Goal: Task Accomplishment & Management: Manage account settings

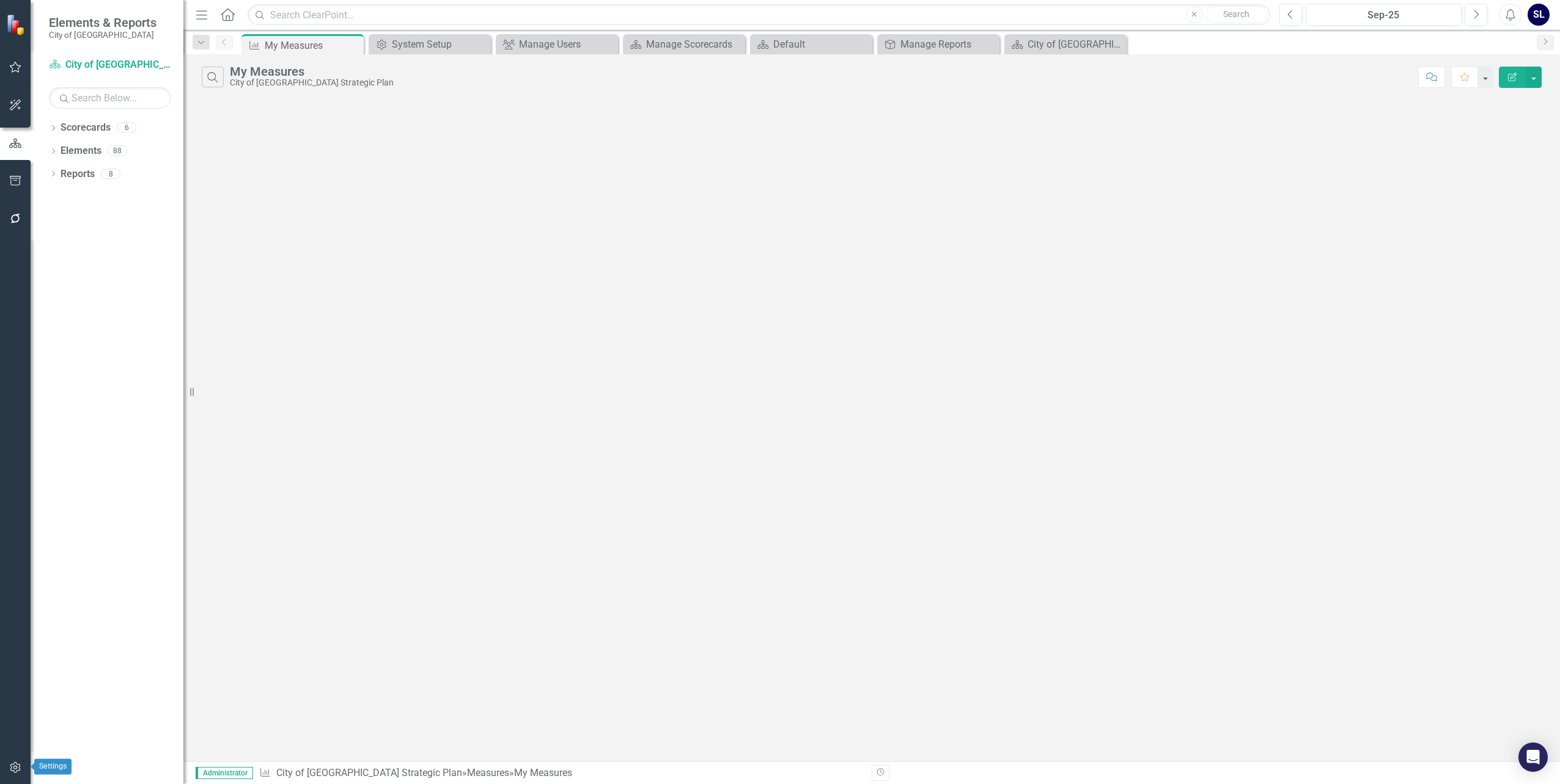
click at [14, 763] on icon "button" at bounding box center [14, 768] width 11 height 11
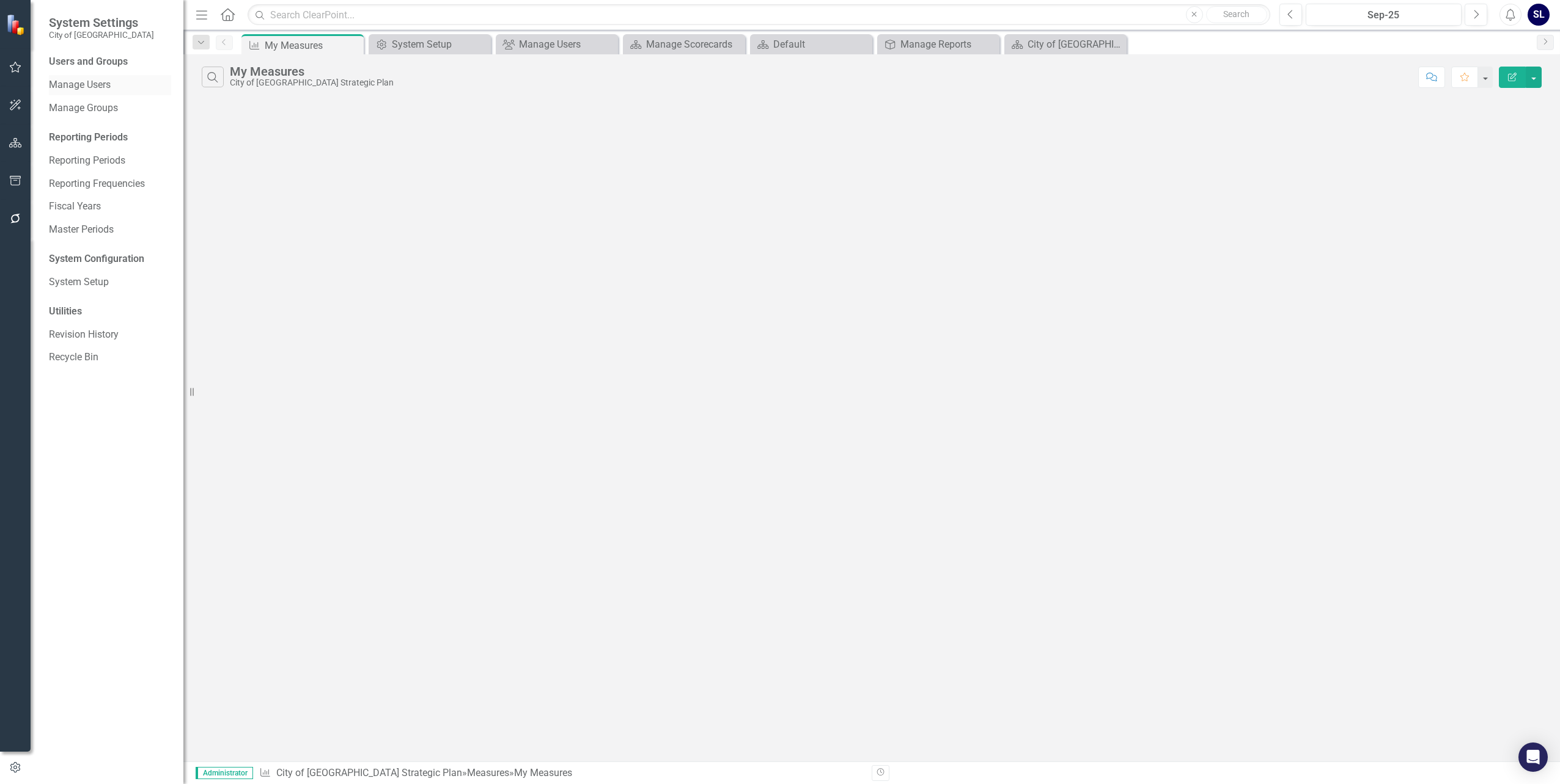
click at [91, 85] on link "Manage Users" at bounding box center [110, 85] width 122 height 14
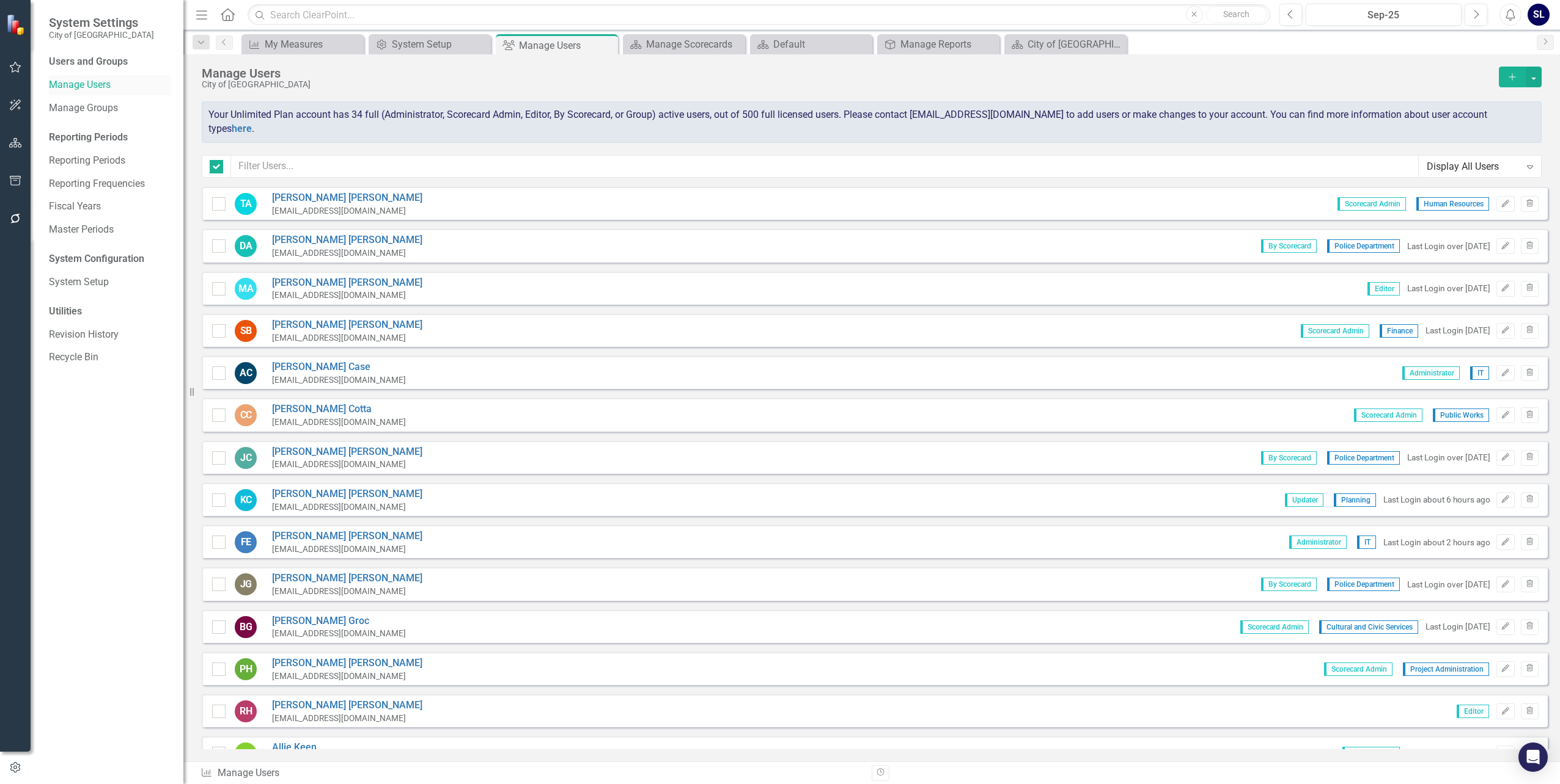
checkbox input "false"
click at [298, 191] on link "[PERSON_NAME]" at bounding box center [347, 198] width 150 height 14
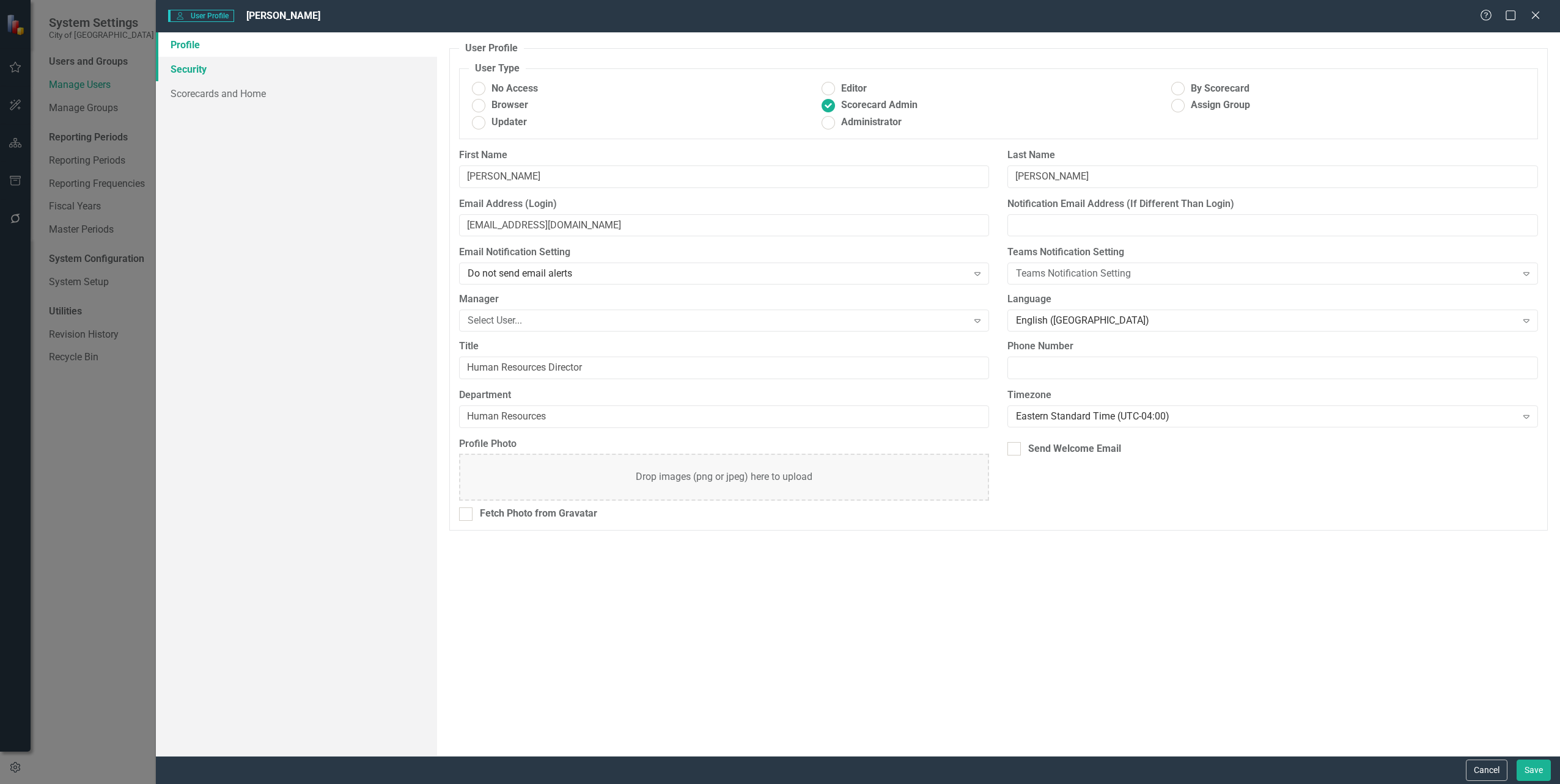
click at [174, 69] on link "Security" at bounding box center [296, 68] width 281 height 24
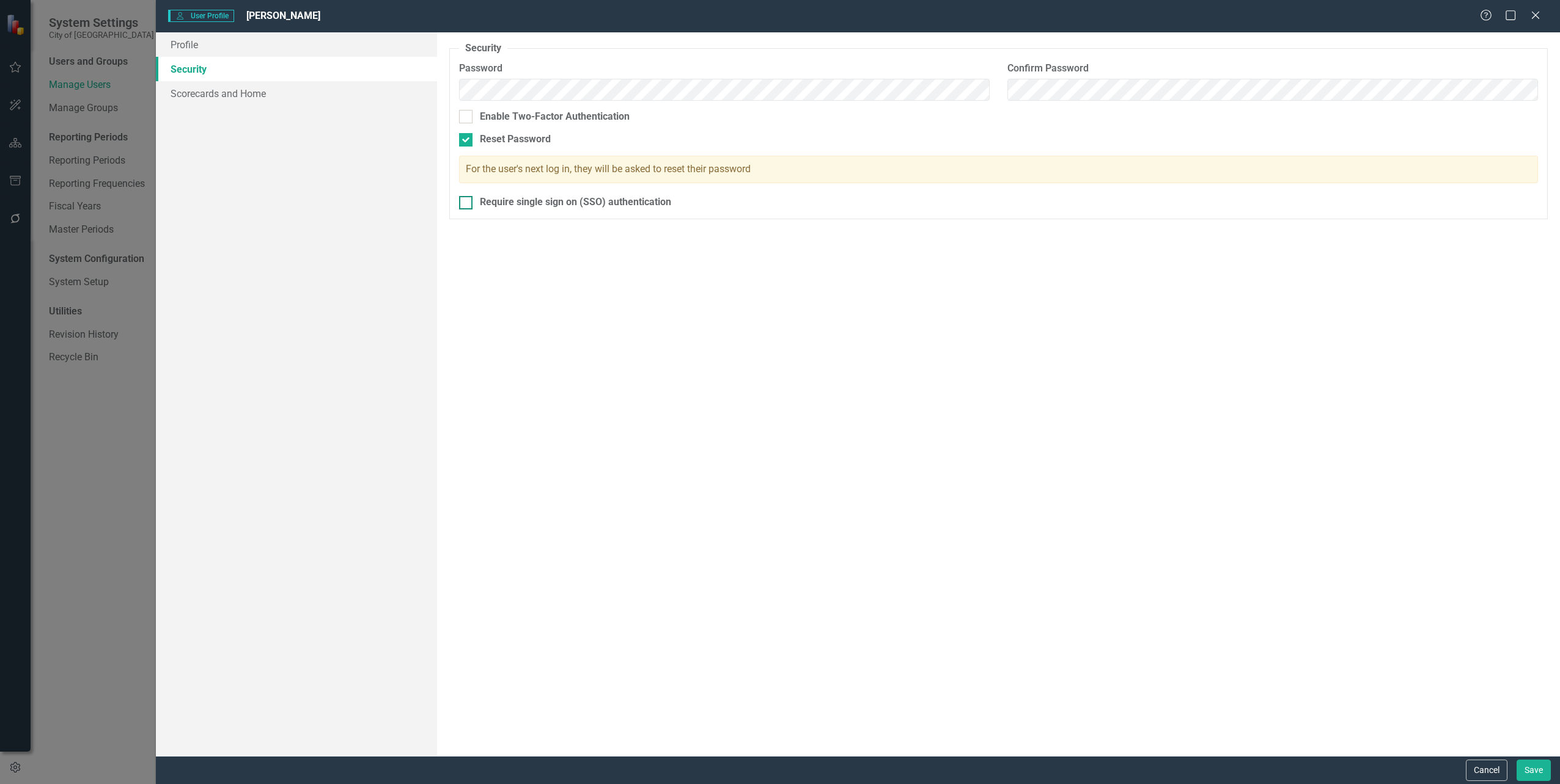
click at [466, 201] on input "Require single sign on (SSO) authentication" at bounding box center [463, 200] width 8 height 8
checkbox input "true"
click at [1539, 763] on button "Save" at bounding box center [1534, 771] width 35 height 21
checkbox input "false"
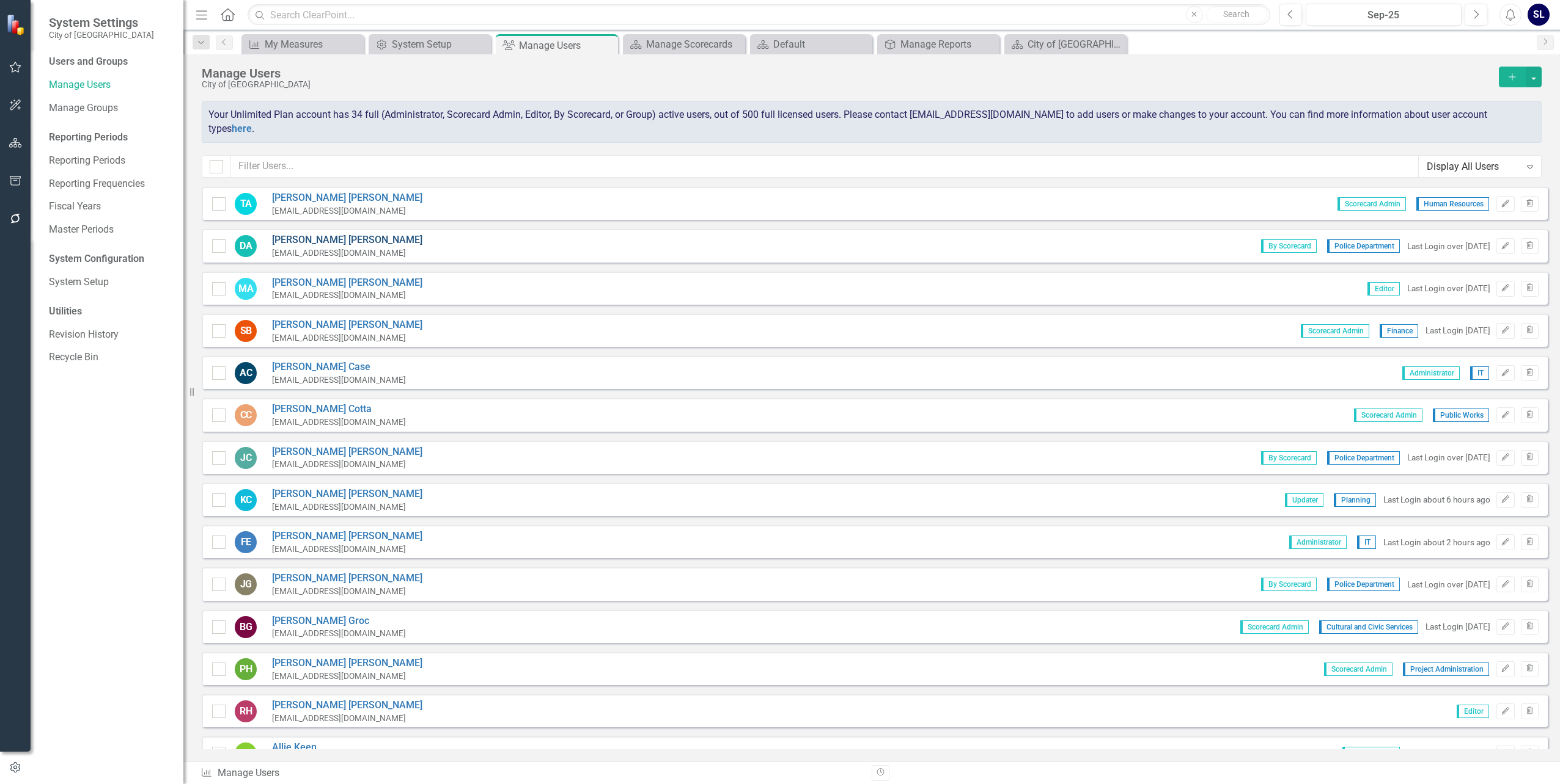
click at [303, 233] on link "[PERSON_NAME]" at bounding box center [347, 240] width 150 height 14
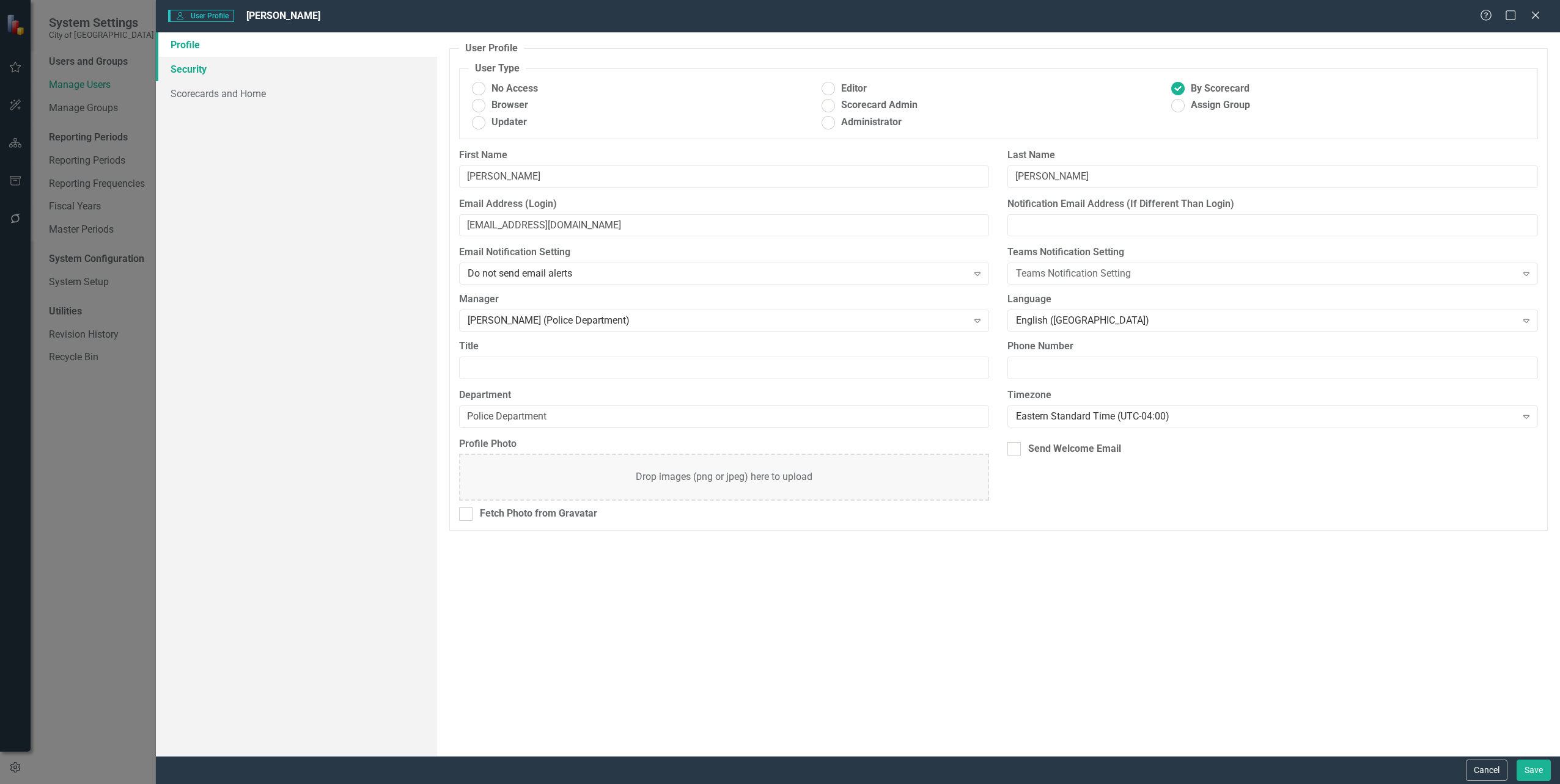
click at [193, 75] on link "Security" at bounding box center [296, 68] width 281 height 24
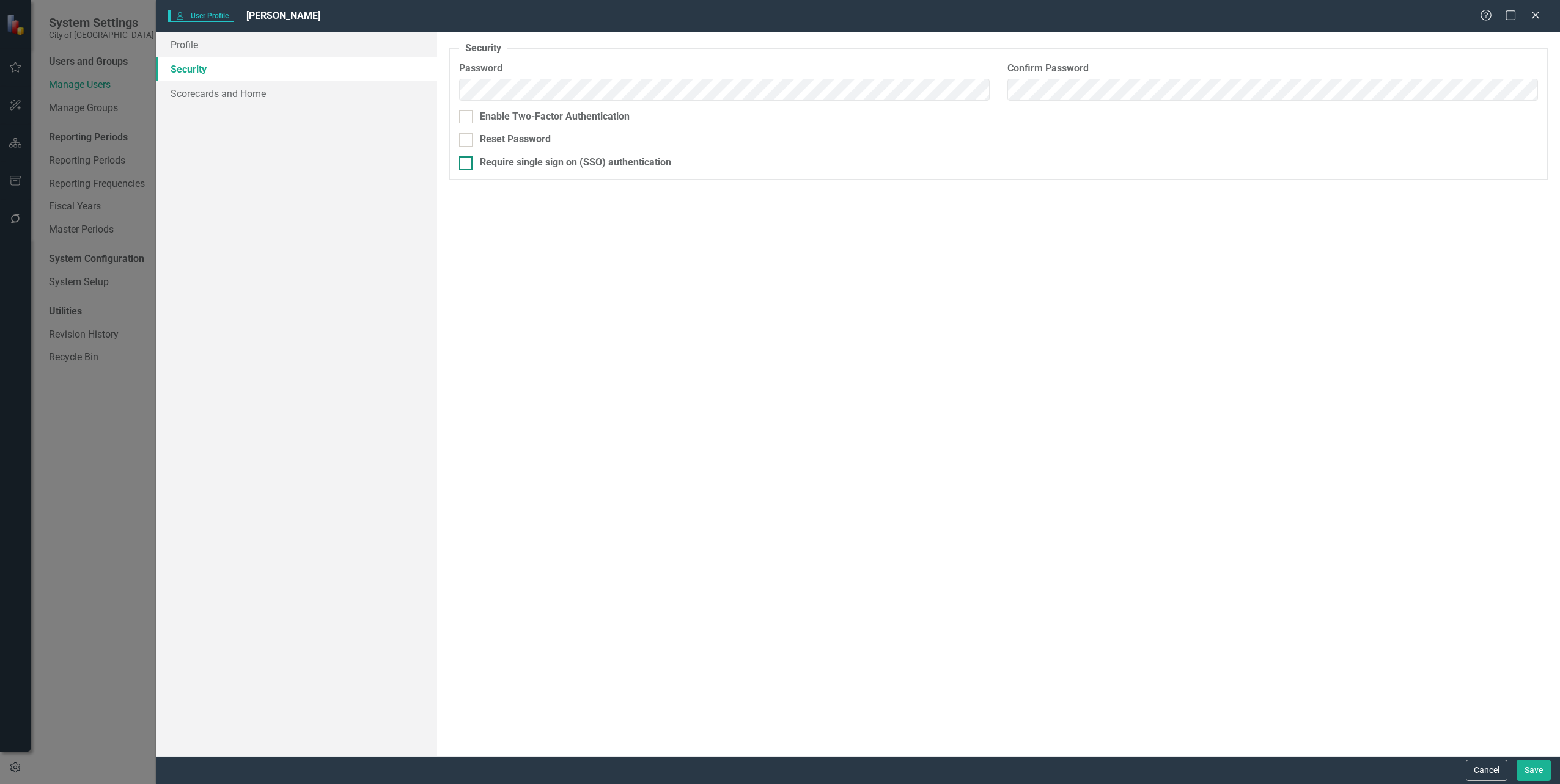
click at [464, 163] on input "Require single sign on (SSO) authentication" at bounding box center [463, 160] width 8 height 8
checkbox input "true"
click at [1538, 763] on button "Save" at bounding box center [1534, 771] width 35 height 21
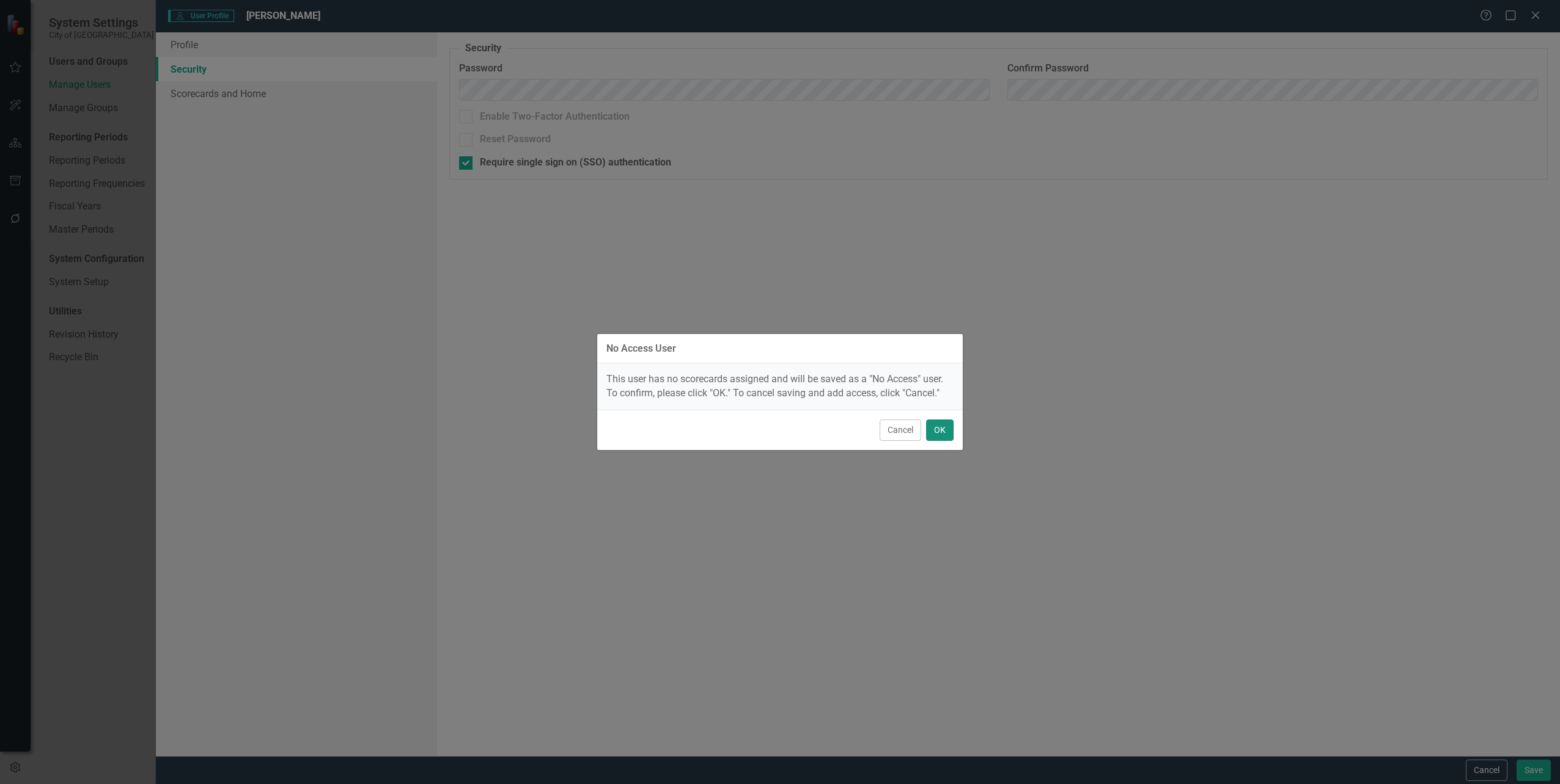
click at [943, 431] on button "OK" at bounding box center [939, 430] width 28 height 21
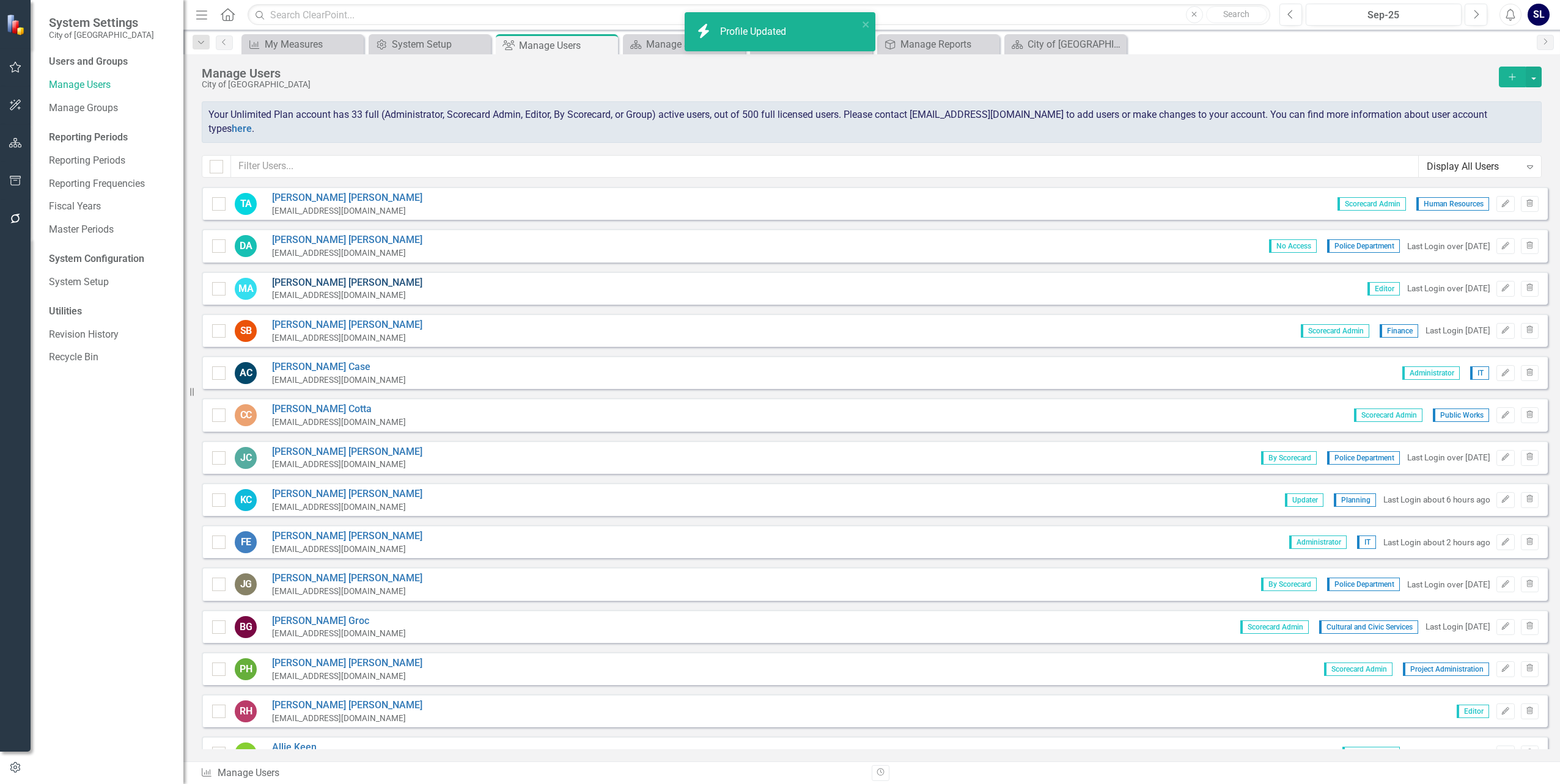
click at [294, 276] on link "[PERSON_NAME]" at bounding box center [347, 282] width 150 height 14
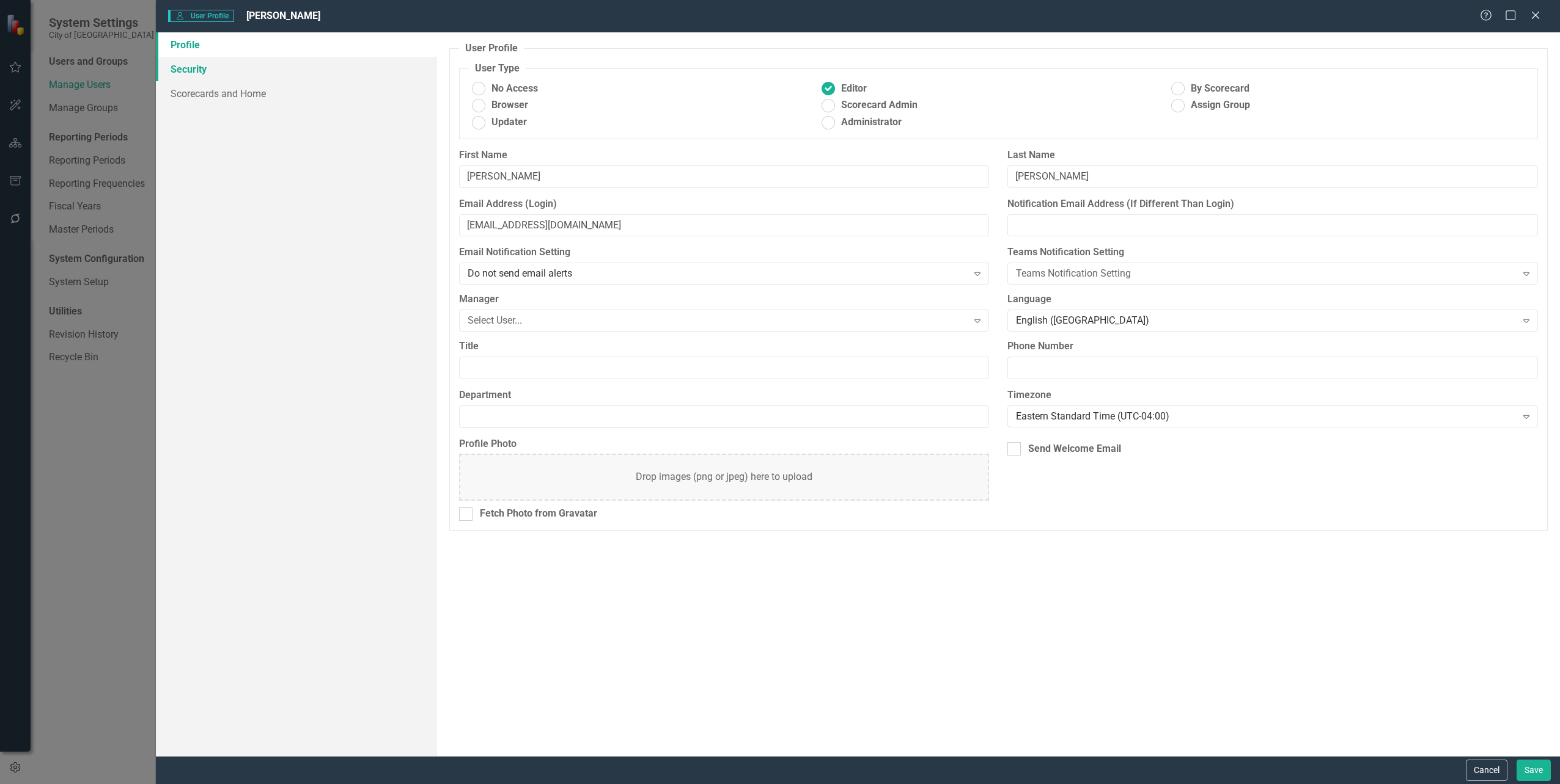
click at [184, 72] on link "Security" at bounding box center [296, 68] width 281 height 24
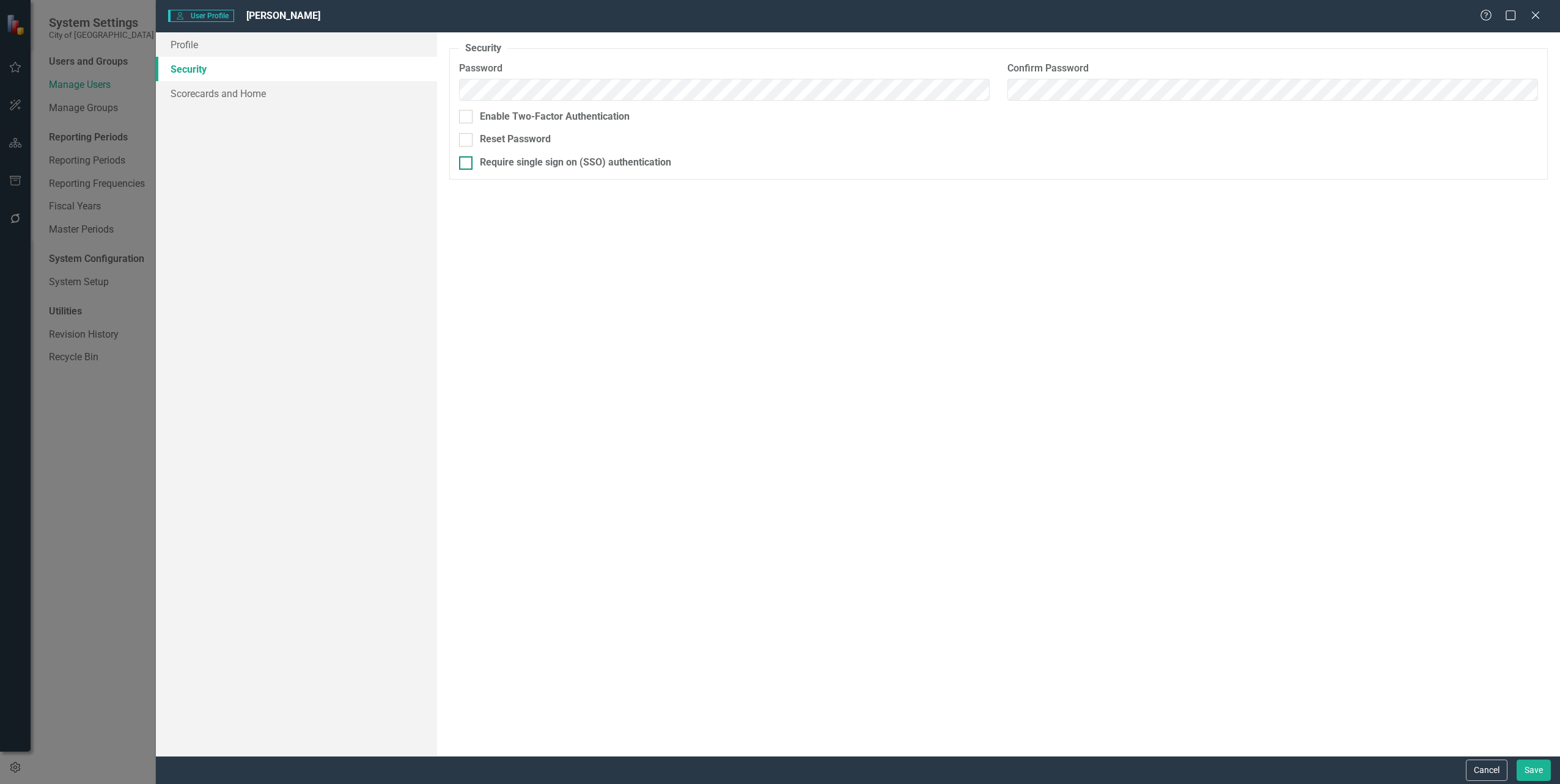
click at [469, 163] on div at bounding box center [466, 163] width 13 height 13
click at [467, 163] on input "Require single sign on (SSO) authentication" at bounding box center [463, 160] width 8 height 8
checkbox input "true"
click at [1536, 763] on button "Save" at bounding box center [1534, 771] width 35 height 21
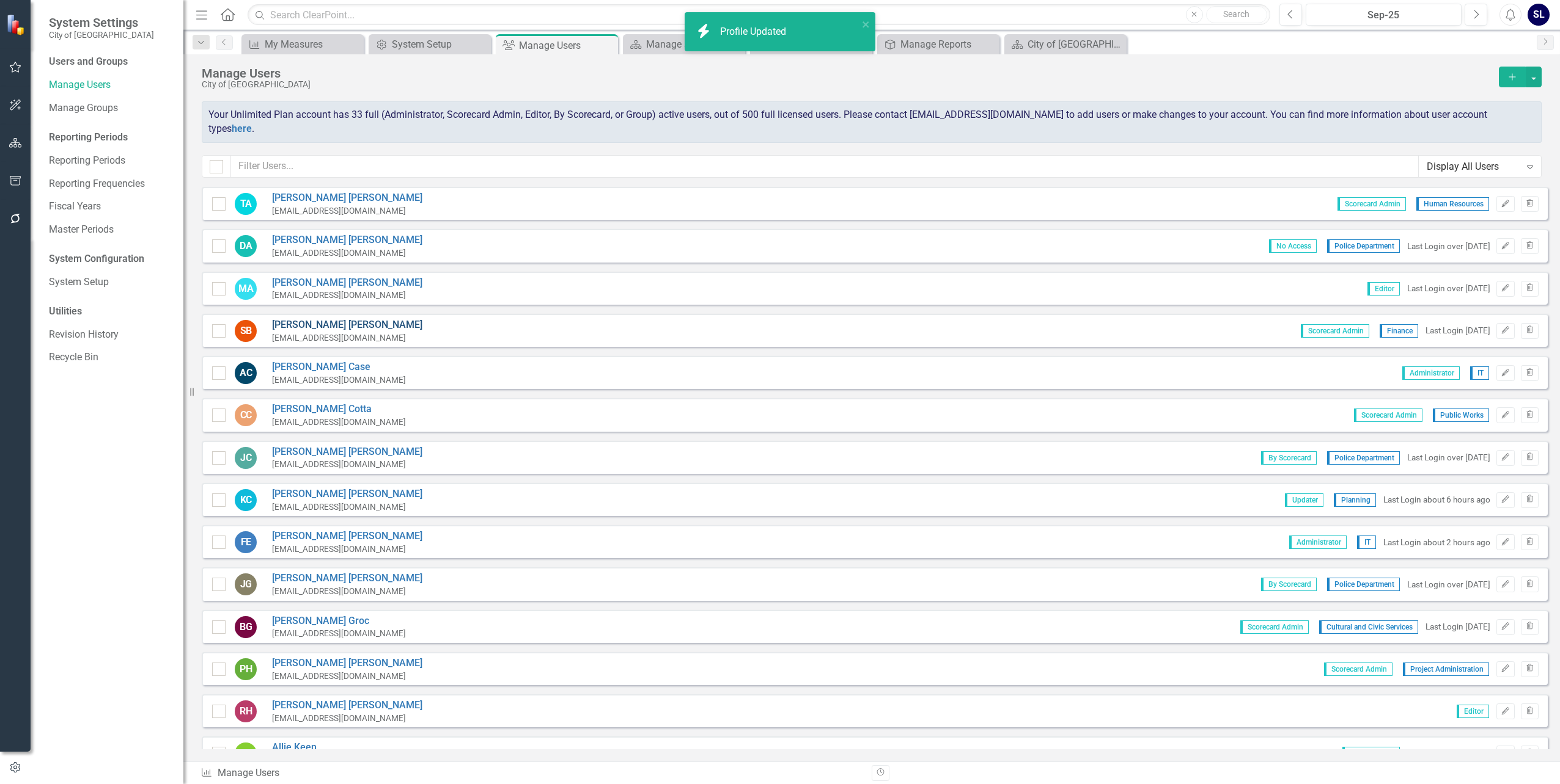
click at [298, 318] on link "[PERSON_NAME]" at bounding box center [347, 325] width 150 height 14
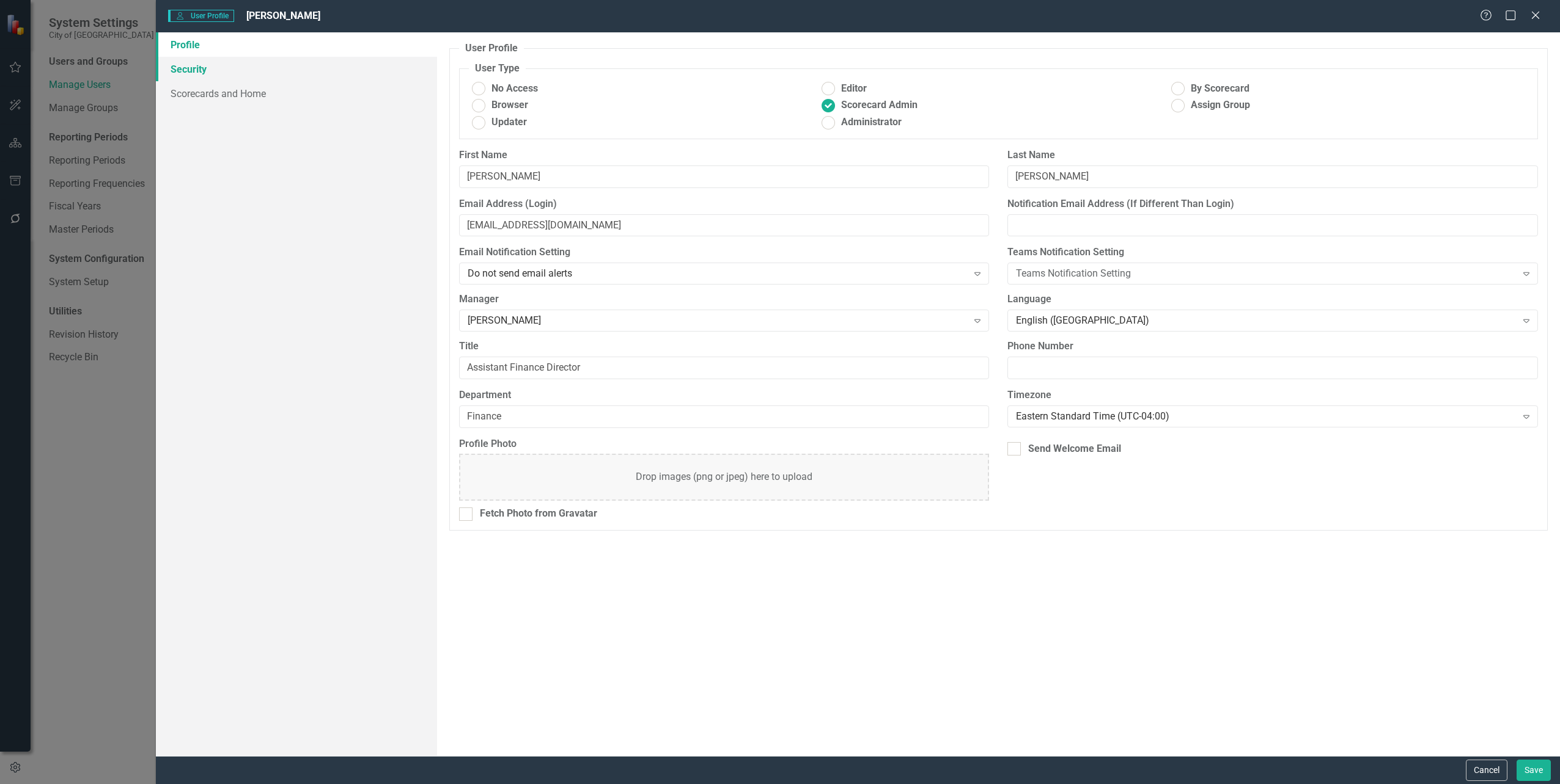
click at [197, 73] on link "Security" at bounding box center [296, 68] width 281 height 24
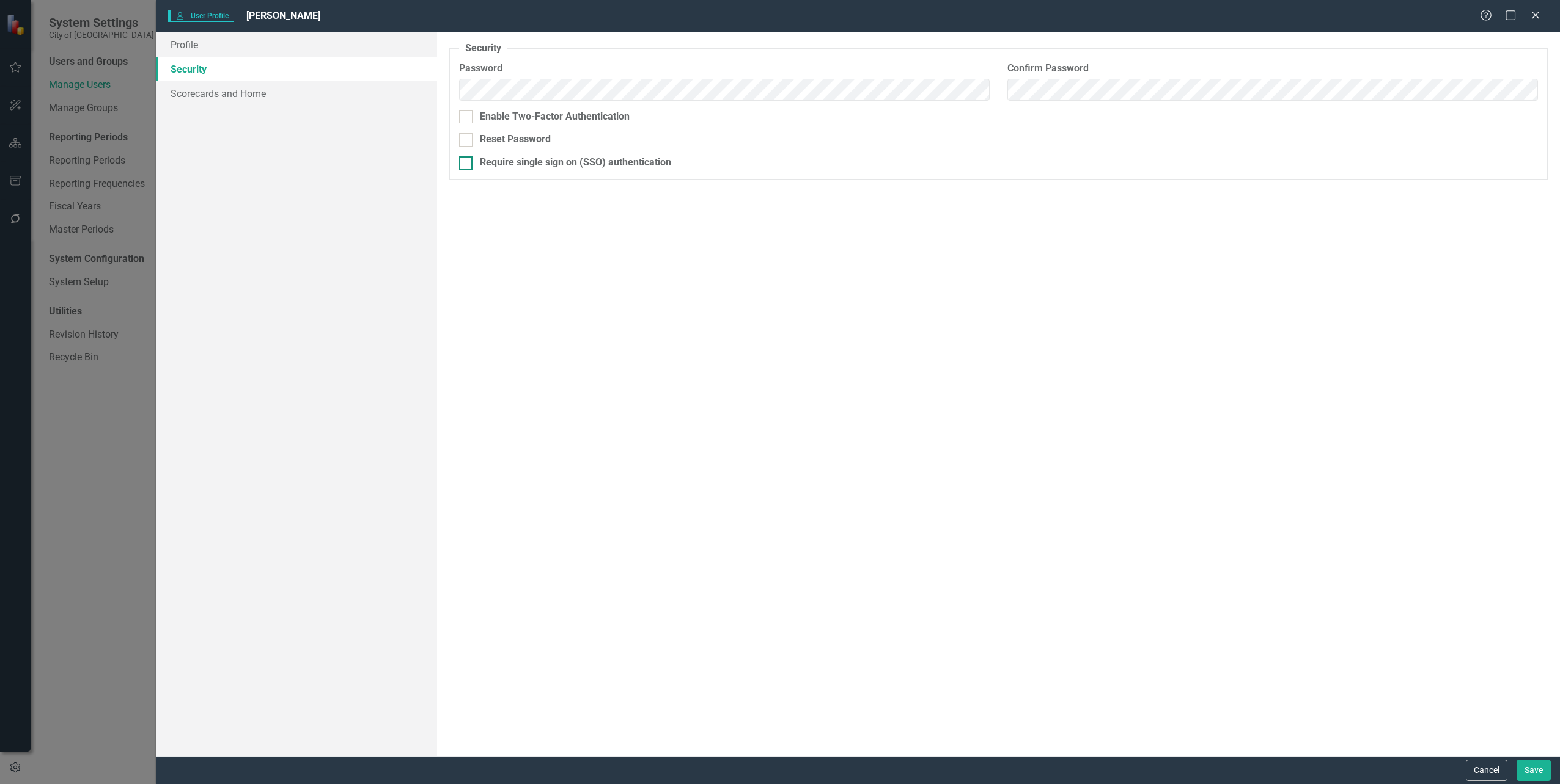
click at [467, 161] on div at bounding box center [466, 163] width 13 height 13
click at [467, 161] on input "Require single sign on (SSO) authentication" at bounding box center [463, 160] width 8 height 8
checkbox input "true"
click at [1536, 763] on button "Save" at bounding box center [1534, 771] width 35 height 21
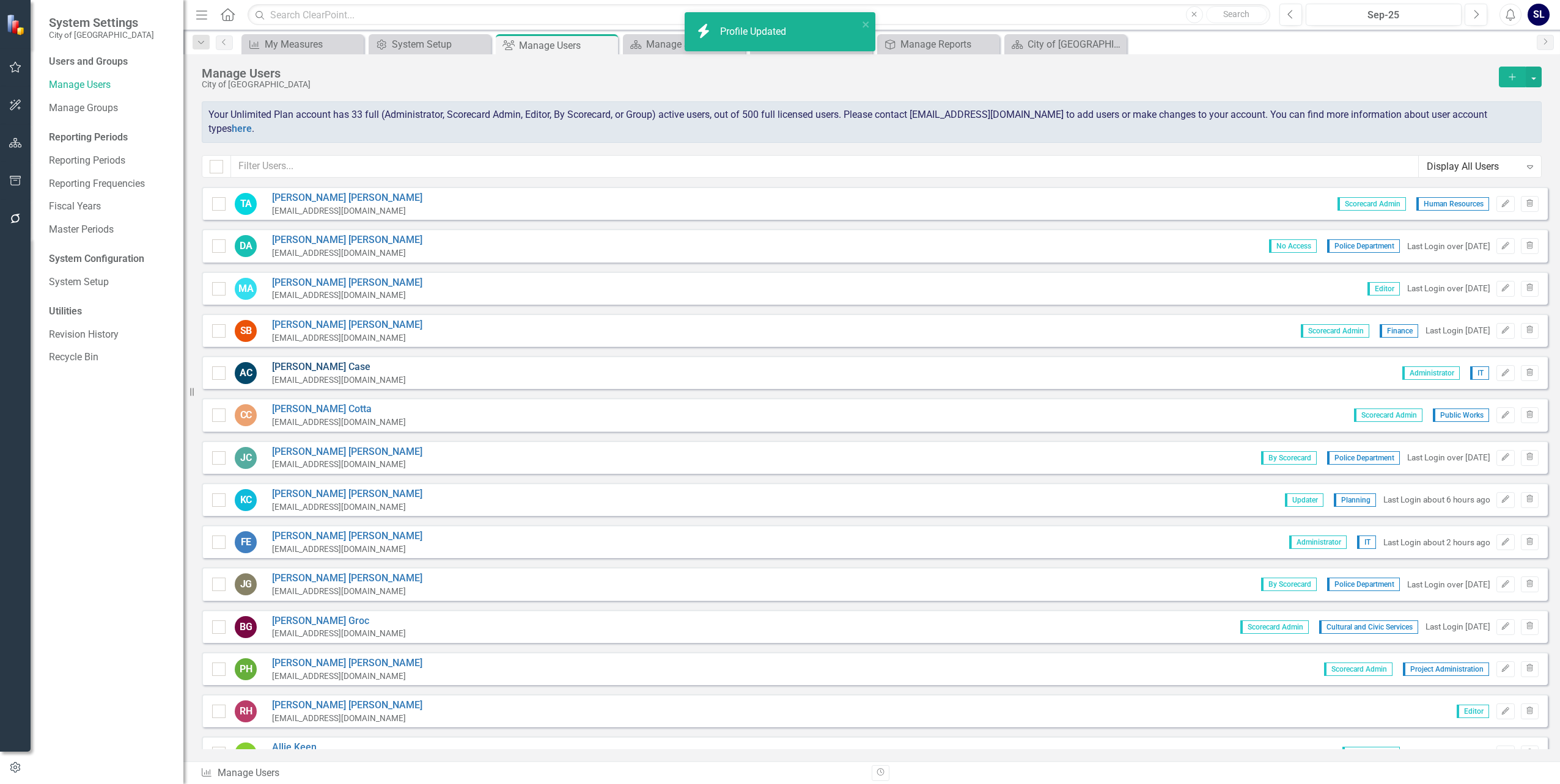
click at [290, 360] on link "[PERSON_NAME]" at bounding box center [338, 367] width 134 height 14
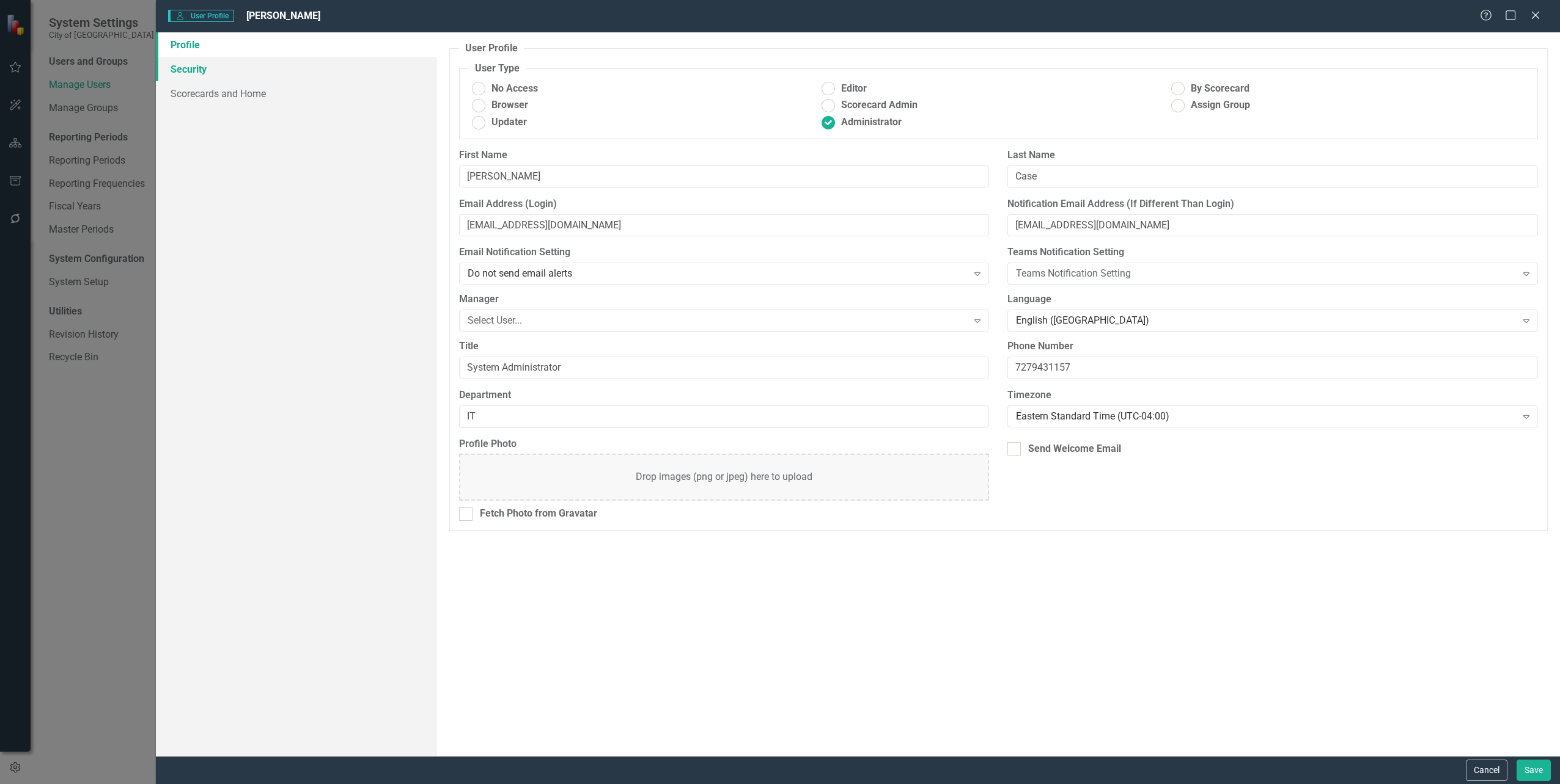
click at [188, 69] on link "Security" at bounding box center [296, 68] width 281 height 24
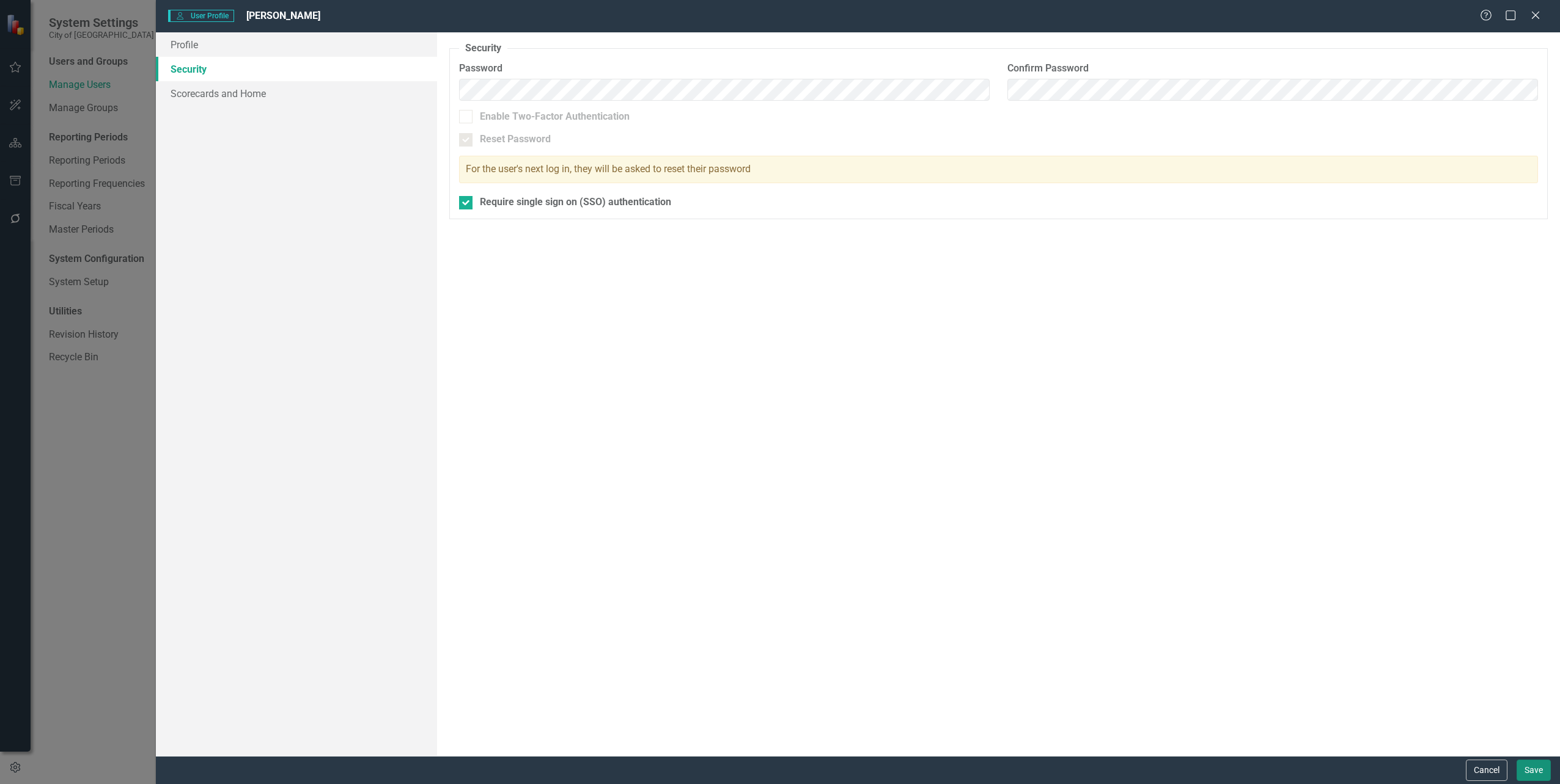
click at [1534, 763] on button "Save" at bounding box center [1534, 771] width 35 height 21
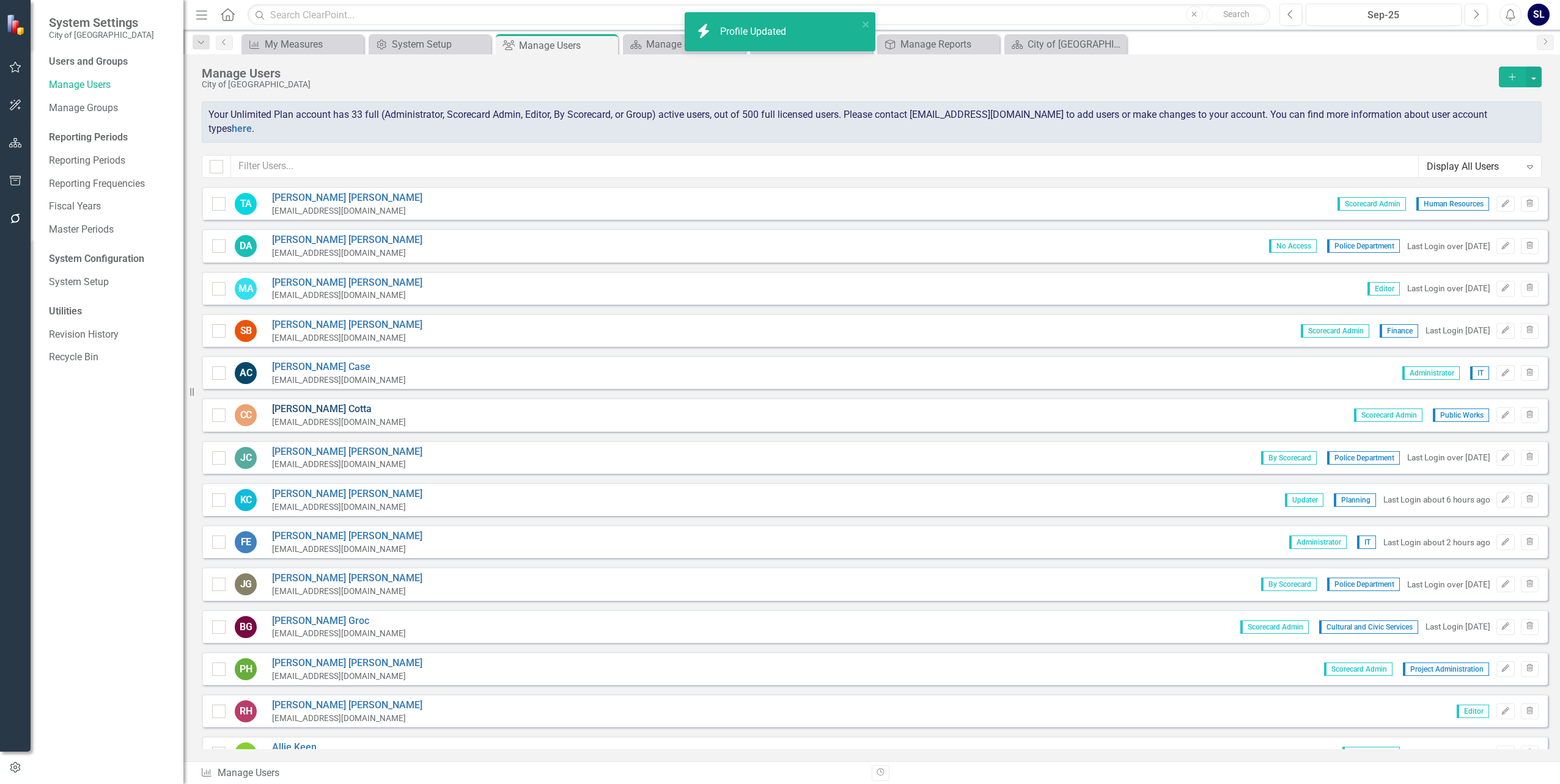
click at [283, 403] on link "[PERSON_NAME]" at bounding box center [338, 409] width 134 height 14
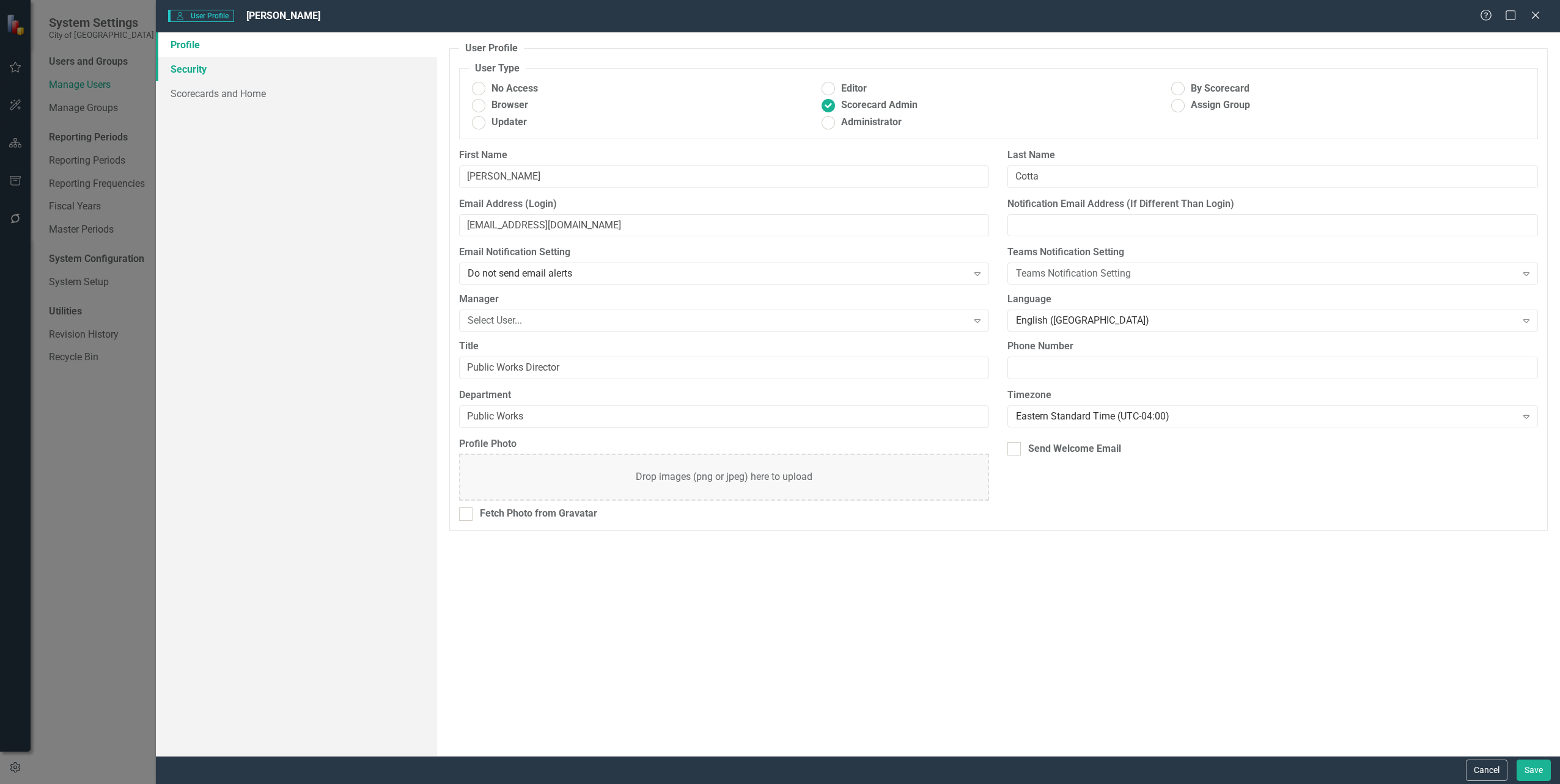
click at [192, 73] on link "Security" at bounding box center [296, 68] width 281 height 24
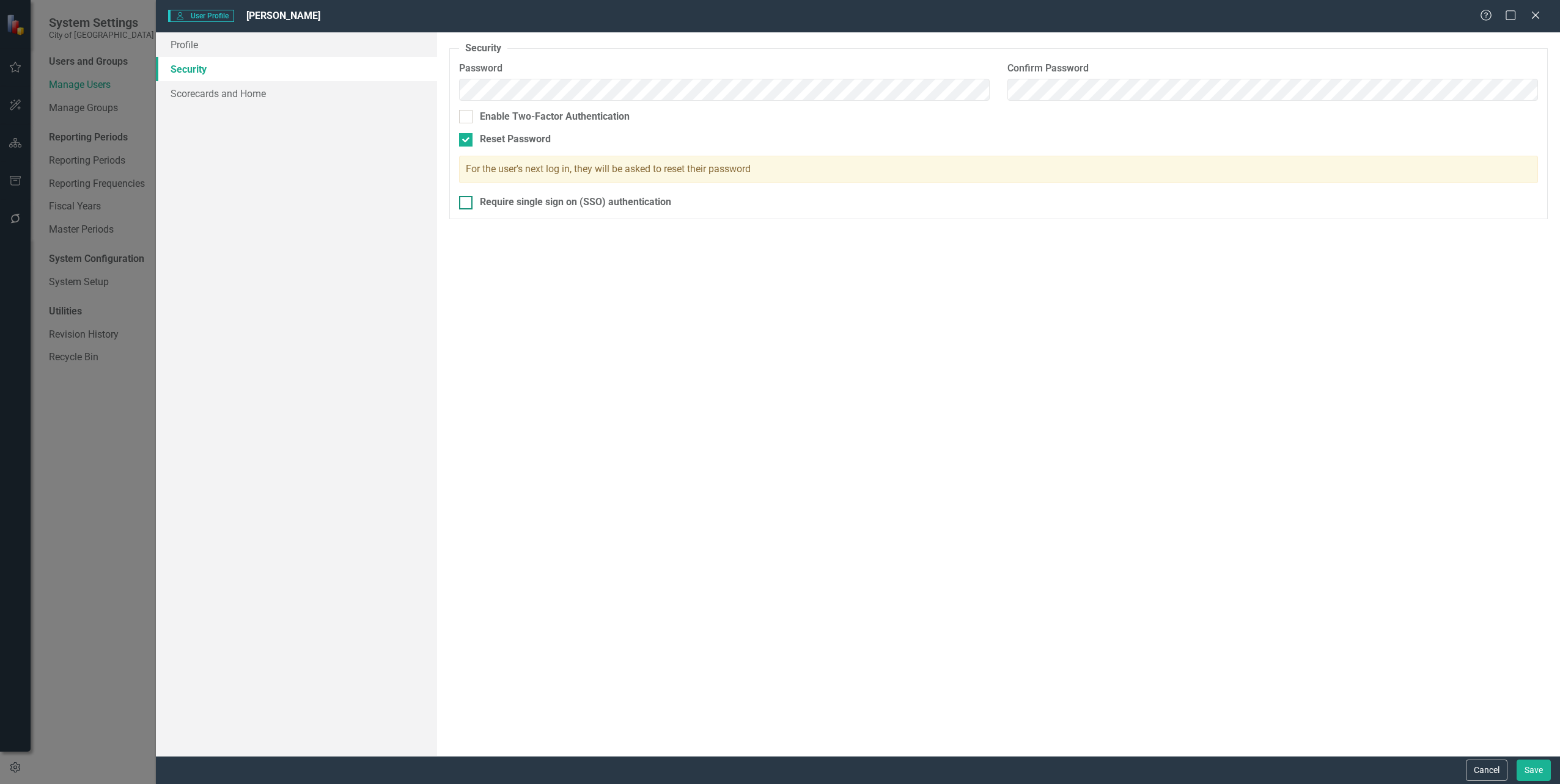
click at [464, 203] on input "Require single sign on (SSO) authentication" at bounding box center [463, 200] width 8 height 8
checkbox input "true"
click at [1533, 763] on button "Save" at bounding box center [1534, 771] width 35 height 21
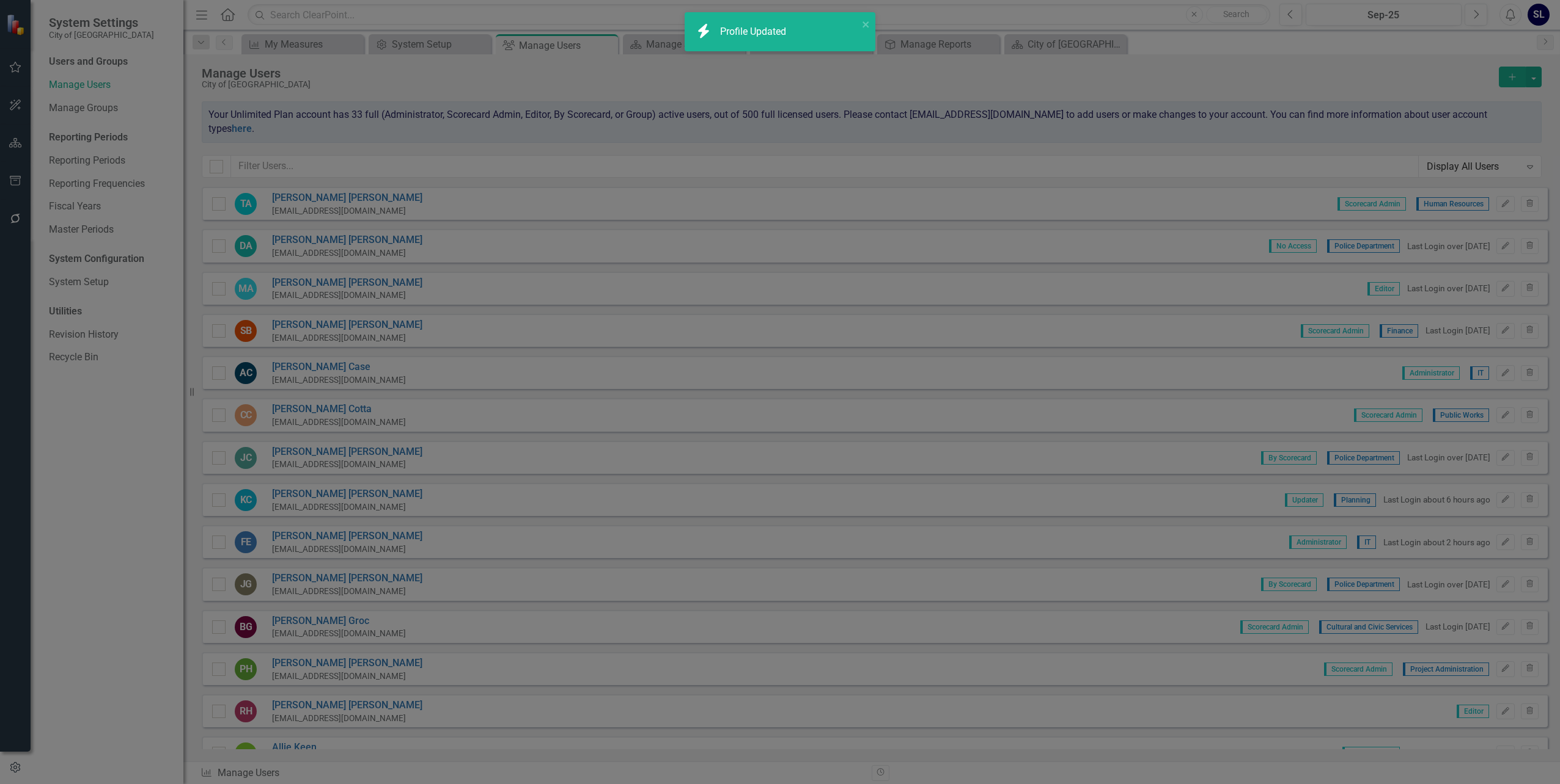
checkbox input "false"
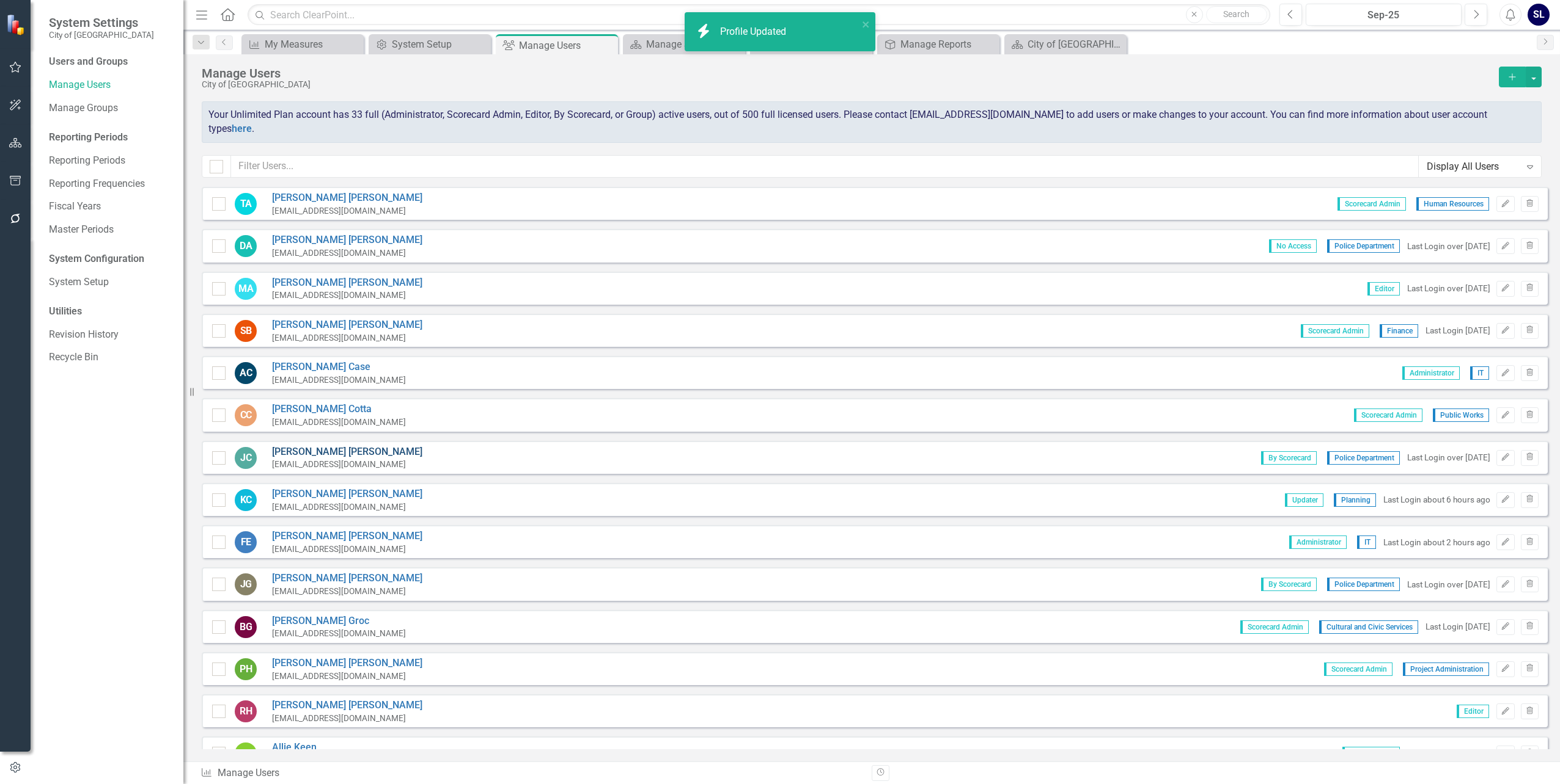
click at [318, 446] on link "[PERSON_NAME]" at bounding box center [347, 453] width 150 height 14
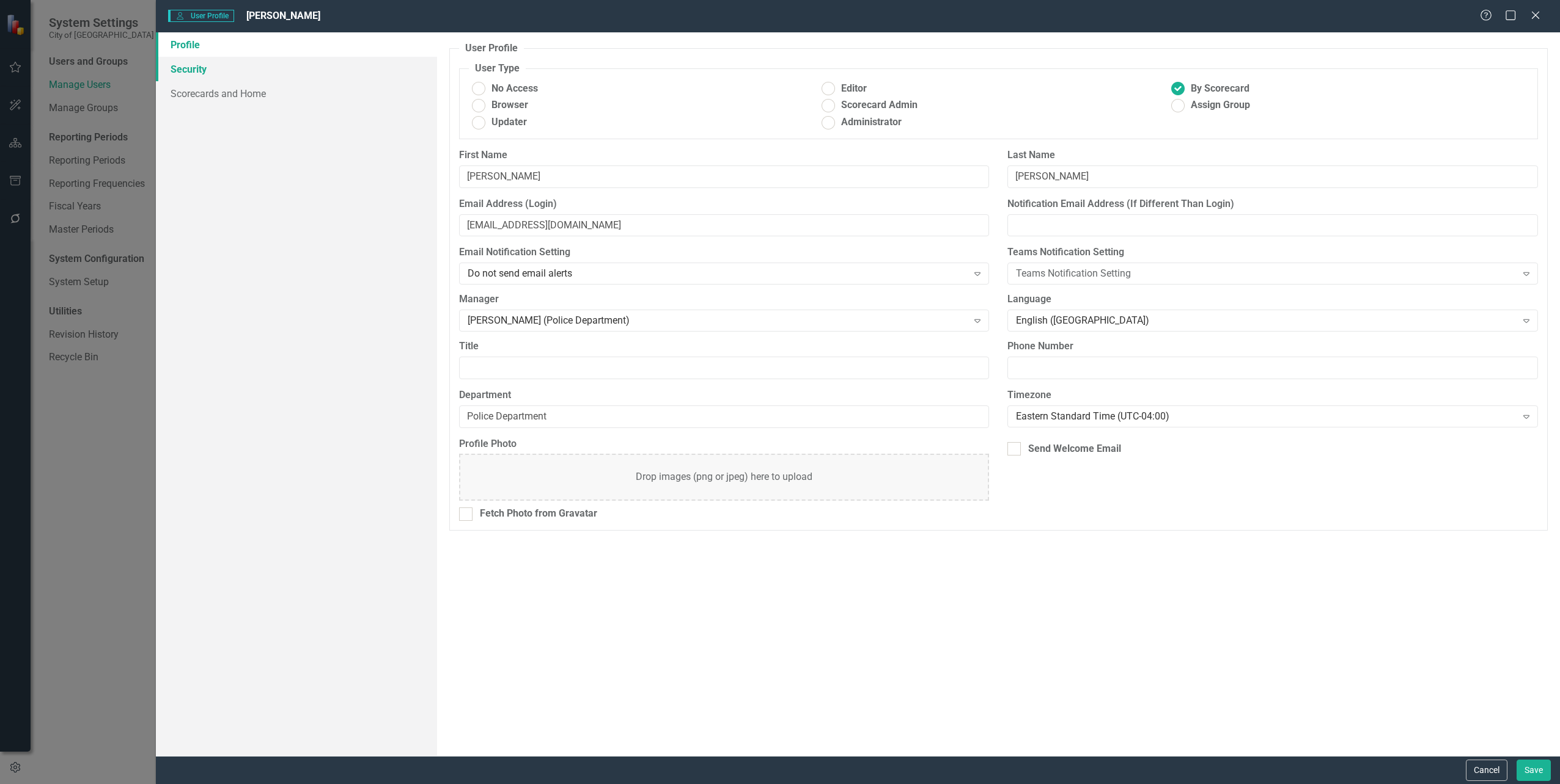
click at [199, 73] on link "Security" at bounding box center [296, 68] width 281 height 24
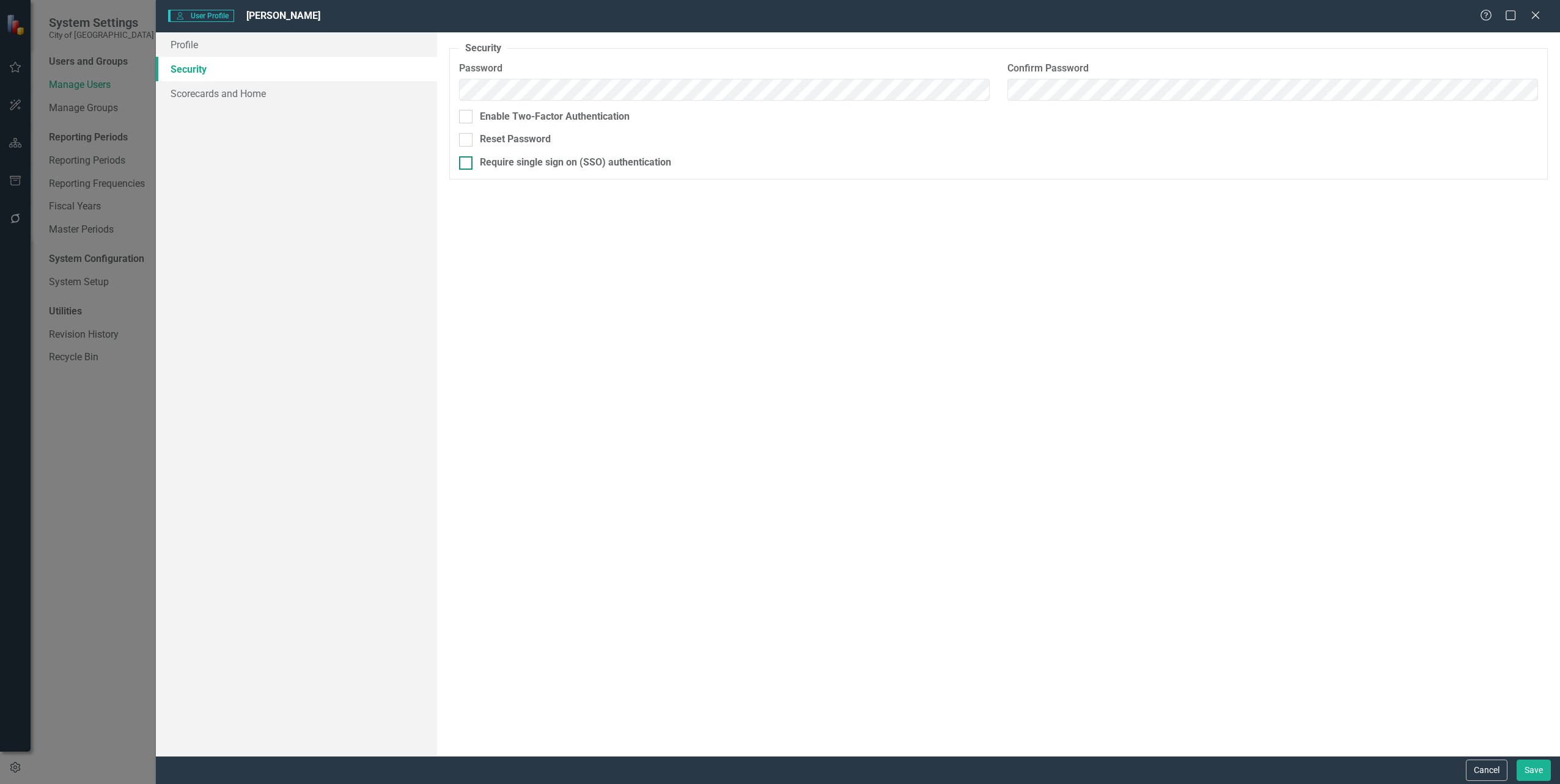
click at [471, 162] on div at bounding box center [466, 163] width 13 height 13
click at [467, 162] on input "Require single sign on (SSO) authentication" at bounding box center [463, 160] width 8 height 8
checkbox input "true"
click at [1533, 763] on button "Save" at bounding box center [1534, 771] width 35 height 21
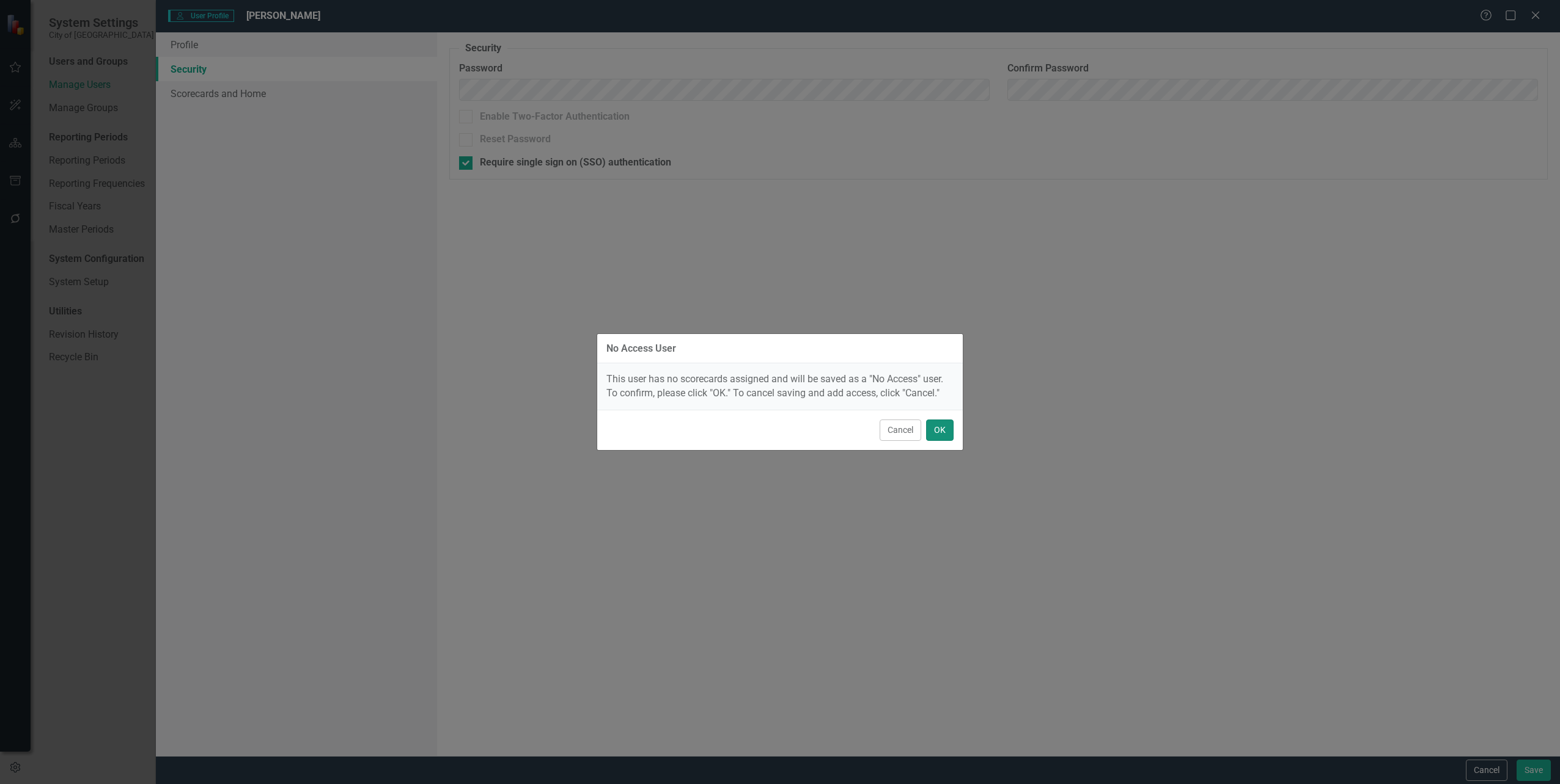
click at [937, 433] on button "OK" at bounding box center [939, 430] width 28 height 21
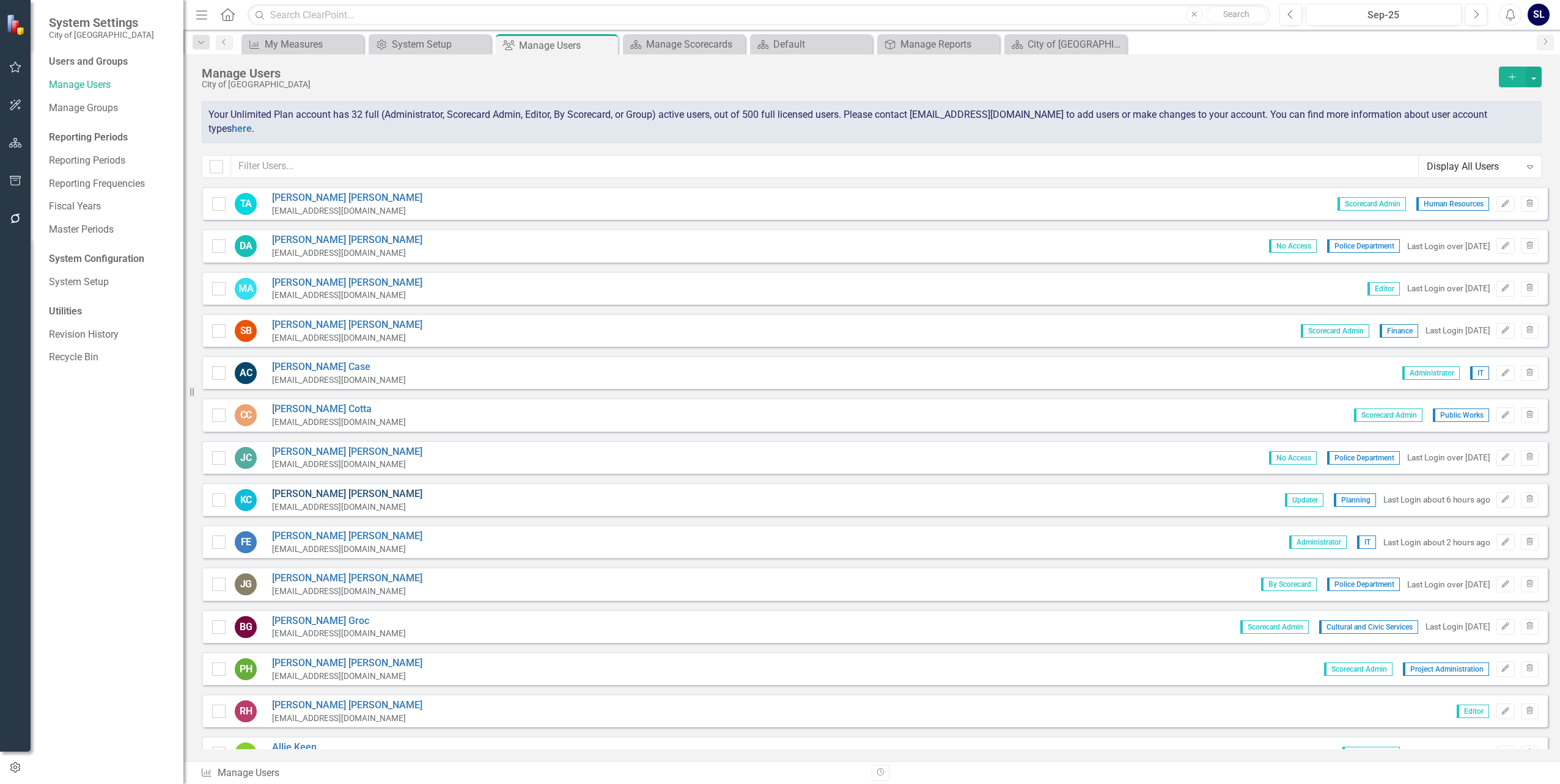
click at [304, 487] on link "[PERSON_NAME]" at bounding box center [347, 494] width 150 height 14
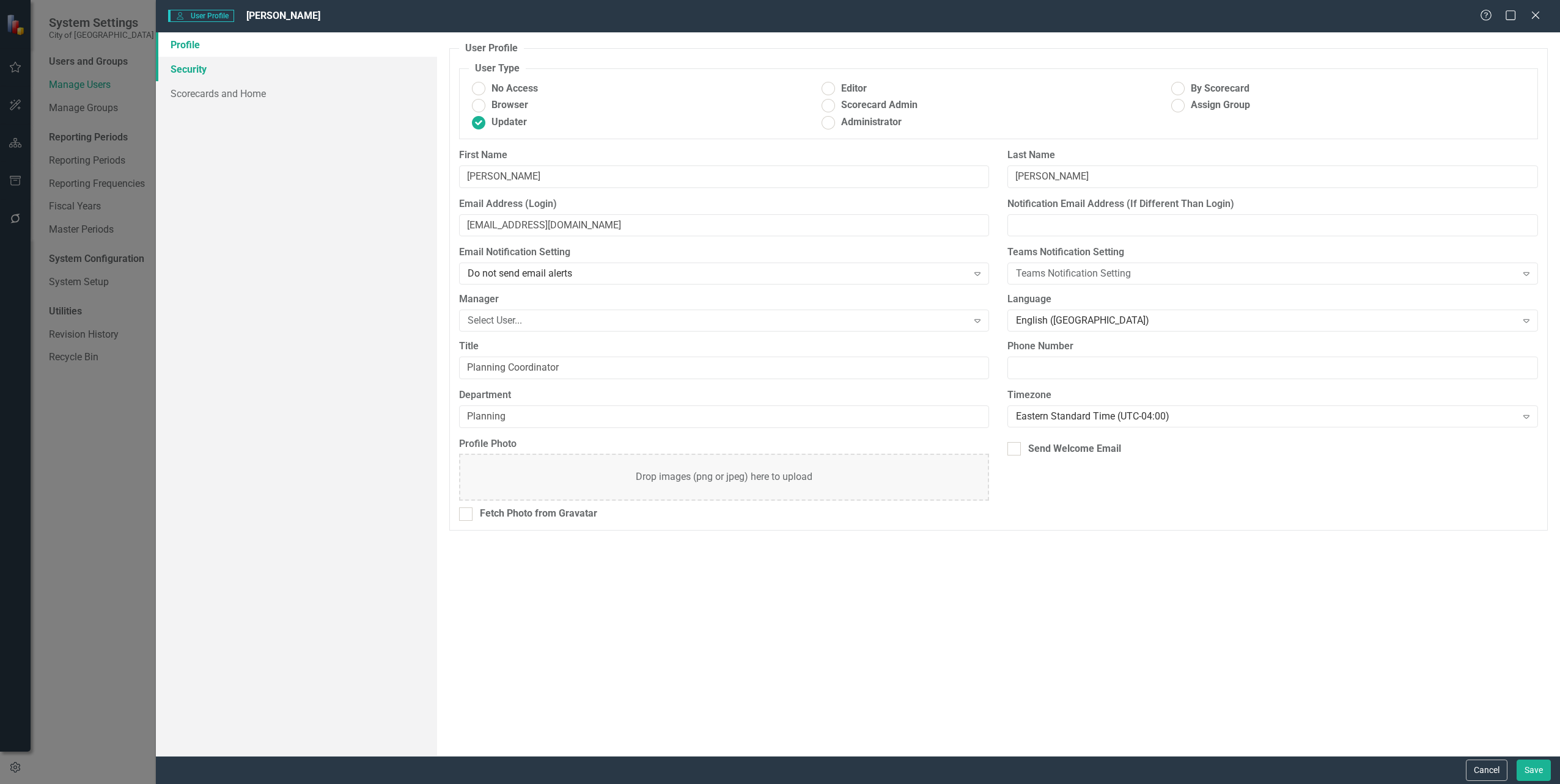
click at [182, 71] on link "Security" at bounding box center [296, 68] width 281 height 24
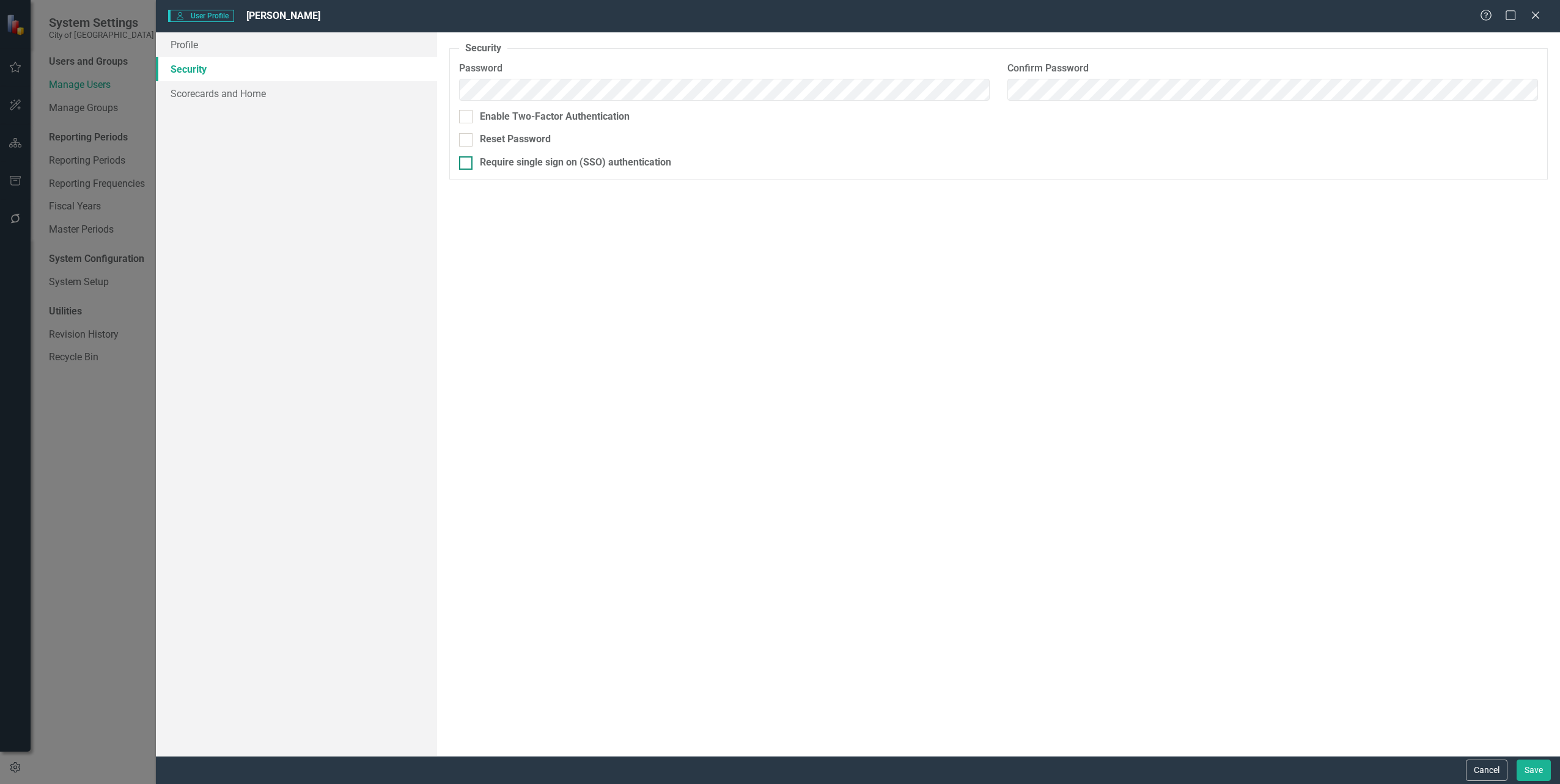
click at [463, 163] on input "Require single sign on (SSO) authentication" at bounding box center [463, 160] width 8 height 8
checkbox input "true"
click at [1535, 763] on button "Save" at bounding box center [1534, 771] width 35 height 21
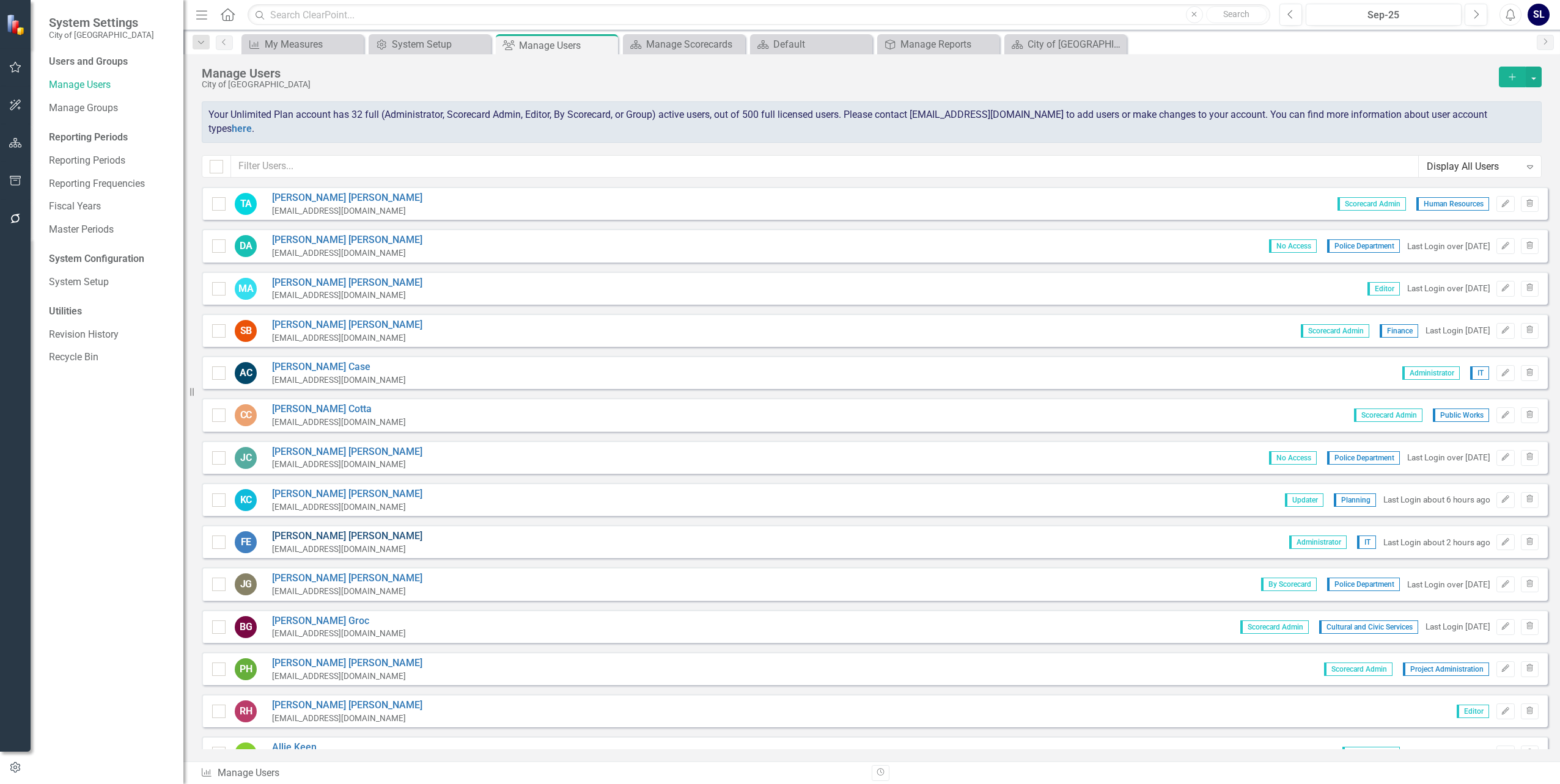
click at [301, 529] on link "[PERSON_NAME]" at bounding box center [347, 536] width 150 height 14
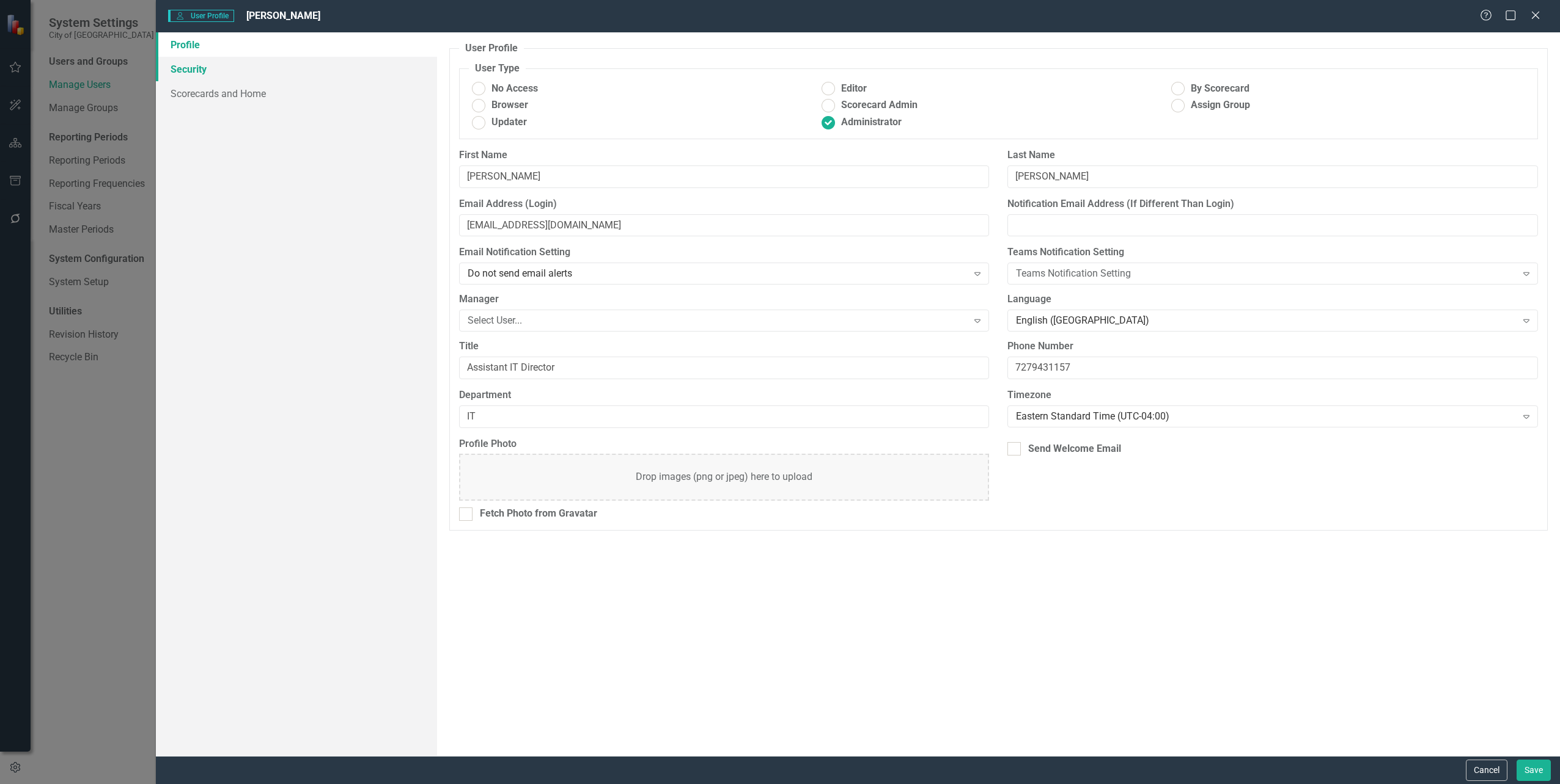
click at [182, 73] on link "Security" at bounding box center [296, 68] width 281 height 24
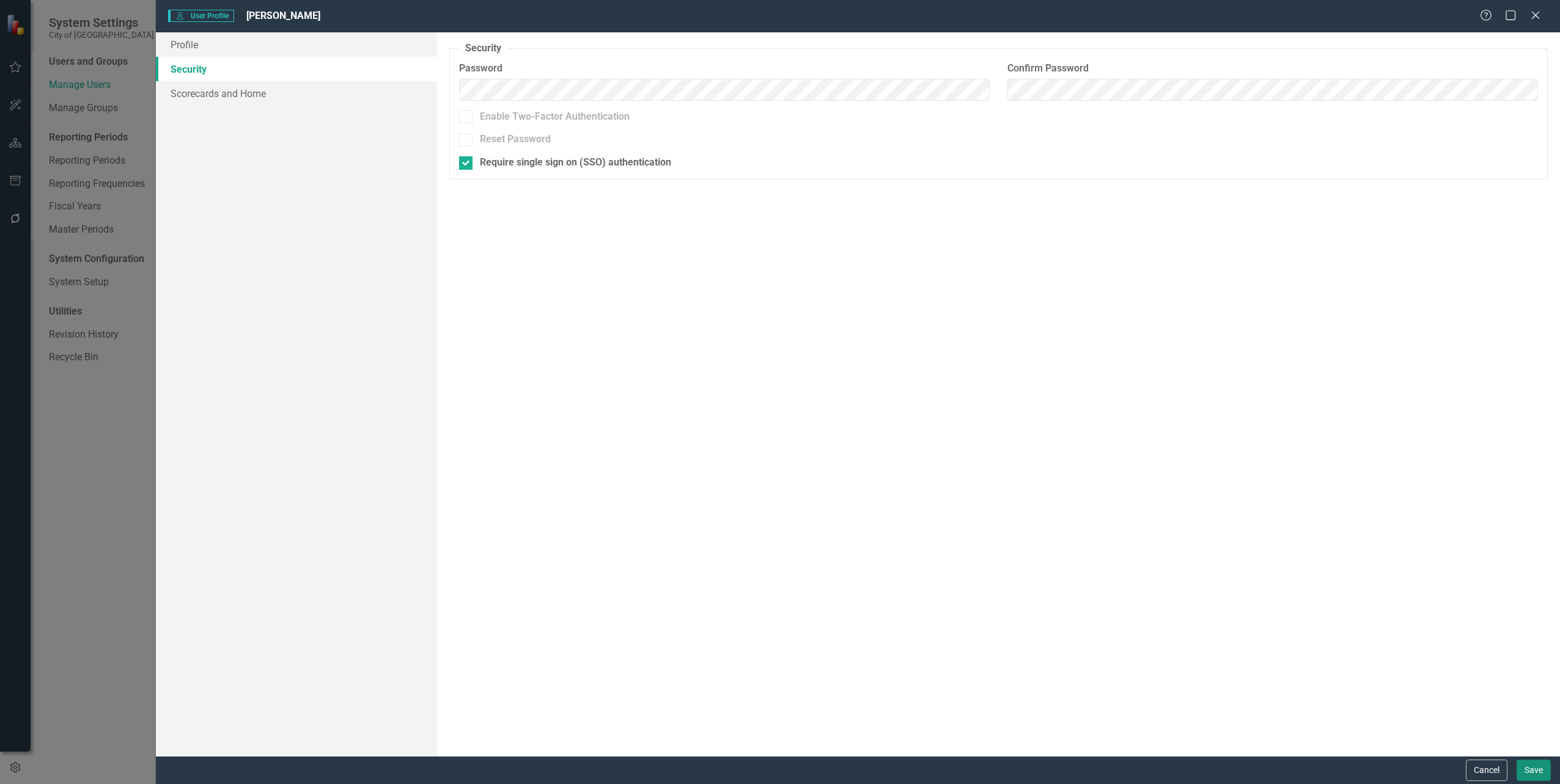
click at [1535, 763] on button "Save" at bounding box center [1534, 771] width 35 height 21
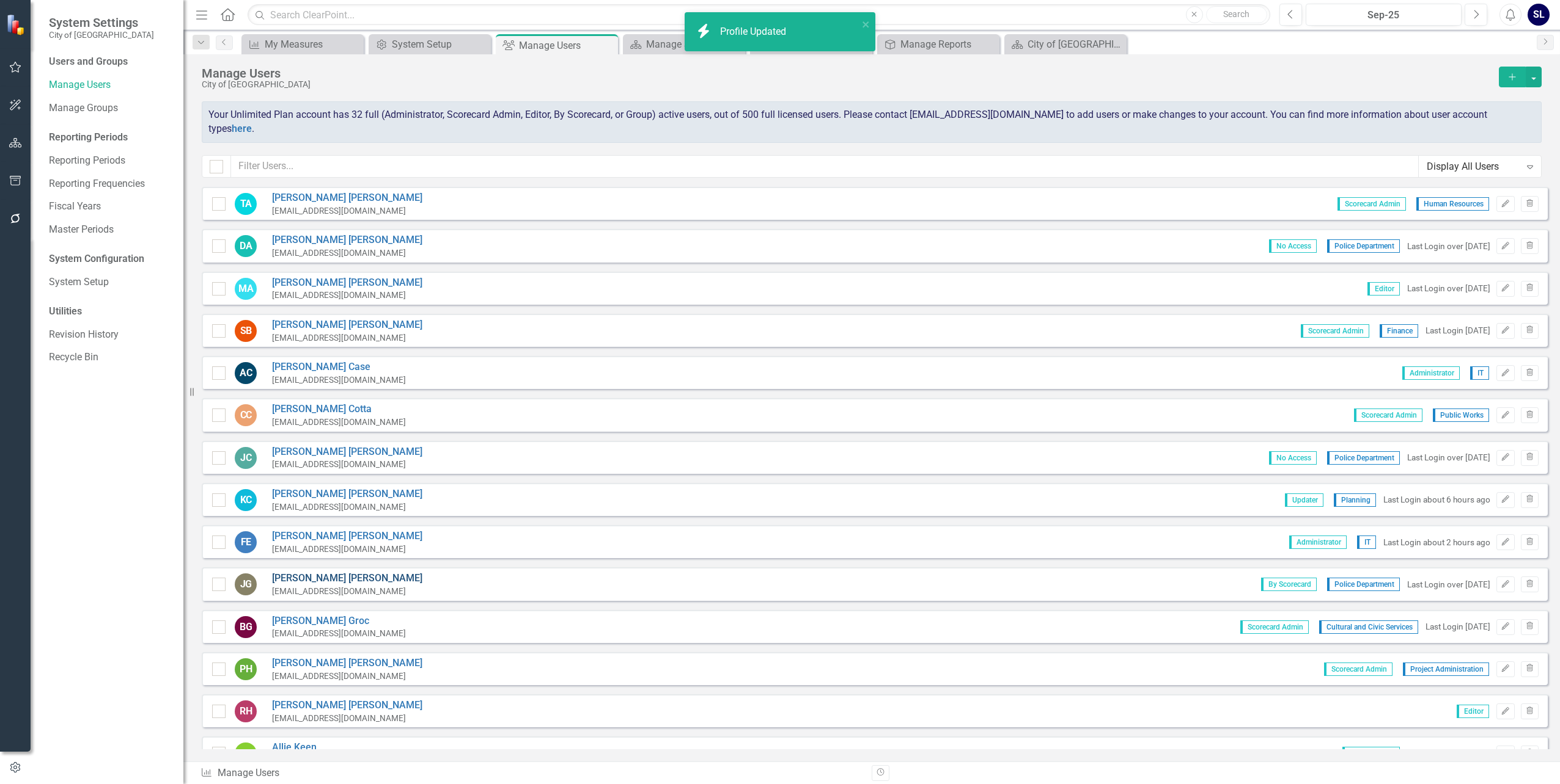
click at [297, 572] on link "[PERSON_NAME]" at bounding box center [347, 578] width 150 height 14
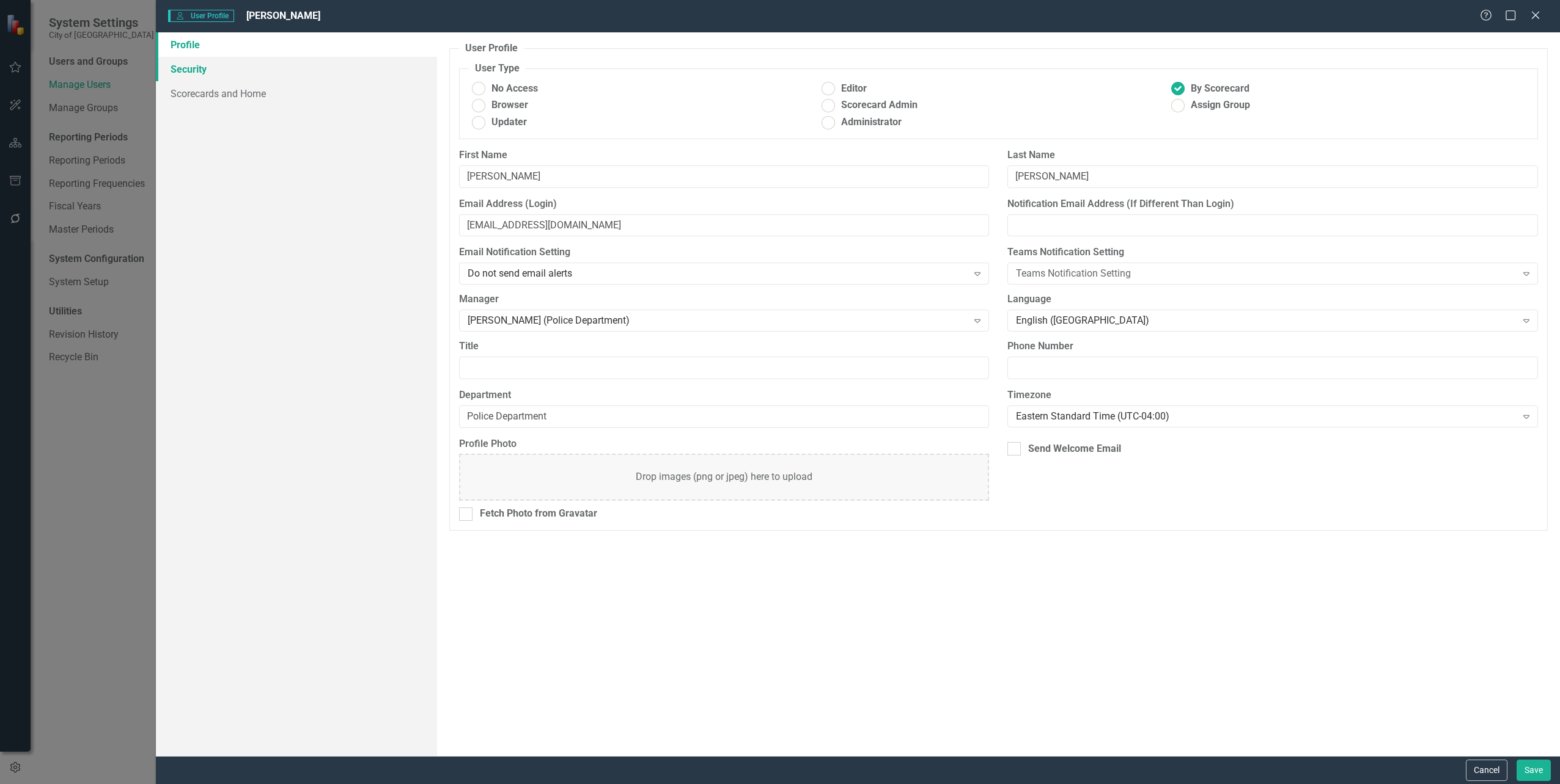
click at [207, 73] on link "Security" at bounding box center [296, 68] width 281 height 24
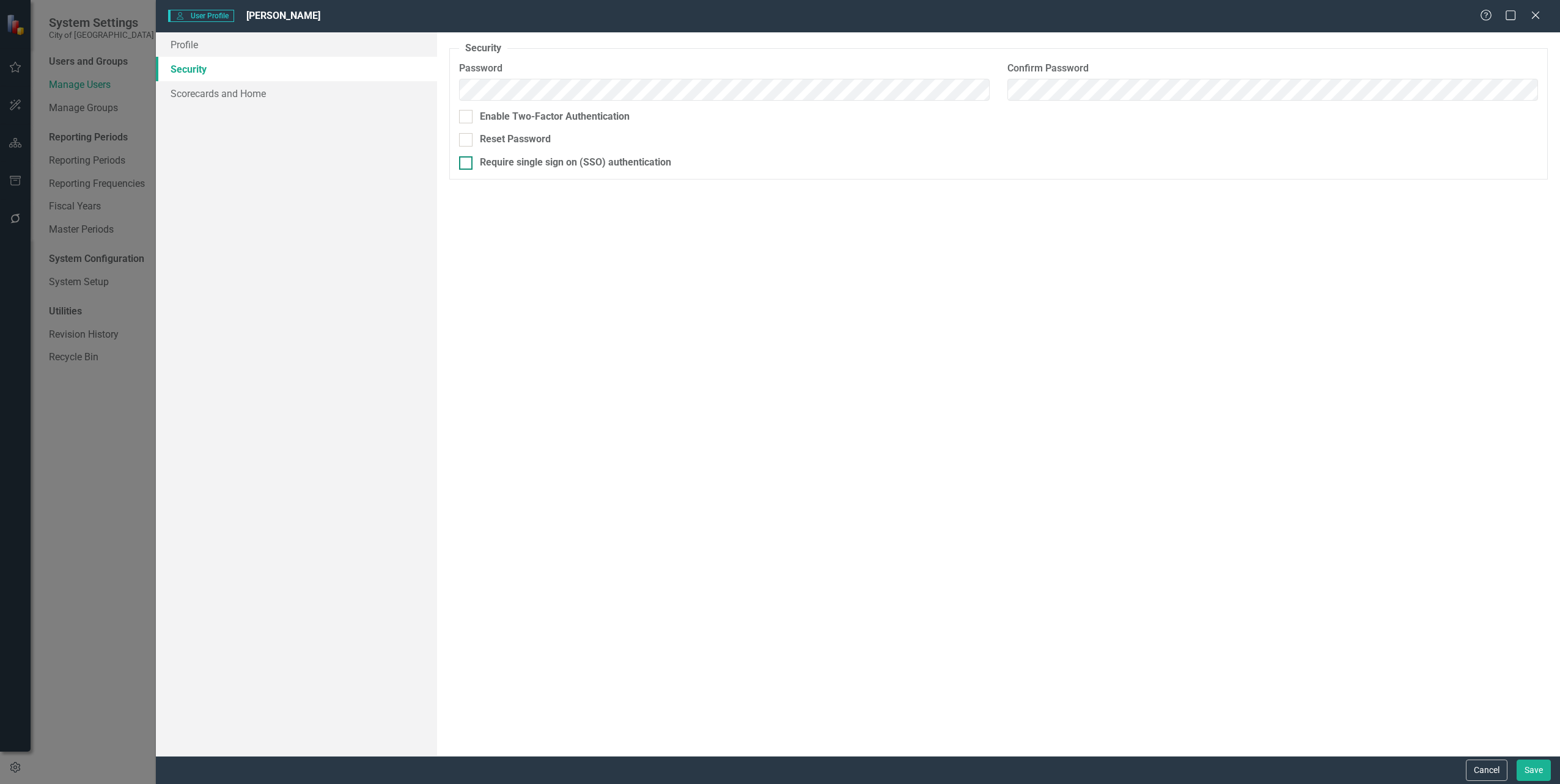
click at [461, 162] on input "Require single sign on (SSO) authentication" at bounding box center [463, 160] width 8 height 8
checkbox input "true"
click at [1530, 763] on button "Save" at bounding box center [1534, 771] width 35 height 21
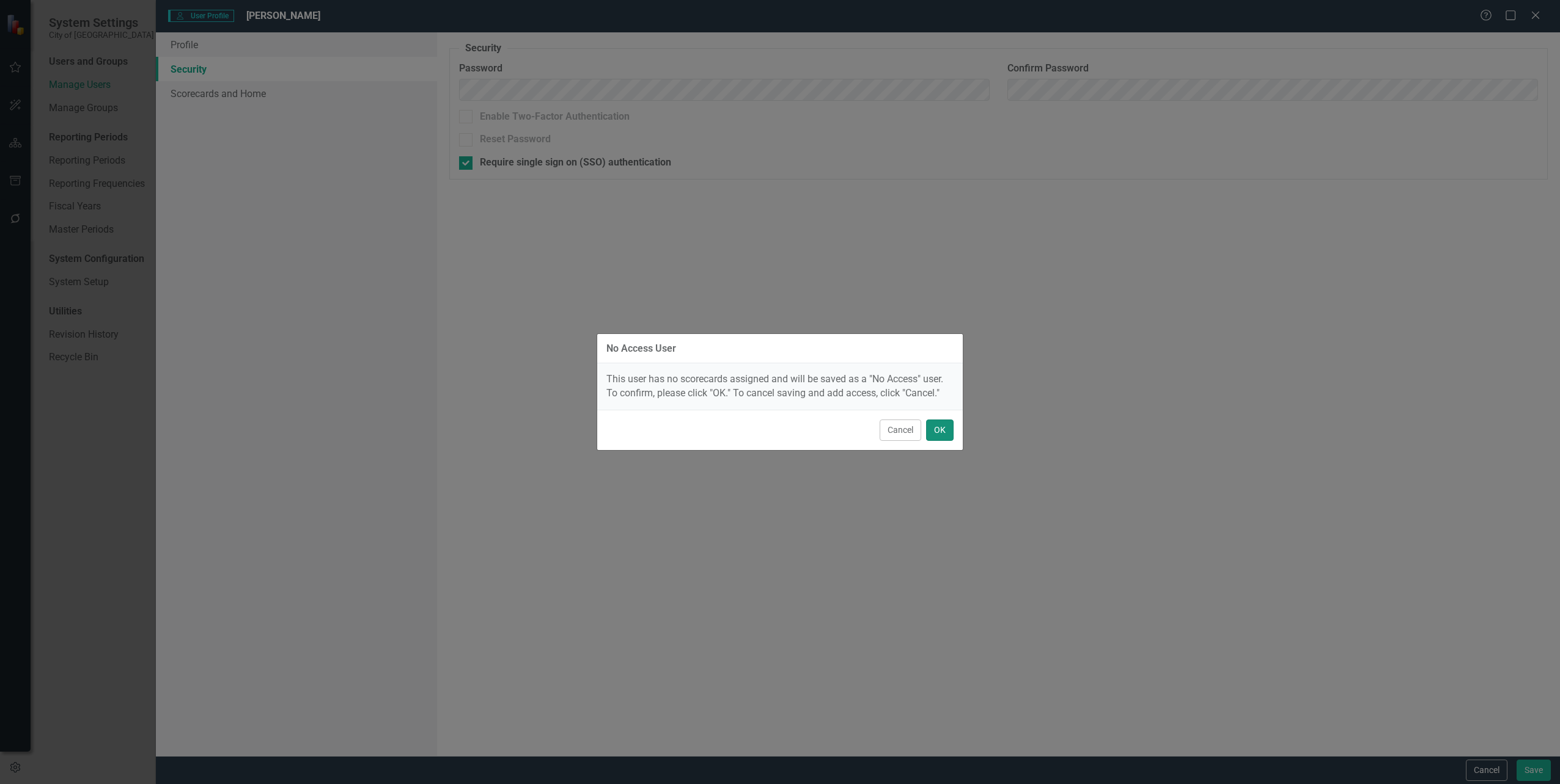
click at [942, 429] on button "OK" at bounding box center [939, 430] width 28 height 21
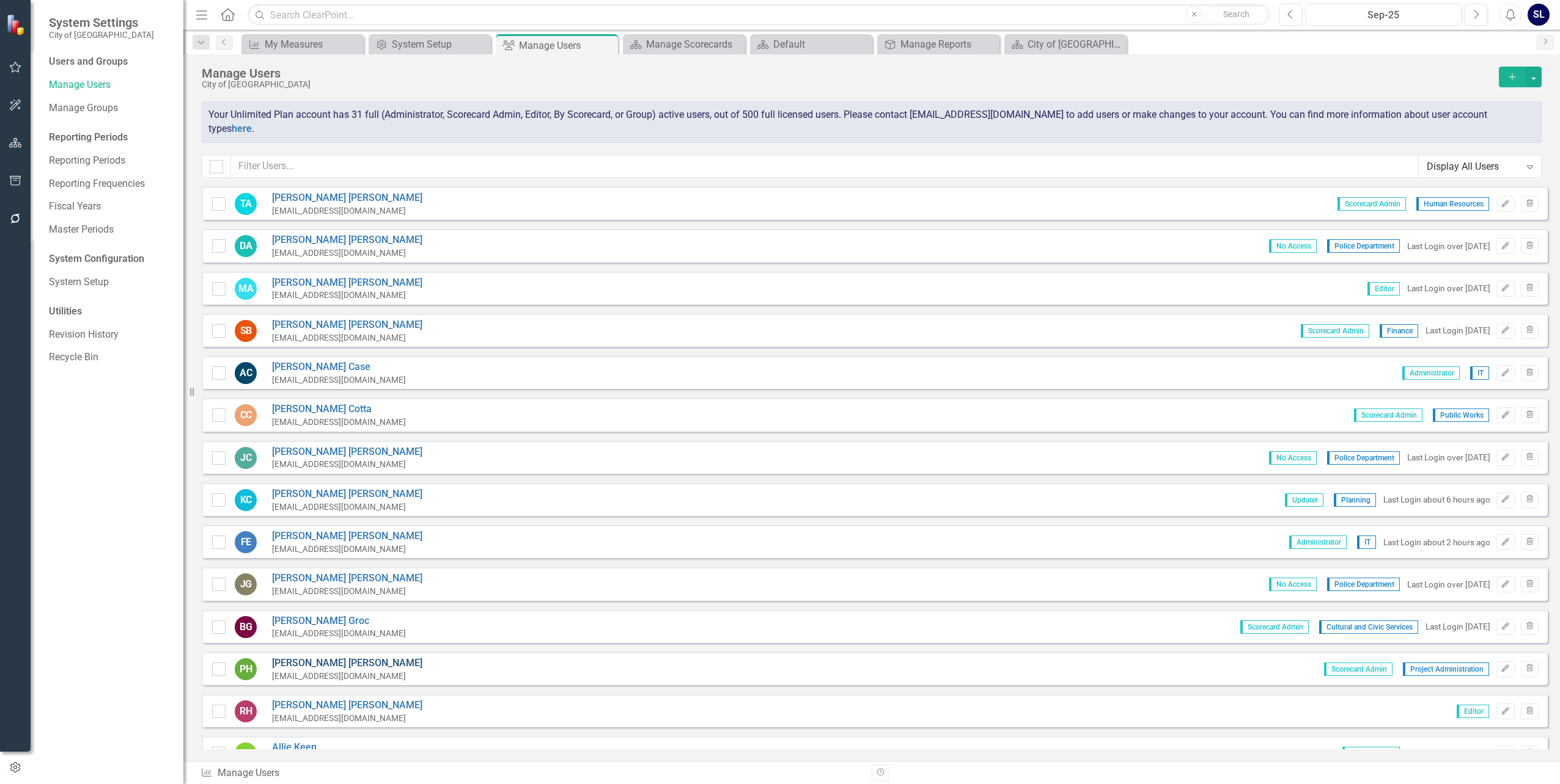
click at [285, 657] on link "[PERSON_NAME]" at bounding box center [347, 664] width 150 height 14
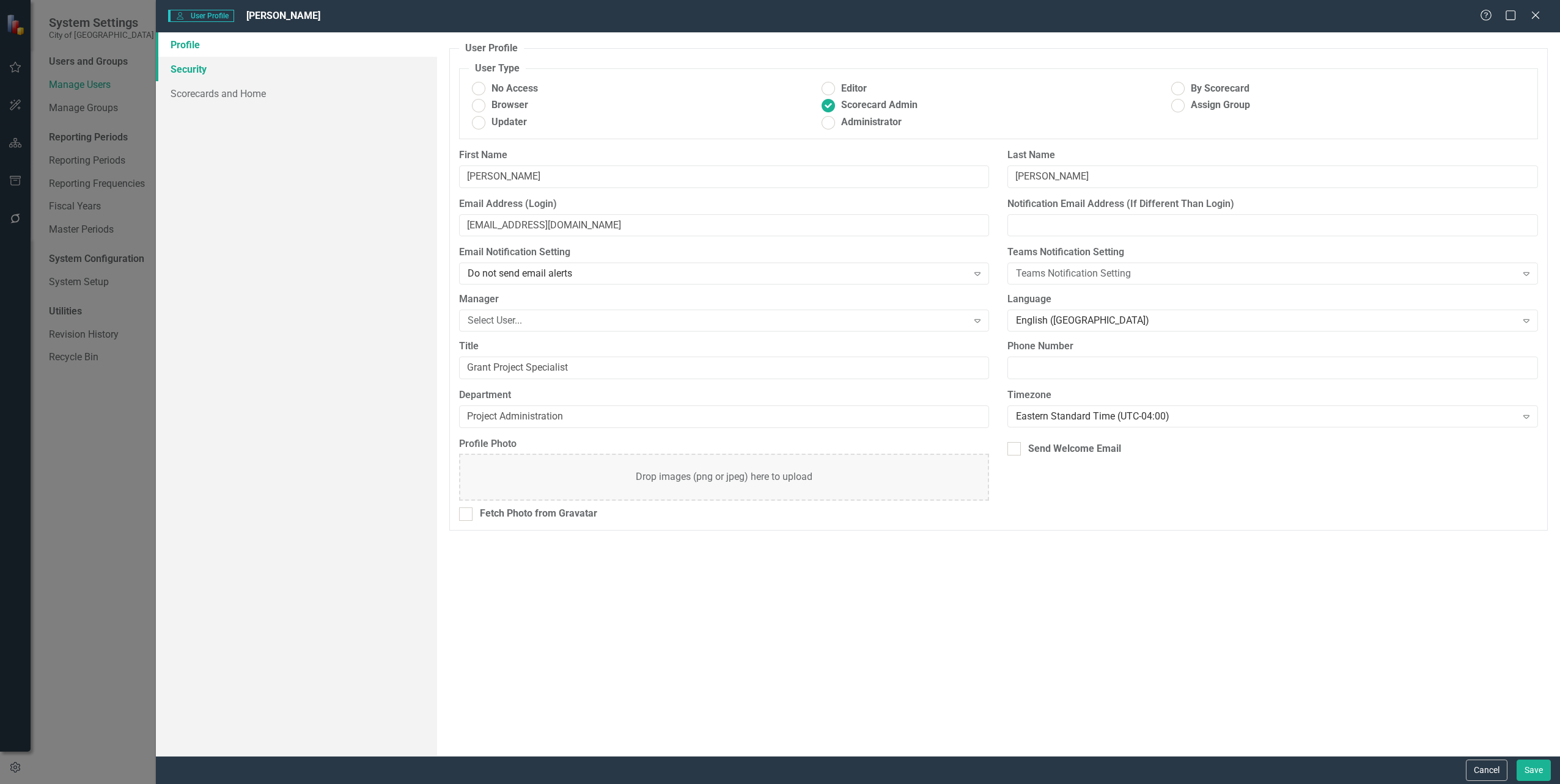
click at [188, 66] on link "Security" at bounding box center [296, 68] width 281 height 24
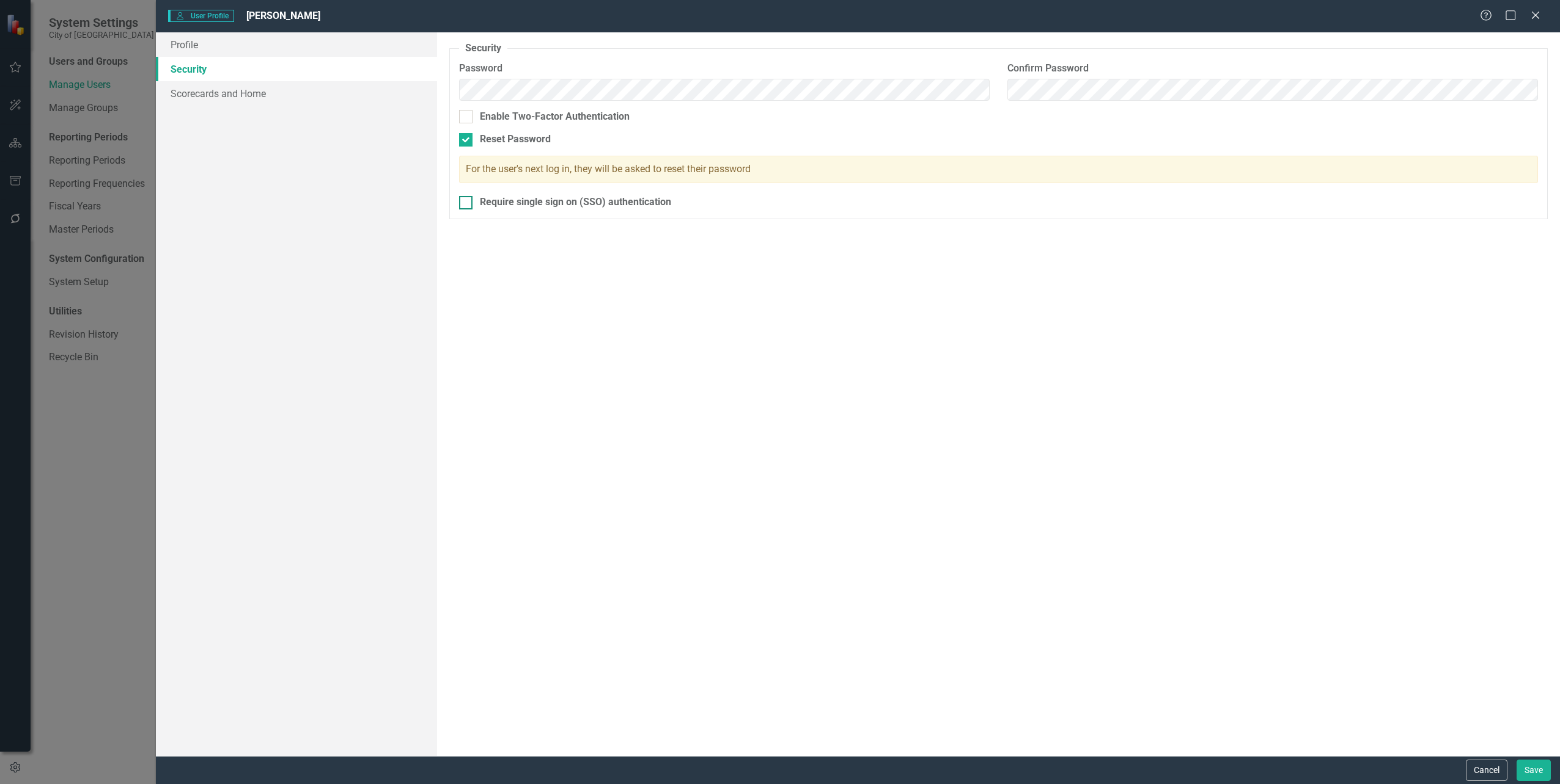
click at [472, 204] on div at bounding box center [466, 203] width 13 height 13
click at [467, 204] on input "Require single sign on (SSO) authentication" at bounding box center [463, 200] width 8 height 8
checkbox input "true"
click at [1539, 763] on button "Save" at bounding box center [1534, 771] width 35 height 21
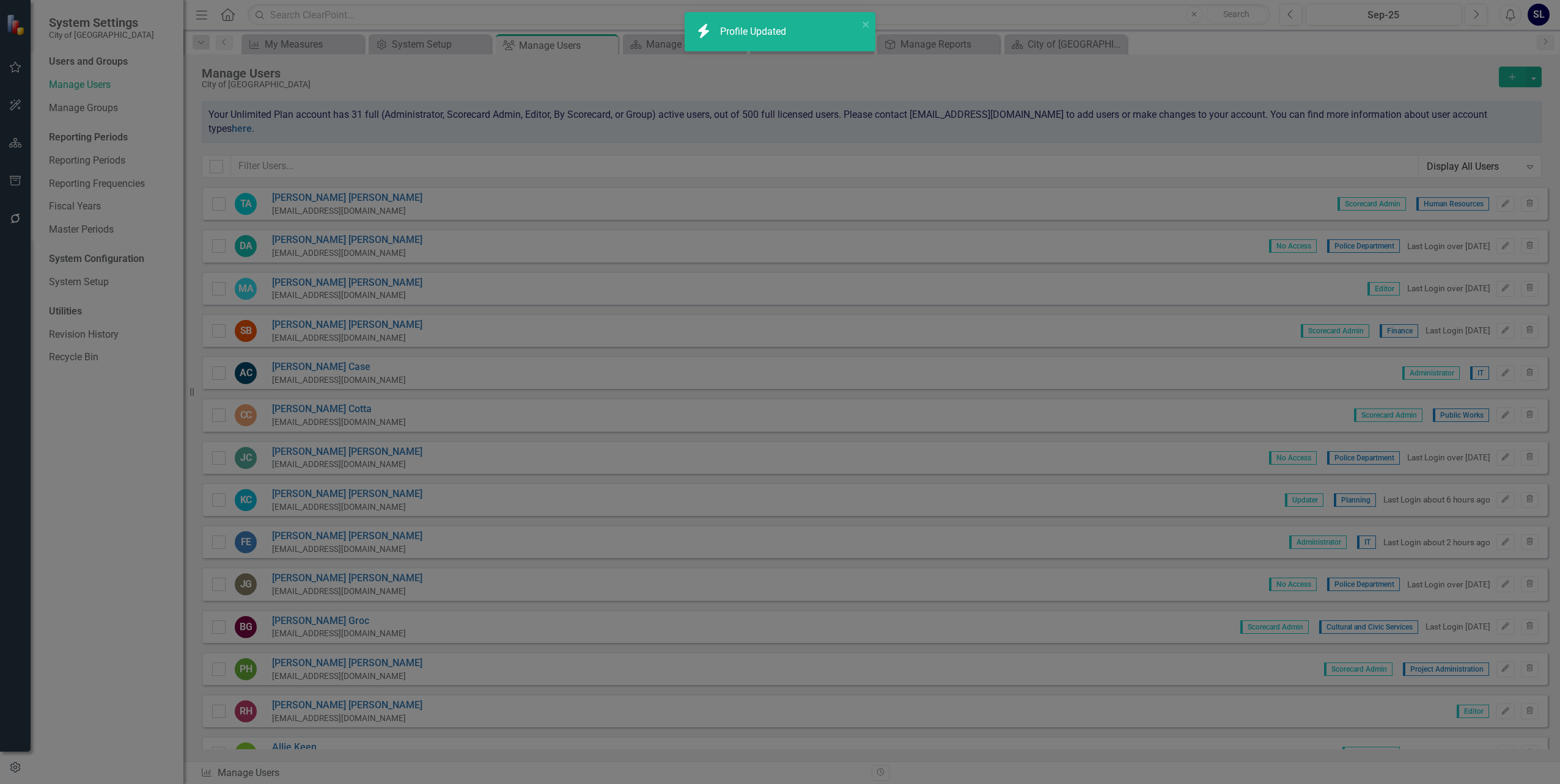
checkbox input "false"
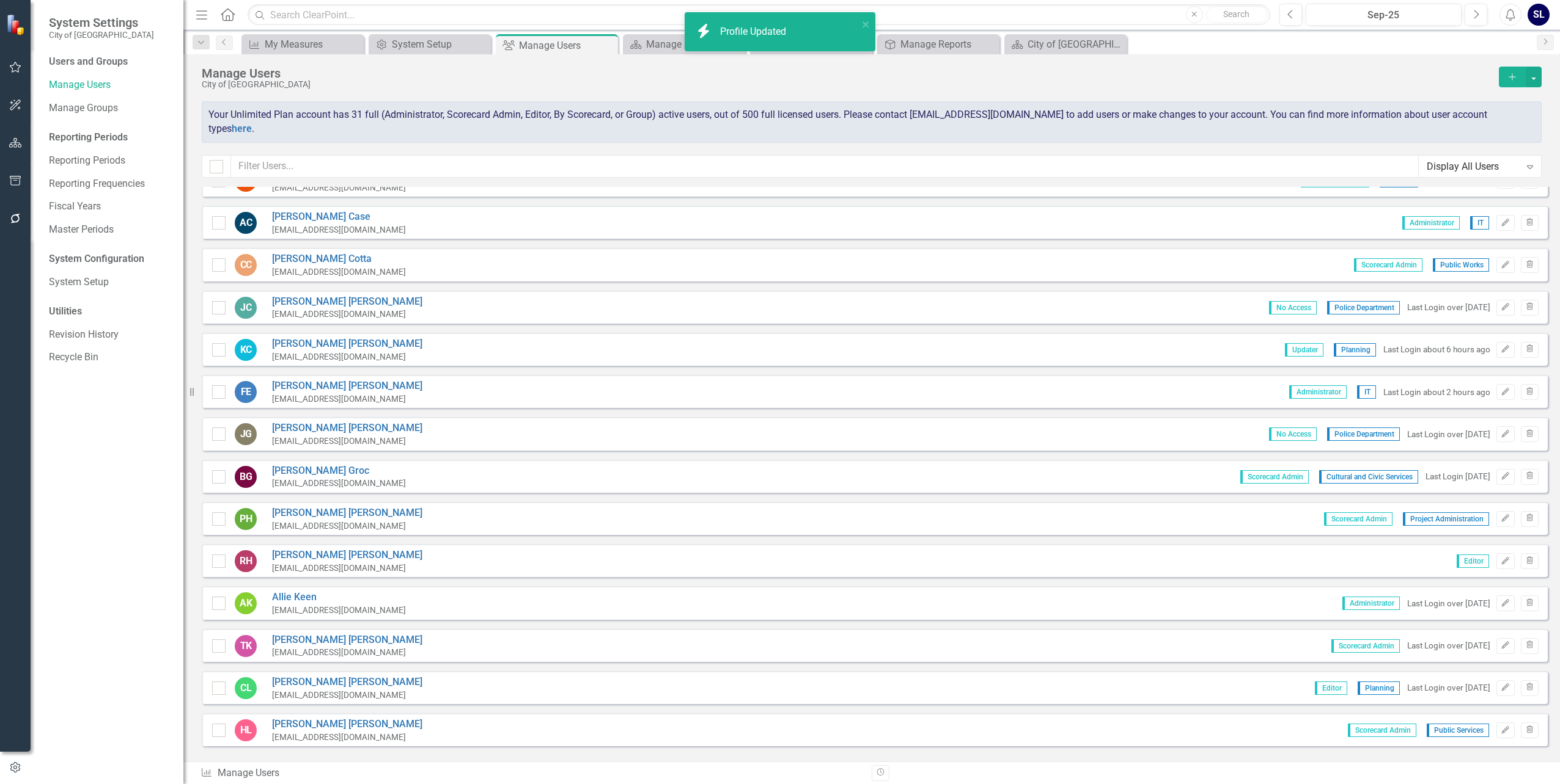
scroll to position [244, 0]
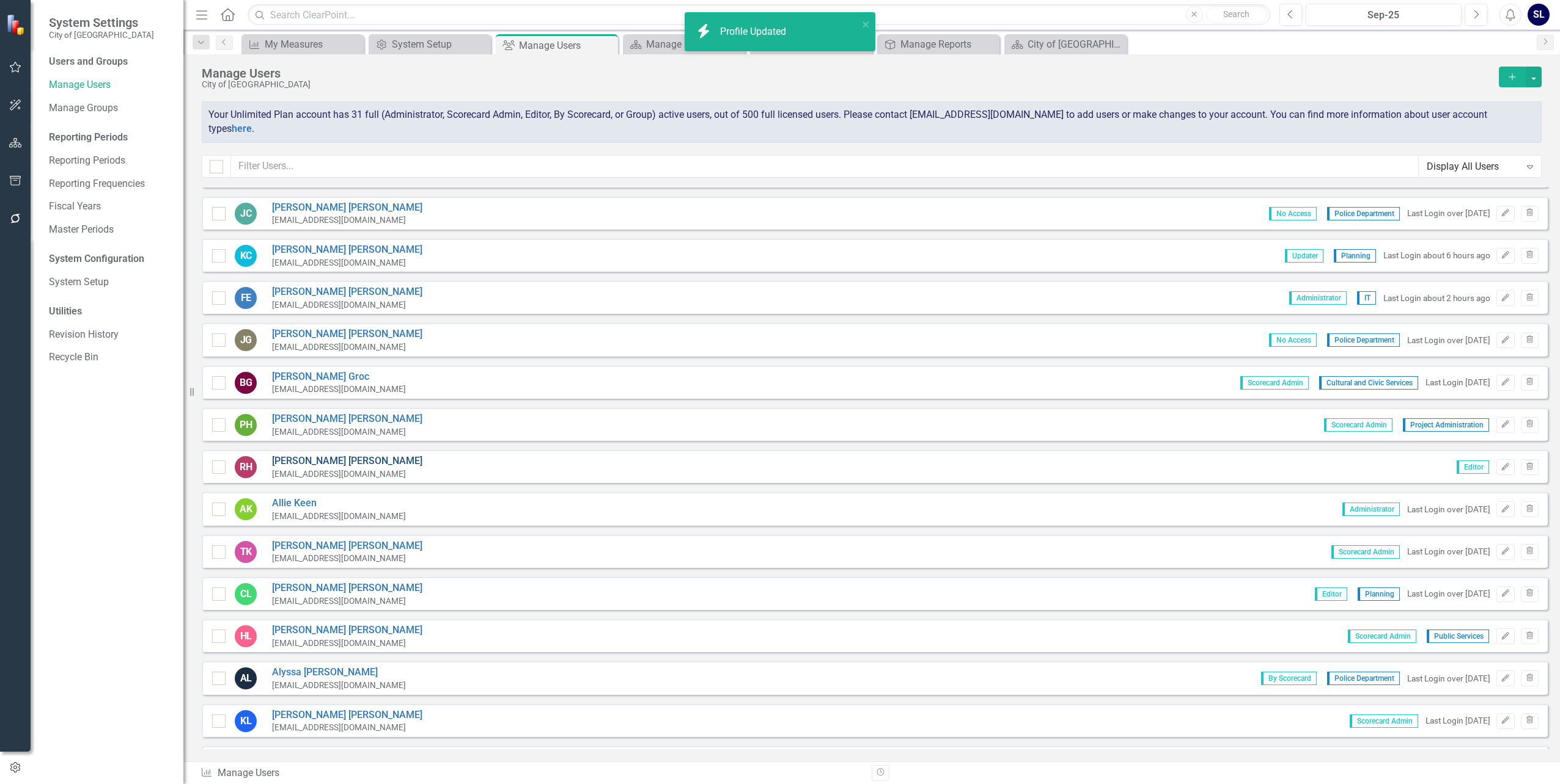
click at [304, 454] on link "[PERSON_NAME]" at bounding box center [347, 461] width 150 height 14
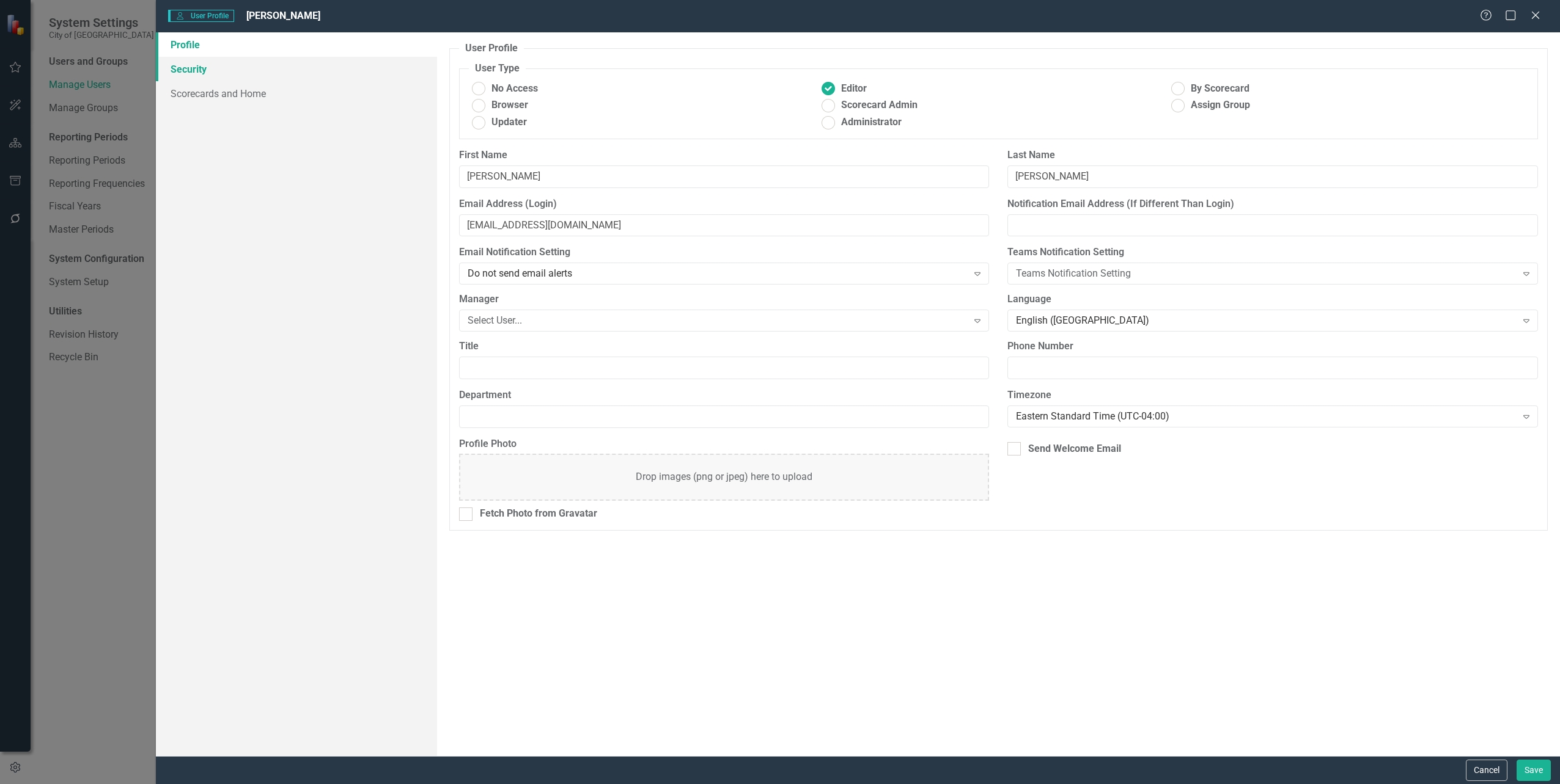
click at [186, 72] on link "Security" at bounding box center [296, 68] width 281 height 24
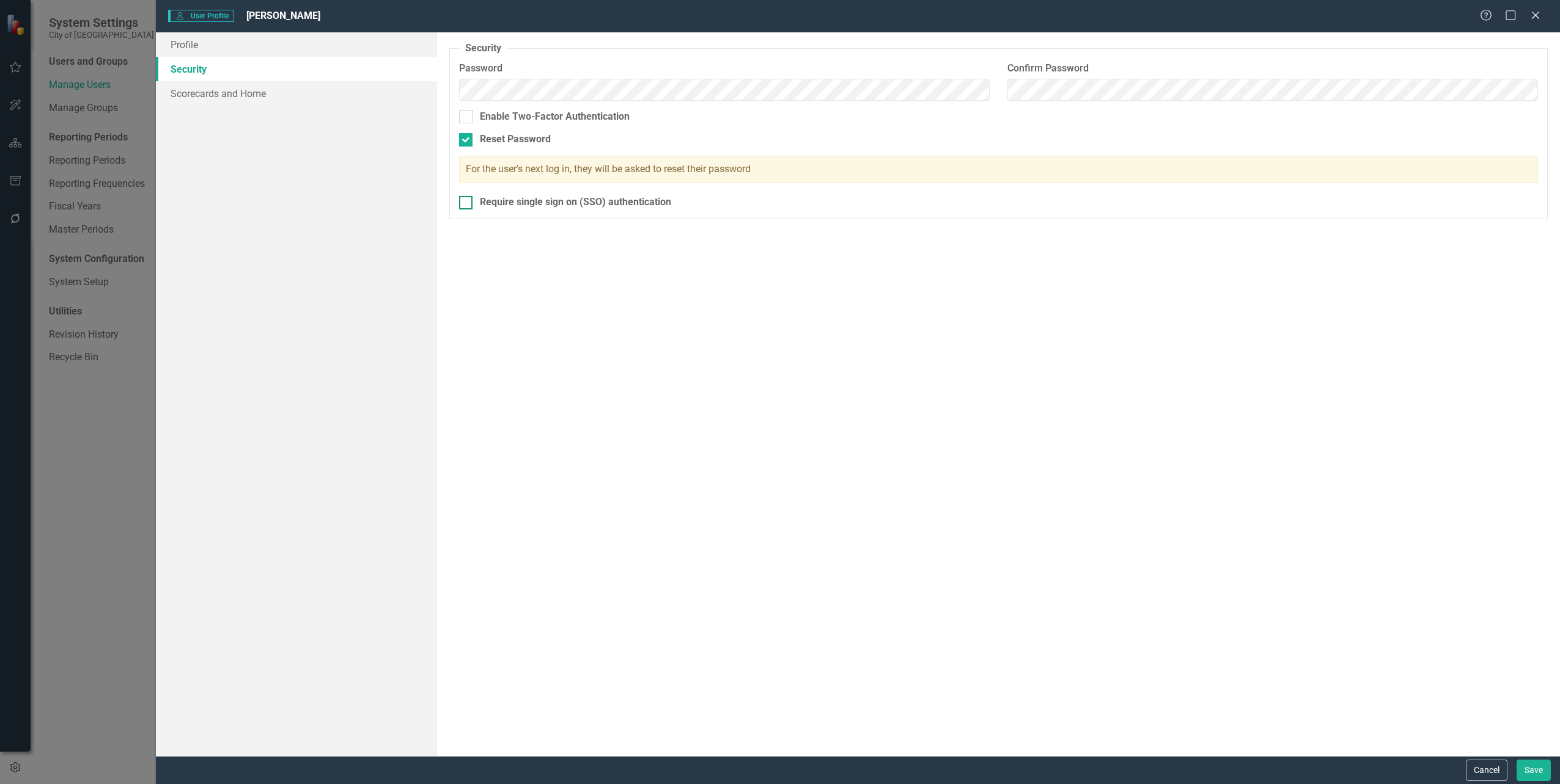
click at [466, 204] on div at bounding box center [466, 203] width 13 height 13
click at [466, 204] on input "Require single sign on (SSO) authentication" at bounding box center [463, 200] width 8 height 8
checkbox input "true"
click at [1533, 763] on button "Save" at bounding box center [1534, 771] width 35 height 21
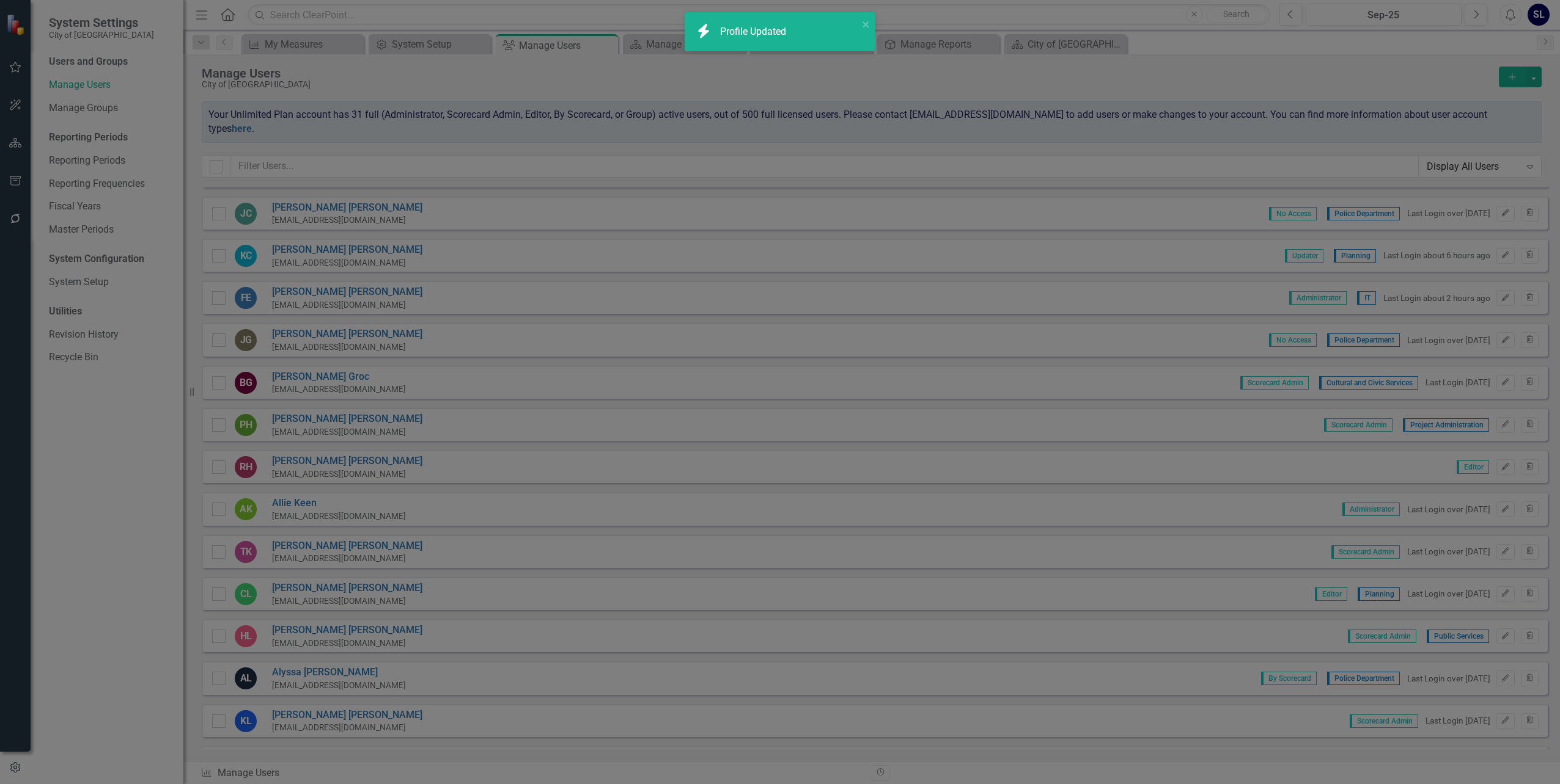
checkbox input "false"
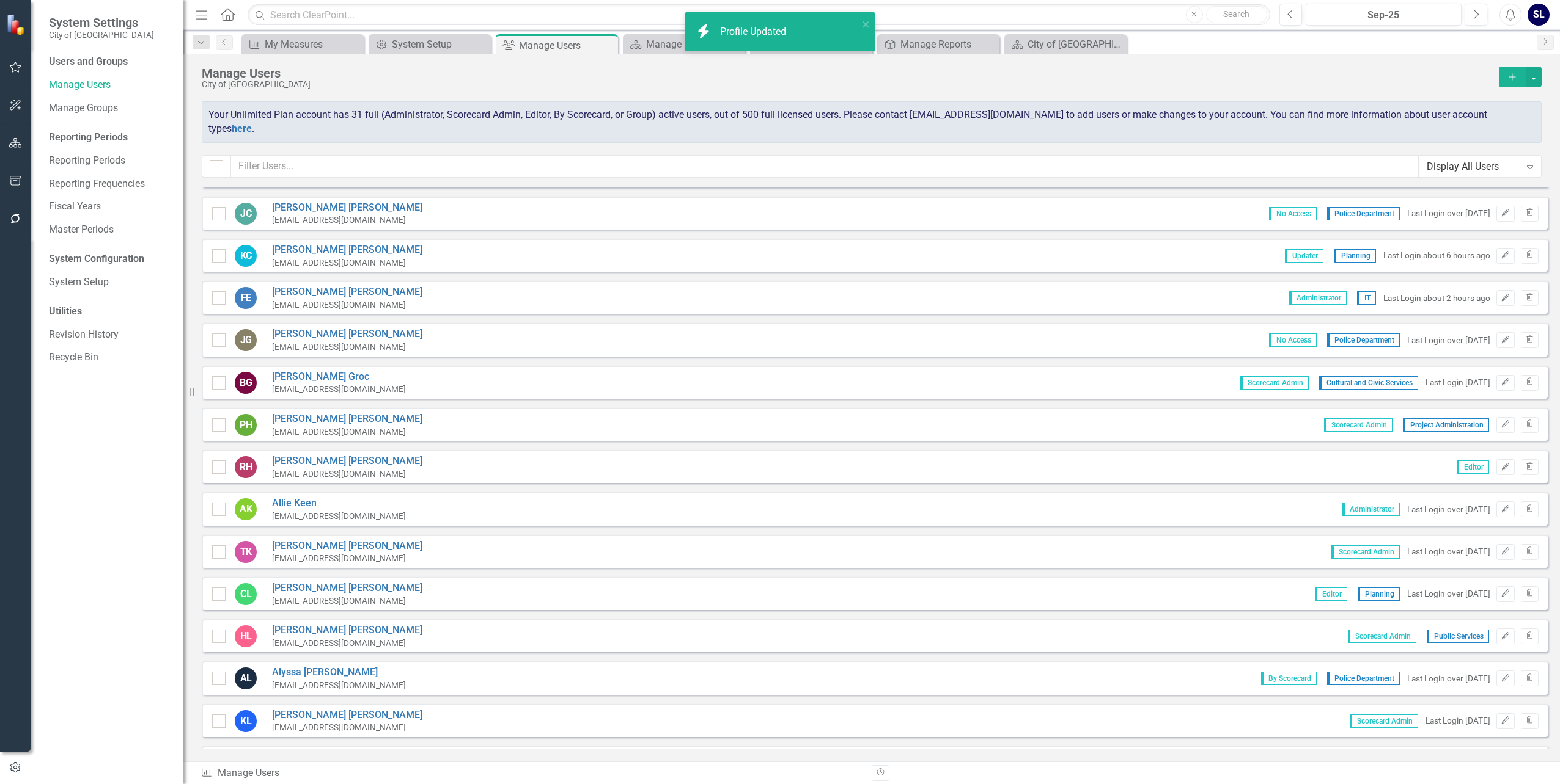
scroll to position [367, 0]
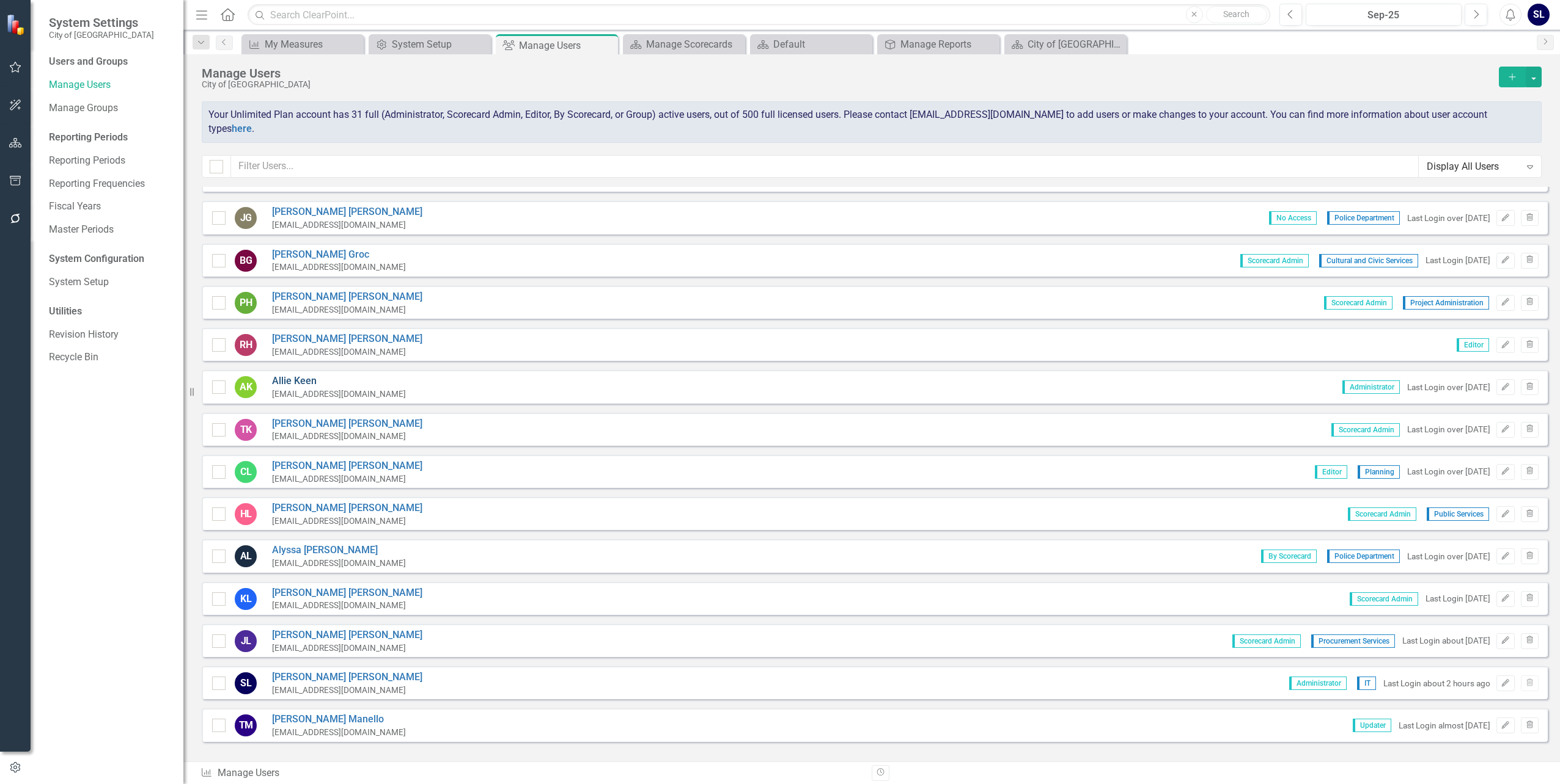
click at [294, 375] on link "[PERSON_NAME]" at bounding box center [338, 381] width 134 height 14
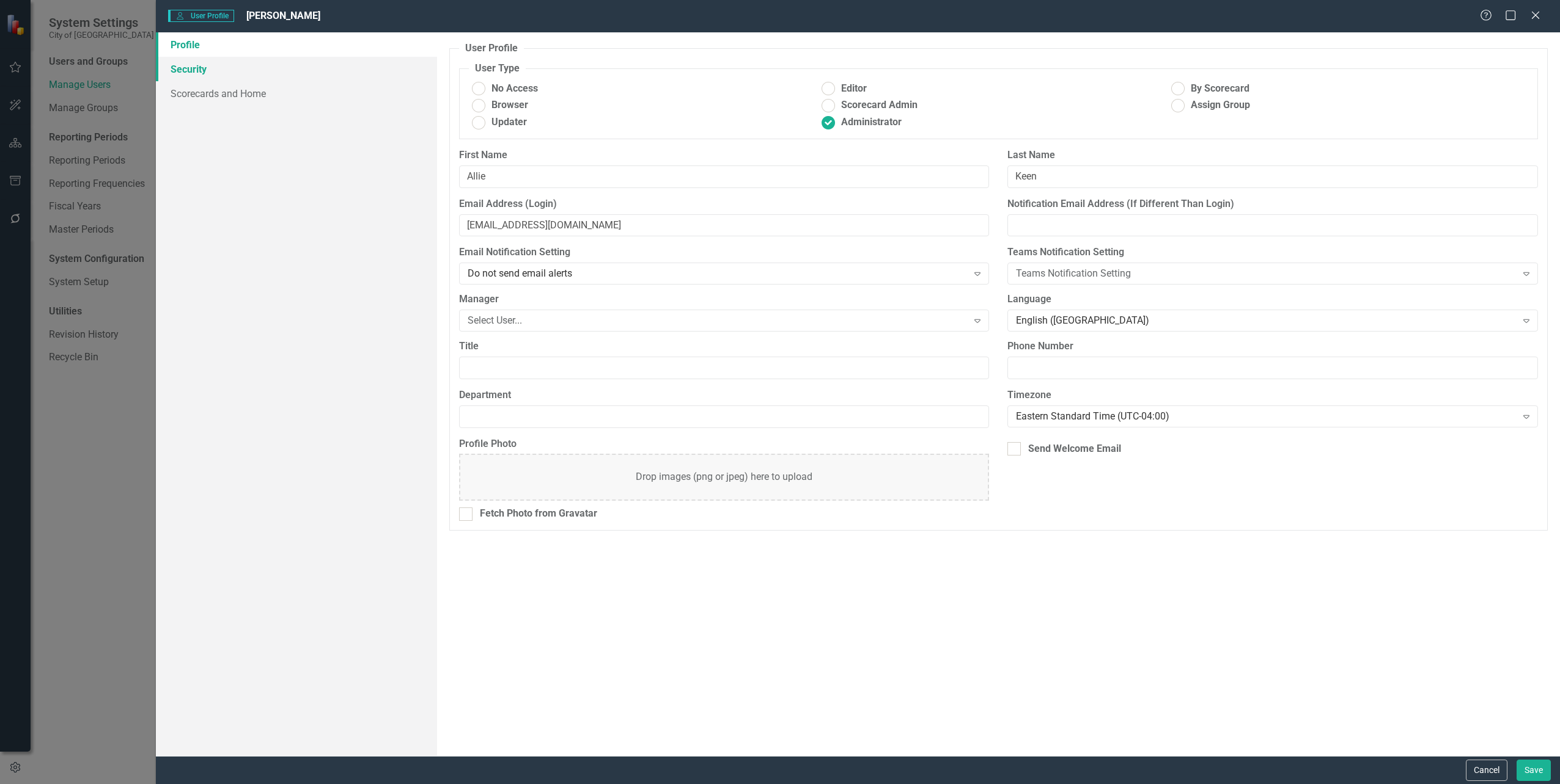
click at [197, 66] on link "Security" at bounding box center [296, 68] width 281 height 24
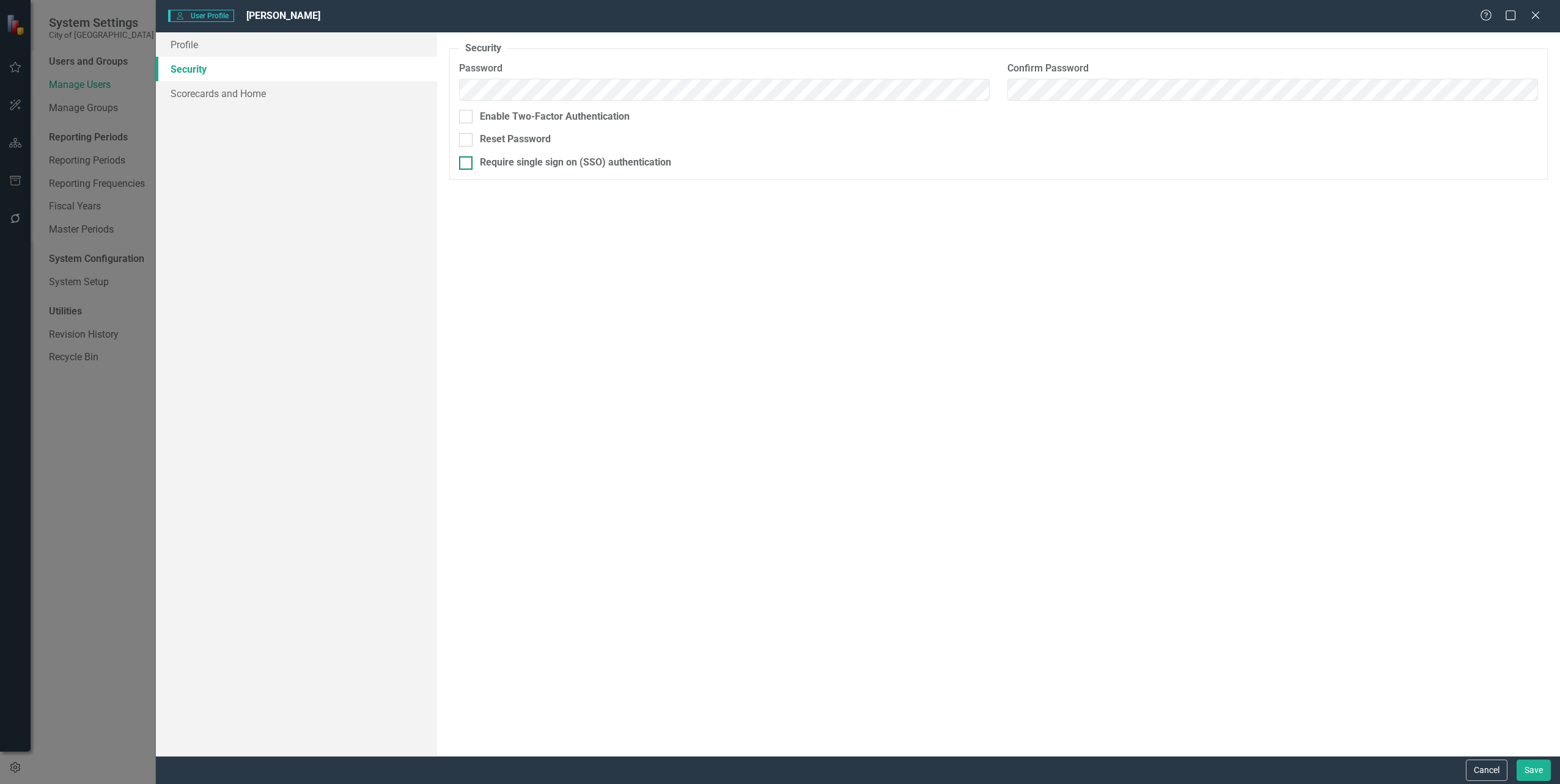
click at [466, 166] on div at bounding box center [466, 163] width 13 height 13
click at [466, 164] on input "Require single sign on (SSO) authentication" at bounding box center [463, 160] width 8 height 8
checkbox input "true"
click at [1537, 763] on button "Save" at bounding box center [1534, 771] width 35 height 21
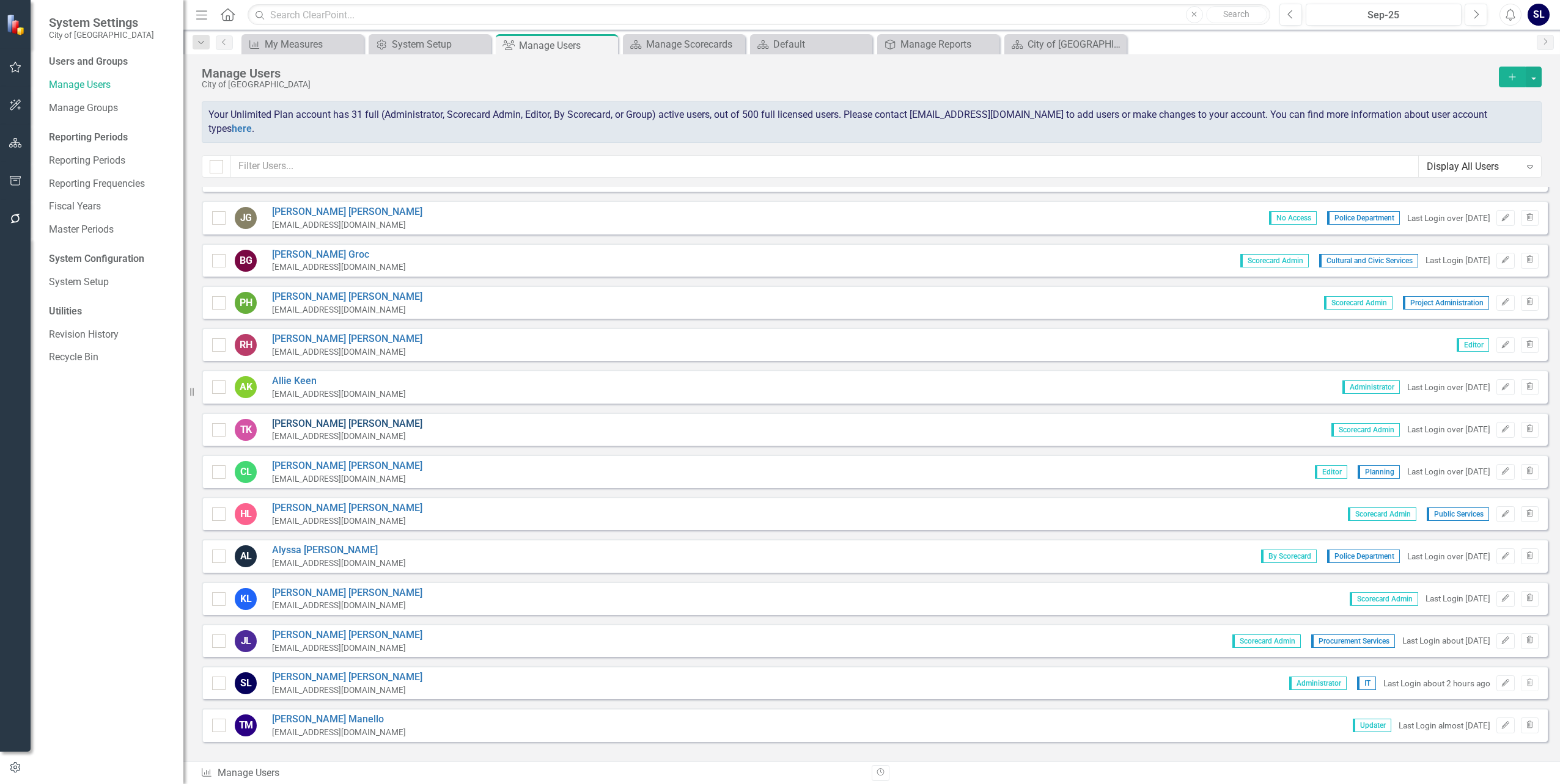
click at [302, 417] on link "[PERSON_NAME]" at bounding box center [347, 424] width 150 height 14
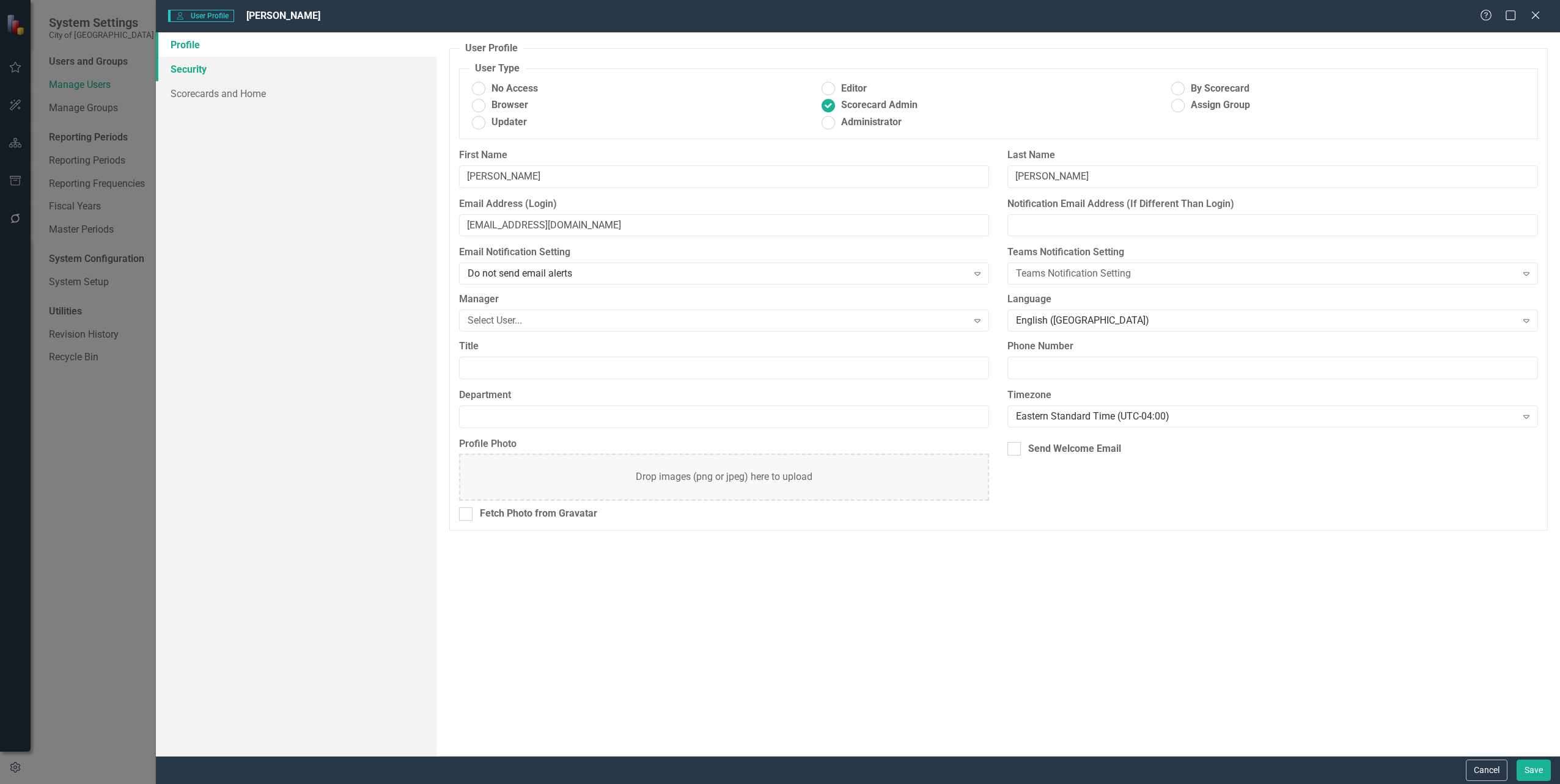
click at [197, 71] on link "Security" at bounding box center [296, 68] width 281 height 24
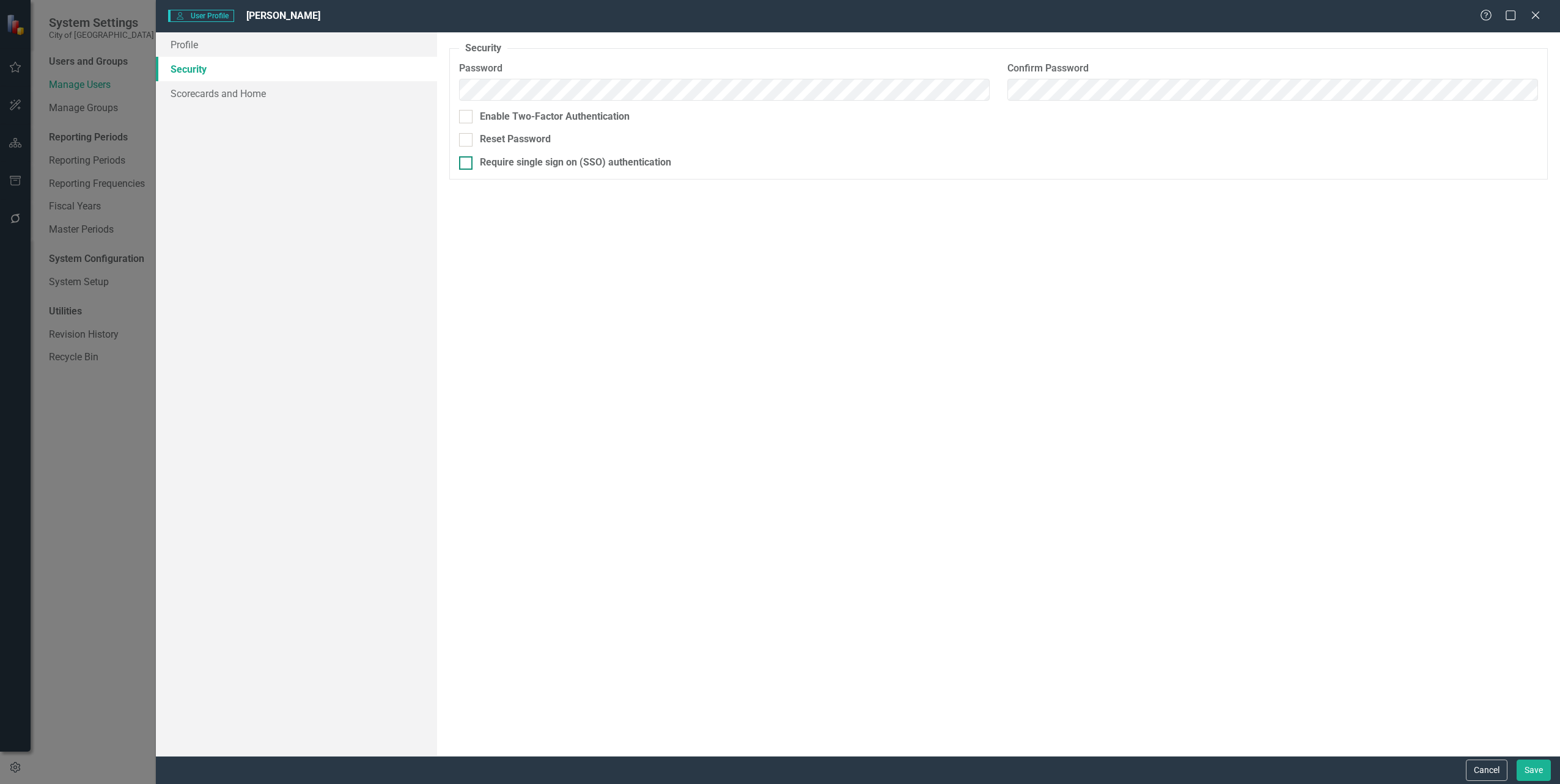
click at [461, 165] on div at bounding box center [466, 163] width 13 height 13
click at [461, 164] on input "Require single sign on (SSO) authentication" at bounding box center [463, 160] width 8 height 8
checkbox input "true"
click at [1535, 763] on button "Save" at bounding box center [1534, 771] width 35 height 21
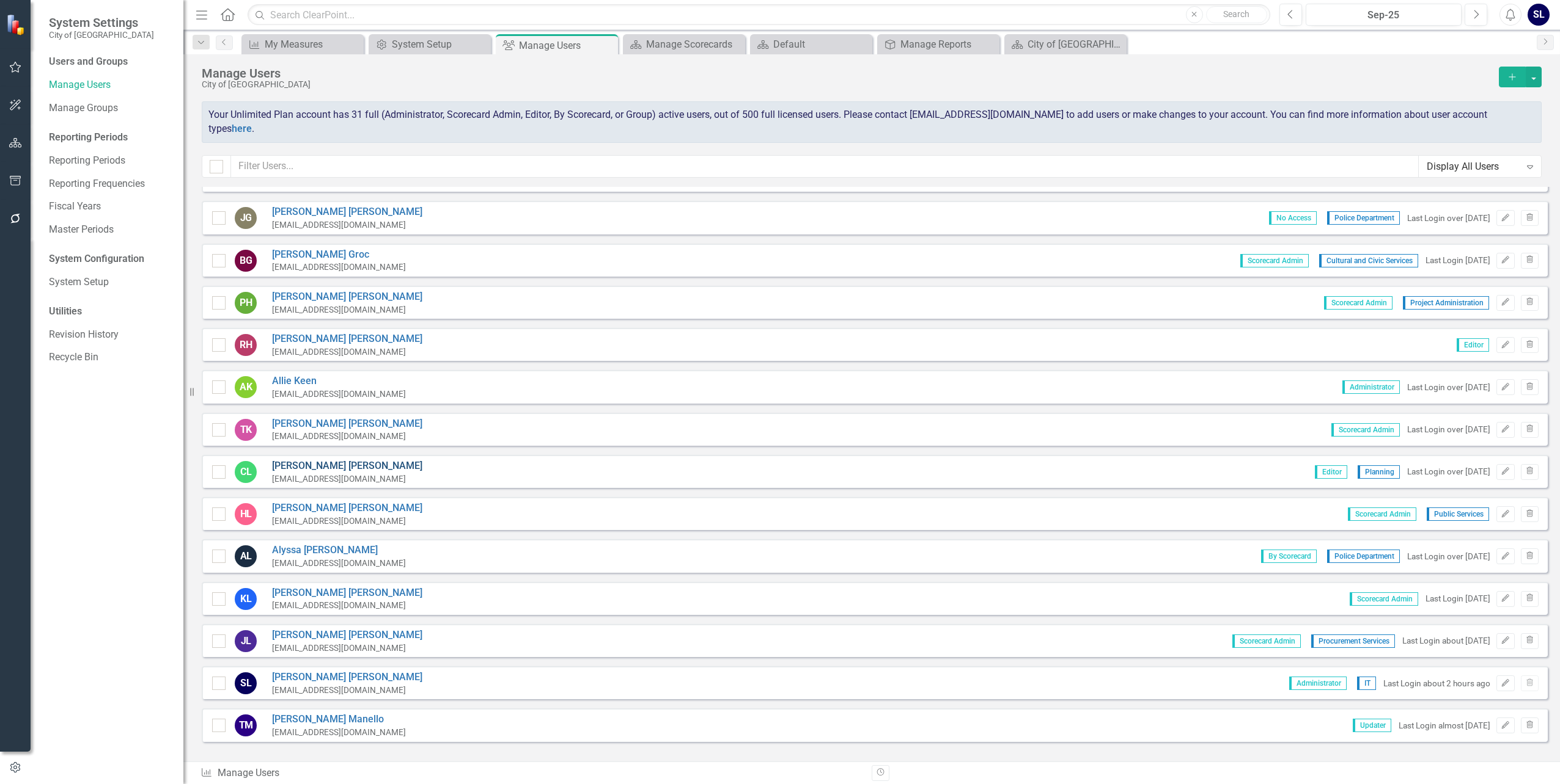
click at [300, 459] on link "[PERSON_NAME]" at bounding box center [347, 466] width 150 height 14
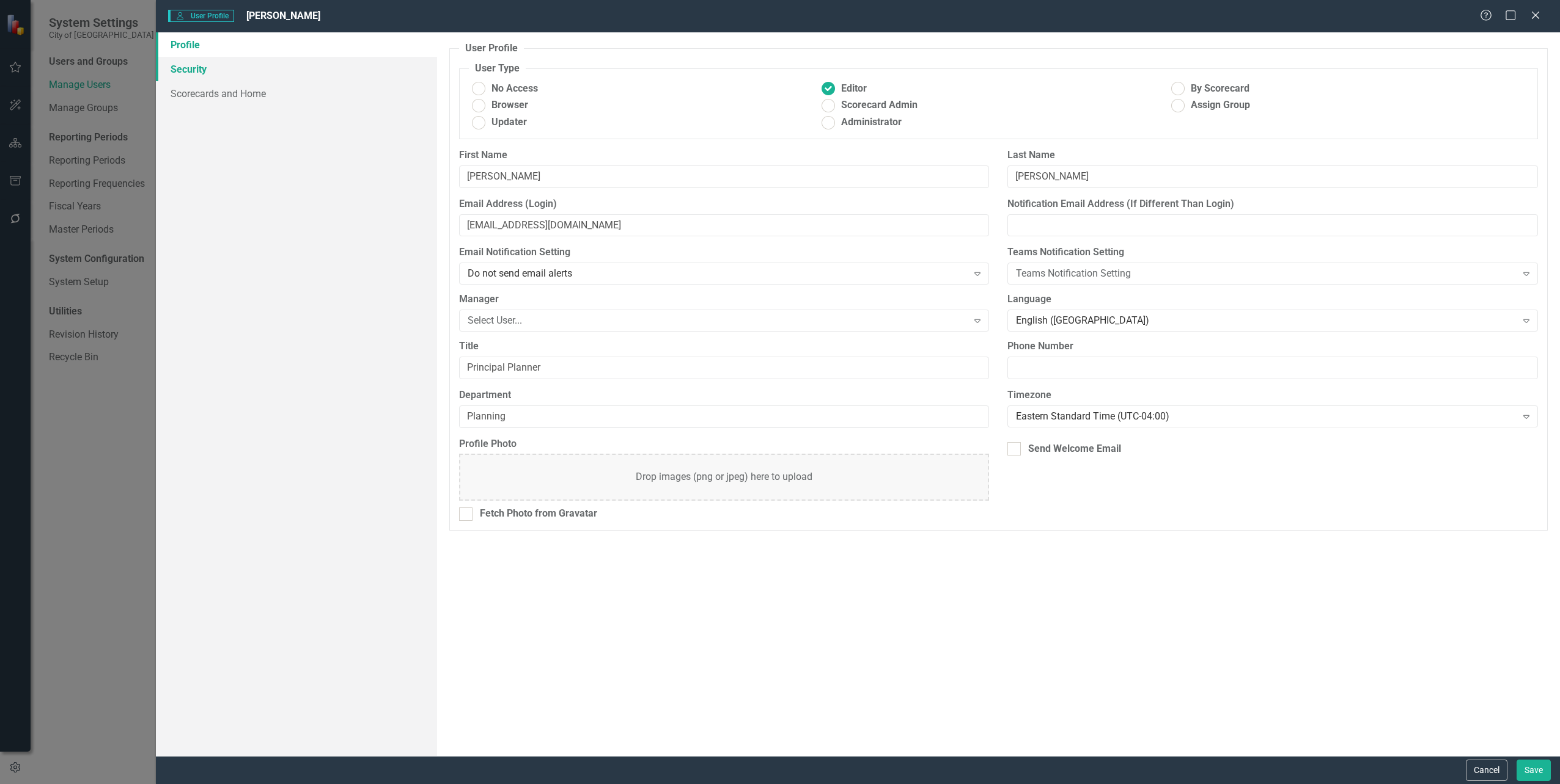
click at [191, 69] on link "Security" at bounding box center [296, 68] width 281 height 24
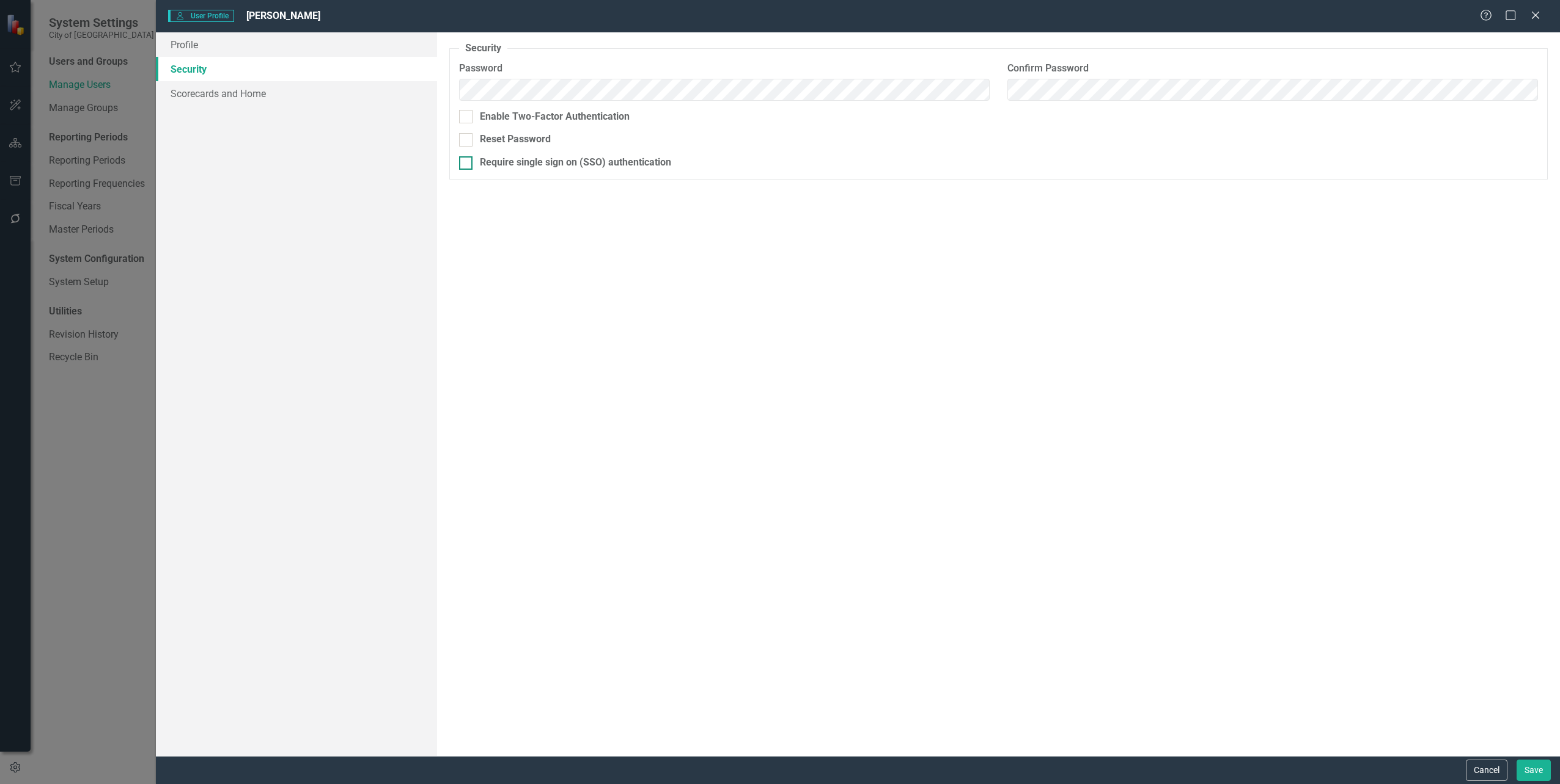
click at [469, 164] on div at bounding box center [466, 163] width 13 height 13
click at [467, 164] on input "Require single sign on (SSO) authentication" at bounding box center [463, 160] width 8 height 8
checkbox input "true"
click at [1535, 763] on button "Save" at bounding box center [1534, 771] width 35 height 21
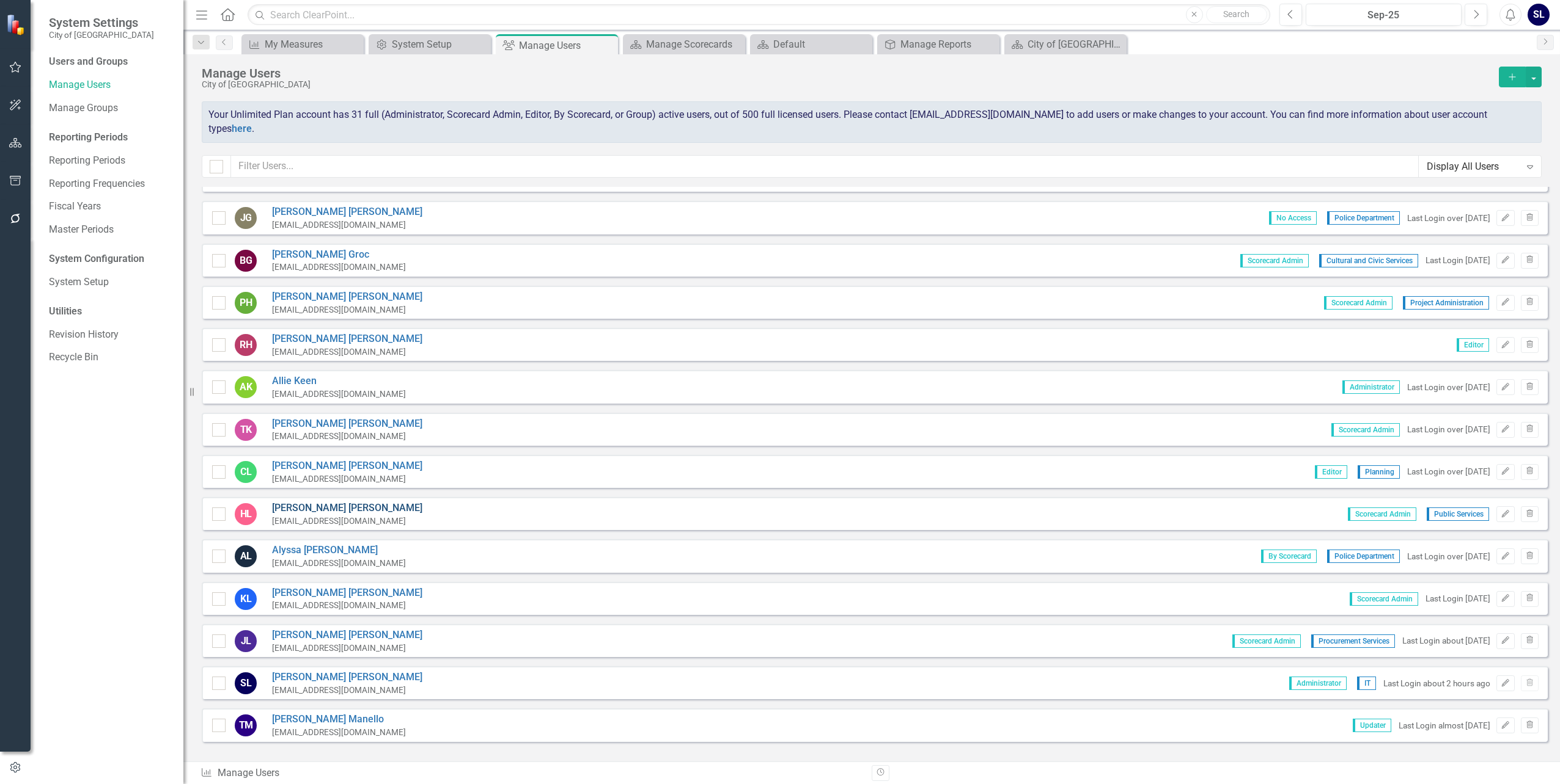
click at [304, 502] on link "[PERSON_NAME]" at bounding box center [347, 508] width 150 height 14
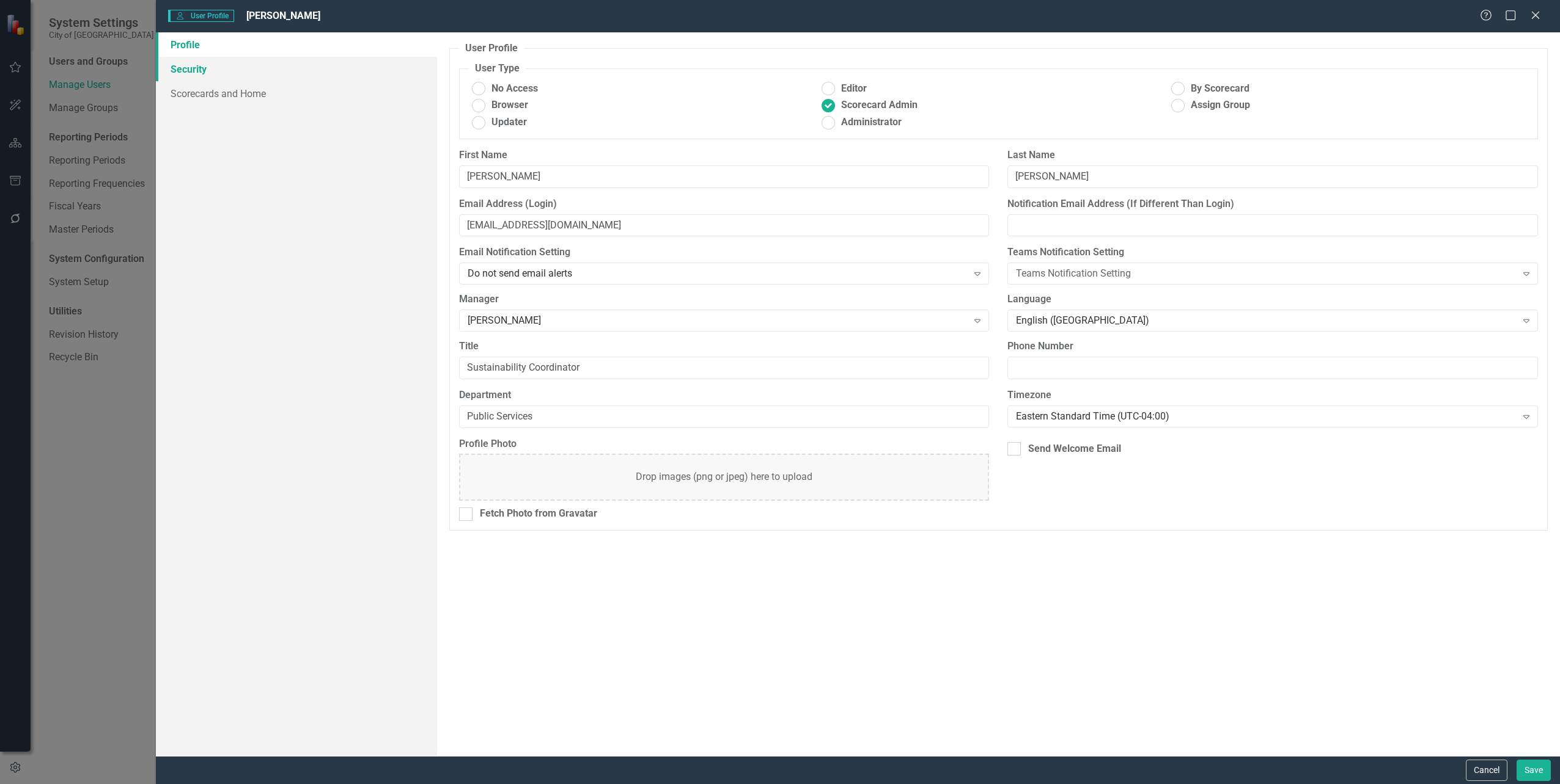
click at [199, 67] on link "Security" at bounding box center [296, 68] width 281 height 24
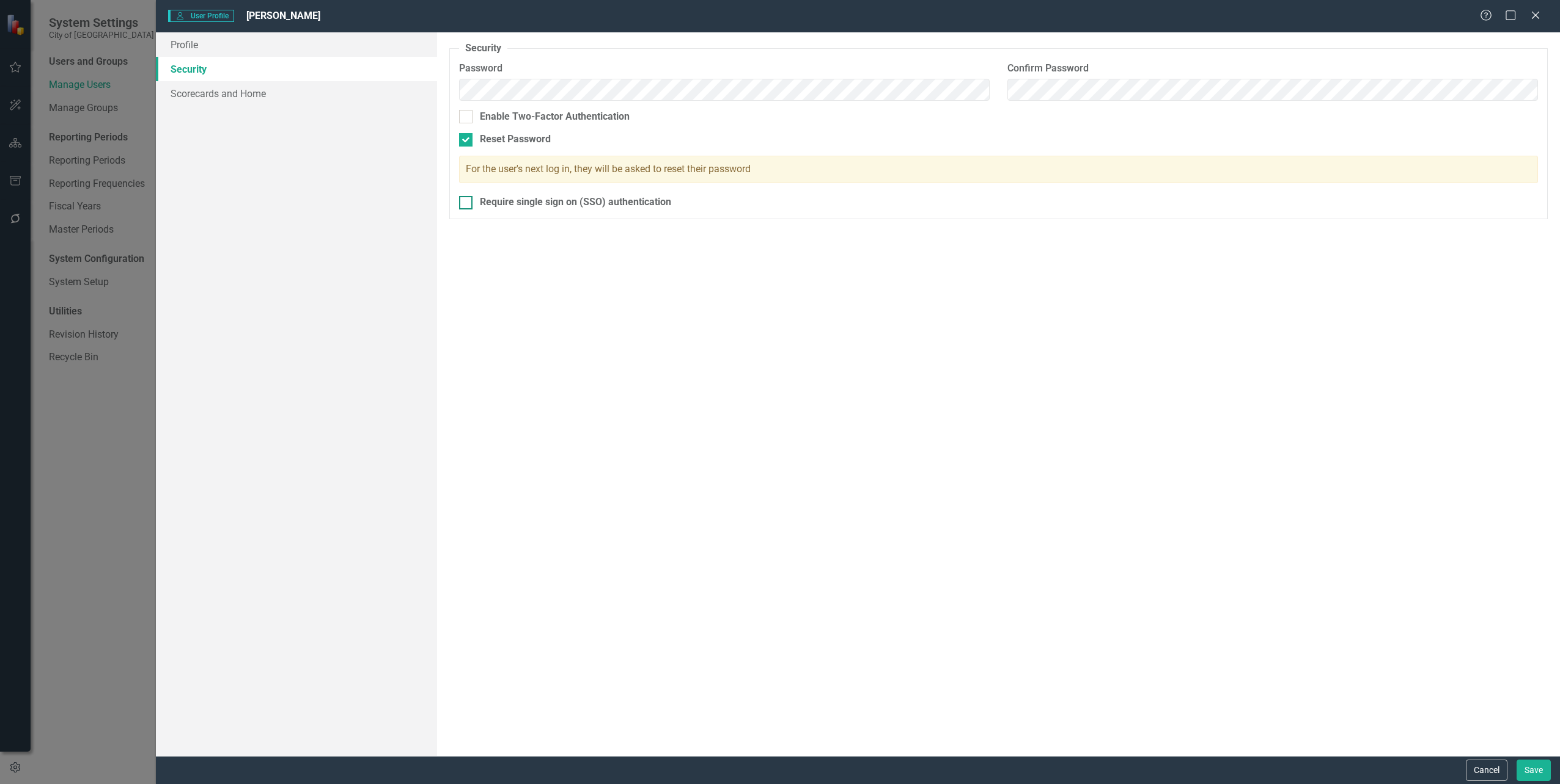
click at [466, 203] on input "Require single sign on (SSO) authentication" at bounding box center [463, 200] width 8 height 8
checkbox input "true"
click at [1531, 763] on button "Save" at bounding box center [1534, 771] width 35 height 21
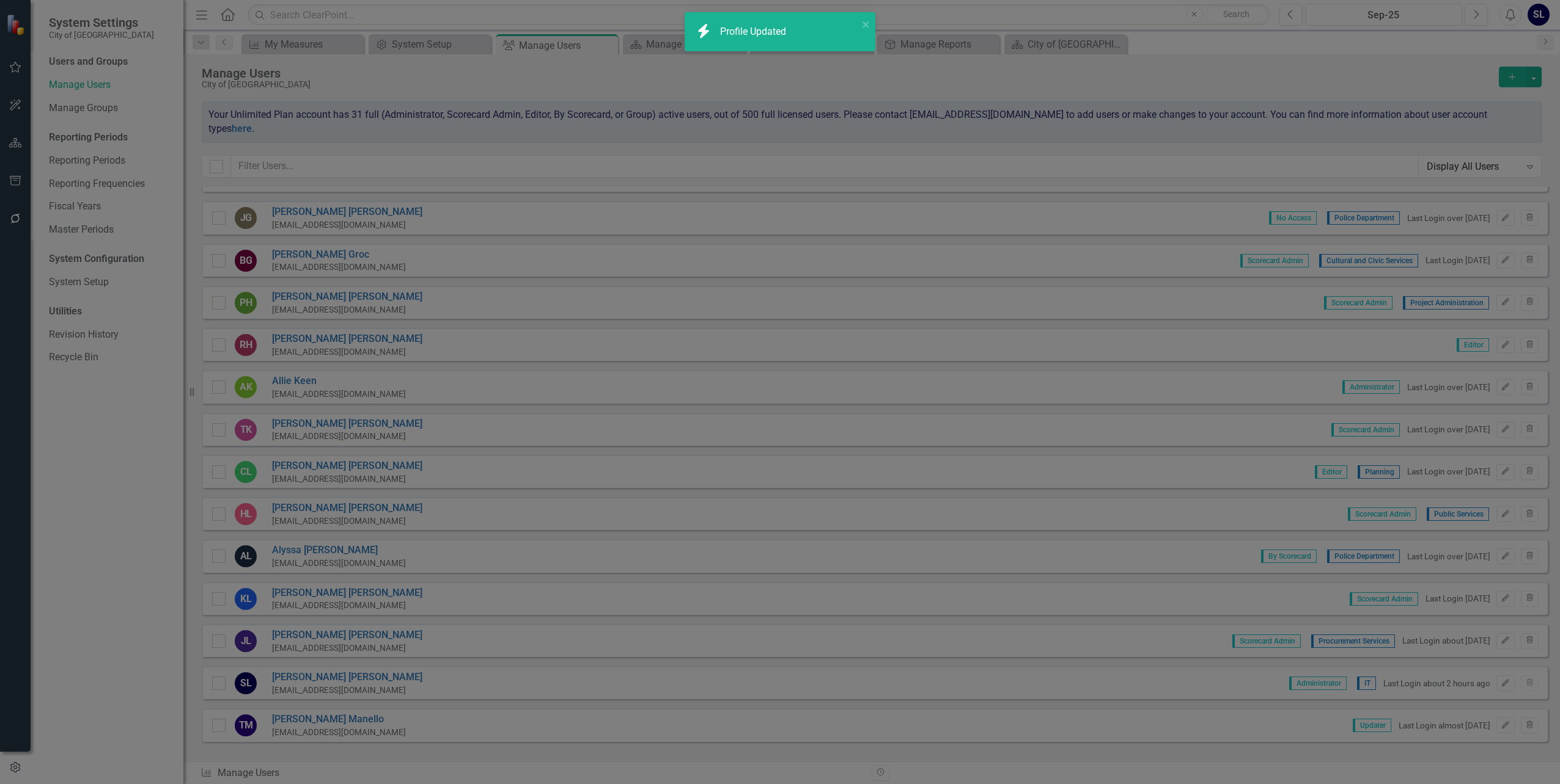
checkbox input "false"
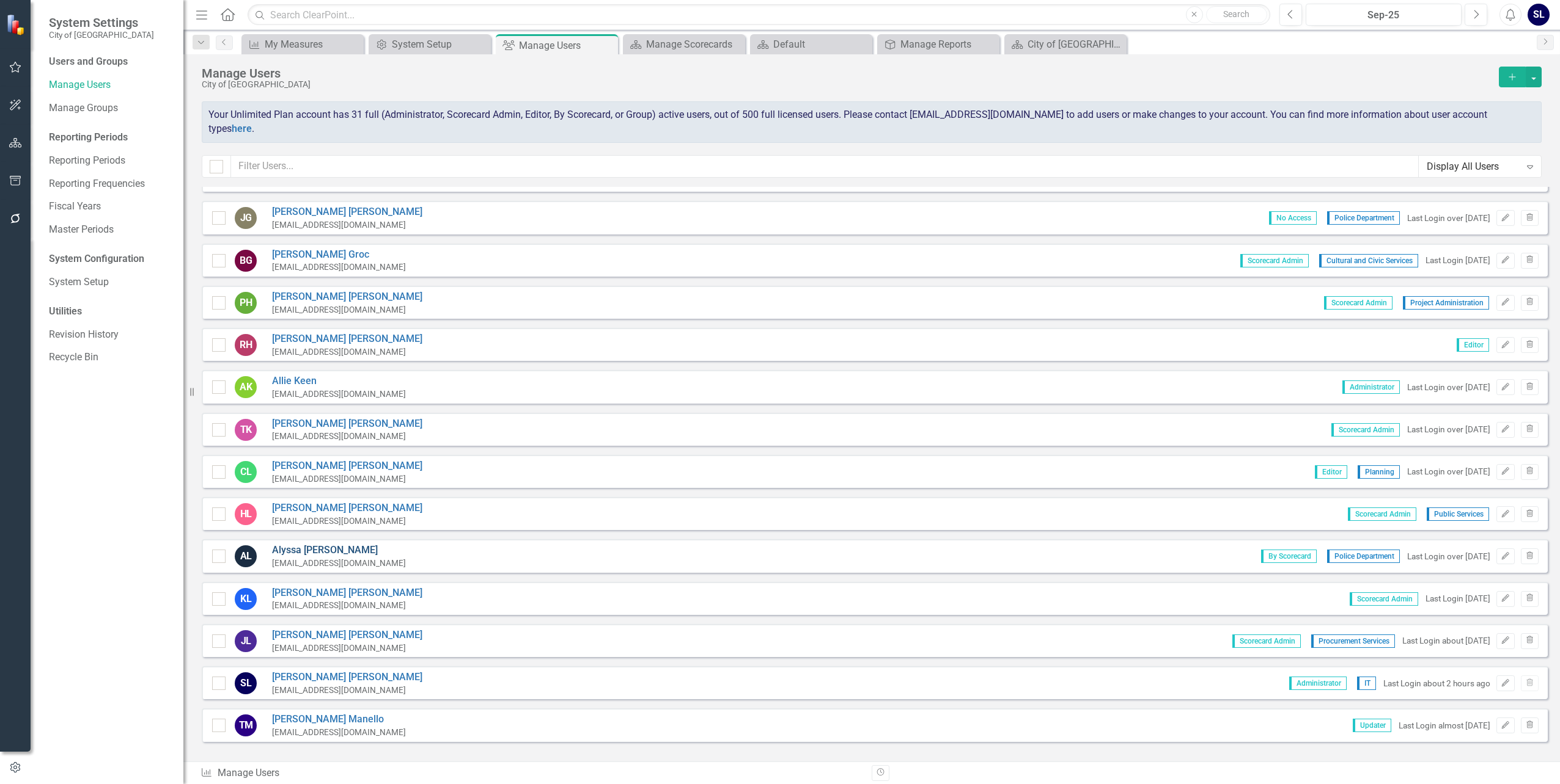
click at [310, 544] on link "[PERSON_NAME]" at bounding box center [338, 551] width 134 height 14
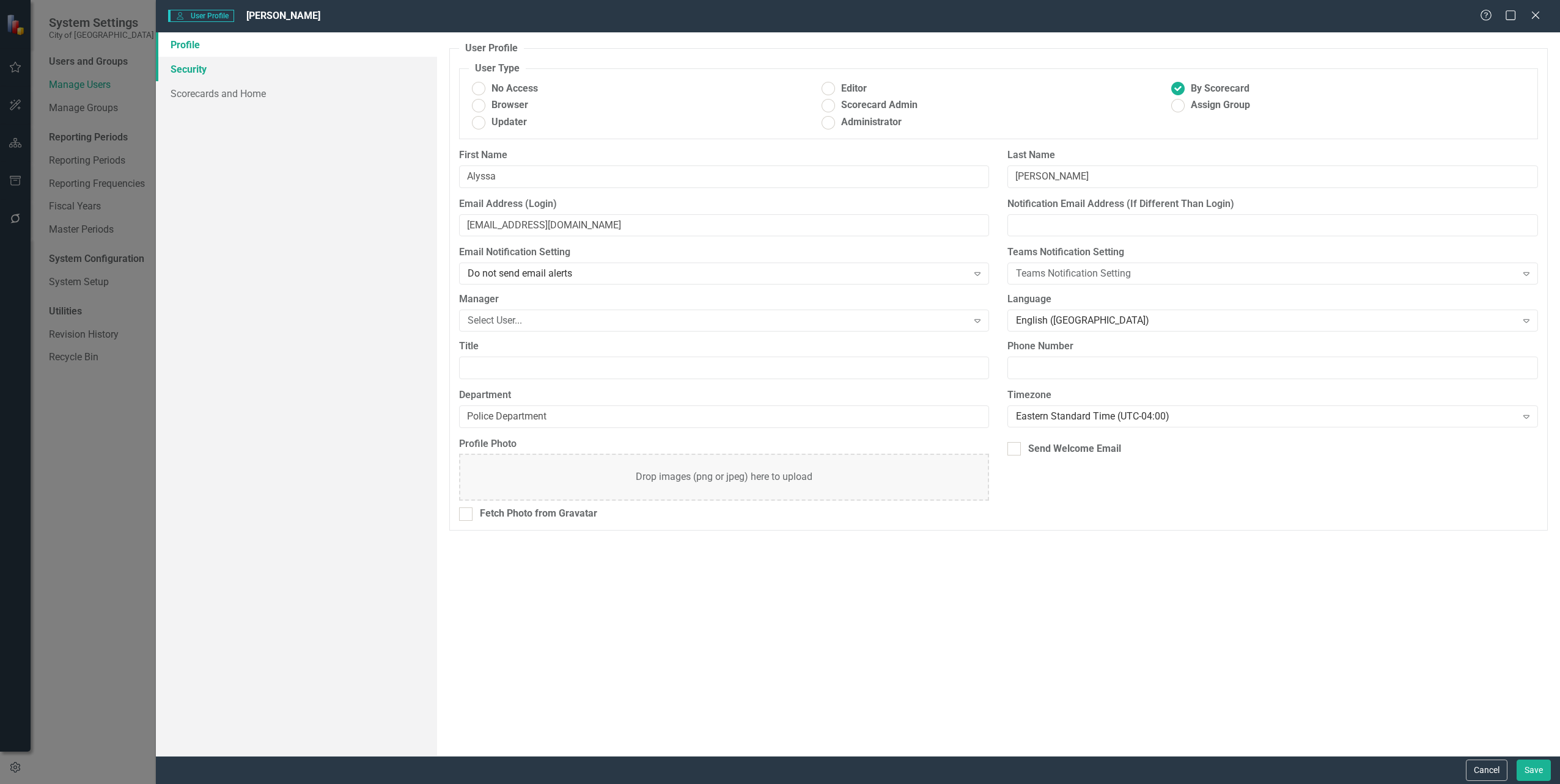
click at [187, 68] on link "Security" at bounding box center [296, 68] width 281 height 24
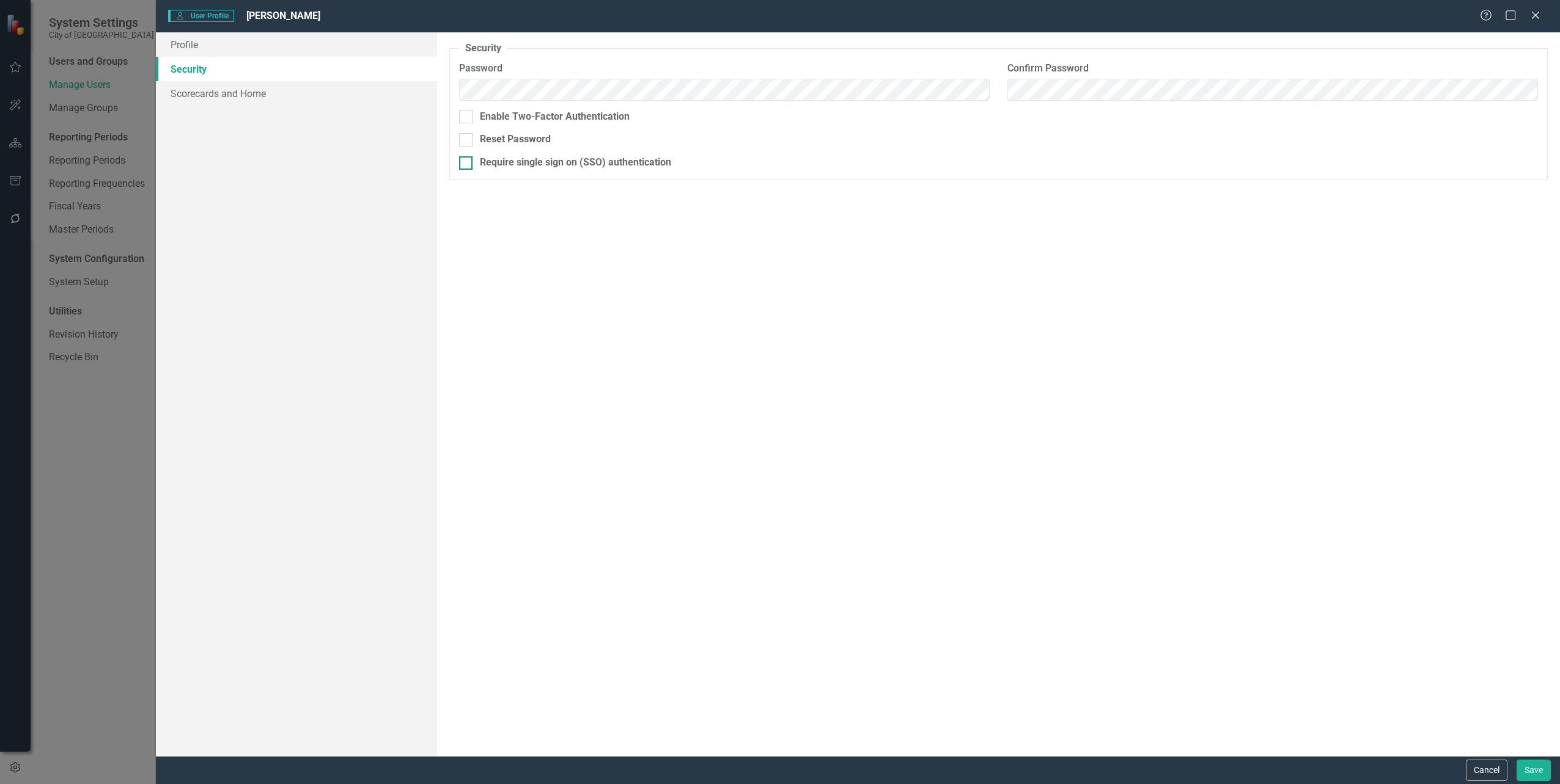
click at [466, 163] on input "Require single sign on (SSO) authentication" at bounding box center [463, 160] width 8 height 8
checkbox input "true"
click at [1536, 763] on button "Save" at bounding box center [1534, 771] width 35 height 21
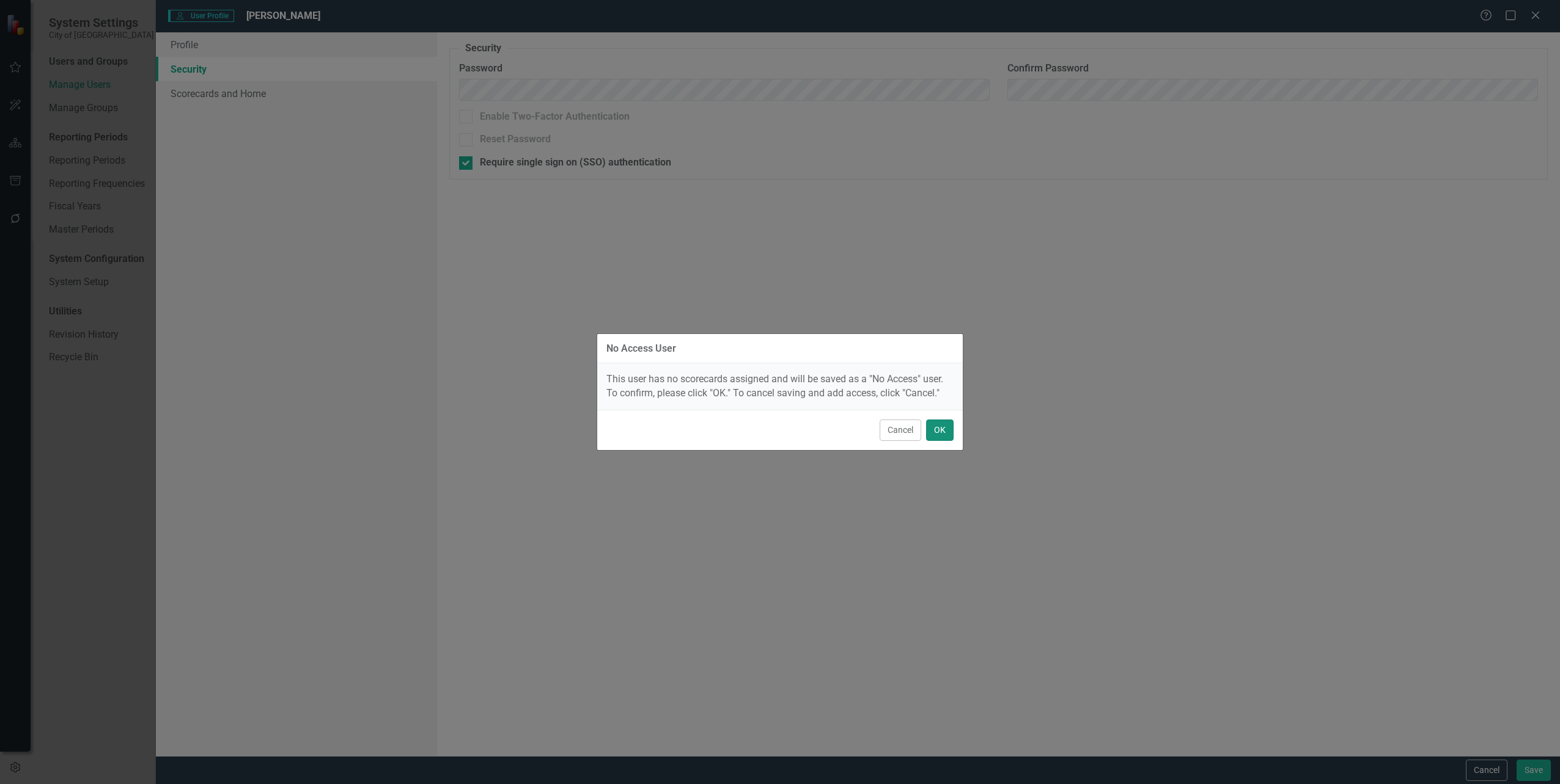
click at [939, 427] on button "OK" at bounding box center [939, 430] width 28 height 21
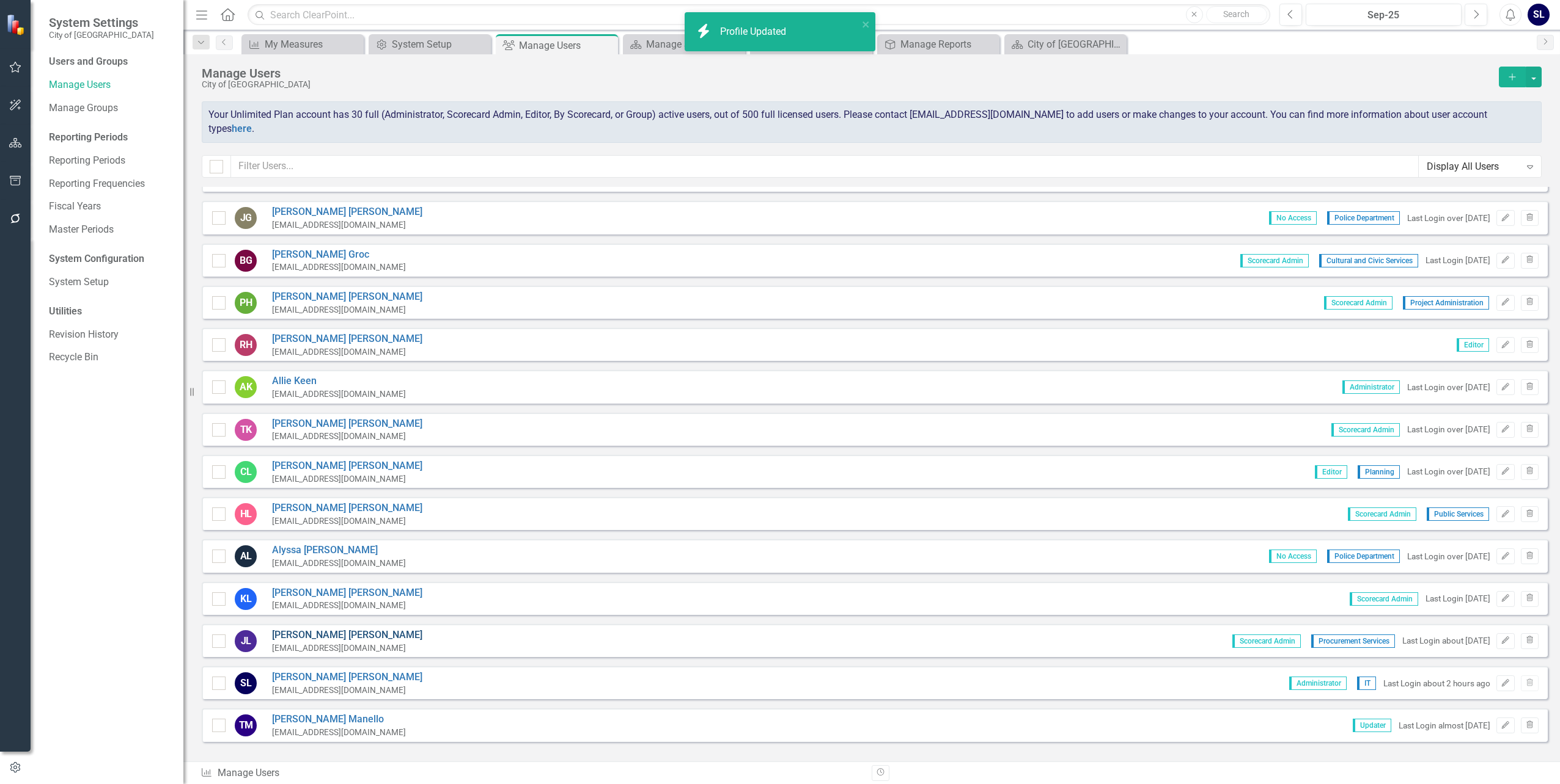
click at [303, 628] on link "[PERSON_NAME]" at bounding box center [347, 635] width 150 height 14
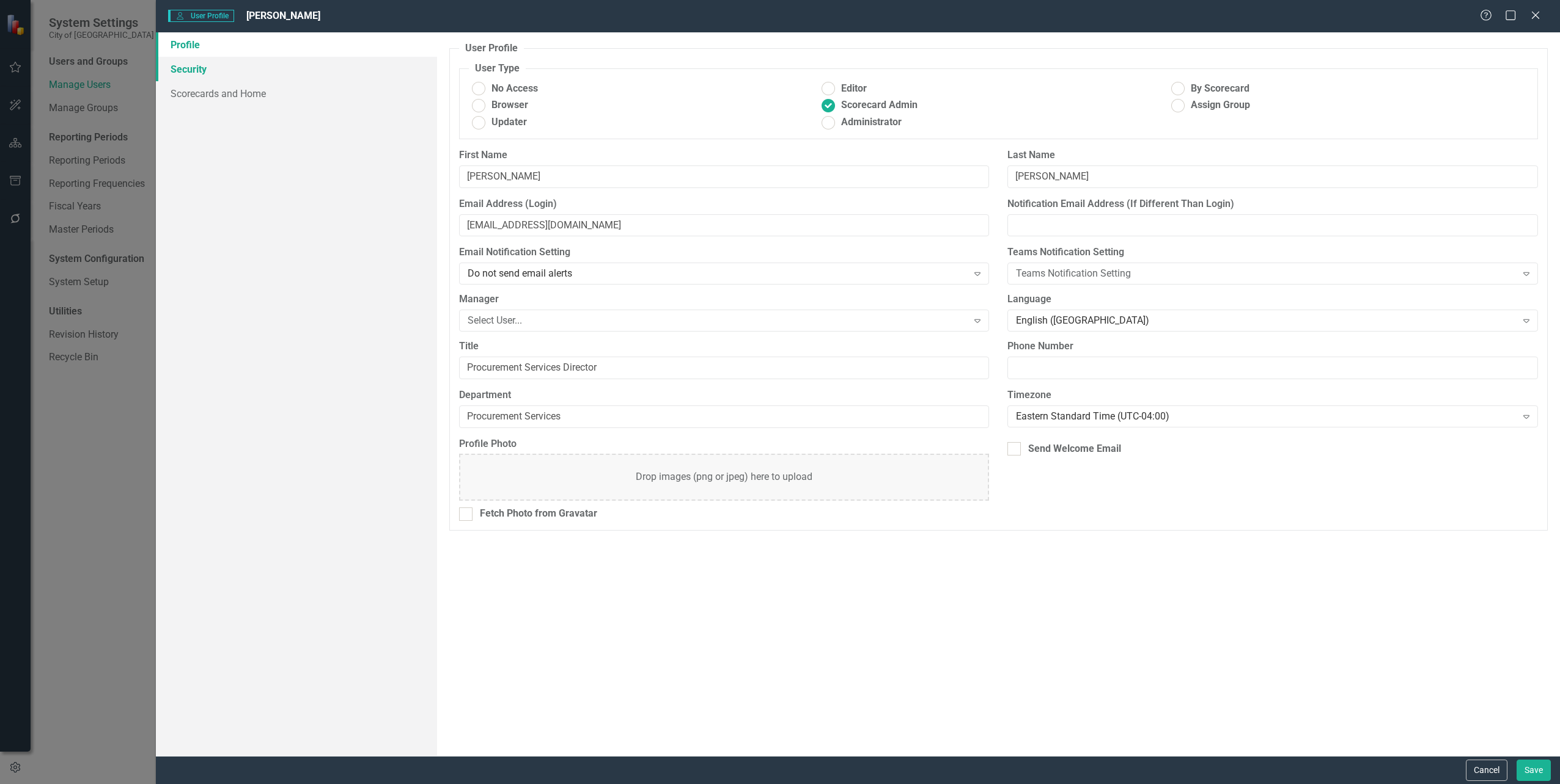
click at [196, 71] on link "Security" at bounding box center [296, 68] width 281 height 24
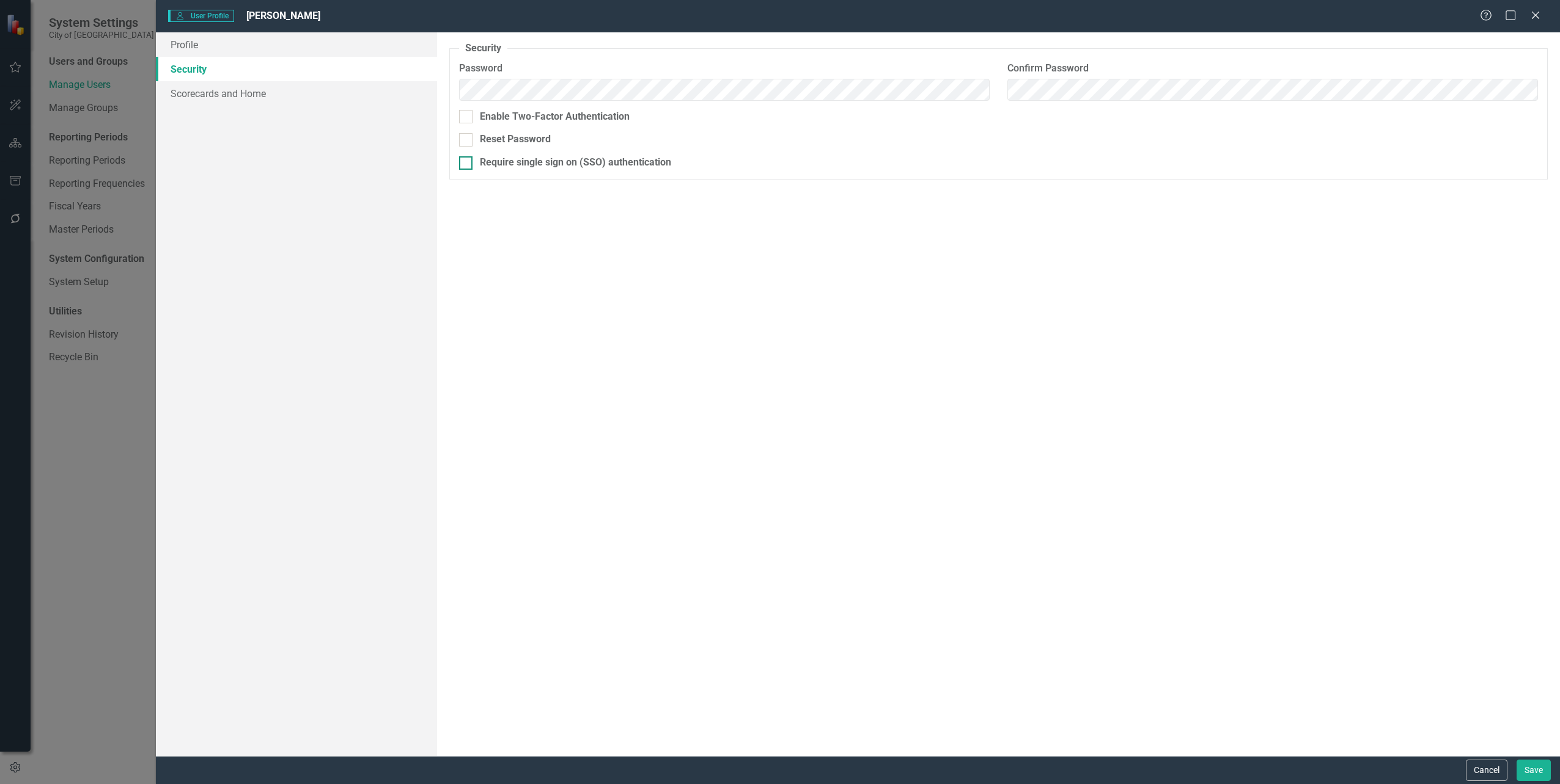
click at [471, 162] on div at bounding box center [466, 163] width 13 height 13
click at [467, 162] on input "Require single sign on (SSO) authentication" at bounding box center [463, 160] width 8 height 8
checkbox input "true"
click at [1531, 763] on button "Save" at bounding box center [1534, 771] width 35 height 21
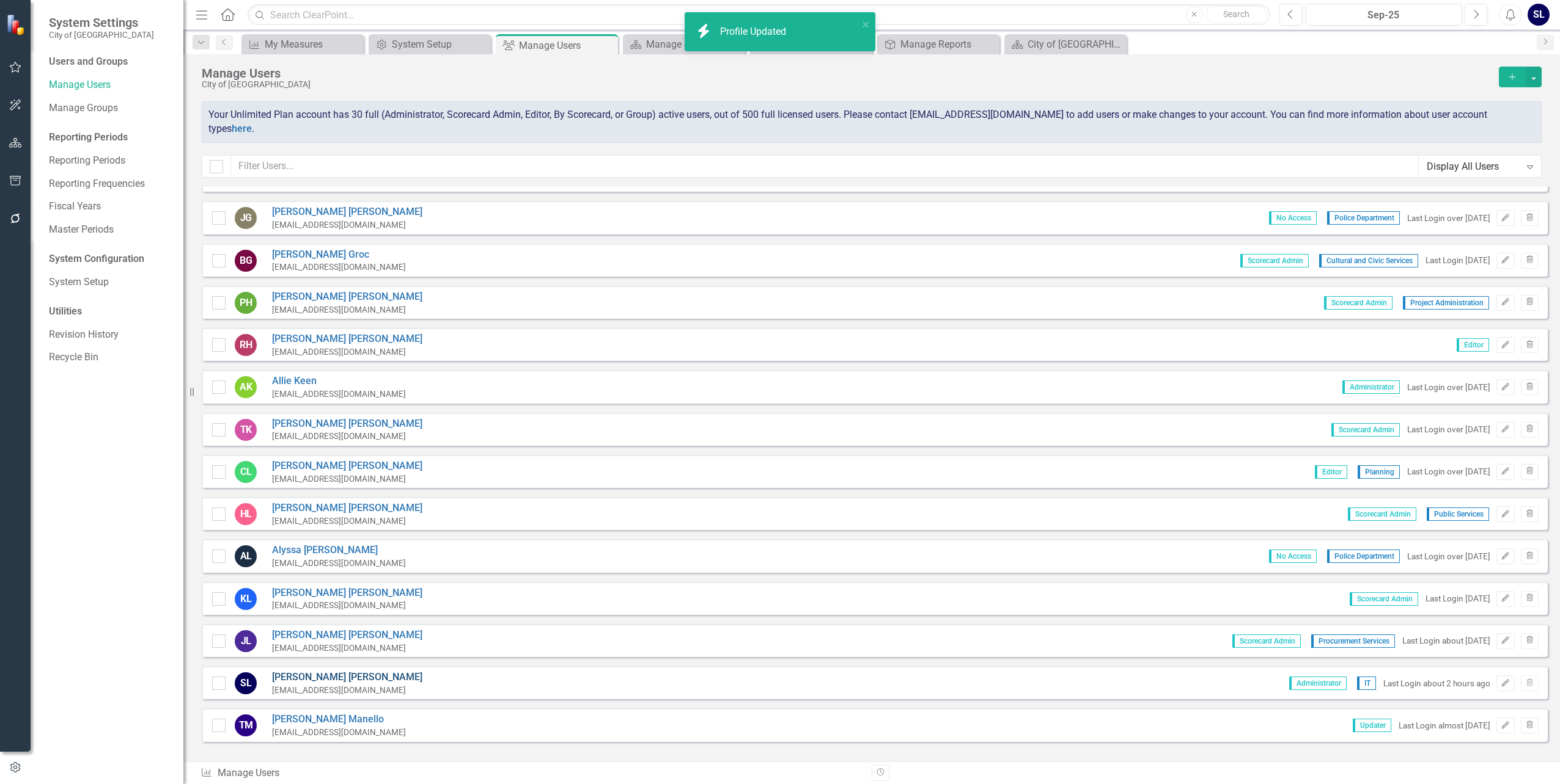
click at [300, 671] on link "[PERSON_NAME]" at bounding box center [347, 677] width 150 height 14
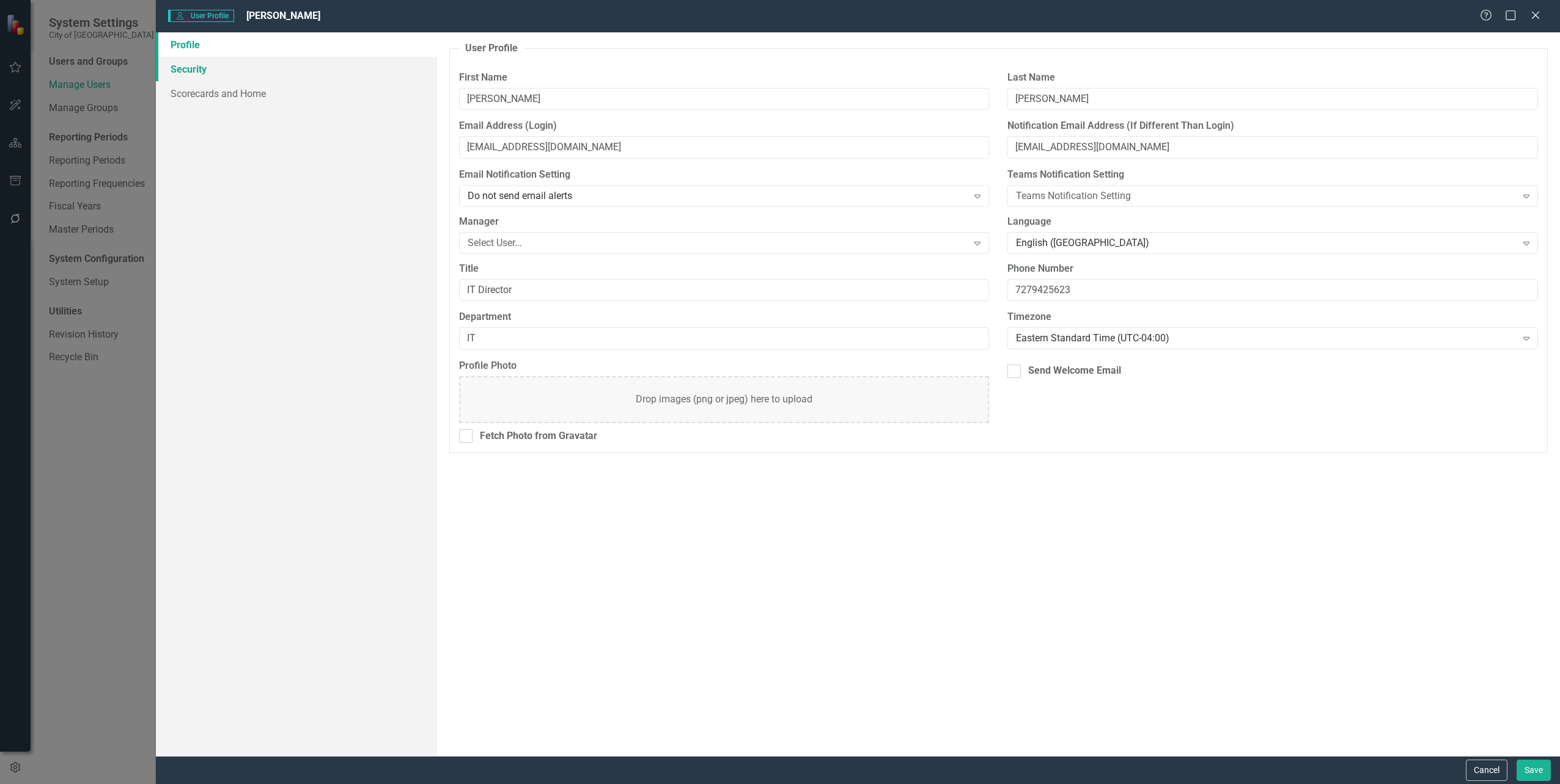
click at [191, 66] on link "Security" at bounding box center [296, 68] width 281 height 24
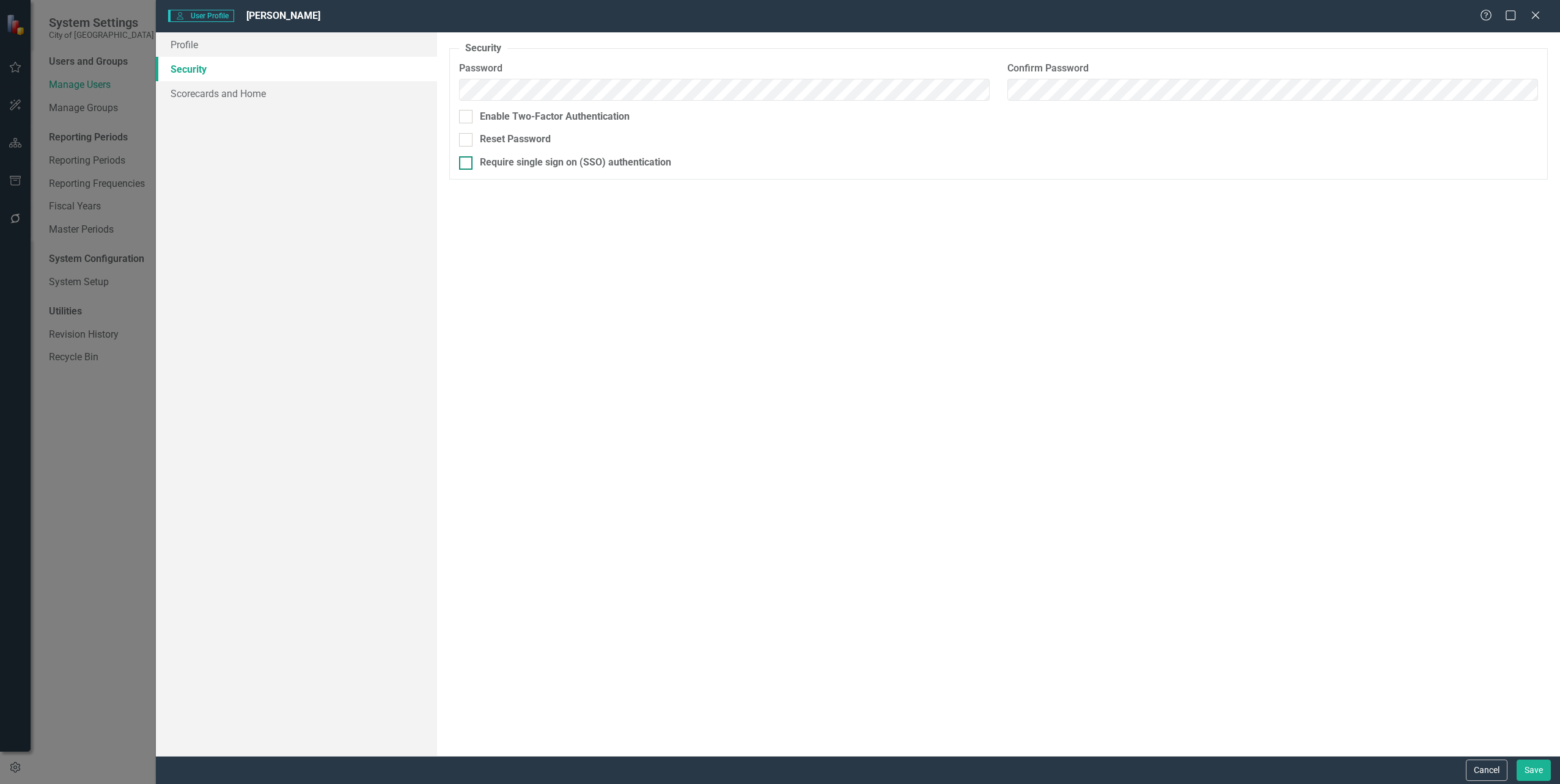
click at [463, 162] on input "Require single sign on (SSO) authentication" at bounding box center [463, 160] width 8 height 8
checkbox input "true"
click at [1532, 763] on button "Save" at bounding box center [1534, 771] width 35 height 21
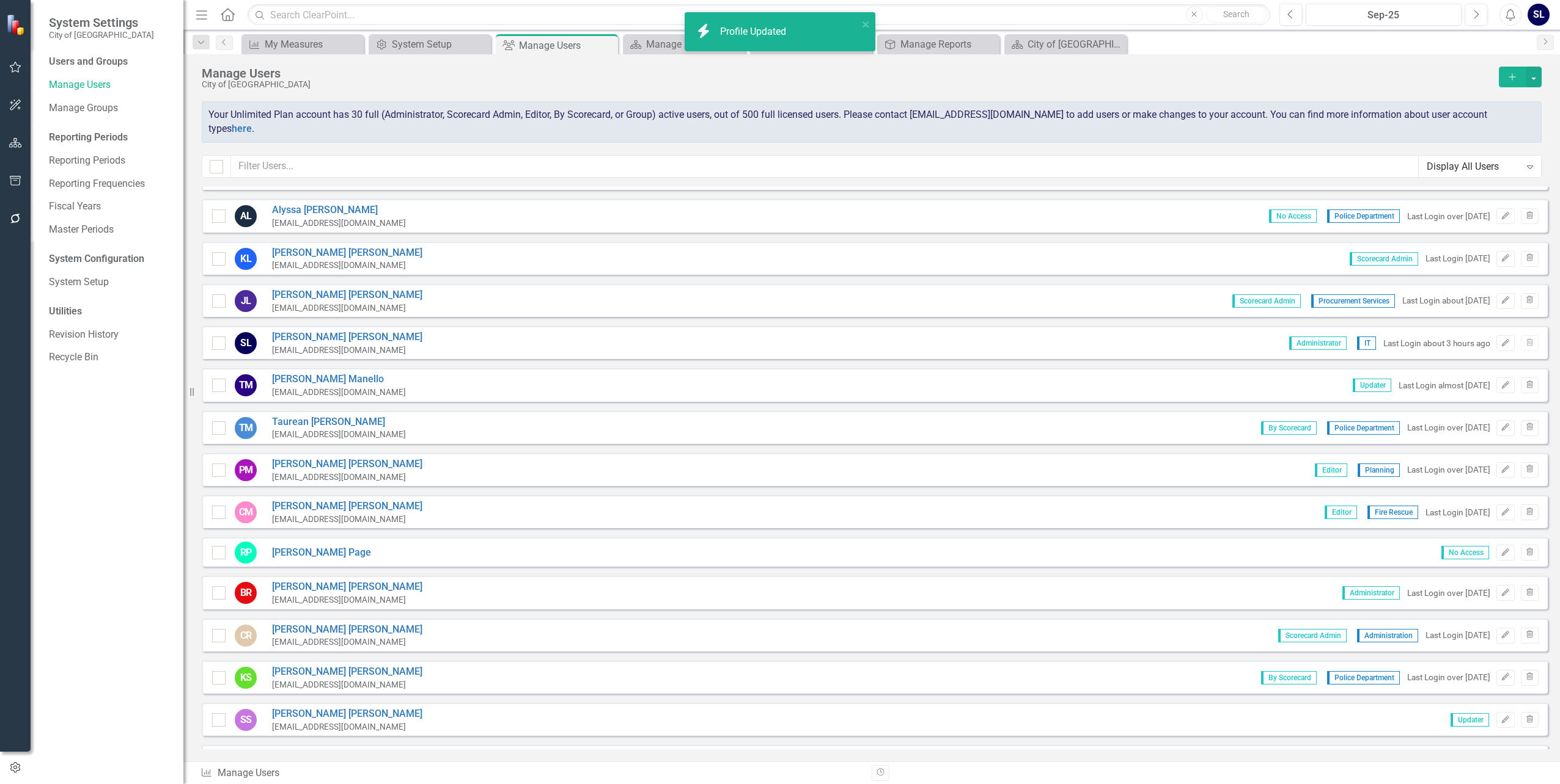
scroll to position [733, 0]
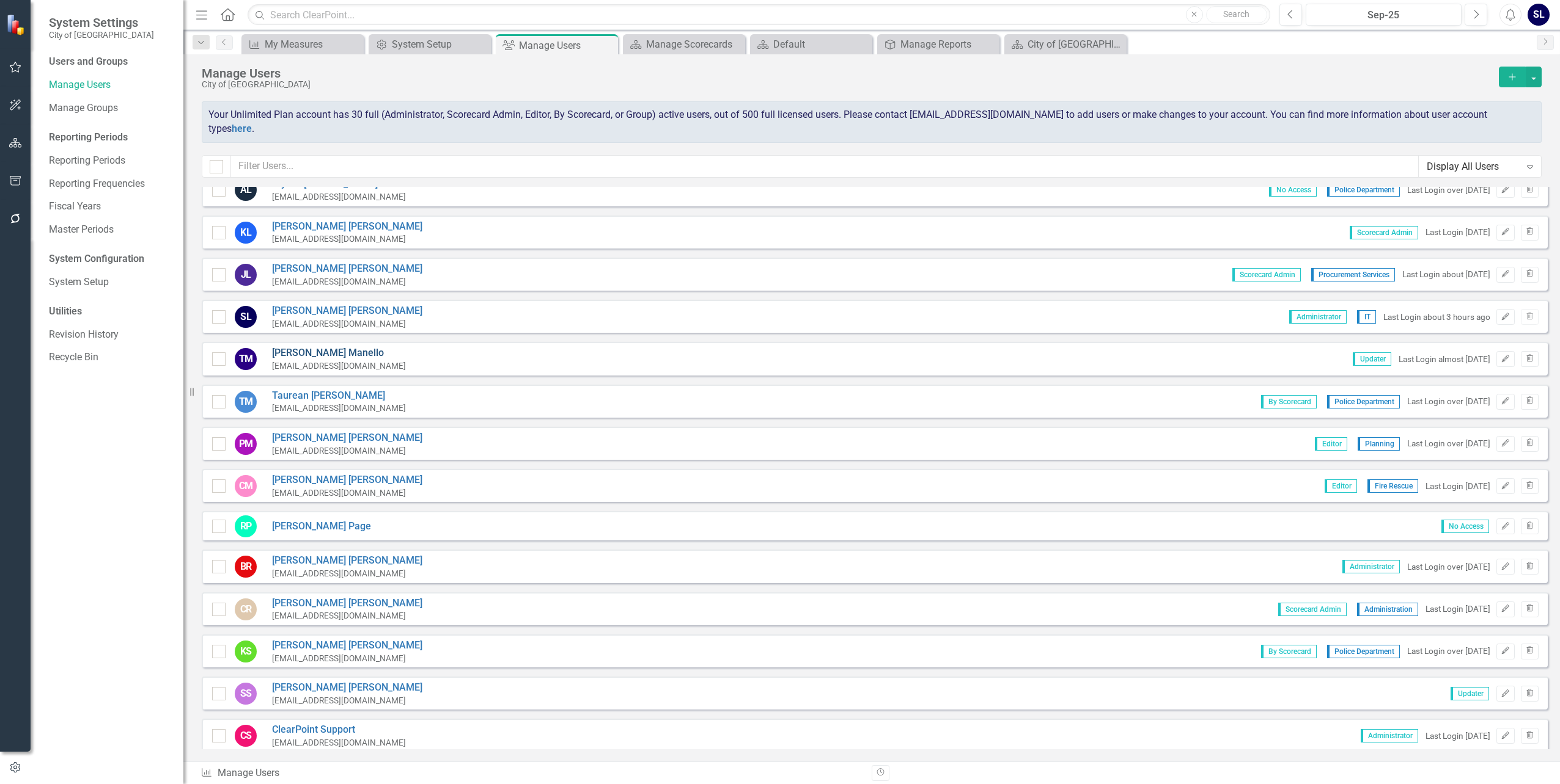
click at [300, 347] on link "[PERSON_NAME]" at bounding box center [338, 354] width 134 height 14
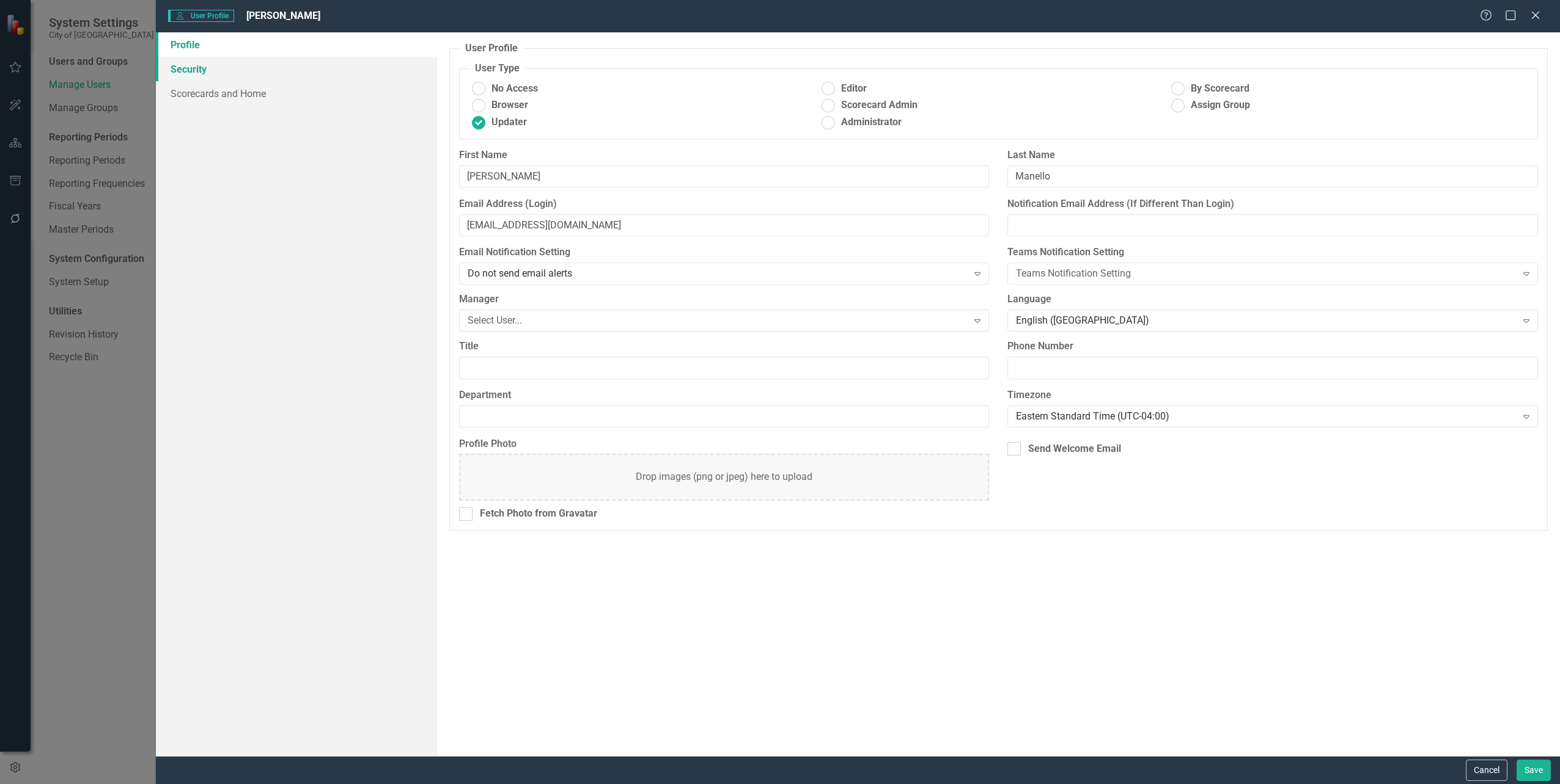
click at [194, 69] on link "Security" at bounding box center [296, 68] width 281 height 24
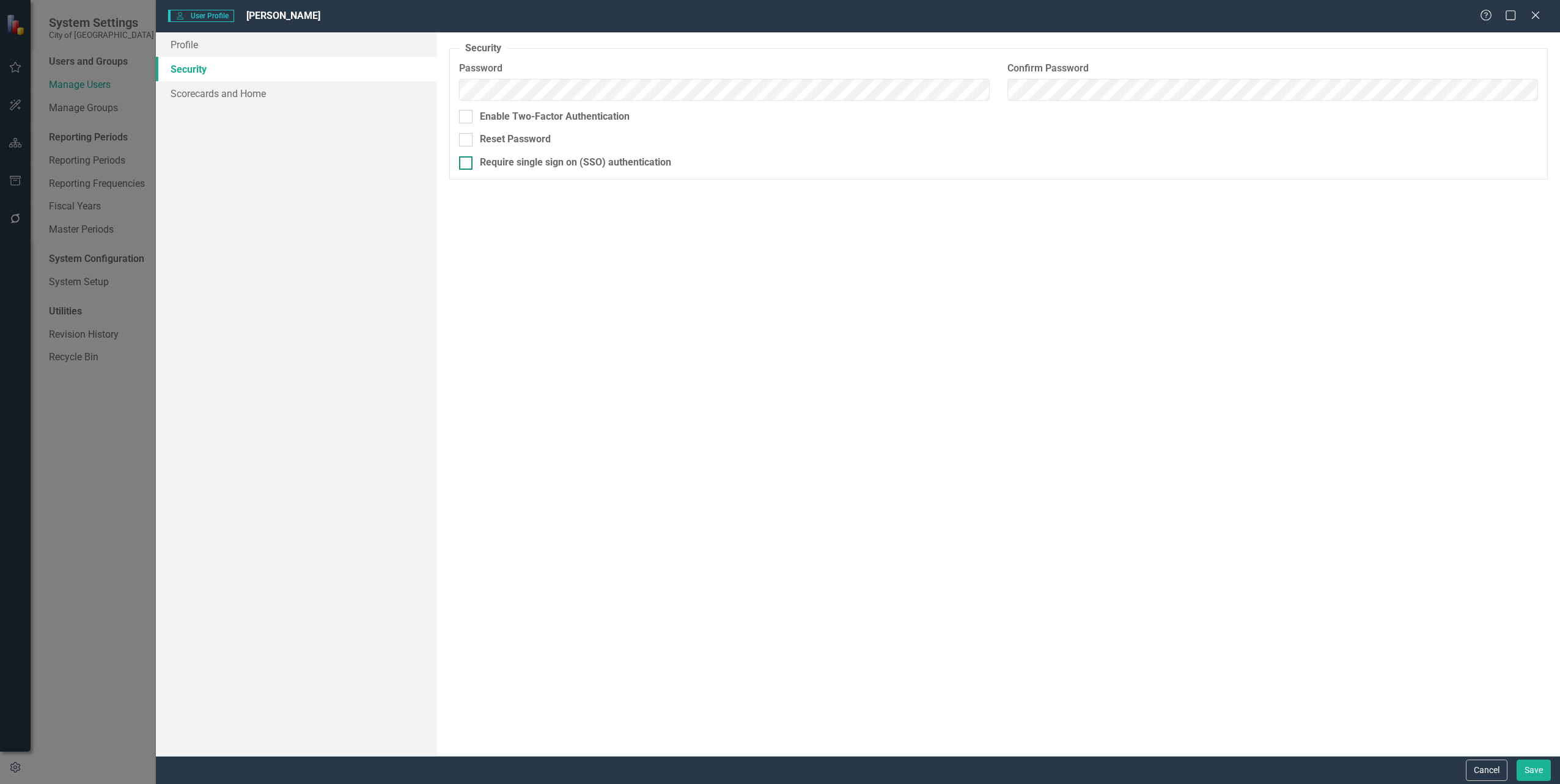
click at [466, 163] on div at bounding box center [466, 163] width 13 height 13
click at [466, 163] on input "Require single sign on (SSO) authentication" at bounding box center [463, 160] width 8 height 8
checkbox input "true"
click at [1526, 763] on button "Save" at bounding box center [1534, 771] width 35 height 21
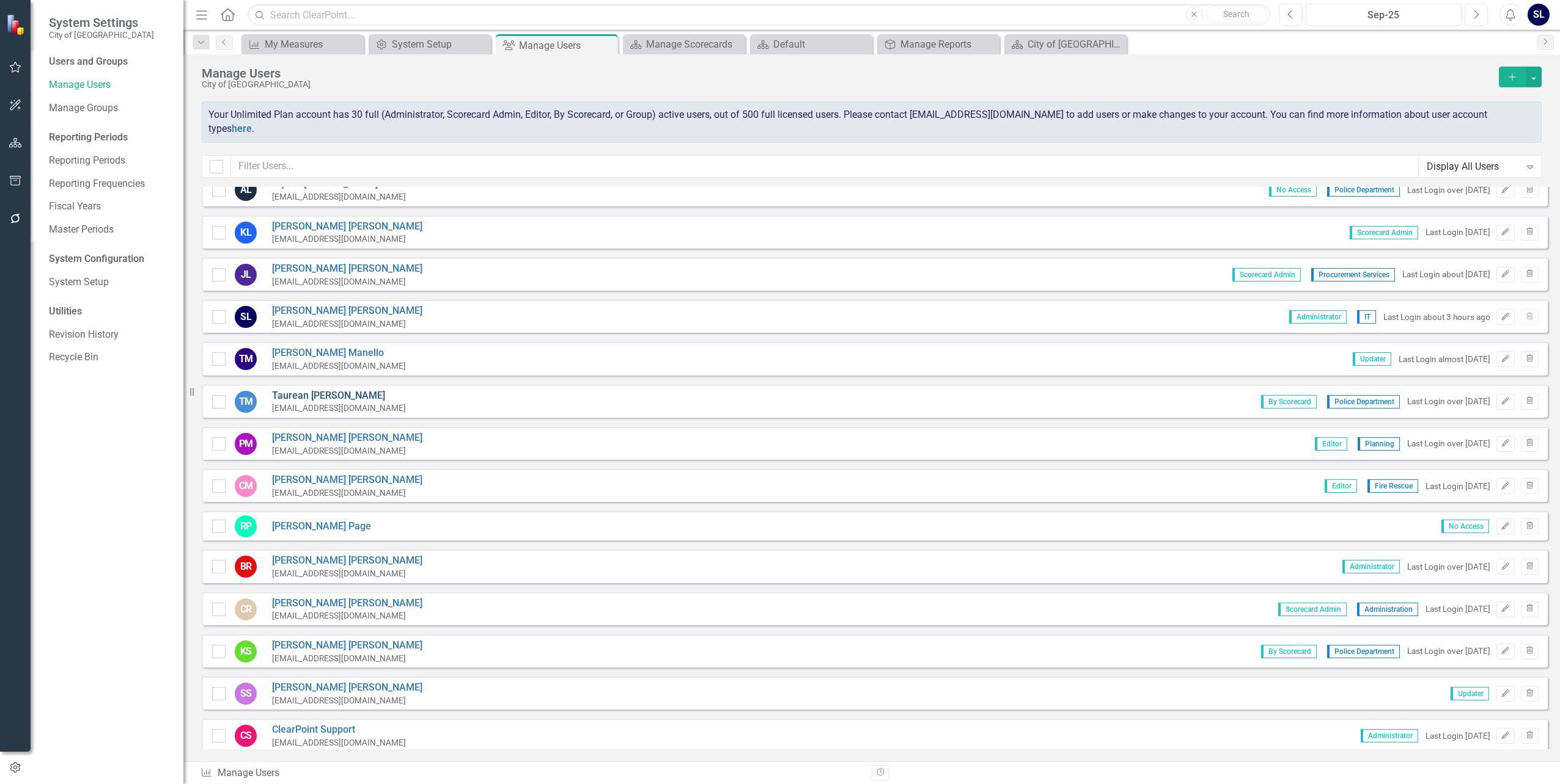
click at [288, 389] on link "[PERSON_NAME]" at bounding box center [338, 396] width 134 height 14
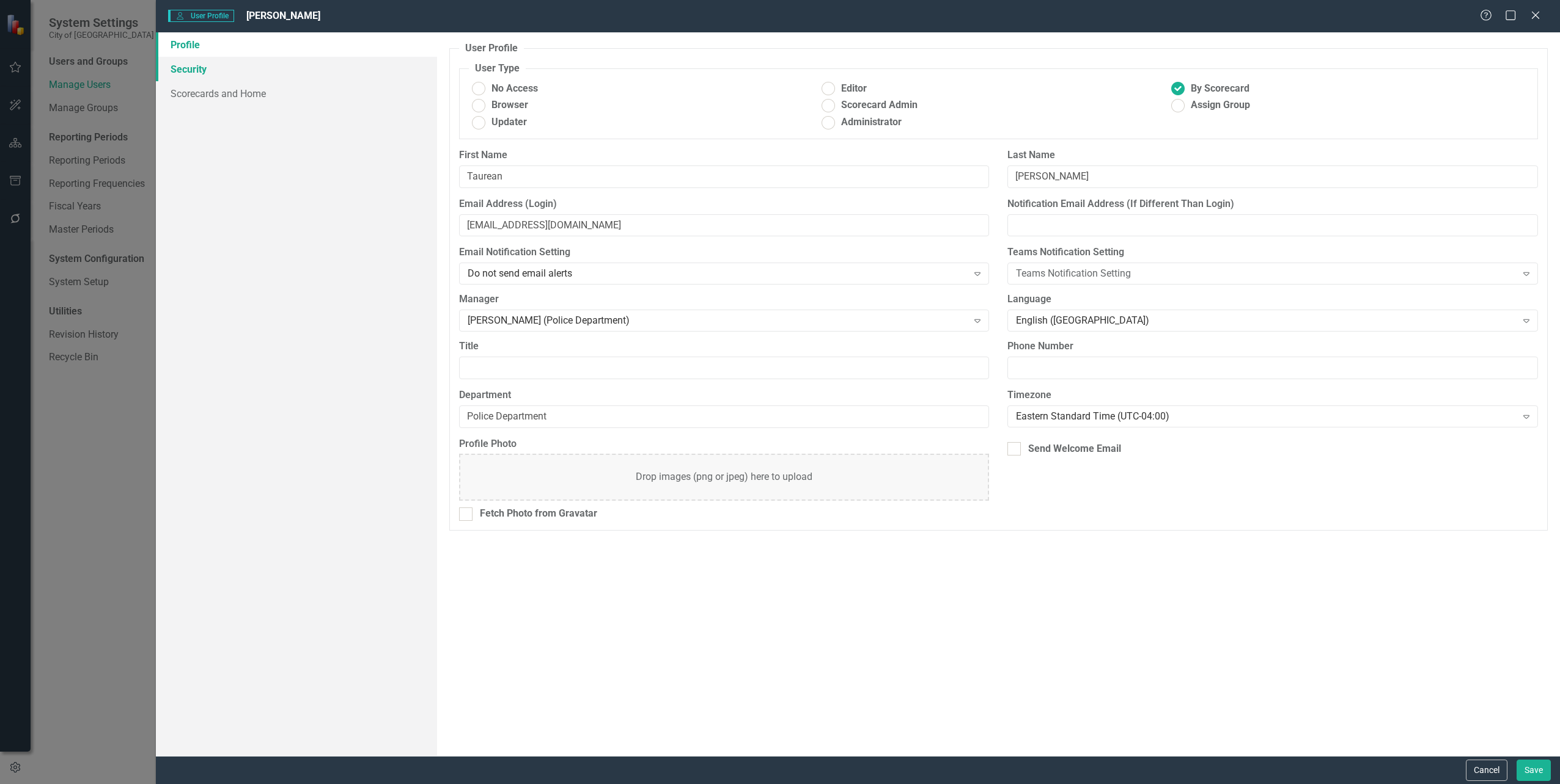
click at [203, 69] on link "Security" at bounding box center [296, 68] width 281 height 24
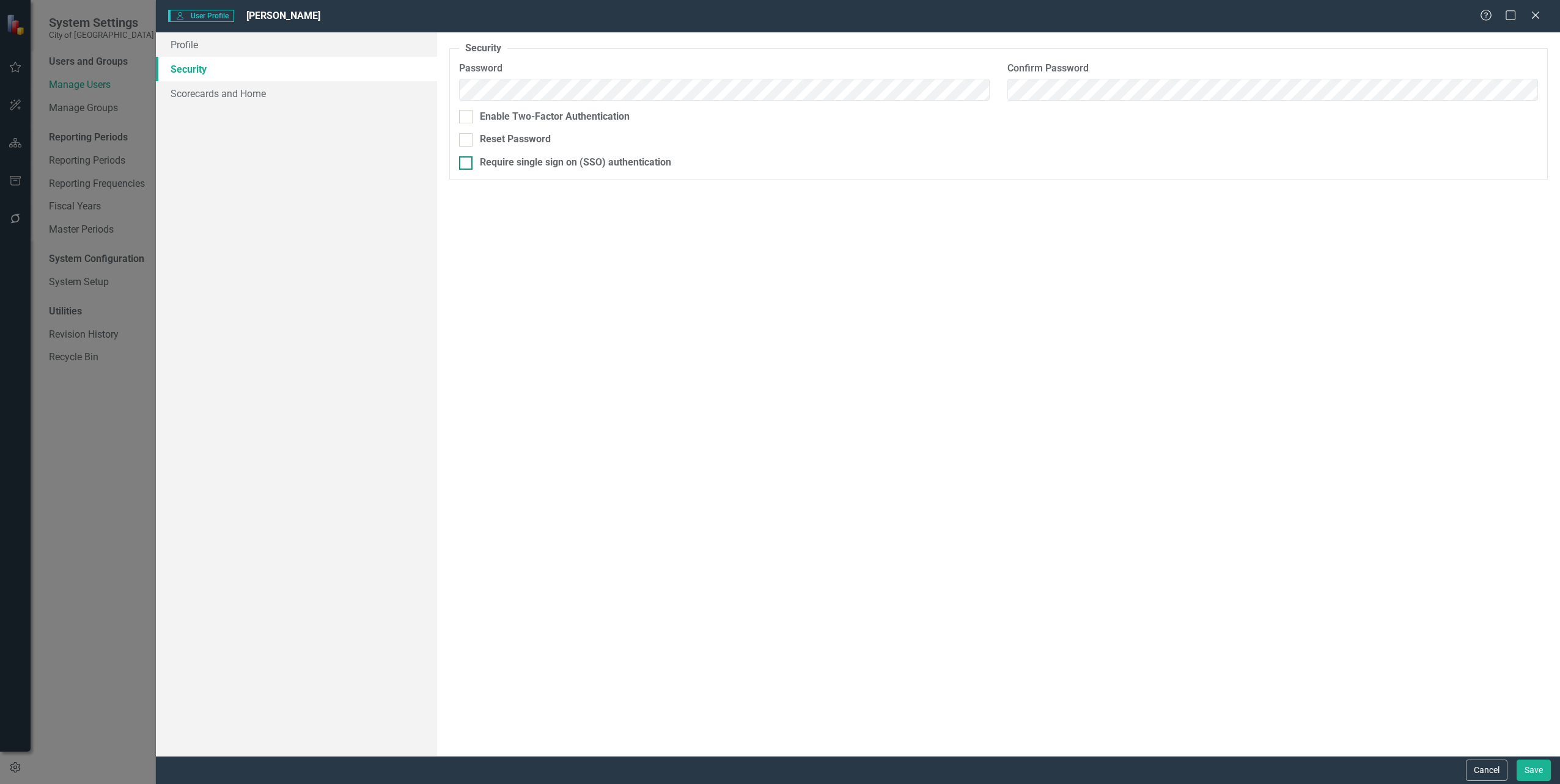
click at [467, 165] on div at bounding box center [466, 163] width 13 height 13
click at [467, 164] on input "Require single sign on (SSO) authentication" at bounding box center [463, 160] width 8 height 8
checkbox input "true"
click at [1535, 763] on button "Save" at bounding box center [1534, 771] width 35 height 21
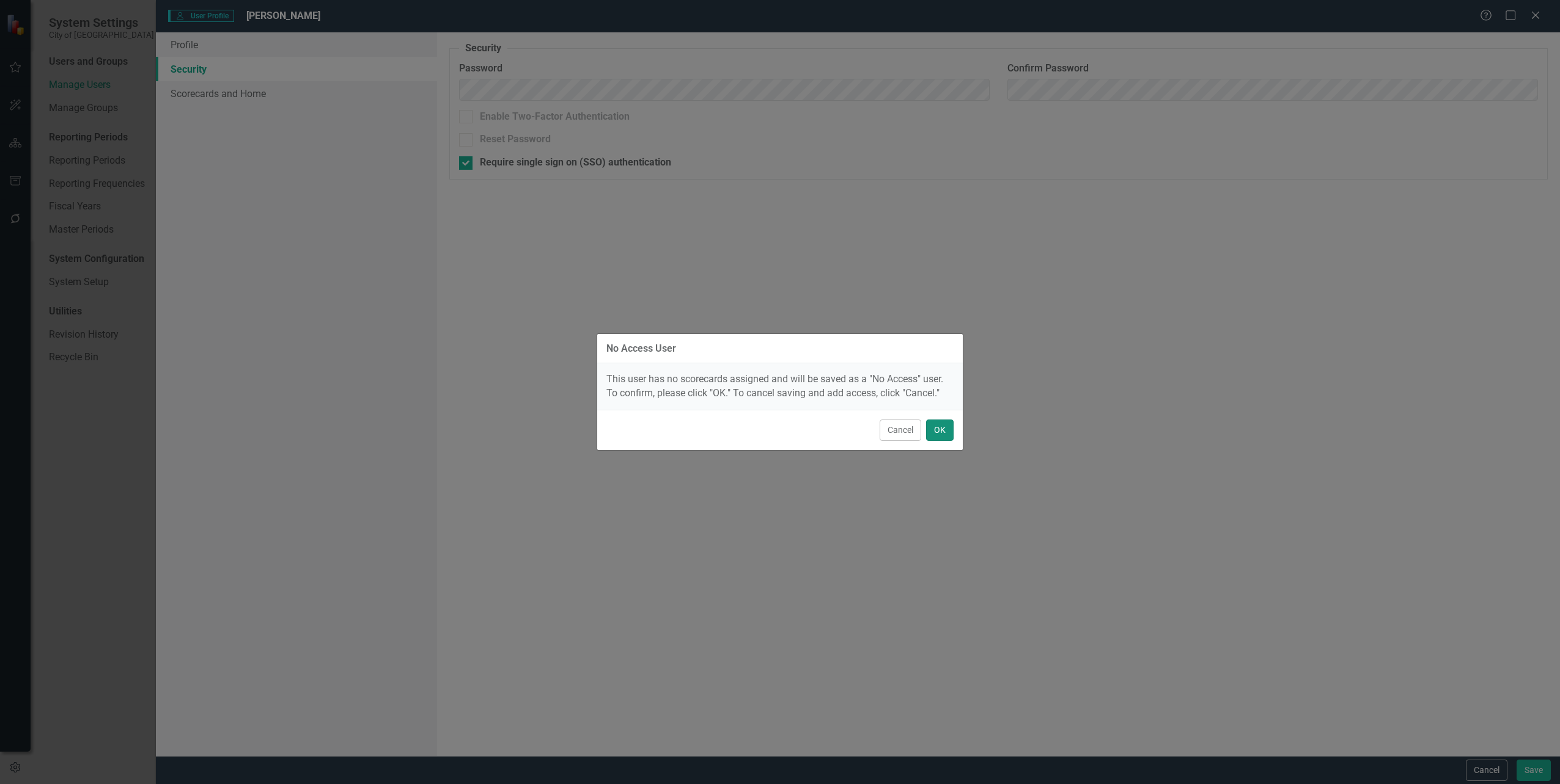
click at [944, 430] on button "OK" at bounding box center [939, 430] width 28 height 21
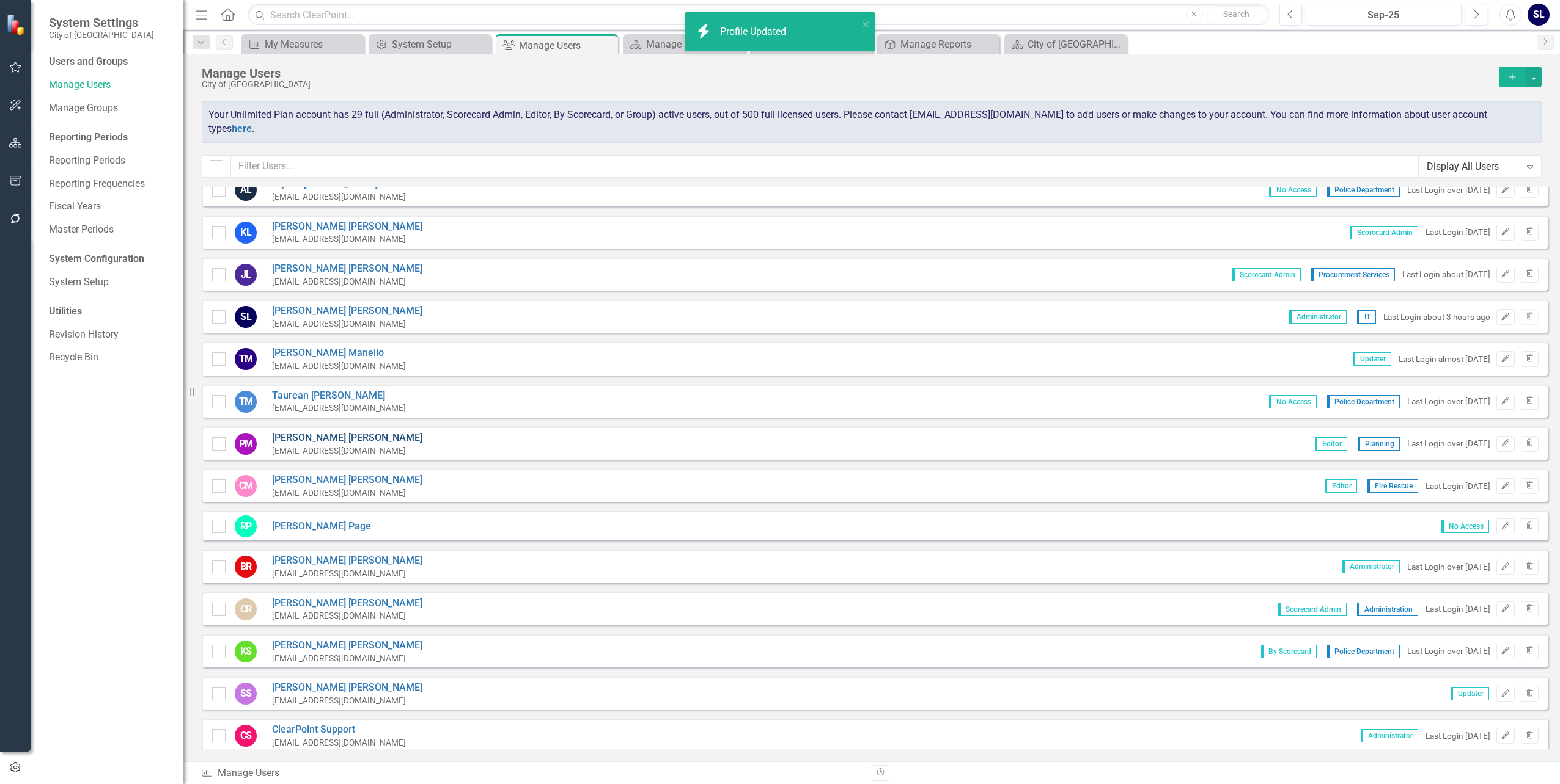
click at [303, 431] on link "[PERSON_NAME]" at bounding box center [347, 438] width 150 height 14
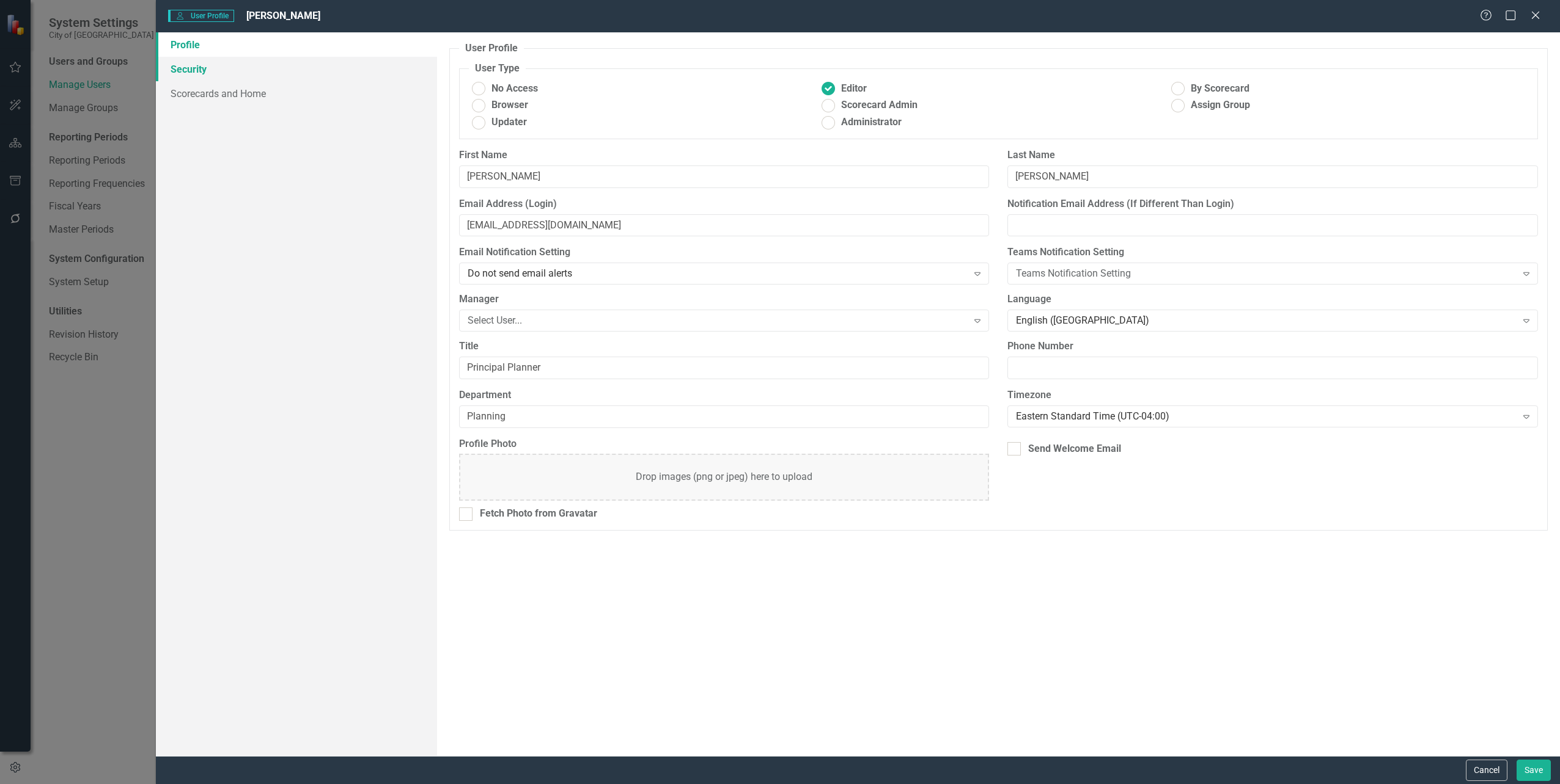
click at [185, 71] on link "Security" at bounding box center [296, 68] width 281 height 24
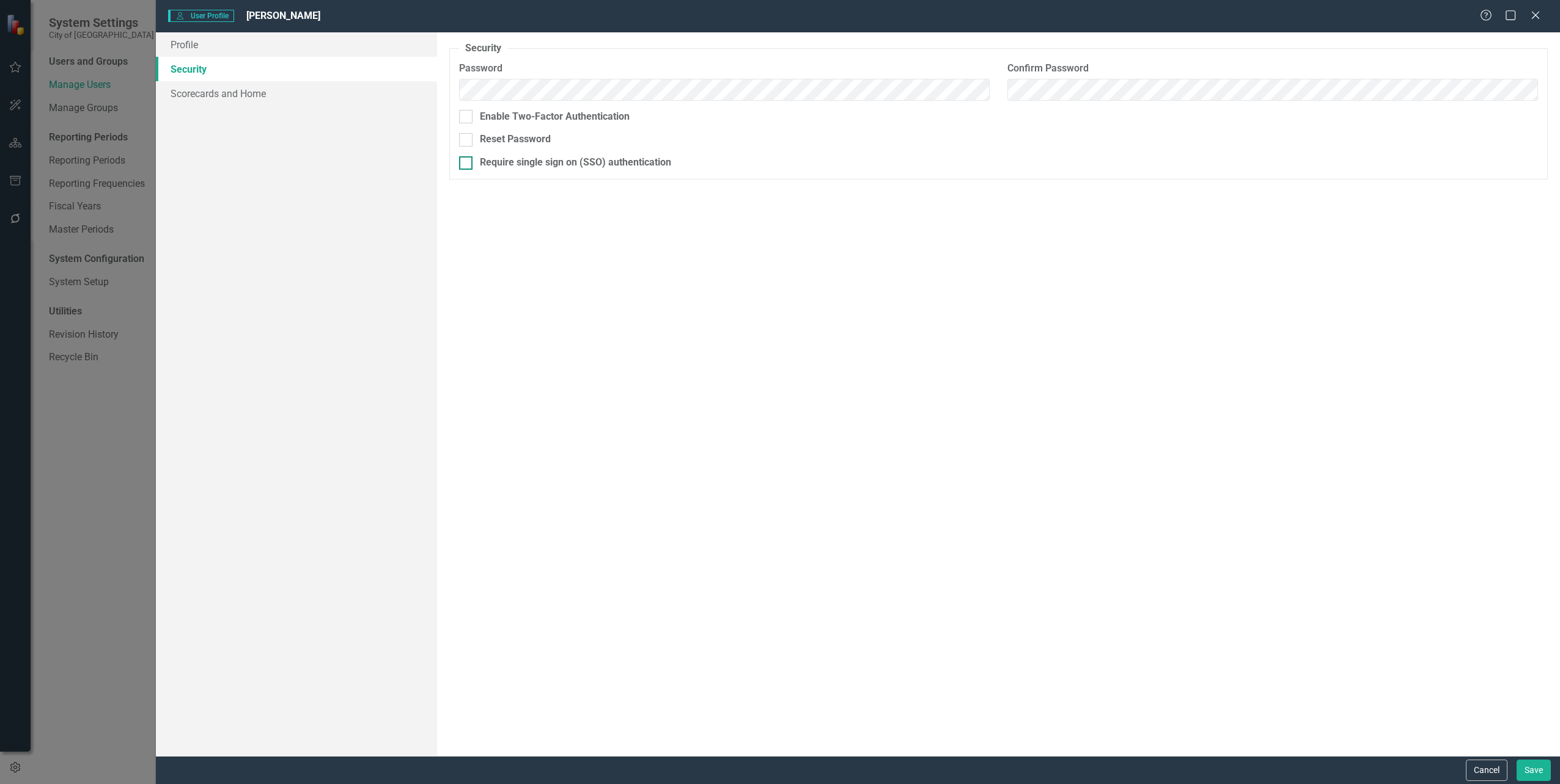
click at [464, 160] on input "Require single sign on (SSO) authentication" at bounding box center [463, 160] width 8 height 8
checkbox input "true"
click at [1533, 763] on button "Save" at bounding box center [1534, 771] width 35 height 21
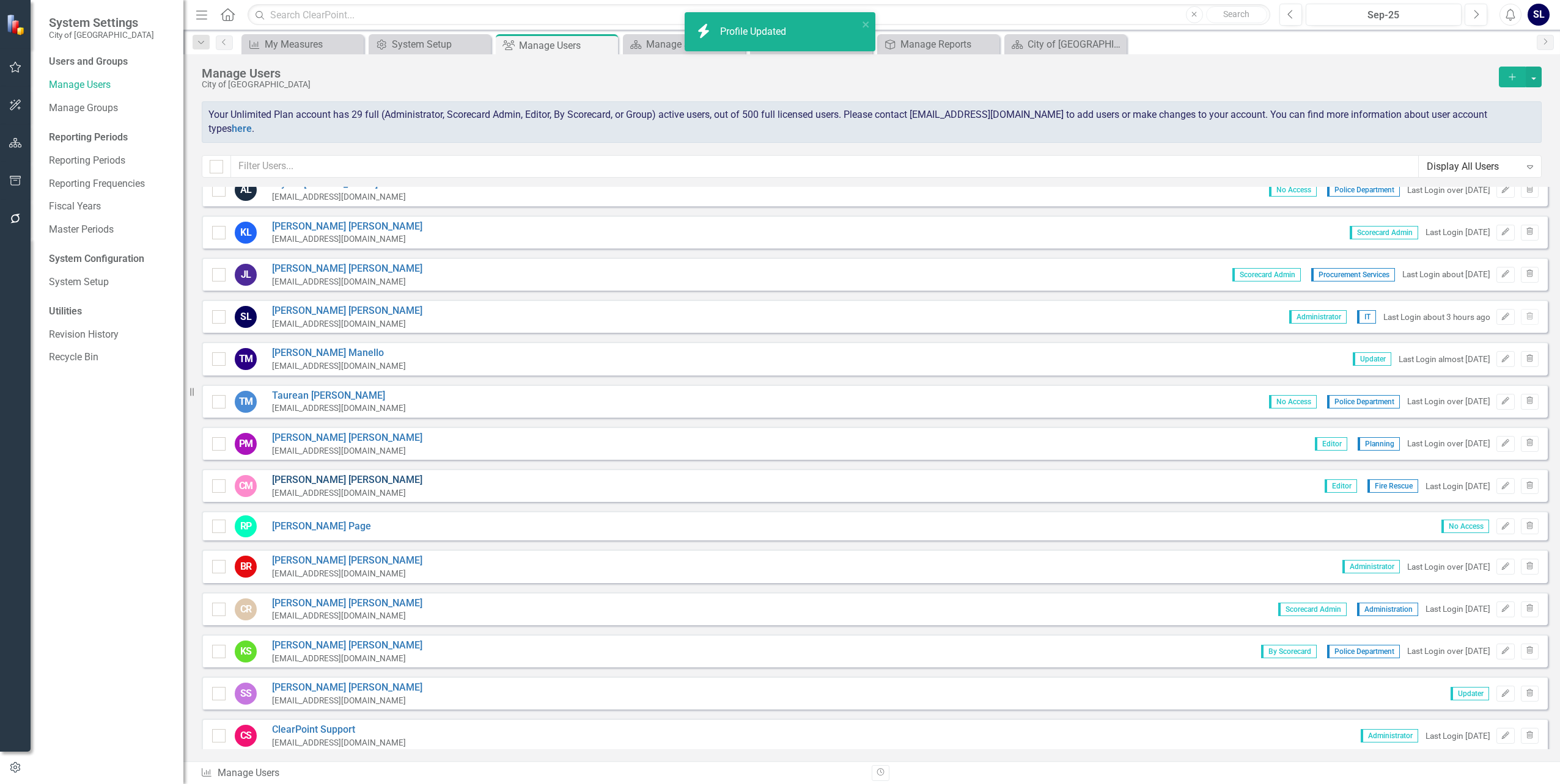
click at [289, 474] on link "[PERSON_NAME]" at bounding box center [347, 480] width 150 height 14
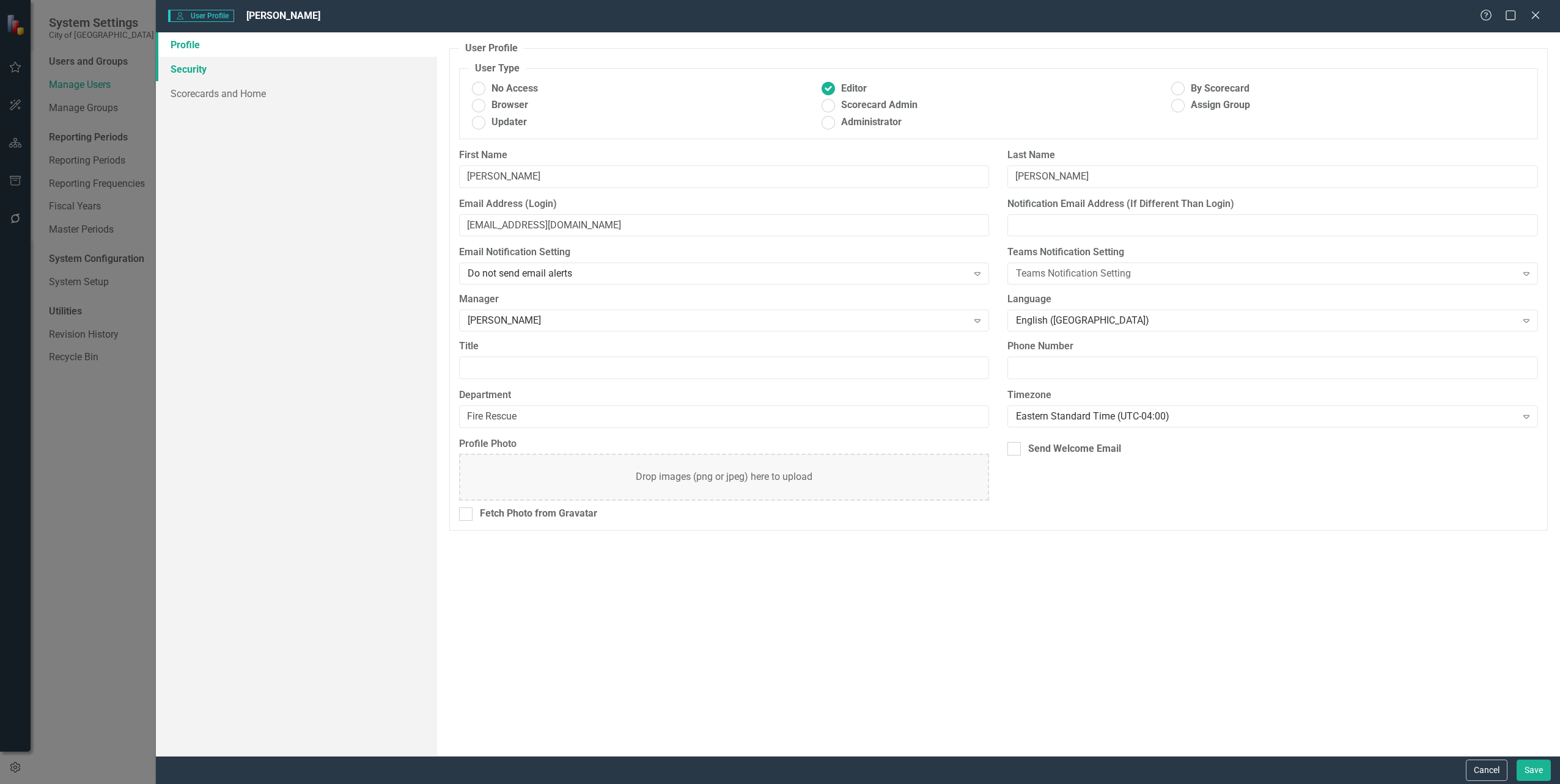
click at [197, 71] on link "Security" at bounding box center [296, 68] width 281 height 24
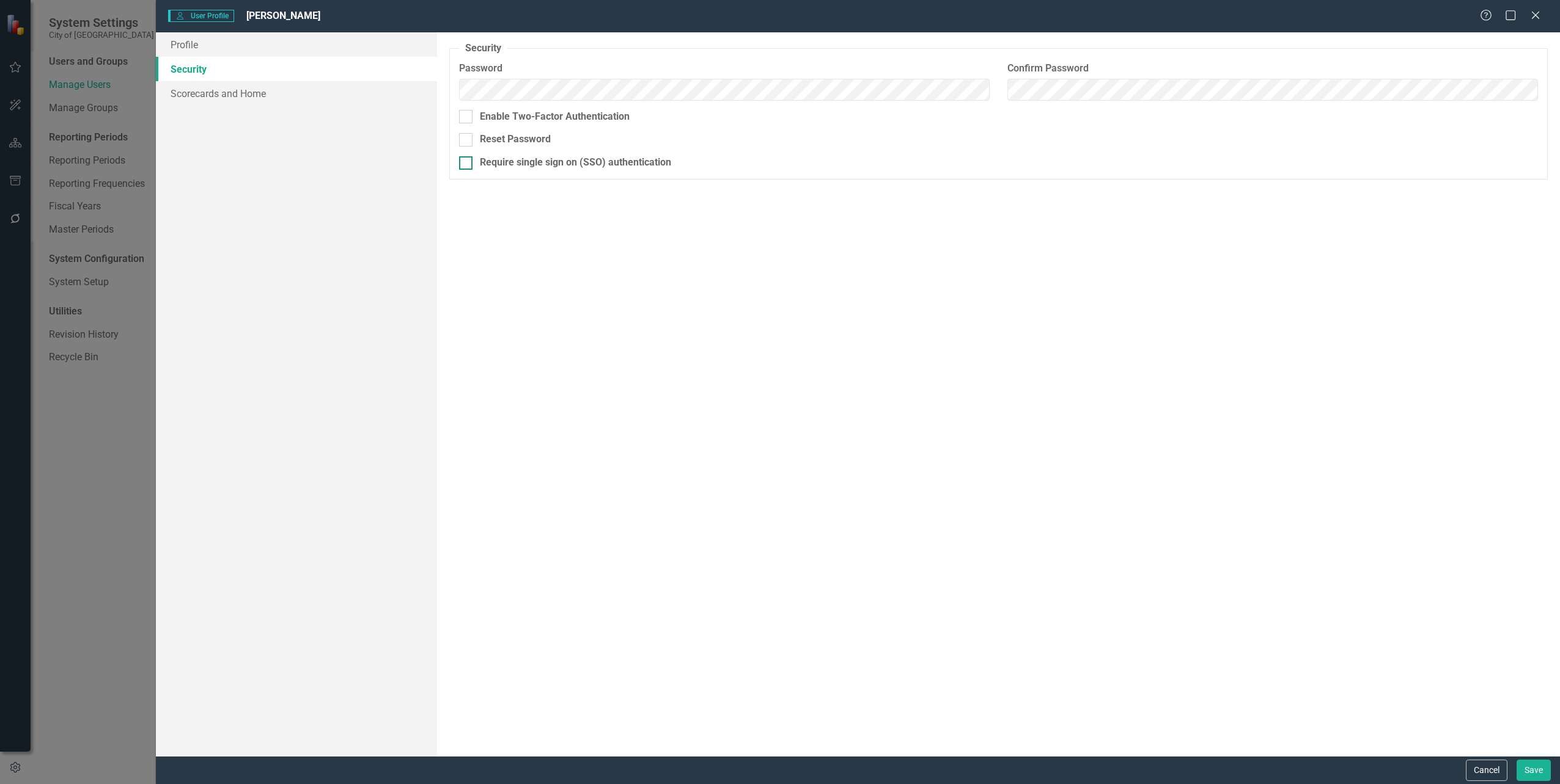
click at [471, 162] on div at bounding box center [466, 163] width 13 height 13
click at [467, 162] on input "Require single sign on (SSO) authentication" at bounding box center [463, 160] width 8 height 8
checkbox input "true"
click at [1529, 763] on button "Save" at bounding box center [1534, 771] width 35 height 21
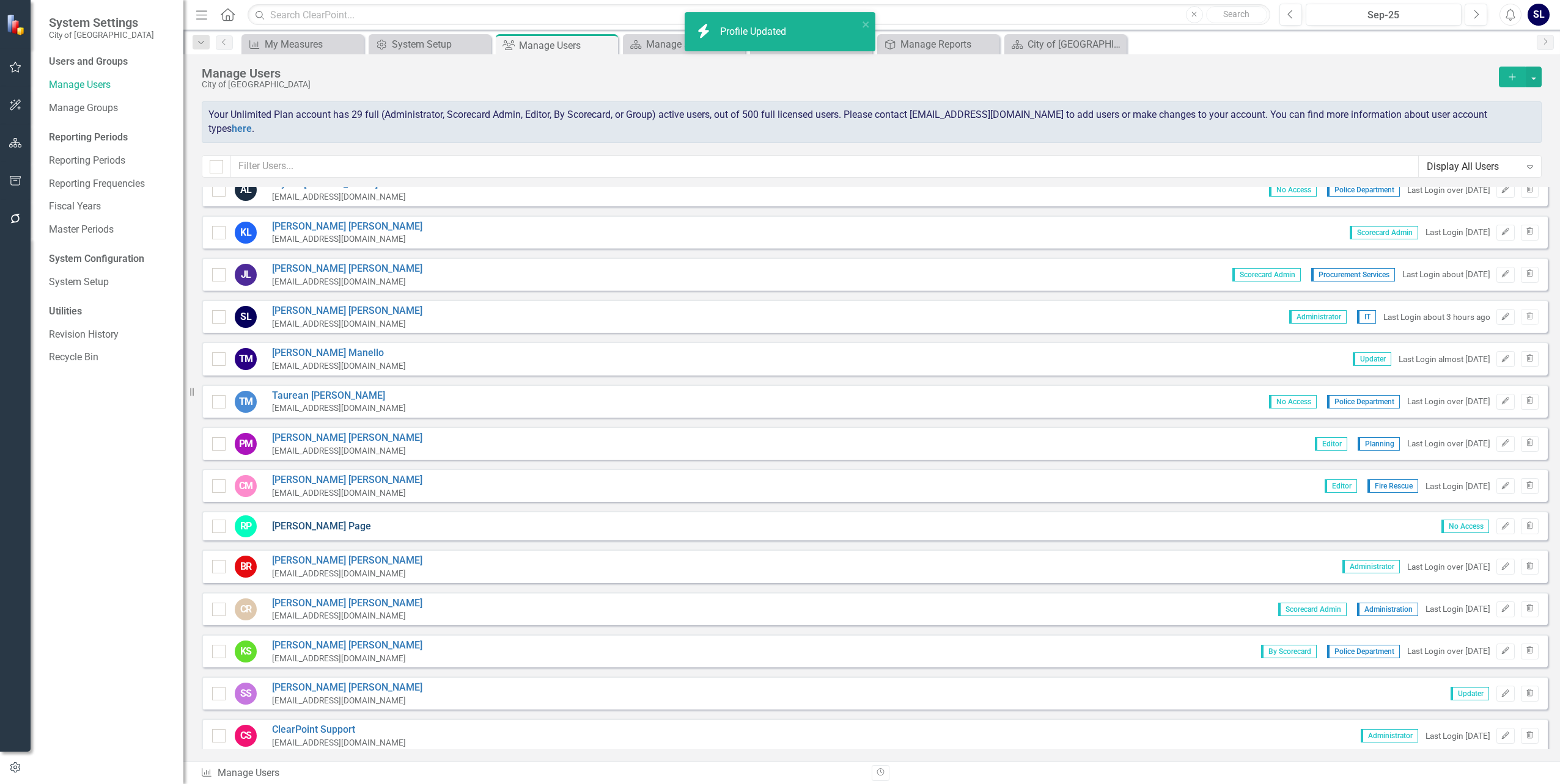
click at [285, 520] on link "[PERSON_NAME]" at bounding box center [321, 527] width 99 height 14
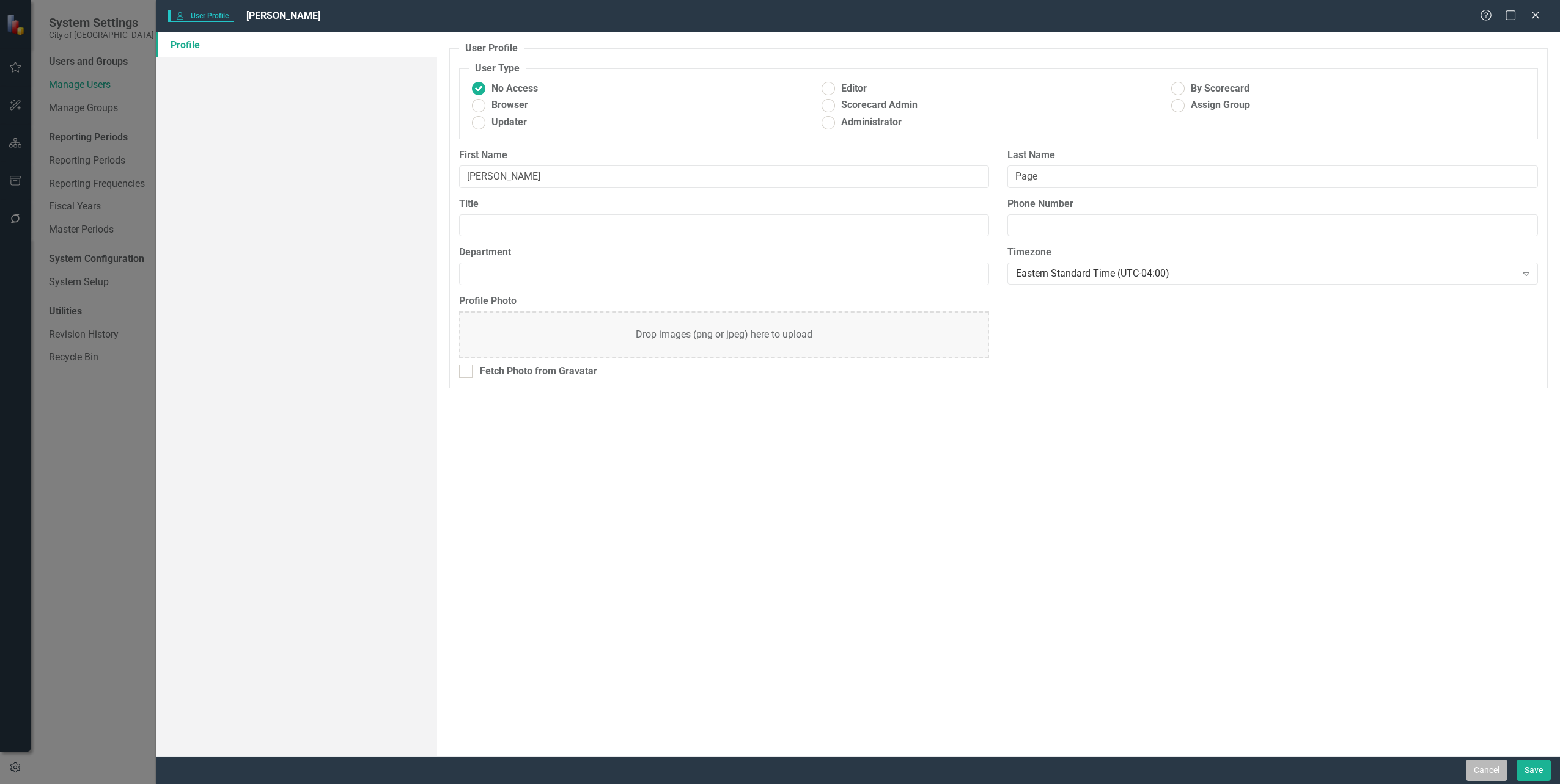
click at [1485, 763] on button "Cancel" at bounding box center [1486, 771] width 41 height 21
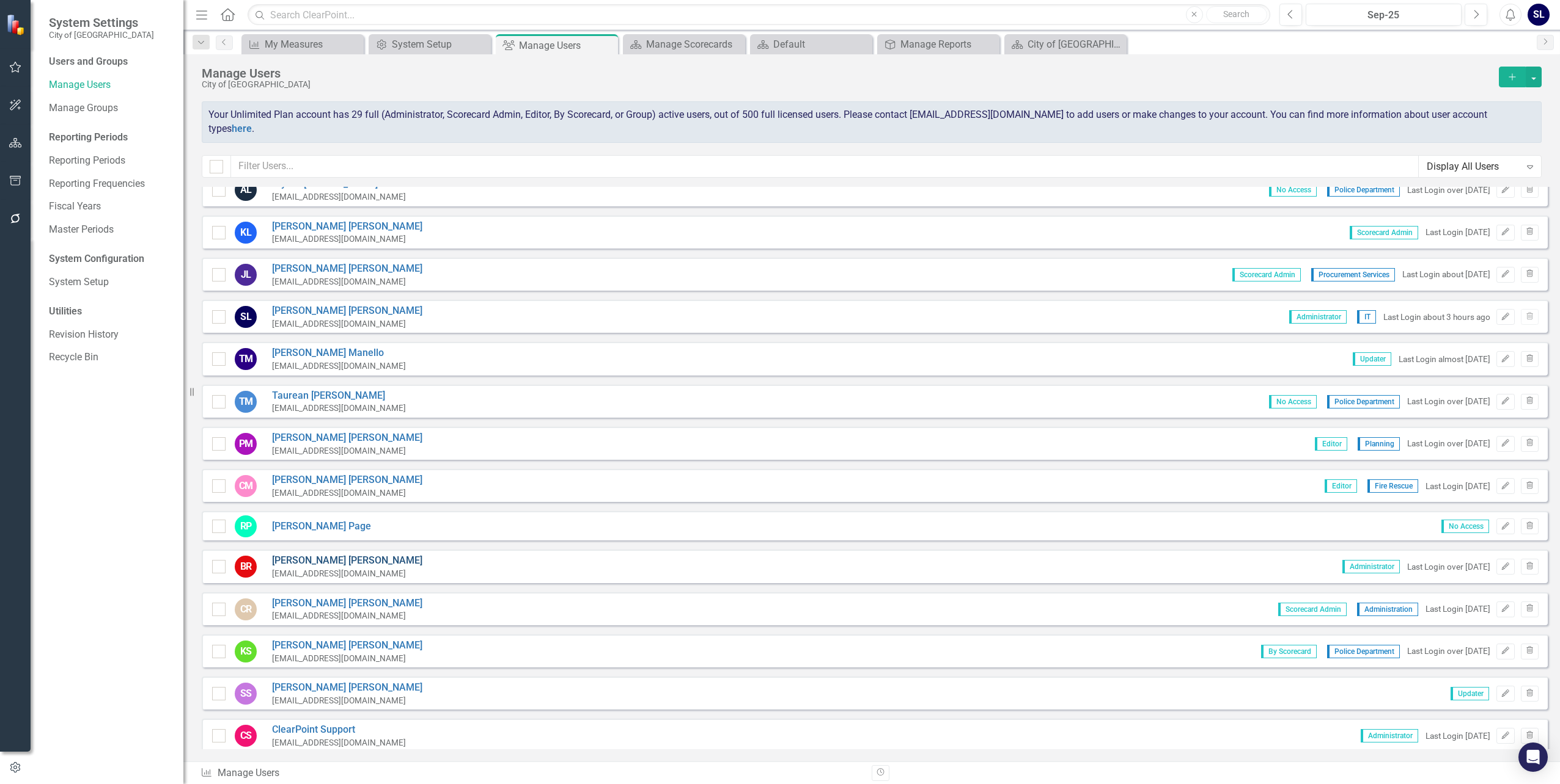
click at [284, 554] on link "[PERSON_NAME]" at bounding box center [347, 561] width 150 height 14
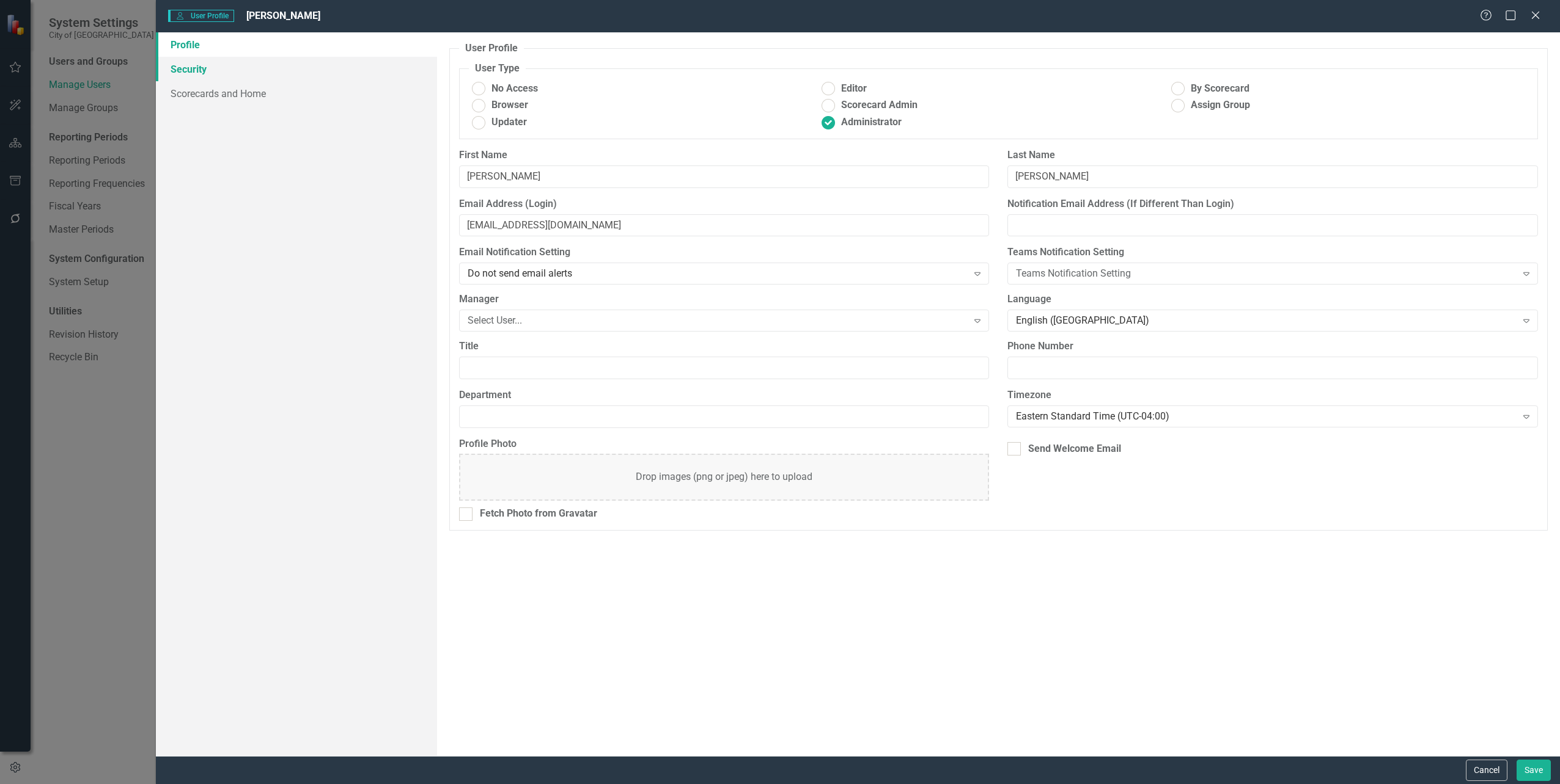
click at [187, 70] on link "Security" at bounding box center [296, 68] width 281 height 24
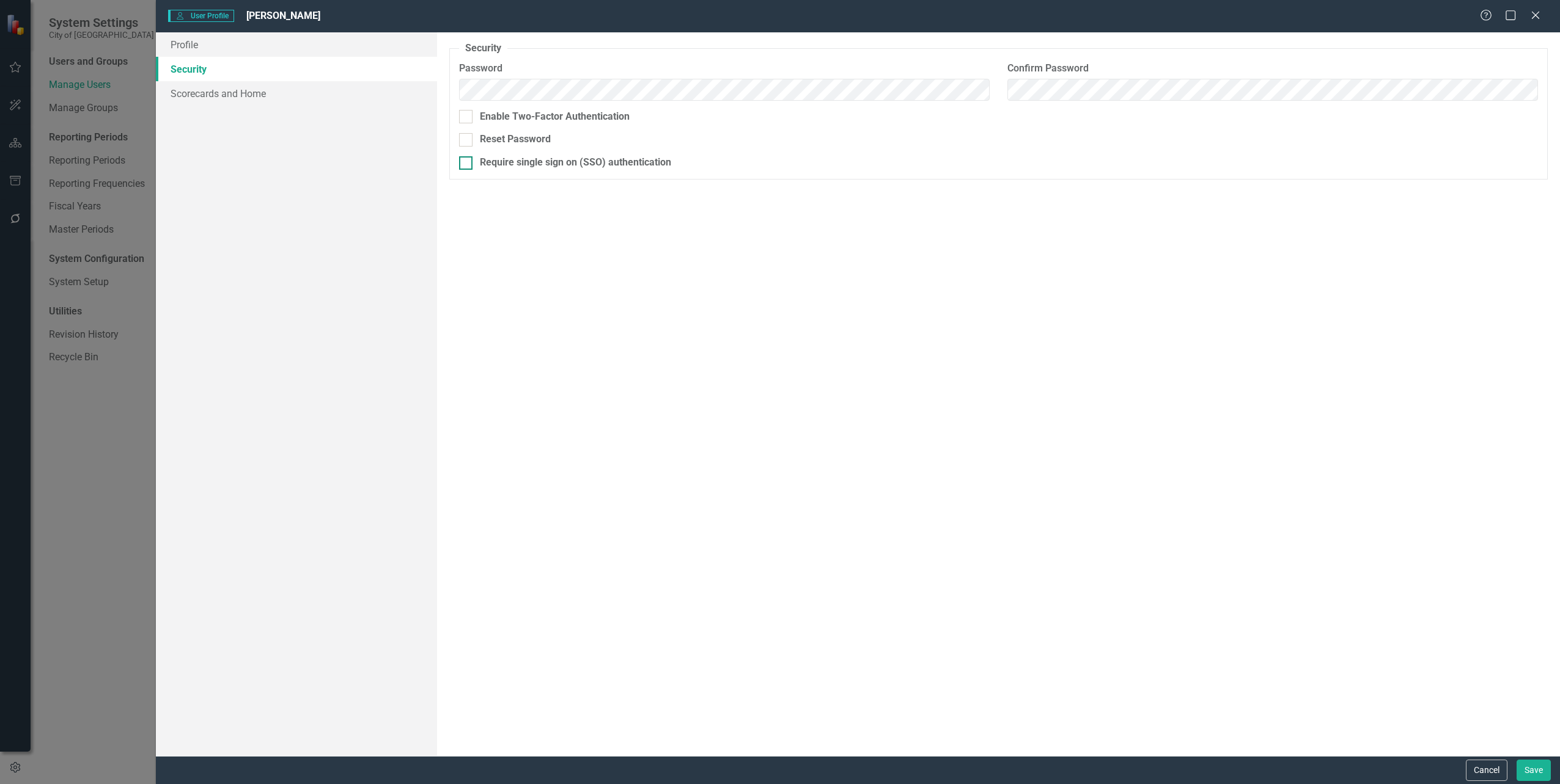
click at [470, 162] on div at bounding box center [466, 163] width 13 height 13
click at [467, 162] on input "Require single sign on (SSO) authentication" at bounding box center [463, 160] width 8 height 8
checkbox input "true"
click at [1529, 763] on button "Save" at bounding box center [1534, 771] width 35 height 21
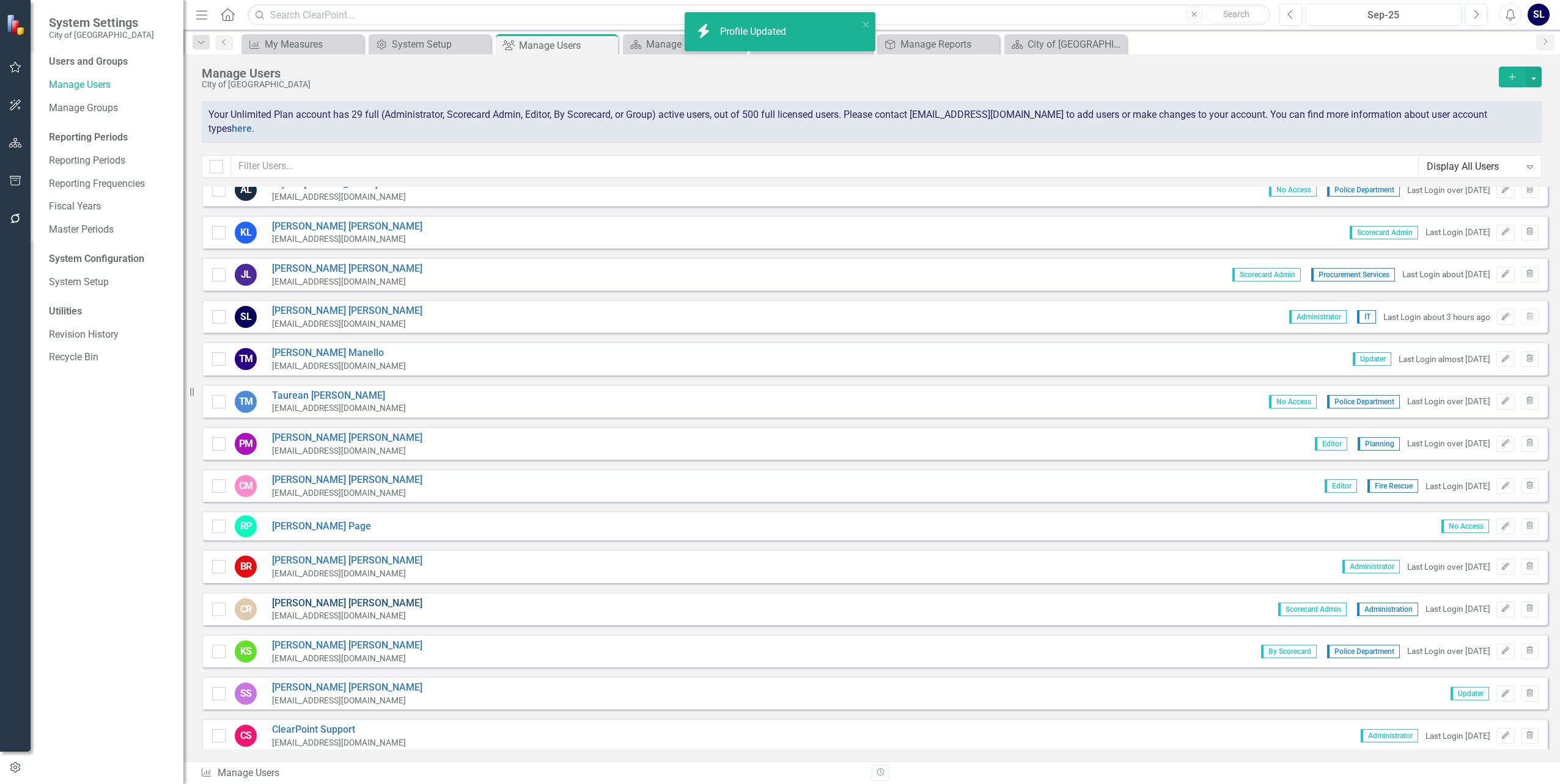
click at [286, 597] on link "[PERSON_NAME]" at bounding box center [347, 603] width 150 height 14
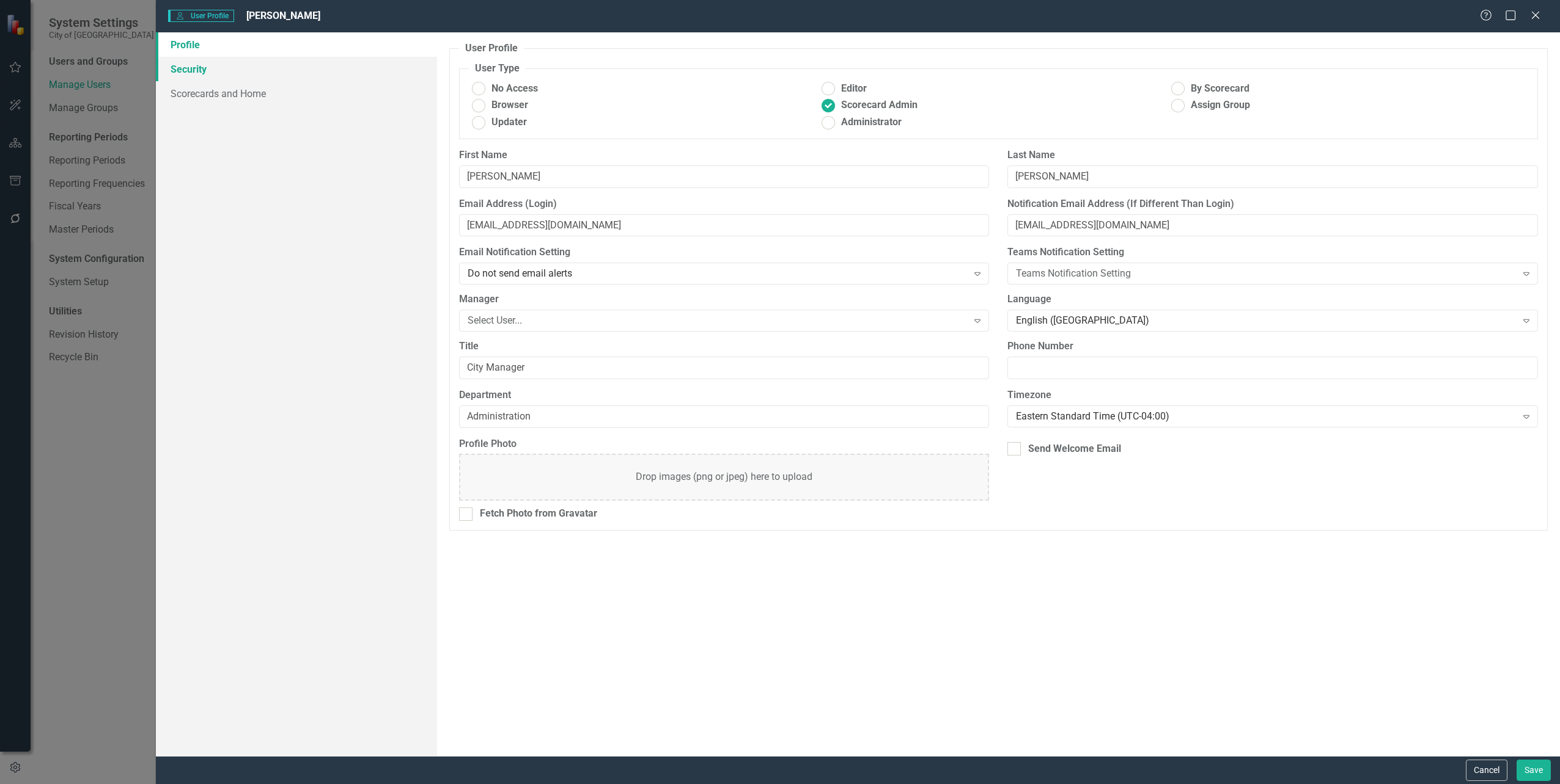
click at [183, 66] on link "Security" at bounding box center [296, 68] width 281 height 24
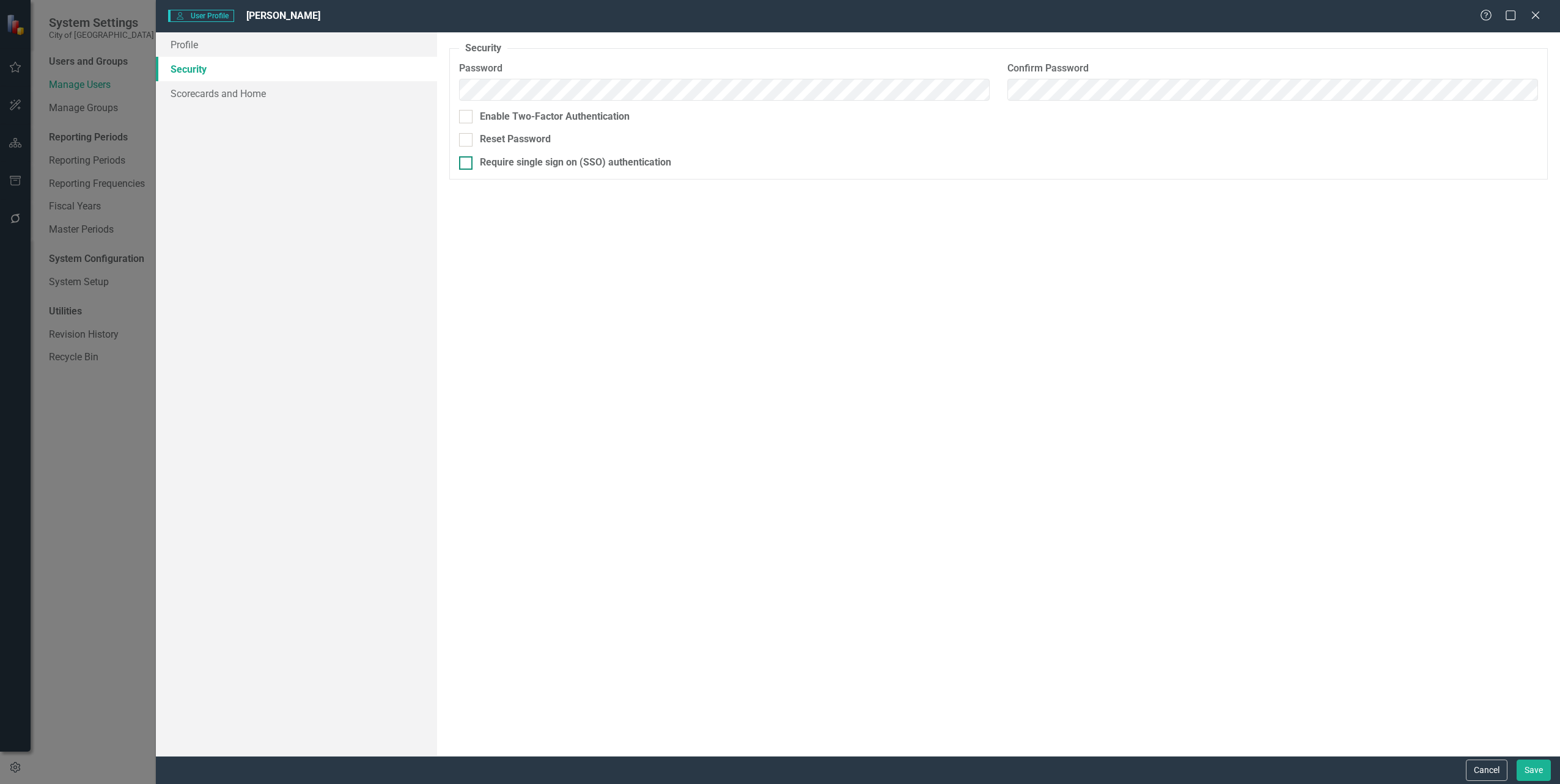
click at [466, 167] on div at bounding box center [466, 163] width 13 height 13
click at [466, 164] on input "Require single sign on (SSO) authentication" at bounding box center [463, 160] width 8 height 8
checkbox input "true"
click at [1531, 763] on button "Save" at bounding box center [1534, 771] width 35 height 21
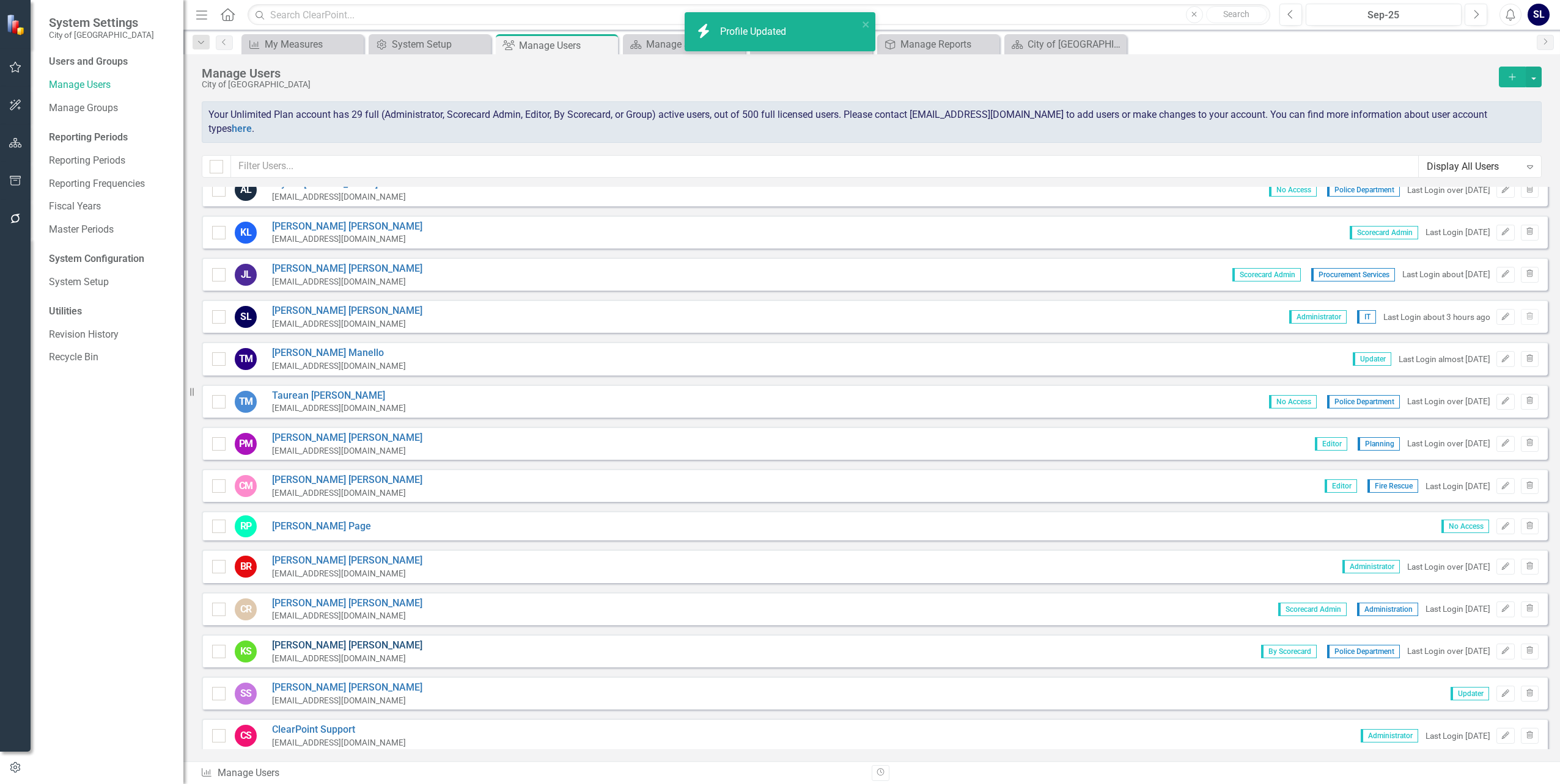
click at [289, 639] on link "[PERSON_NAME]" at bounding box center [347, 646] width 150 height 14
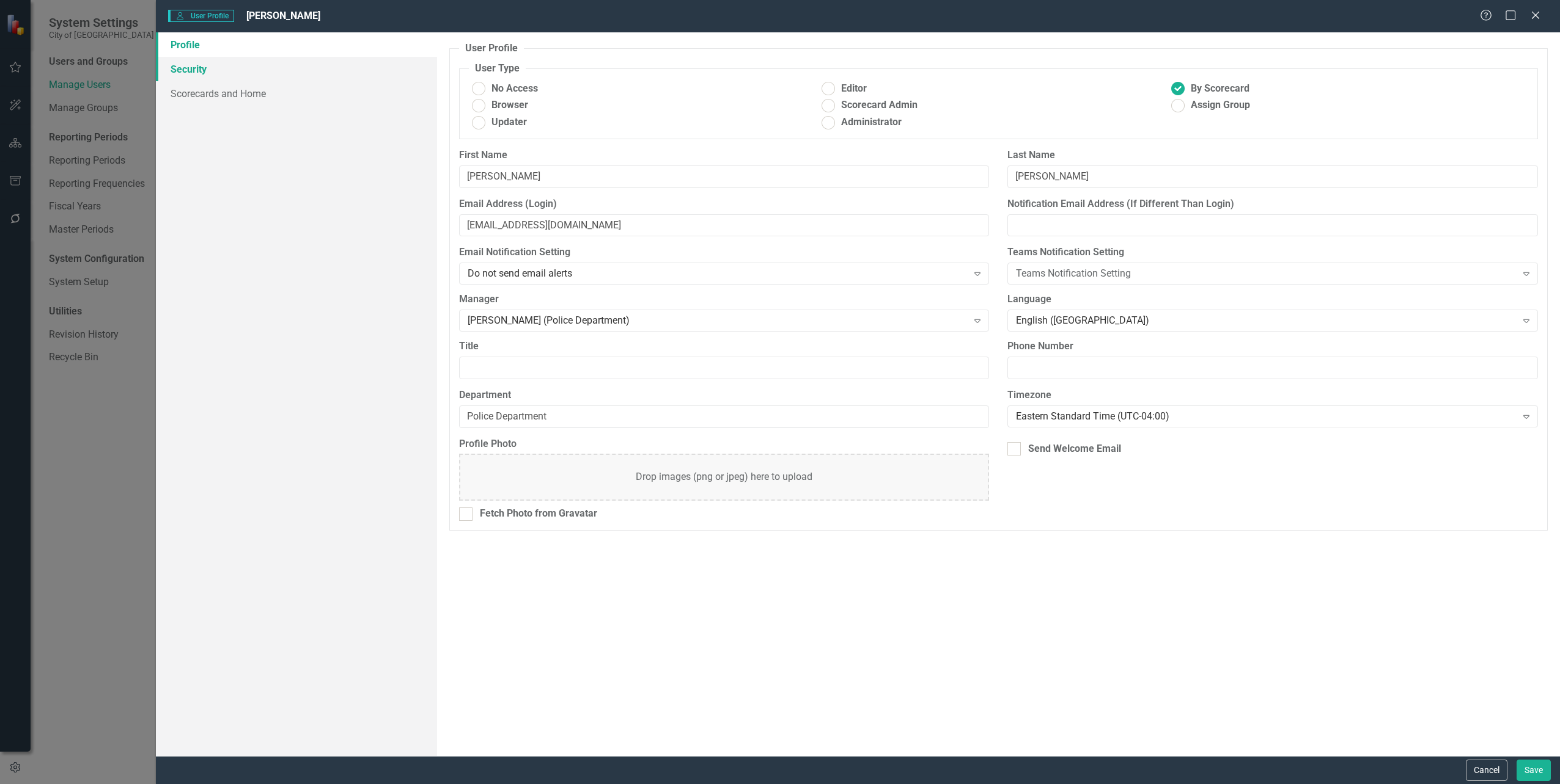
click at [185, 64] on link "Security" at bounding box center [296, 68] width 281 height 24
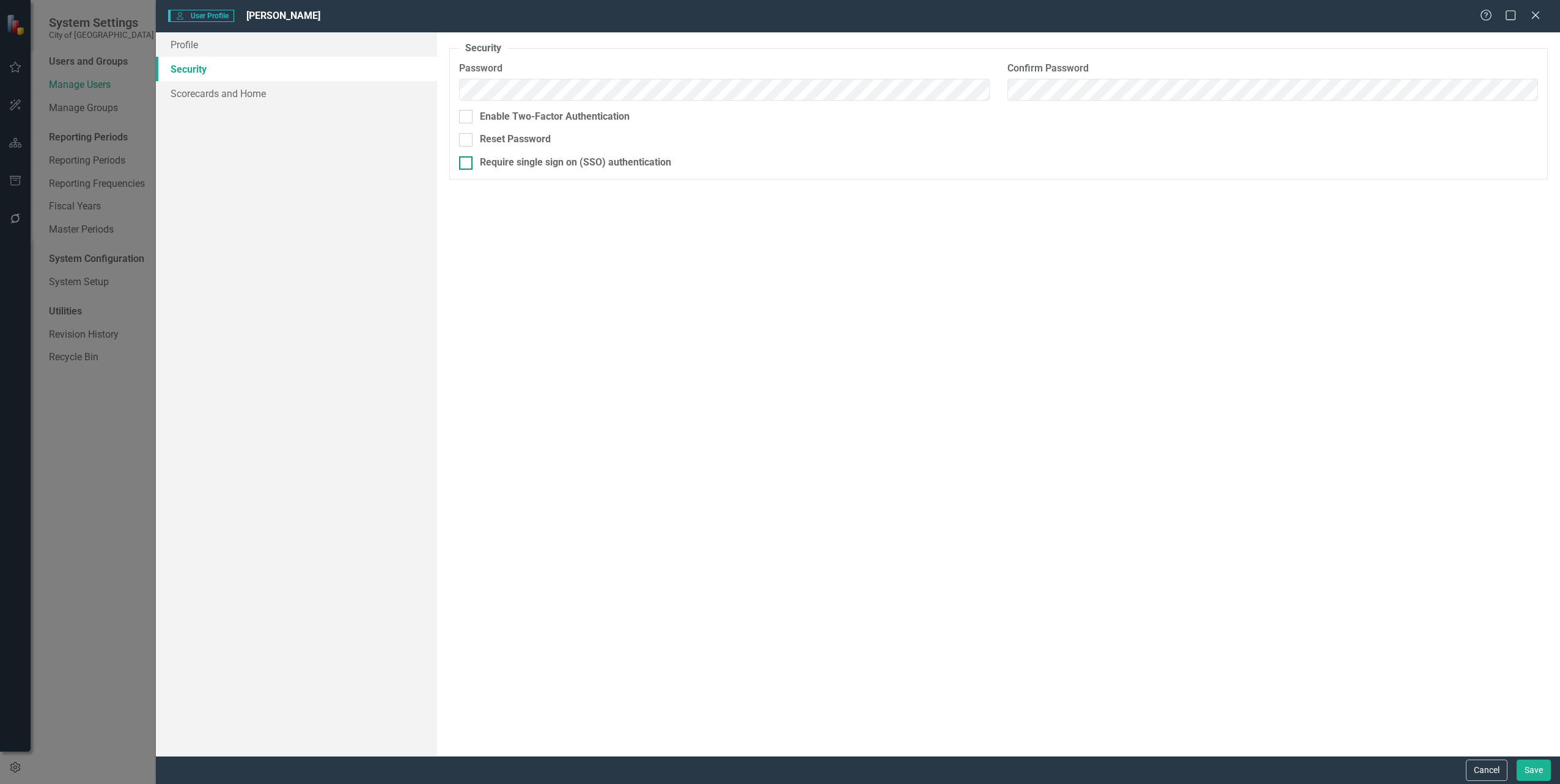
click at [465, 163] on input "Require single sign on (SSO) authentication" at bounding box center [463, 160] width 8 height 8
checkbox input "true"
click at [1532, 763] on button "Save" at bounding box center [1534, 771] width 35 height 21
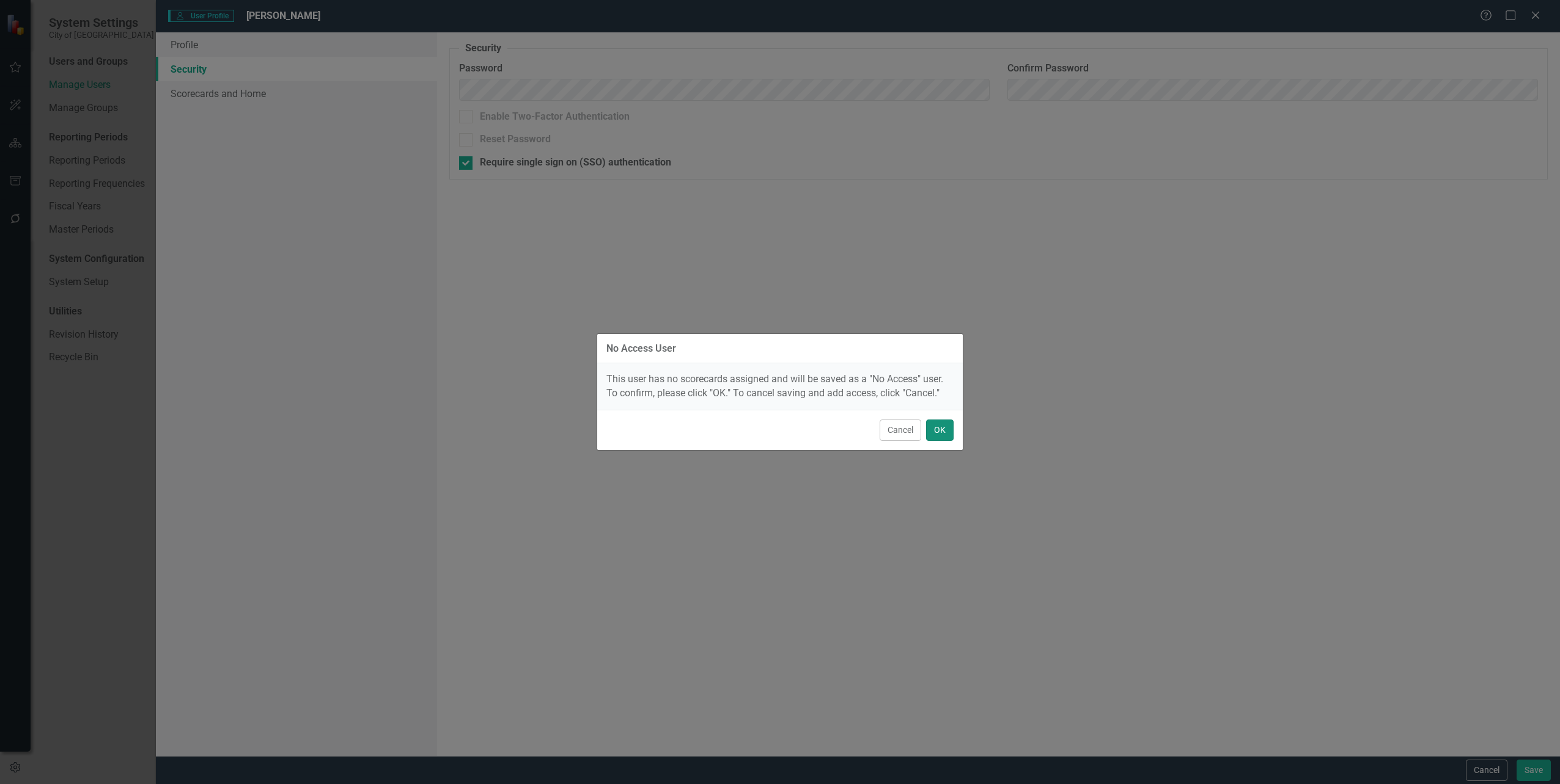
click at [937, 433] on button "OK" at bounding box center [939, 430] width 28 height 21
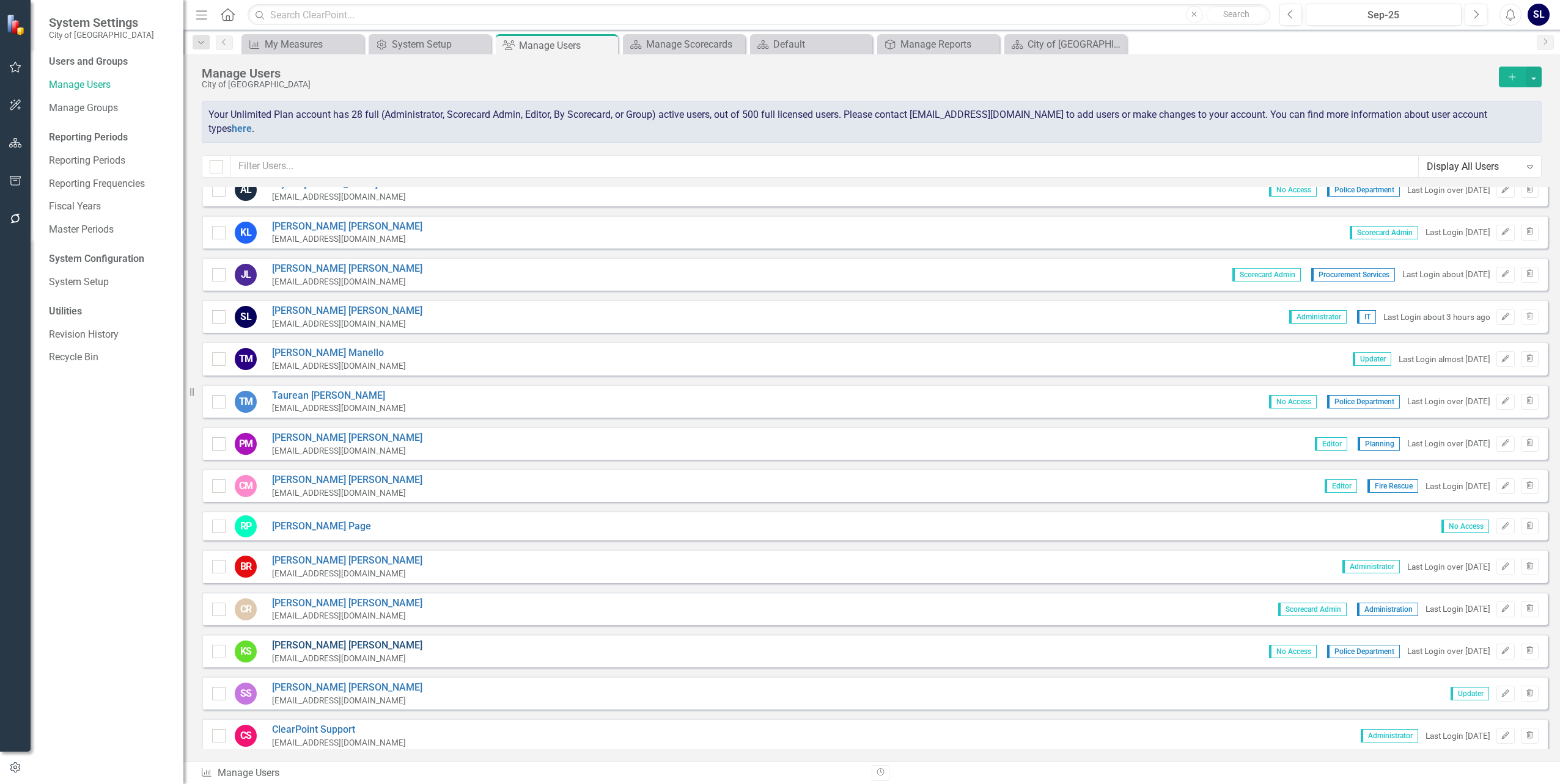
click at [288, 639] on link "[PERSON_NAME]" at bounding box center [347, 646] width 150 height 14
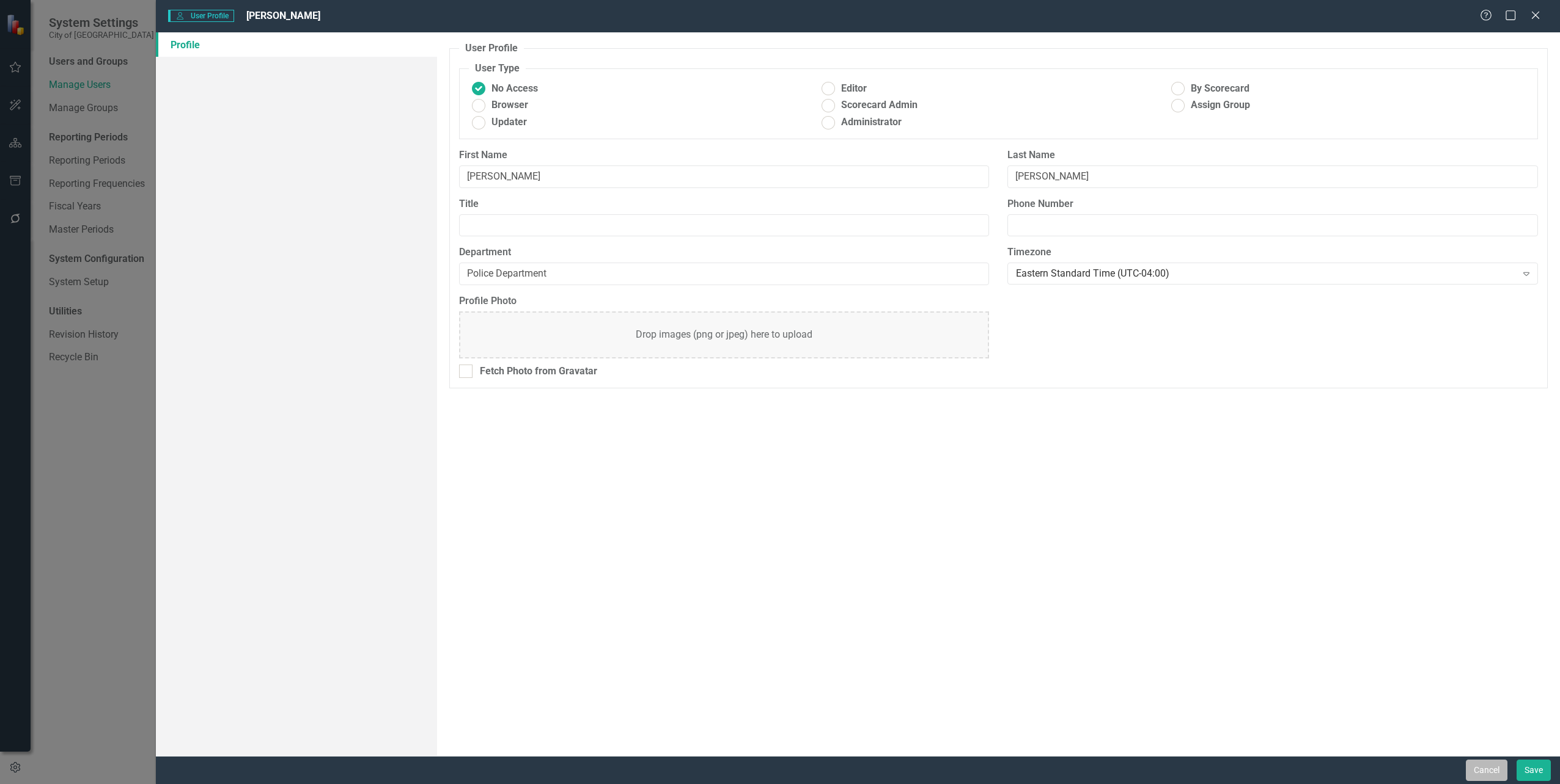
click at [1484, 763] on button "Cancel" at bounding box center [1486, 771] width 41 height 21
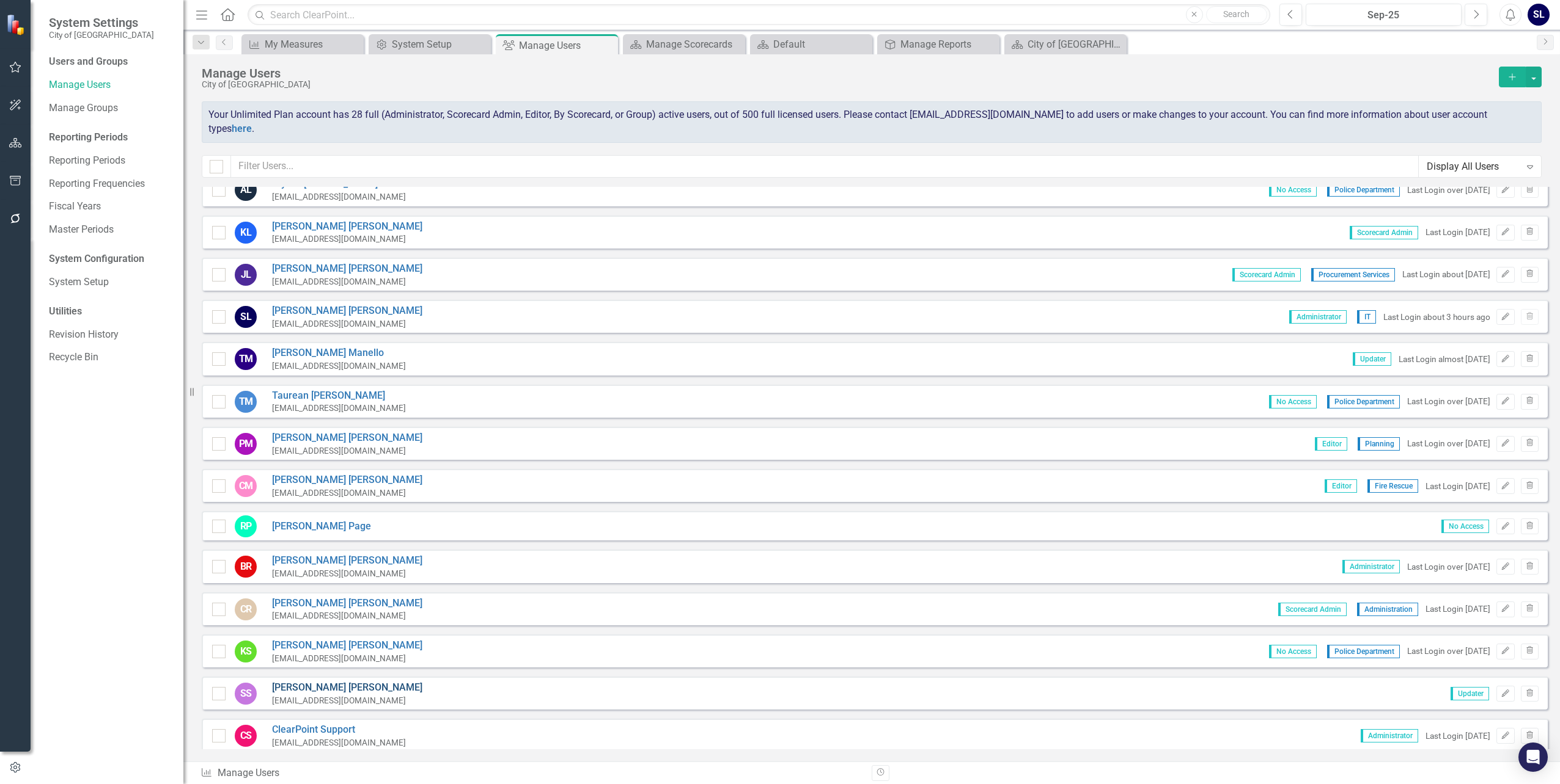
click at [283, 681] on link "[PERSON_NAME]" at bounding box center [347, 688] width 150 height 14
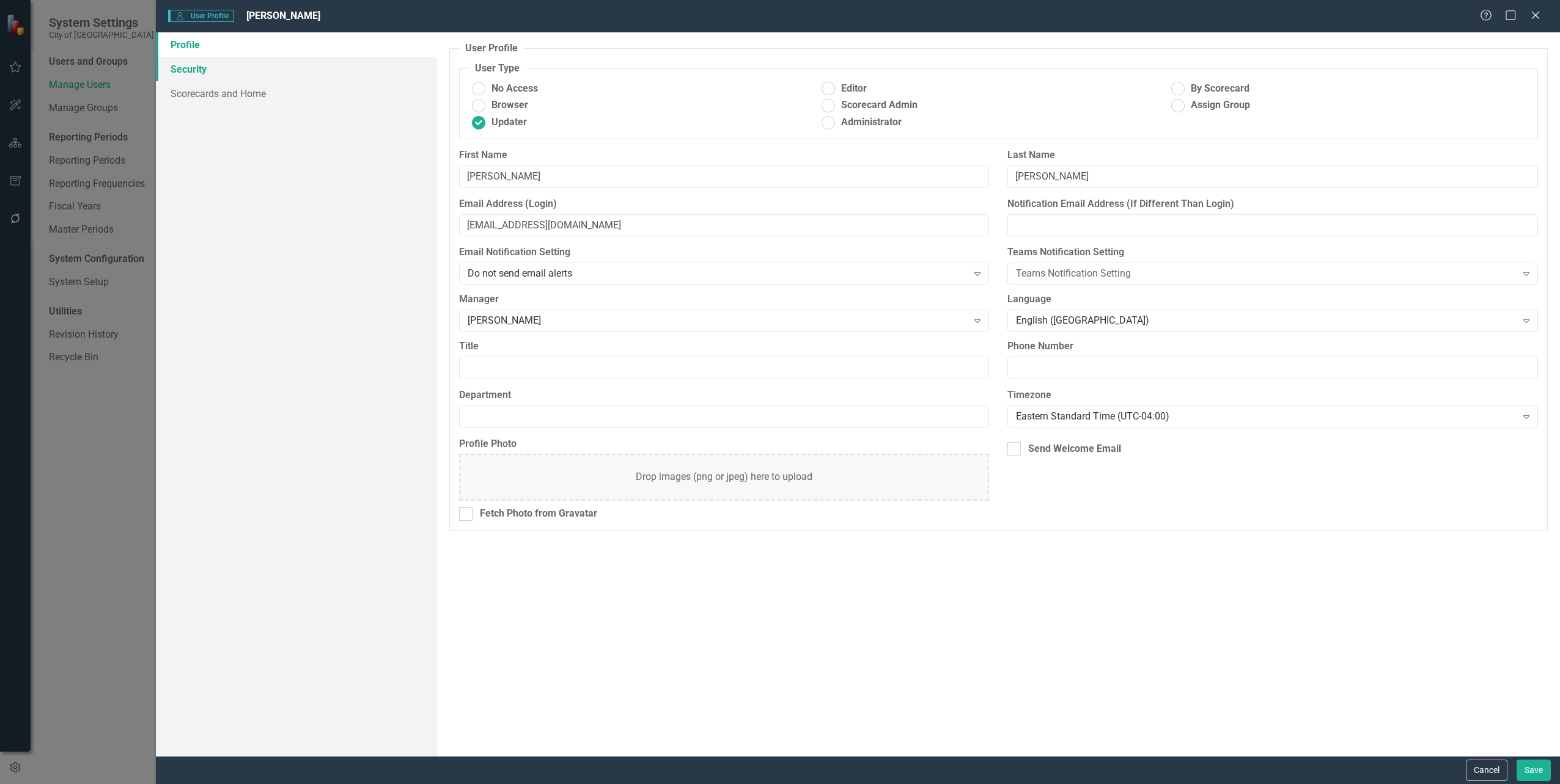
click at [201, 71] on link "Security" at bounding box center [296, 68] width 281 height 24
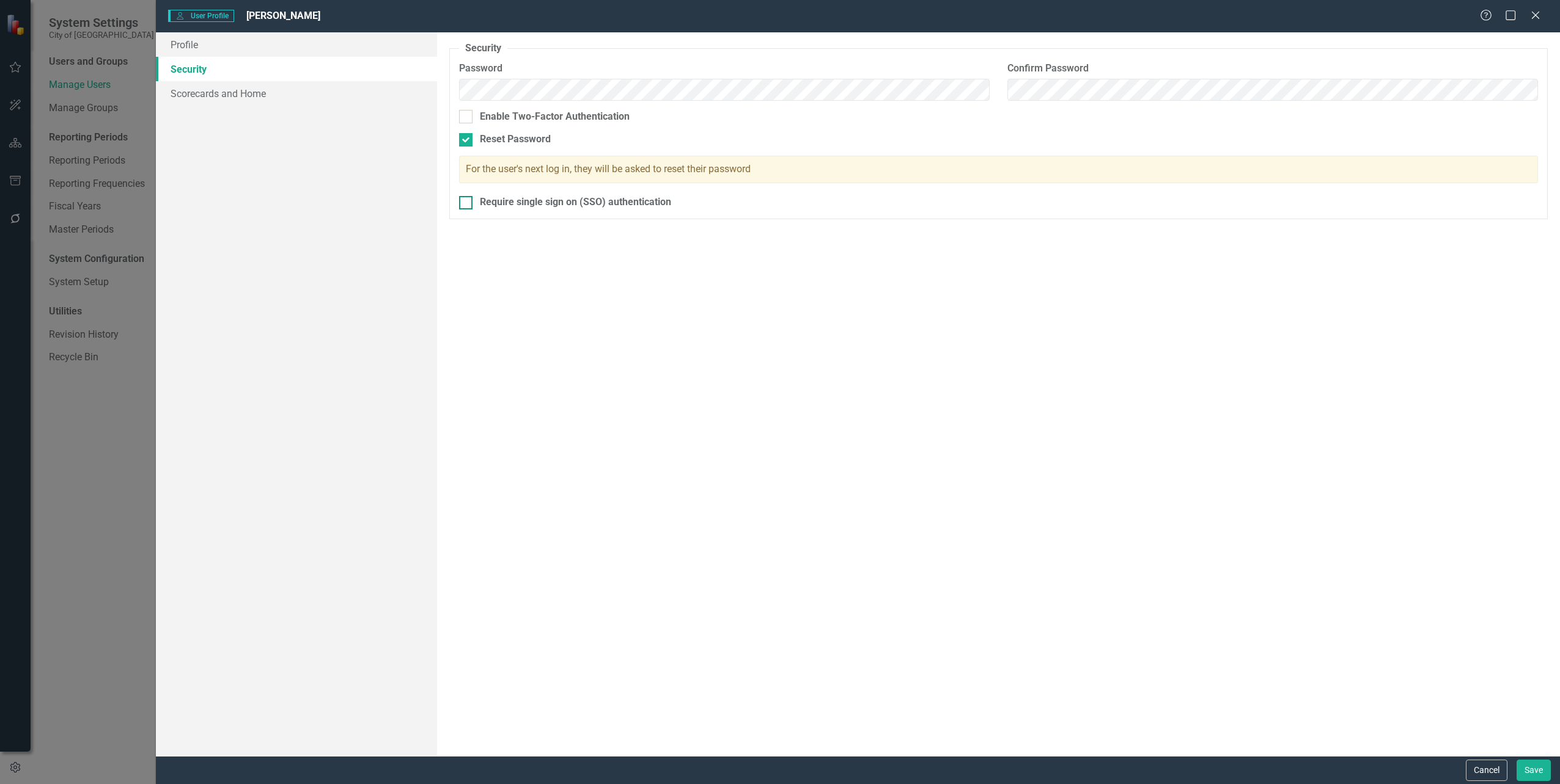
click at [468, 195] on fieldset "Security As an administrator, you can use this page to set the user's password,…" at bounding box center [998, 130] width 1099 height 178
click at [469, 200] on div at bounding box center [466, 203] width 13 height 13
click at [467, 200] on input "Require single sign on (SSO) authentication" at bounding box center [463, 200] width 8 height 8
checkbox input "true"
click at [1538, 763] on button "Save" at bounding box center [1534, 771] width 35 height 21
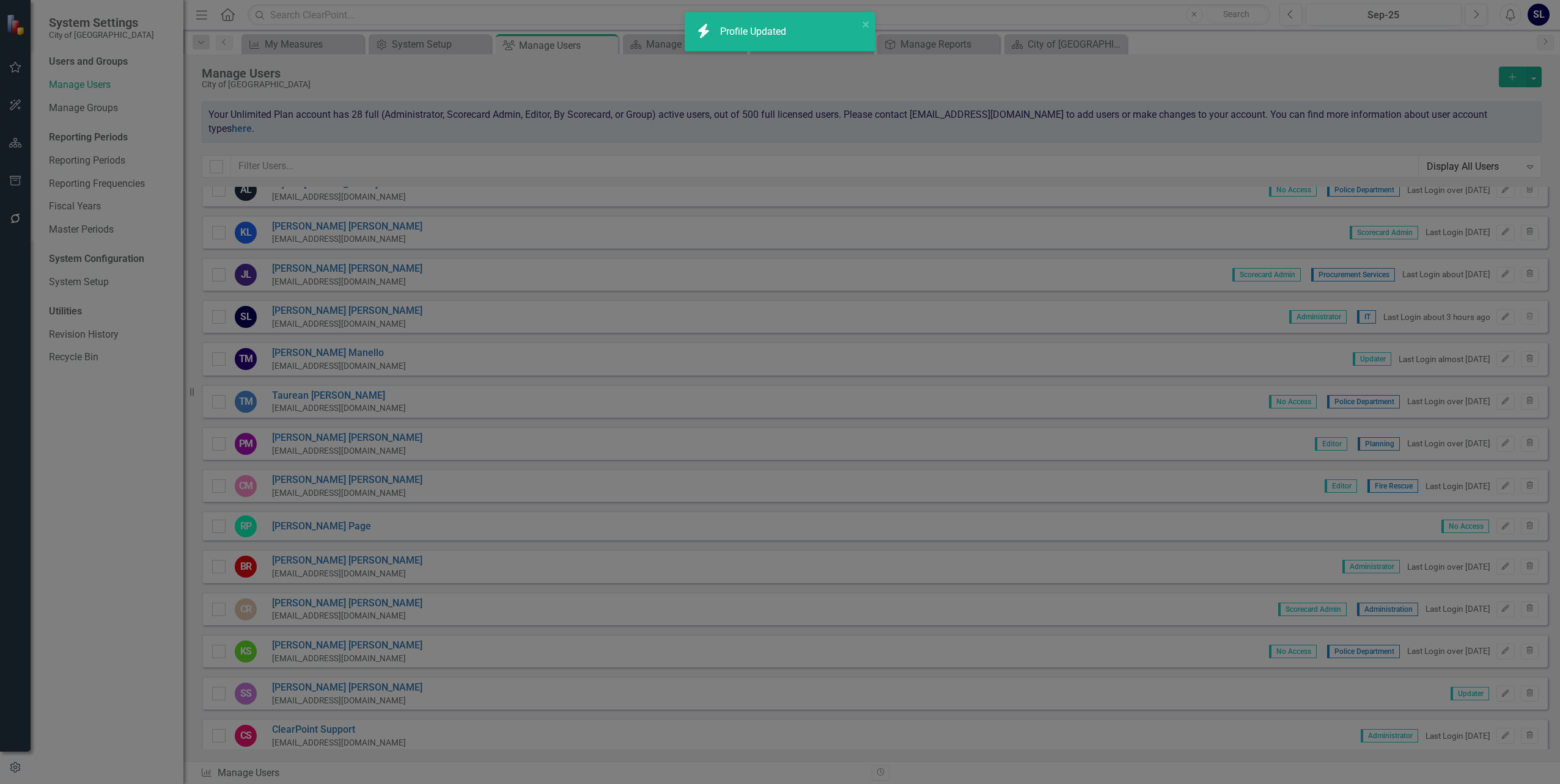
checkbox input "false"
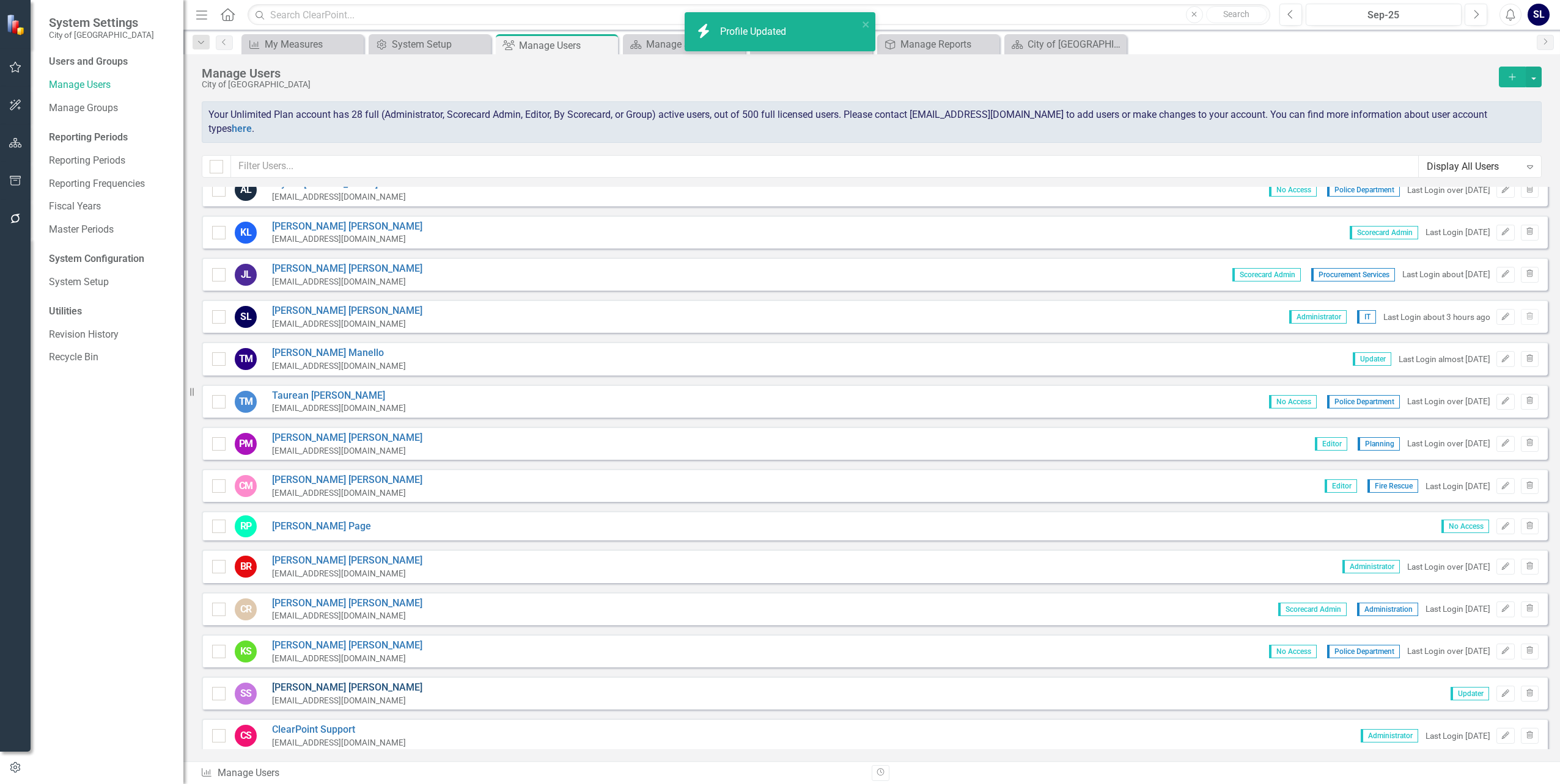
click at [290, 681] on link "[PERSON_NAME]" at bounding box center [347, 688] width 150 height 14
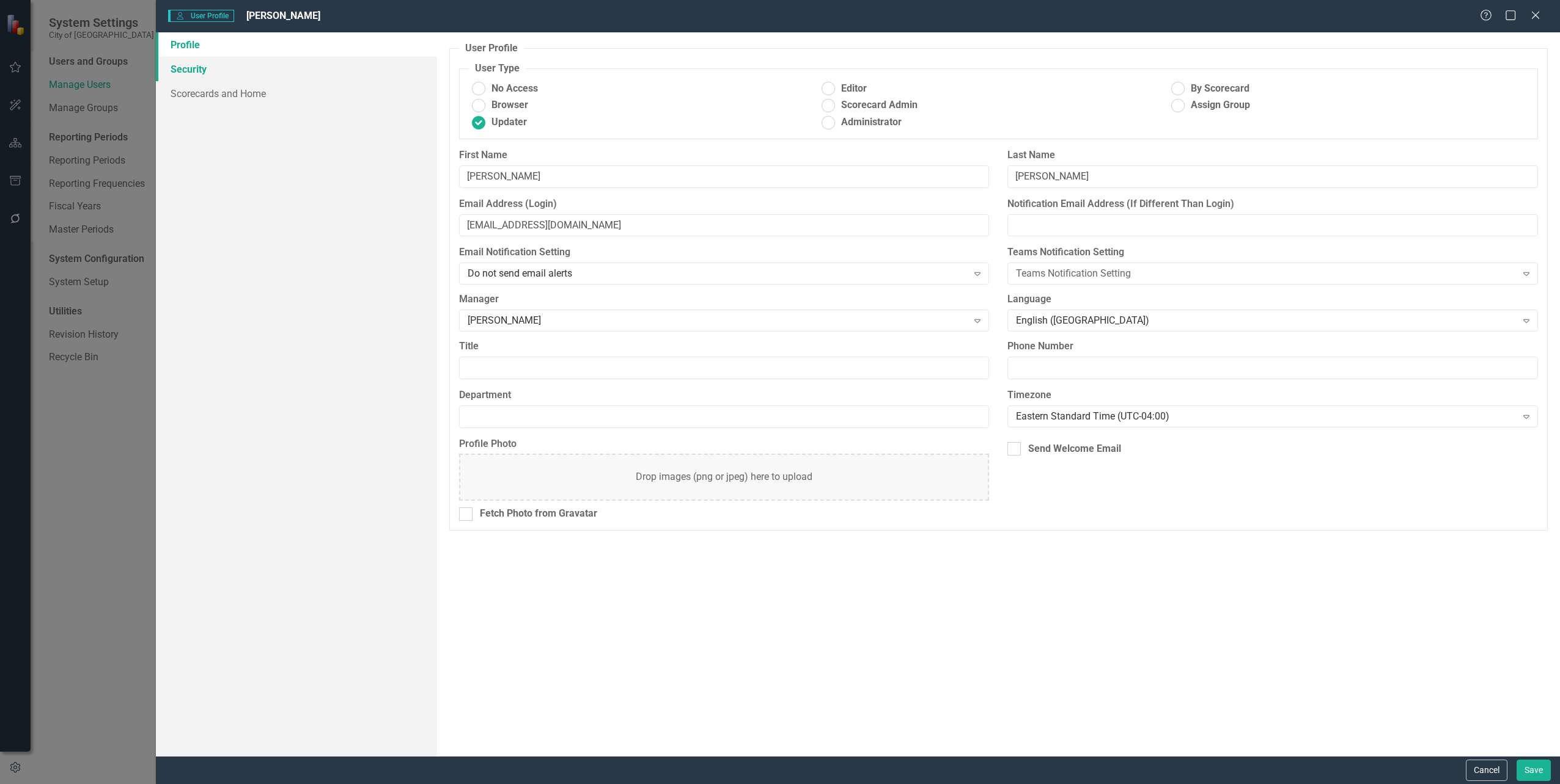
click at [187, 80] on link "Security" at bounding box center [296, 68] width 281 height 24
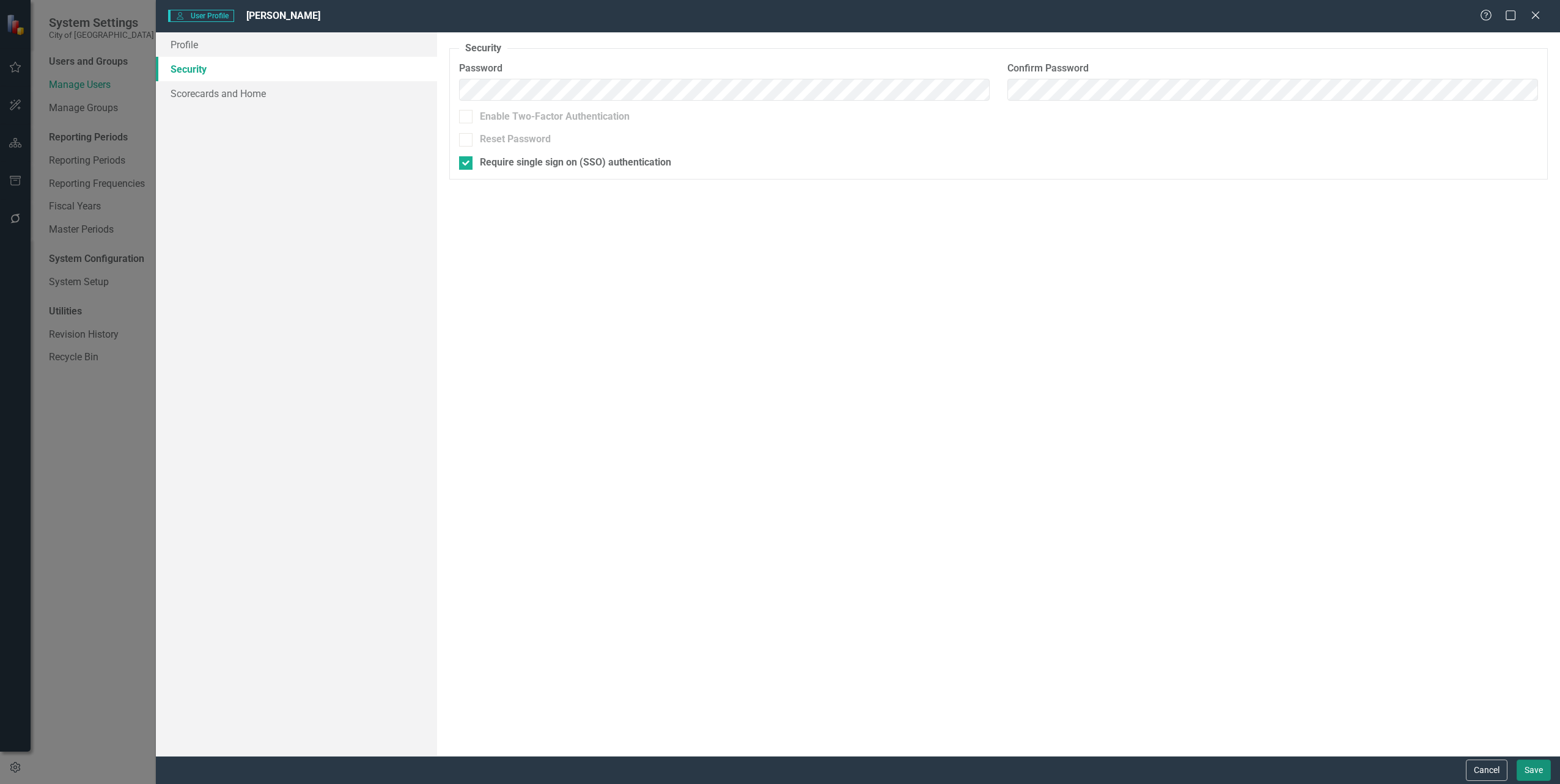
click at [1537, 763] on button "Save" at bounding box center [1534, 771] width 35 height 21
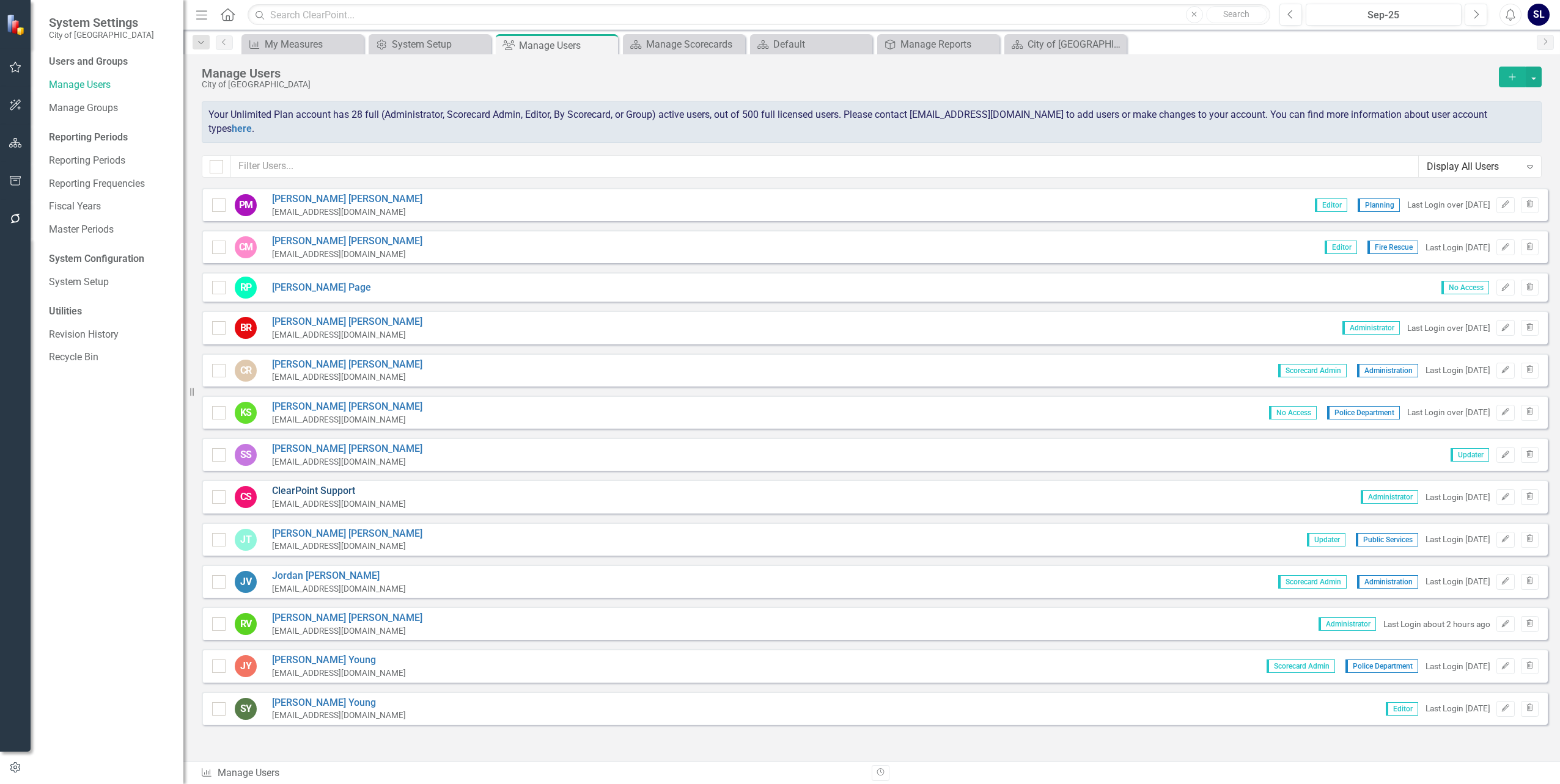
scroll to position [972, 0]
click at [296, 527] on link "[PERSON_NAME]" at bounding box center [347, 533] width 150 height 14
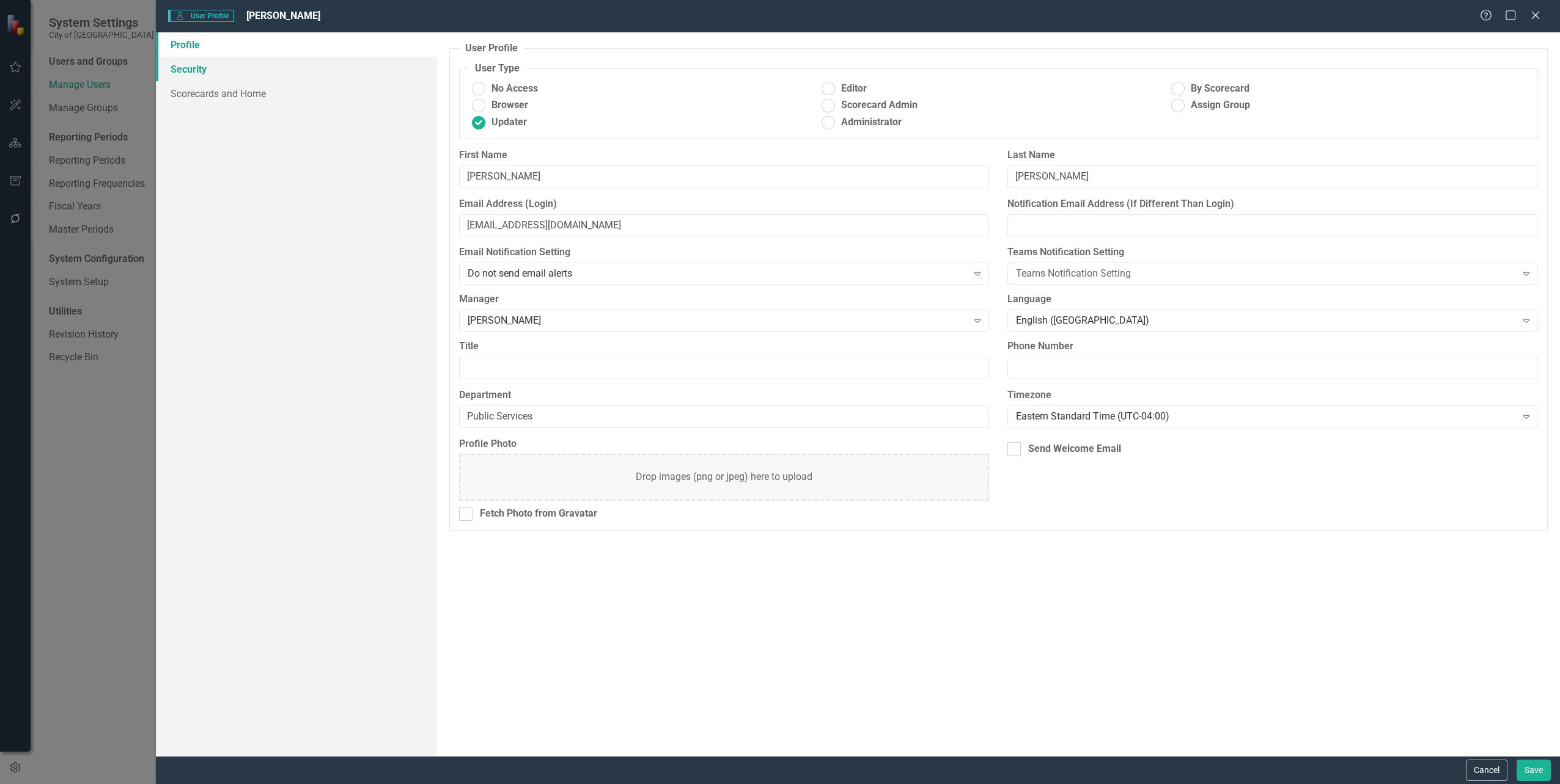
click at [192, 73] on link "Security" at bounding box center [296, 68] width 281 height 24
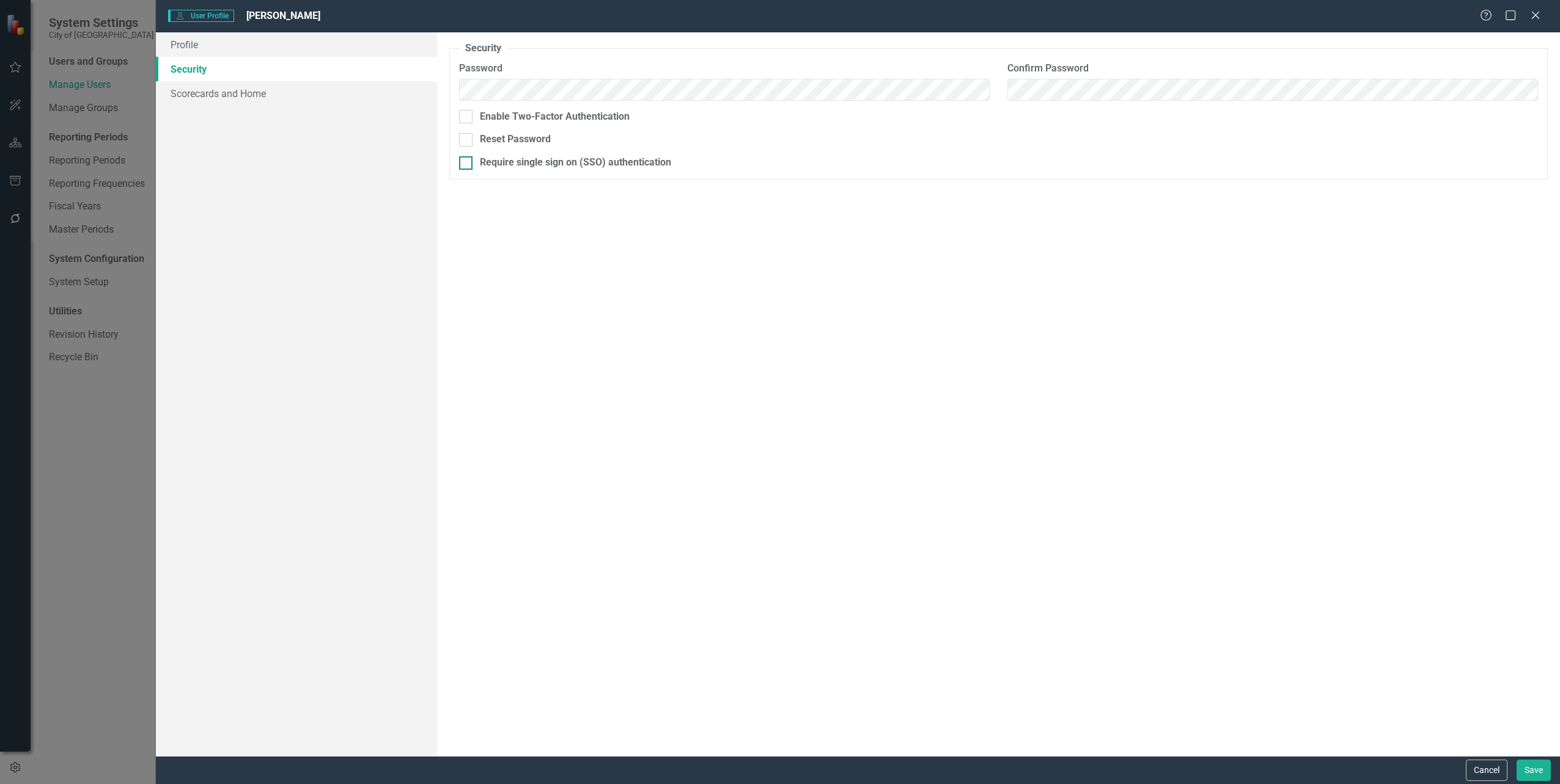
click at [468, 160] on div at bounding box center [466, 163] width 13 height 13
click at [467, 160] on input "Require single sign on (SSO) authentication" at bounding box center [463, 160] width 8 height 8
checkbox input "true"
click at [1533, 763] on button "Save" at bounding box center [1534, 771] width 35 height 21
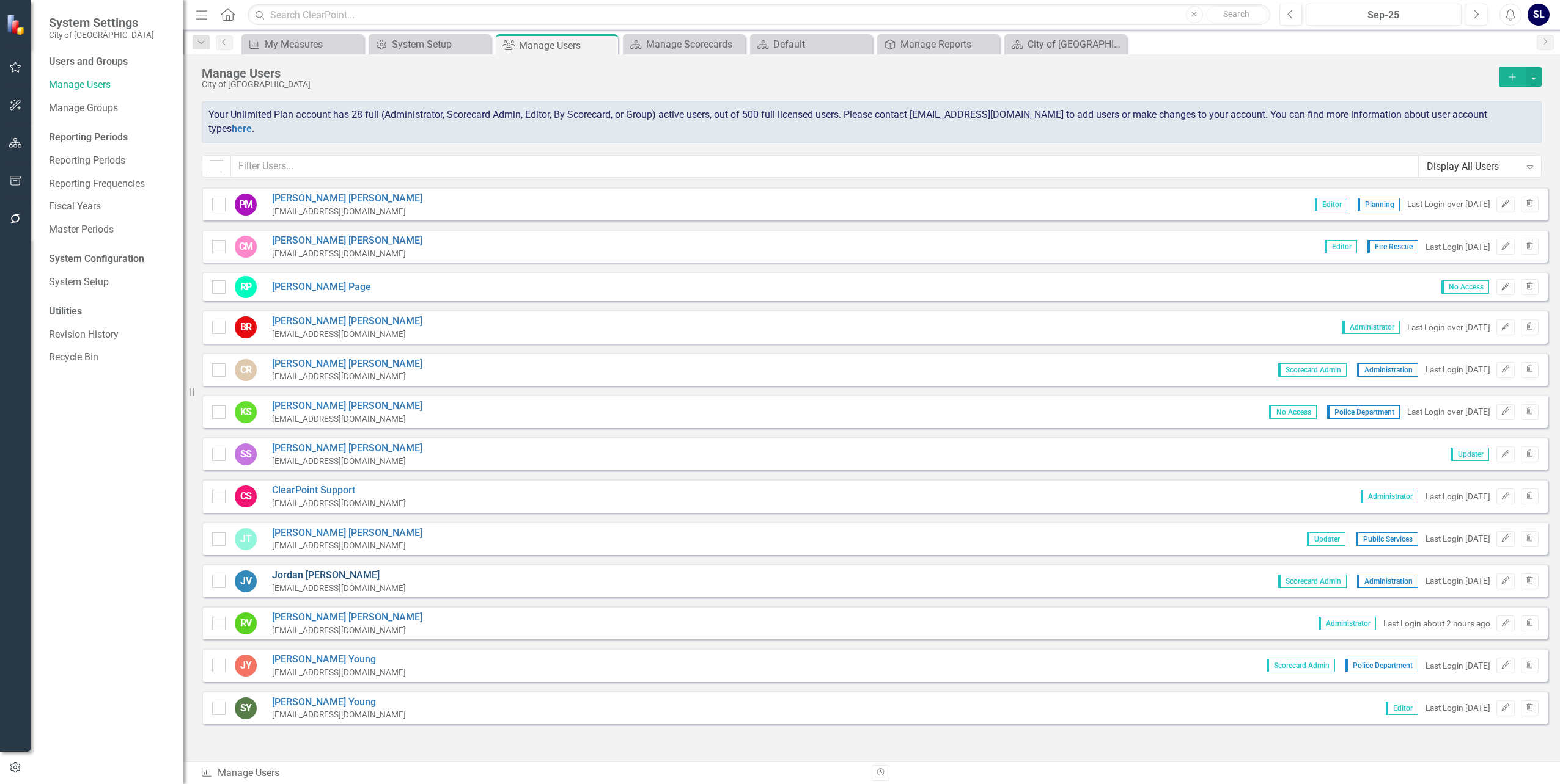
click at [289, 569] on link "[PERSON_NAME]" at bounding box center [338, 576] width 134 height 14
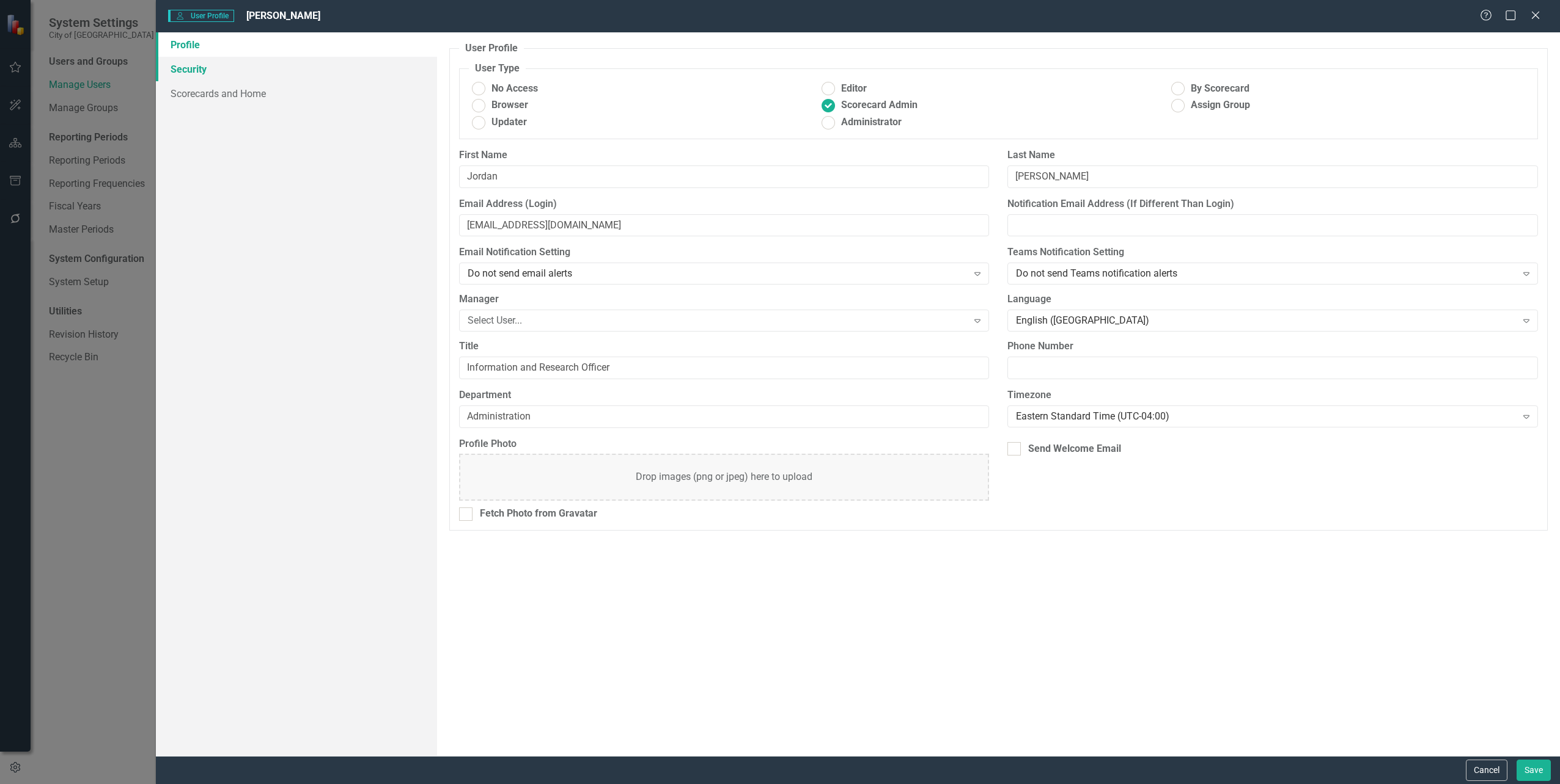
click at [187, 61] on link "Security" at bounding box center [296, 68] width 281 height 24
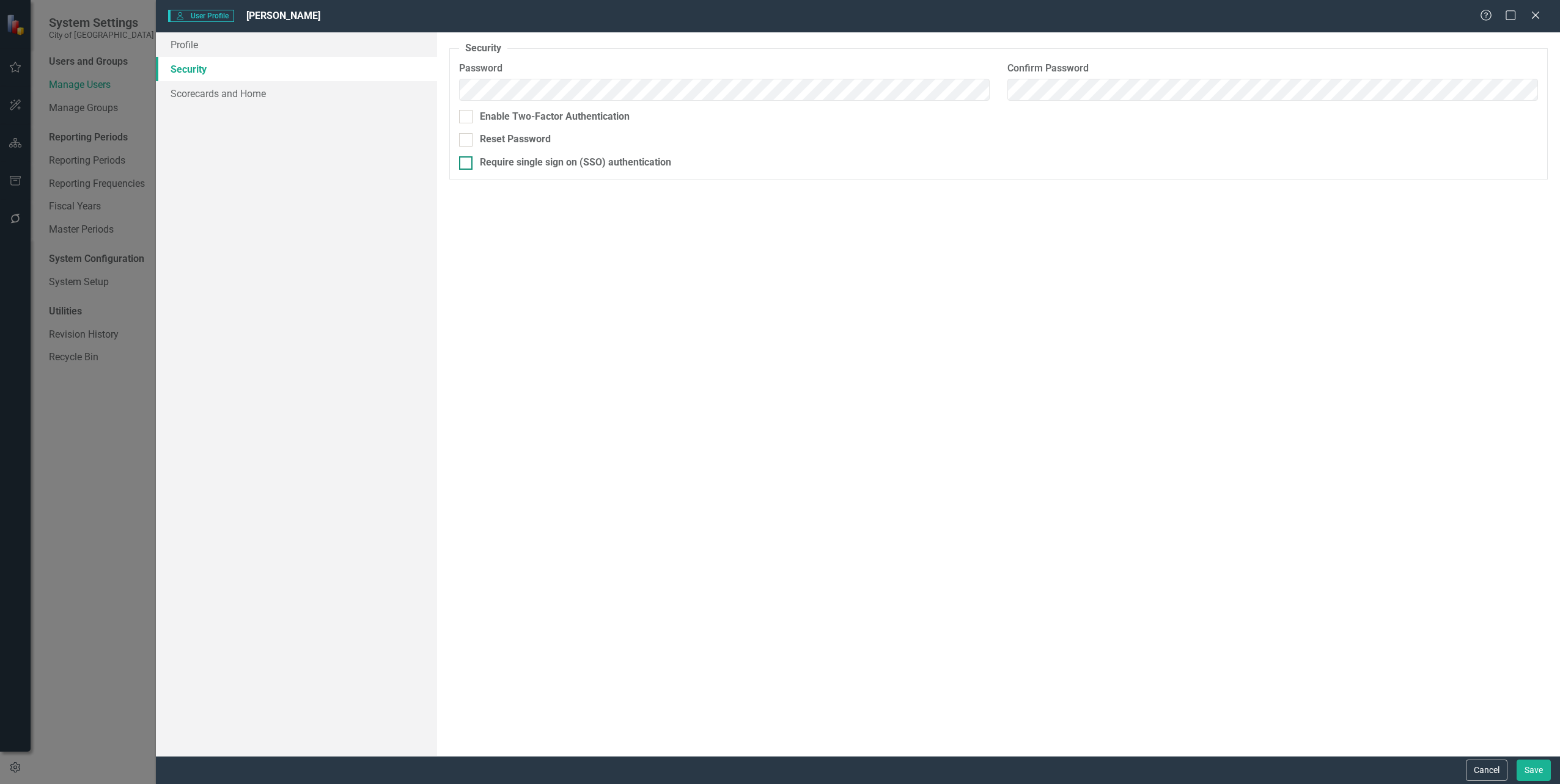
click at [466, 166] on div at bounding box center [466, 163] width 13 height 13
click at [466, 164] on input "Require single sign on (SSO) authentication" at bounding box center [463, 160] width 8 height 8
checkbox input "true"
click at [1531, 763] on button "Save" at bounding box center [1534, 771] width 35 height 21
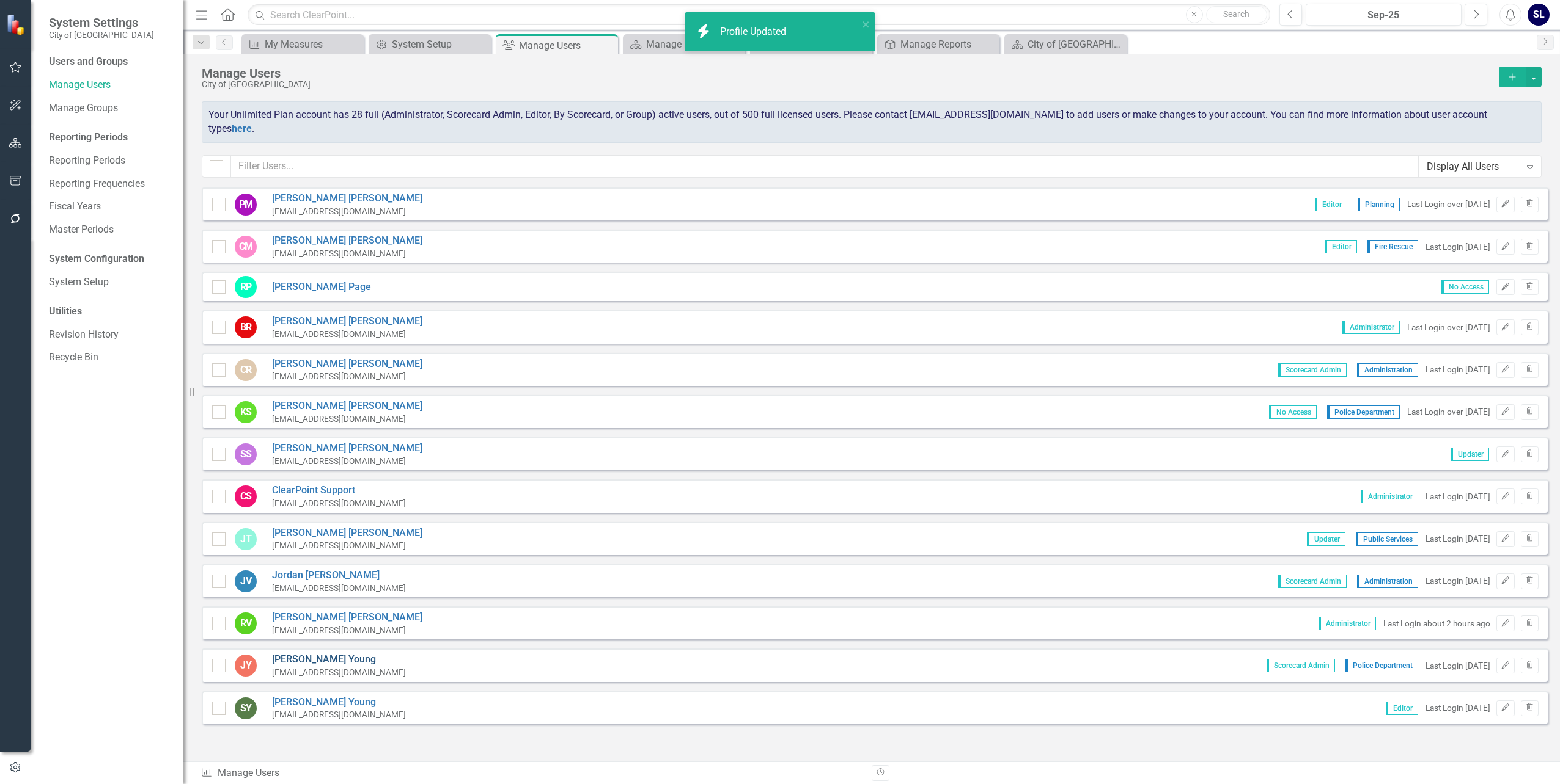
click at [283, 653] on link "[PERSON_NAME]" at bounding box center [338, 660] width 134 height 14
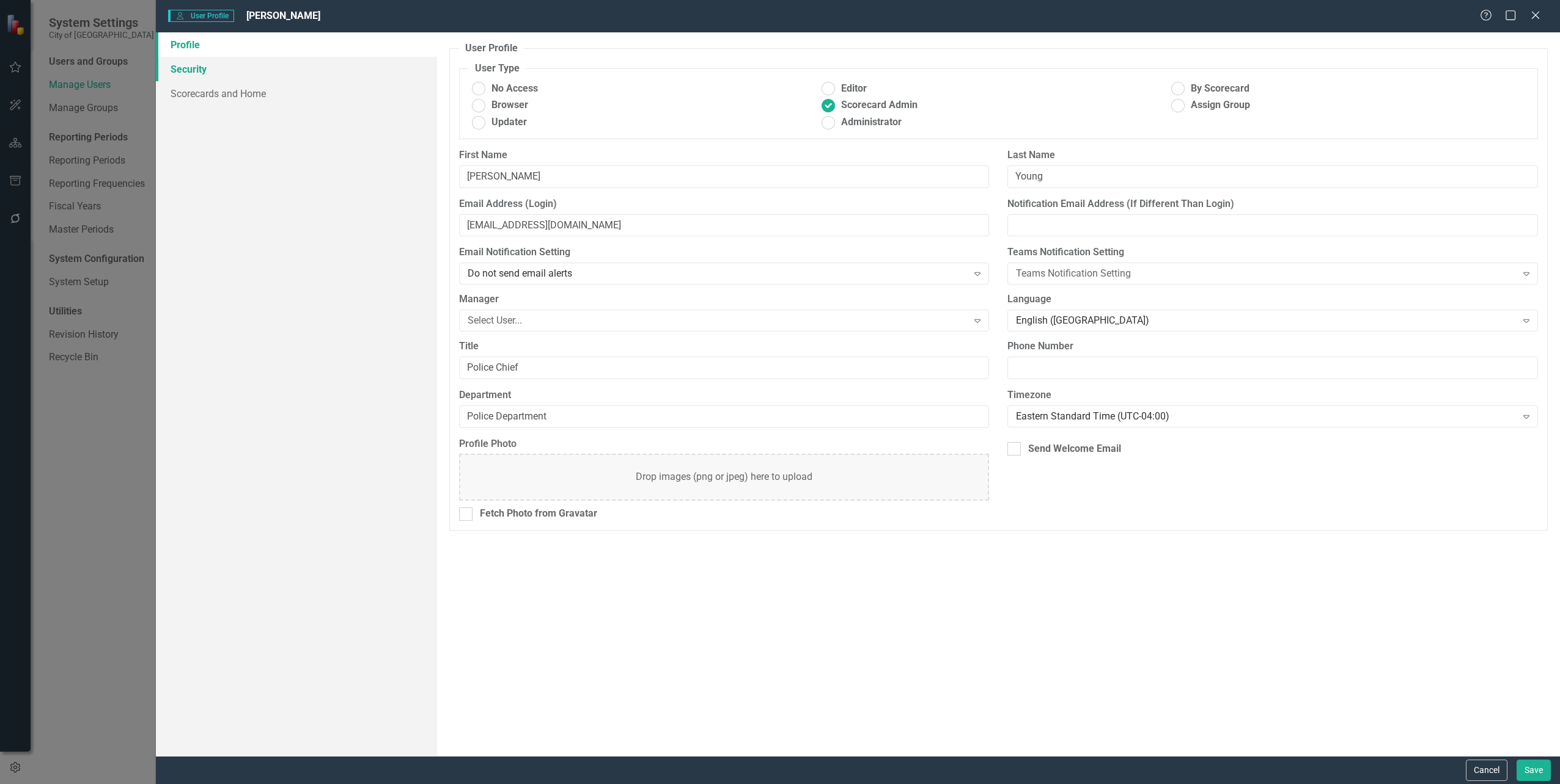
click at [186, 69] on link "Security" at bounding box center [296, 68] width 281 height 24
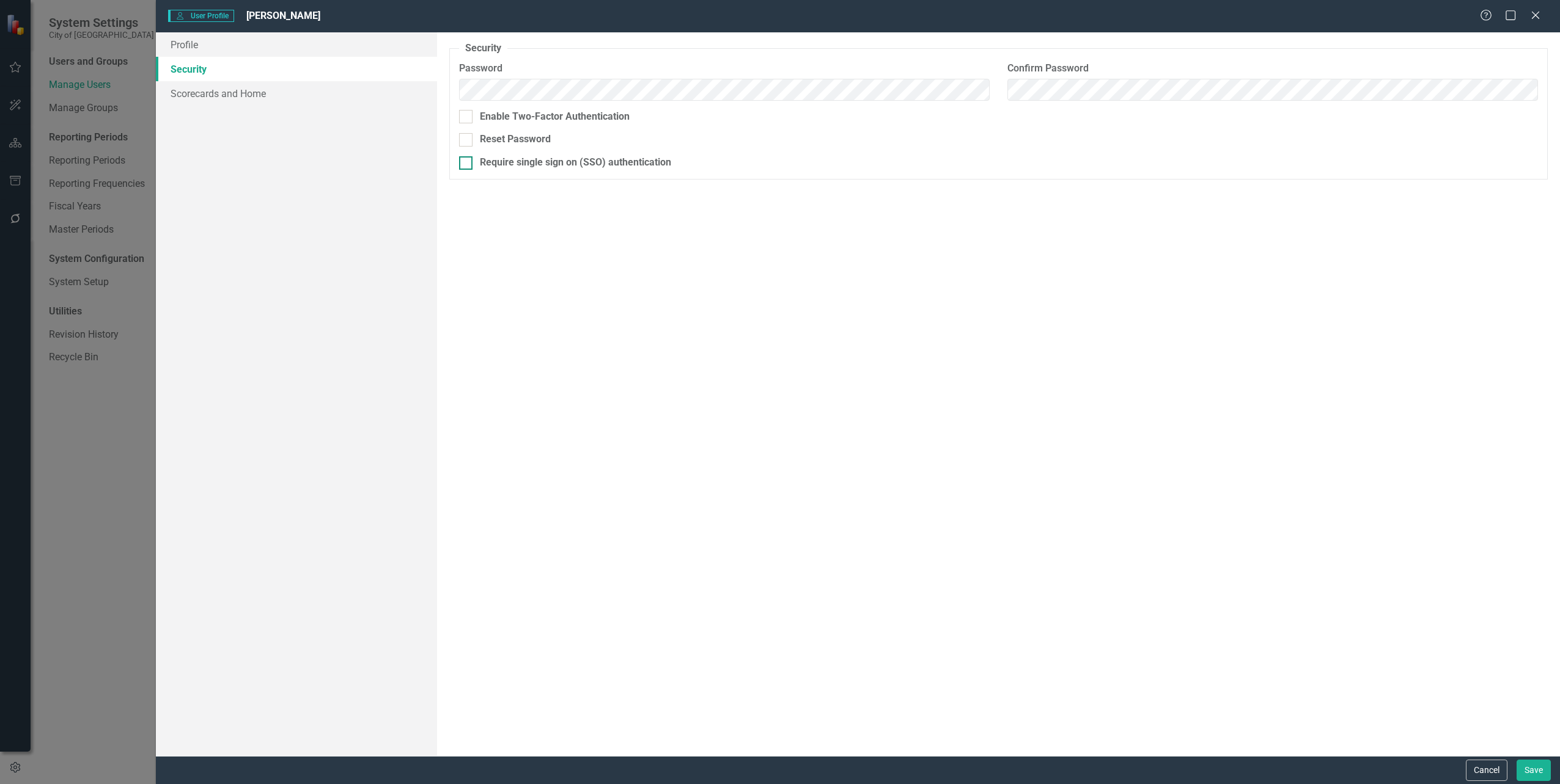
click at [464, 165] on div at bounding box center [466, 163] width 13 height 13
click at [464, 164] on input "Require single sign on (SSO) authentication" at bounding box center [463, 160] width 8 height 8
checkbox input "true"
click at [1531, 763] on button "Save" at bounding box center [1534, 771] width 35 height 21
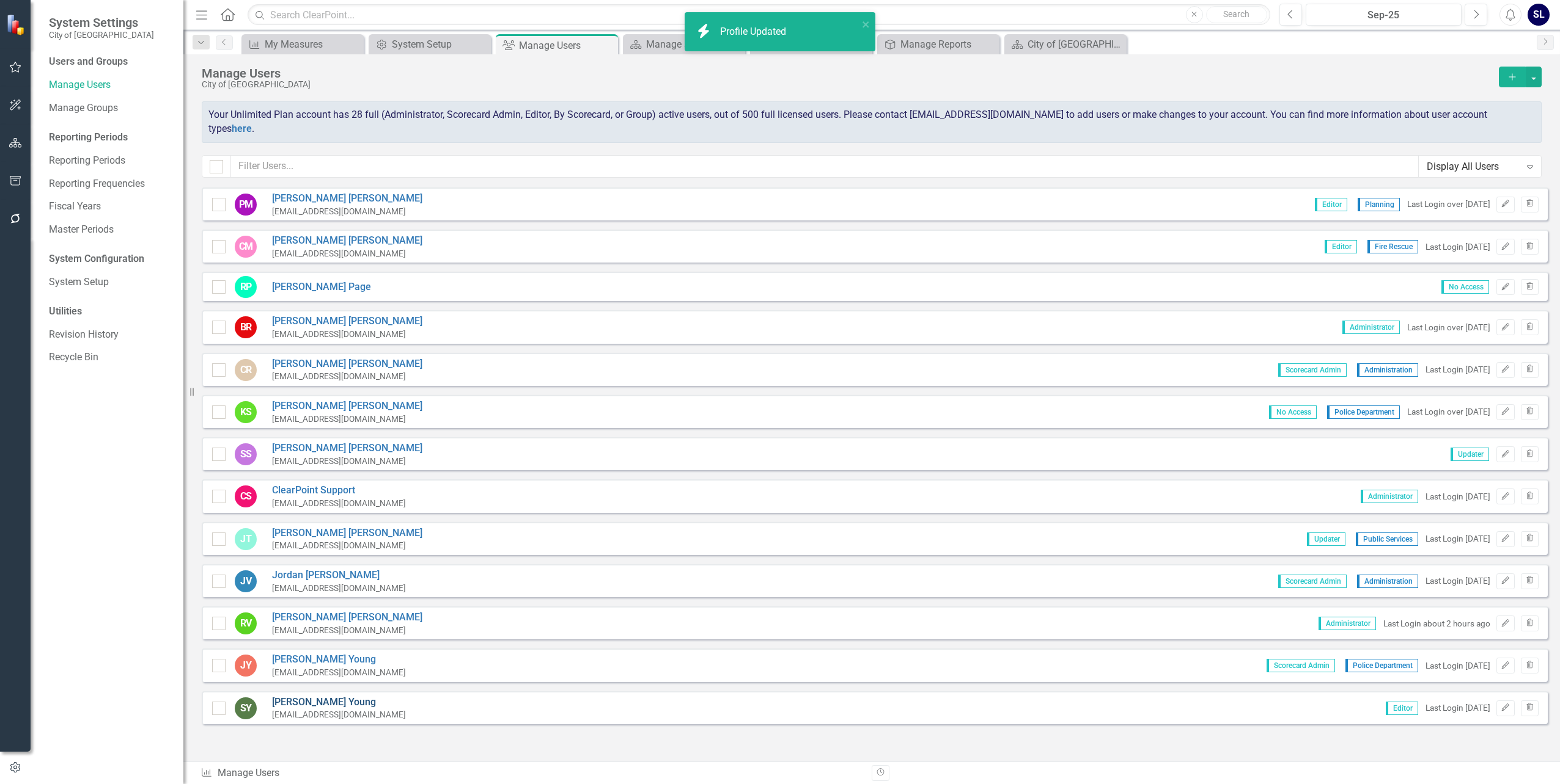
click at [294, 696] on link "[PERSON_NAME]" at bounding box center [338, 702] width 134 height 14
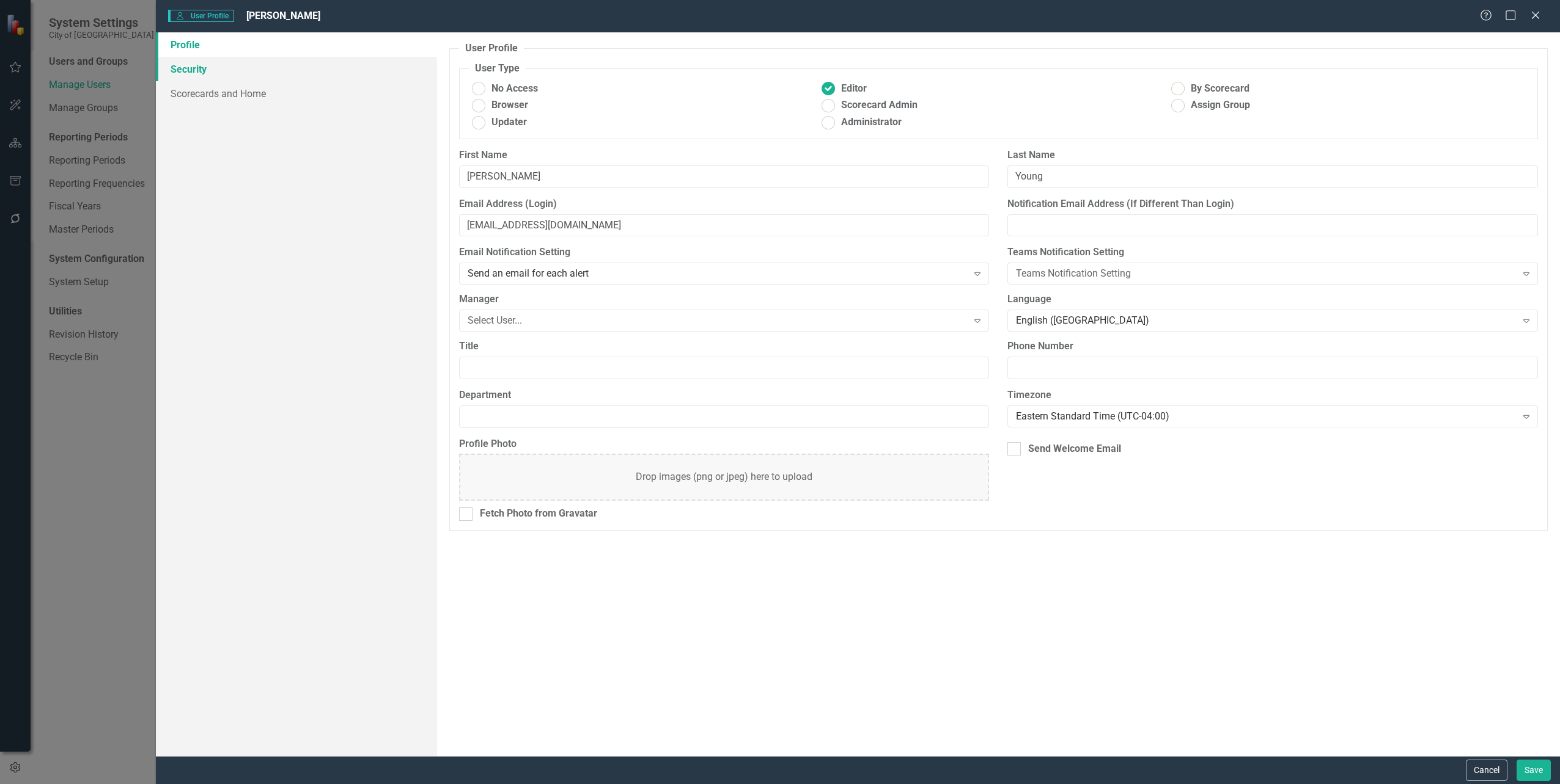
click at [182, 68] on link "Security" at bounding box center [296, 68] width 281 height 24
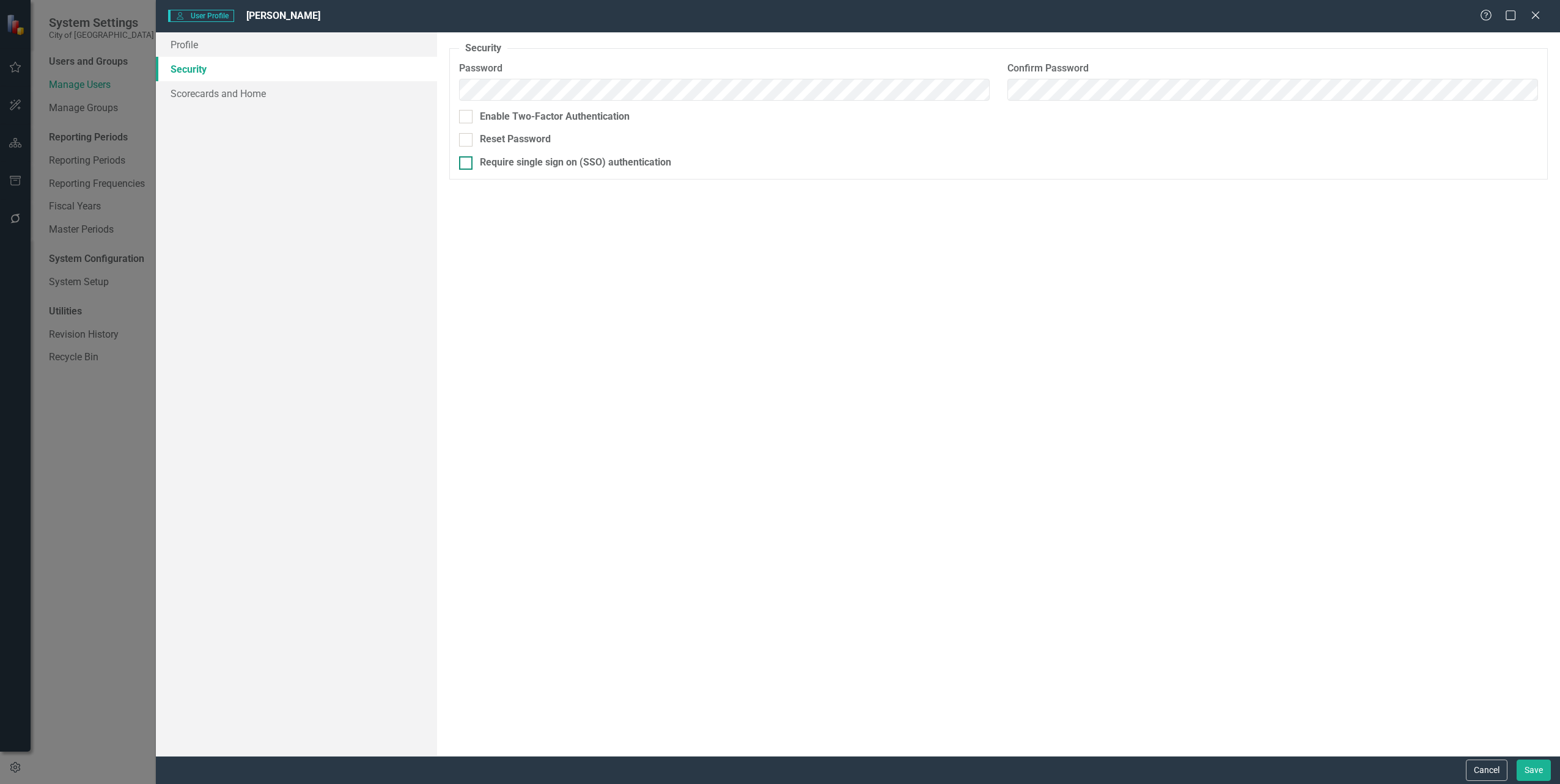
click at [464, 160] on input "Require single sign on (SSO) authentication" at bounding box center [463, 160] width 8 height 8
checkbox input "true"
click at [1531, 763] on button "Save" at bounding box center [1534, 771] width 35 height 21
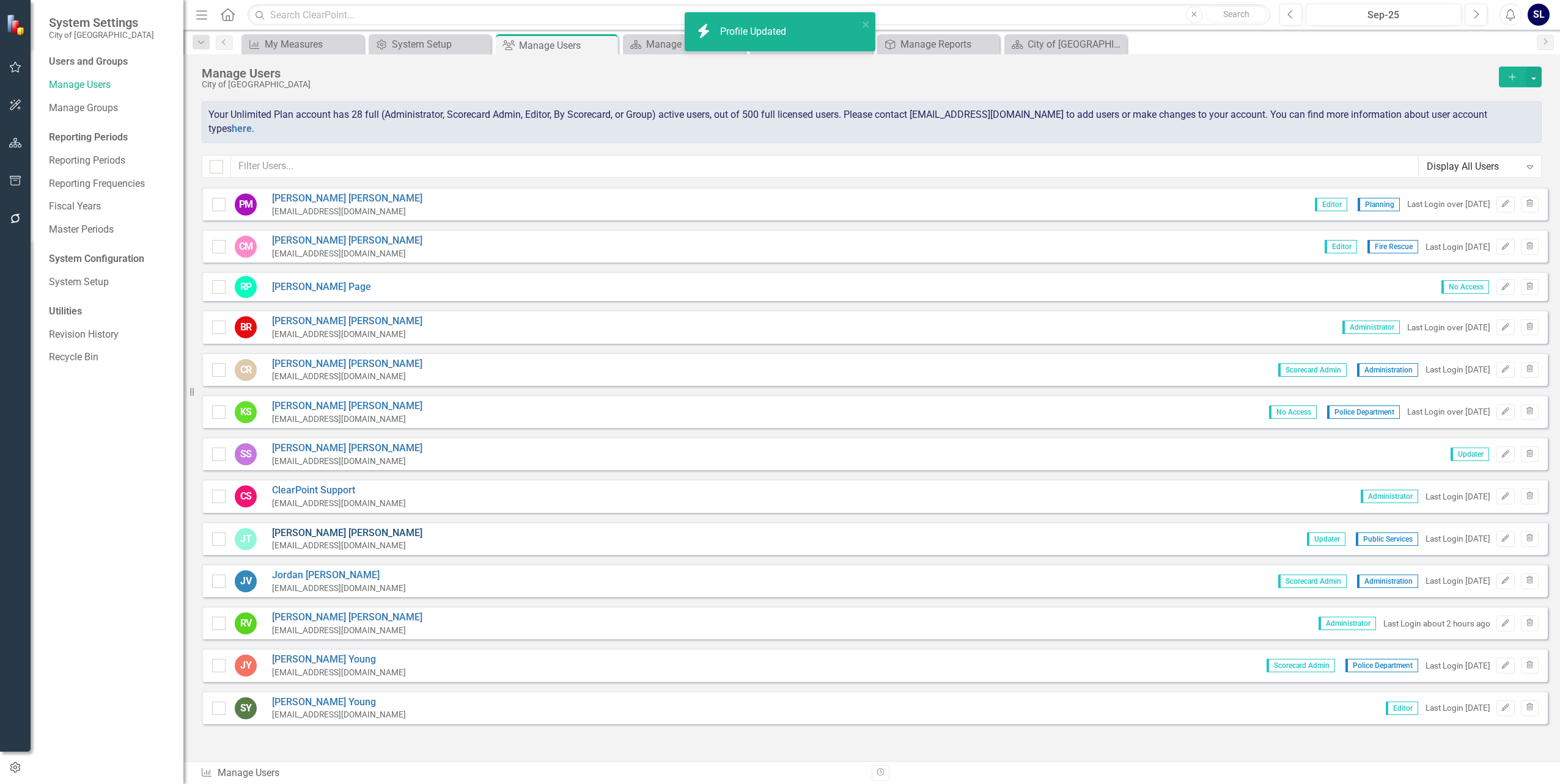
click at [288, 527] on link "[PERSON_NAME]" at bounding box center [347, 533] width 150 height 14
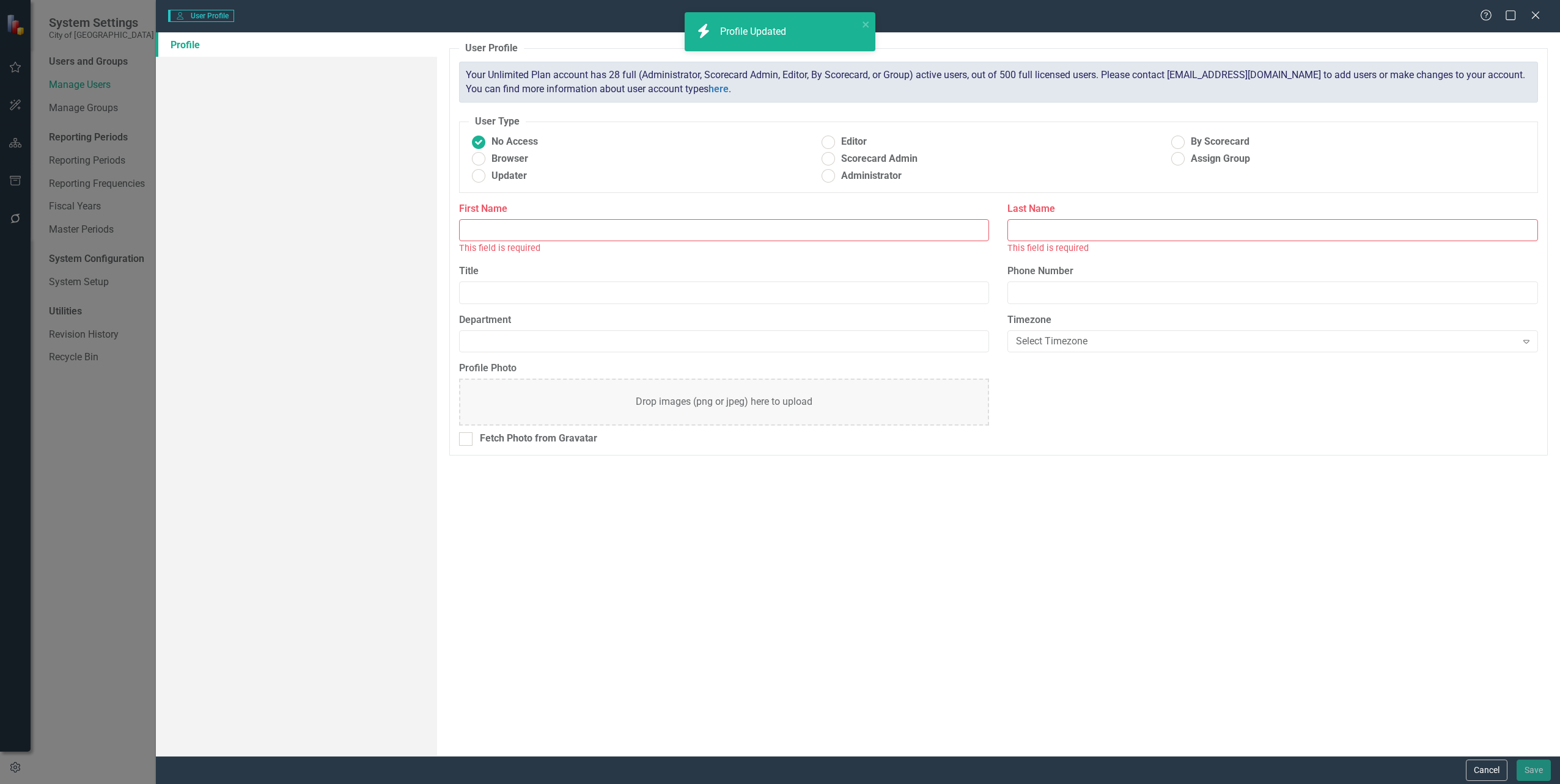
type input "[PERSON_NAME]"
type input "Public Services"
radio input "false"
radio input "true"
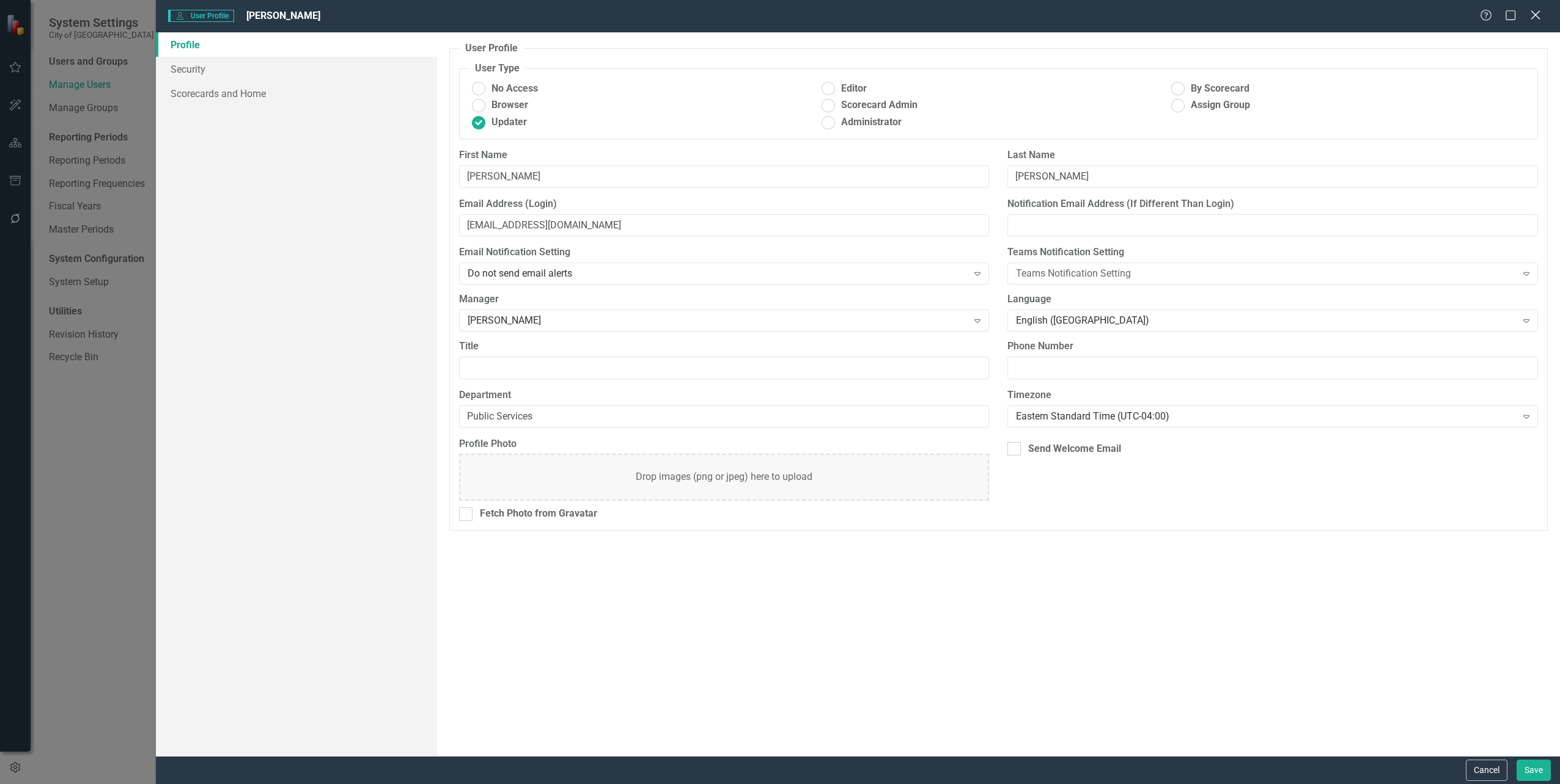
click at [1538, 17] on icon "Close" at bounding box center [1535, 15] width 15 height 12
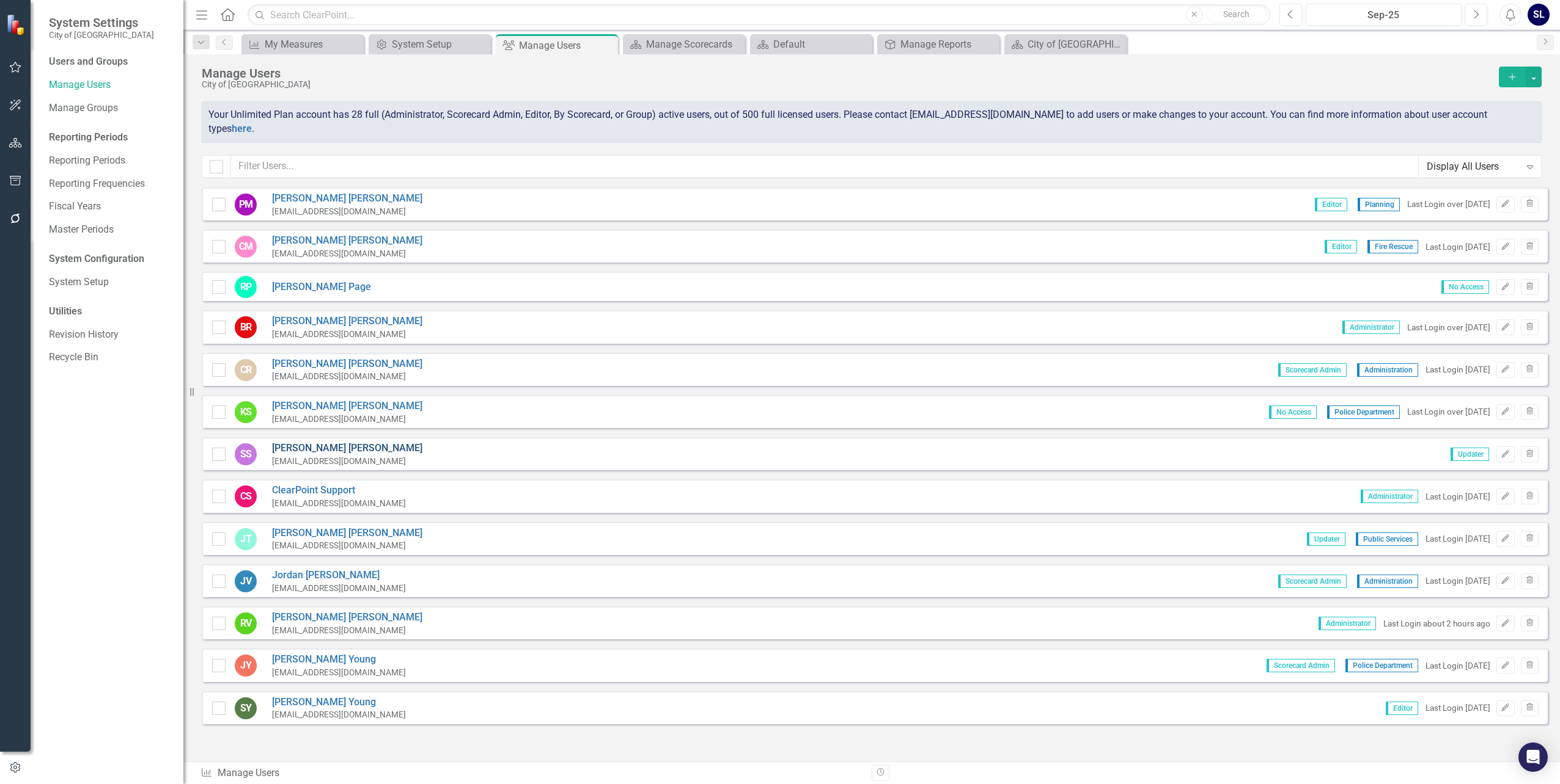
click at [289, 442] on link "[PERSON_NAME]" at bounding box center [347, 449] width 150 height 14
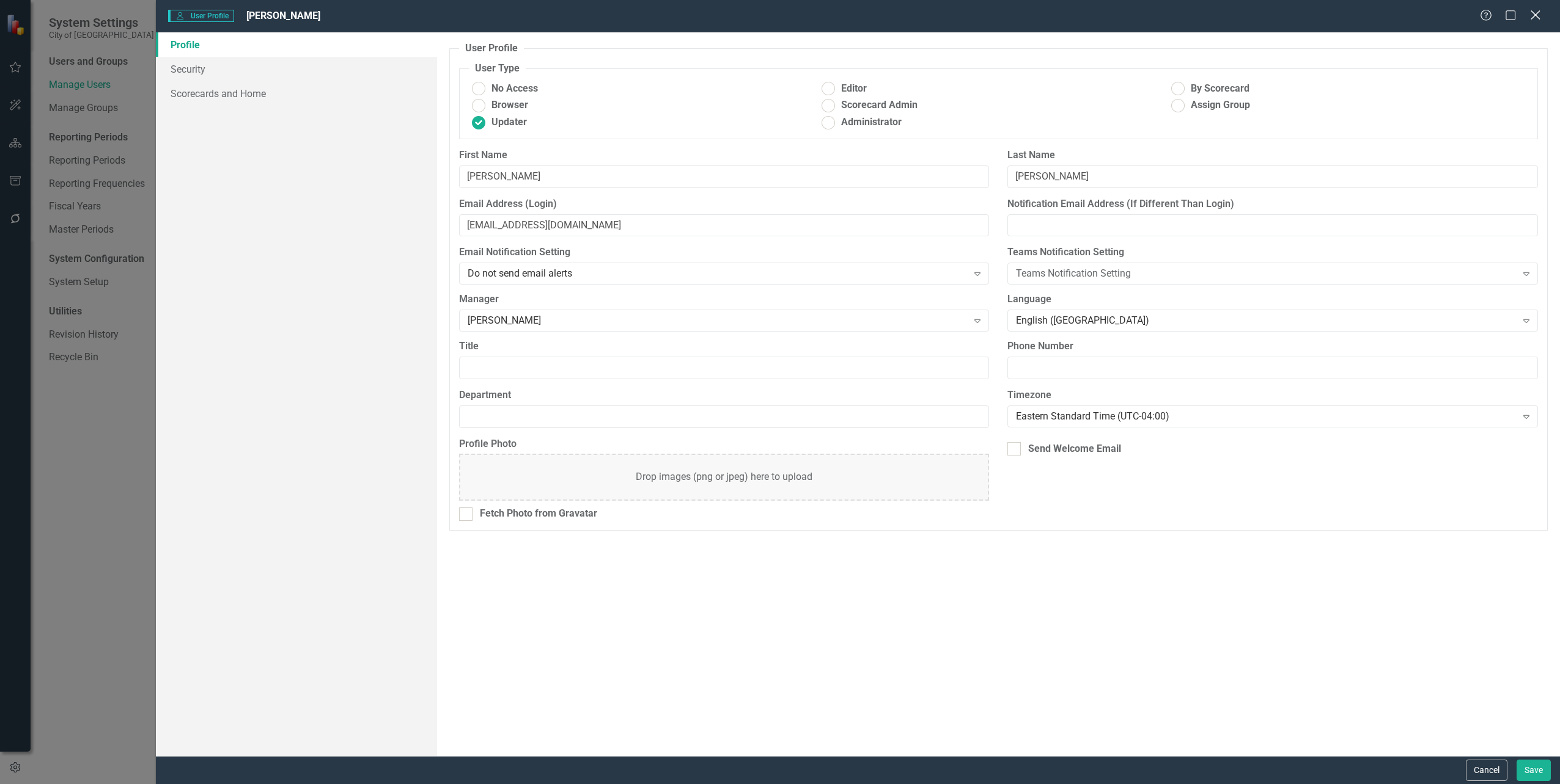
click at [1535, 13] on icon "Close" at bounding box center [1535, 15] width 15 height 12
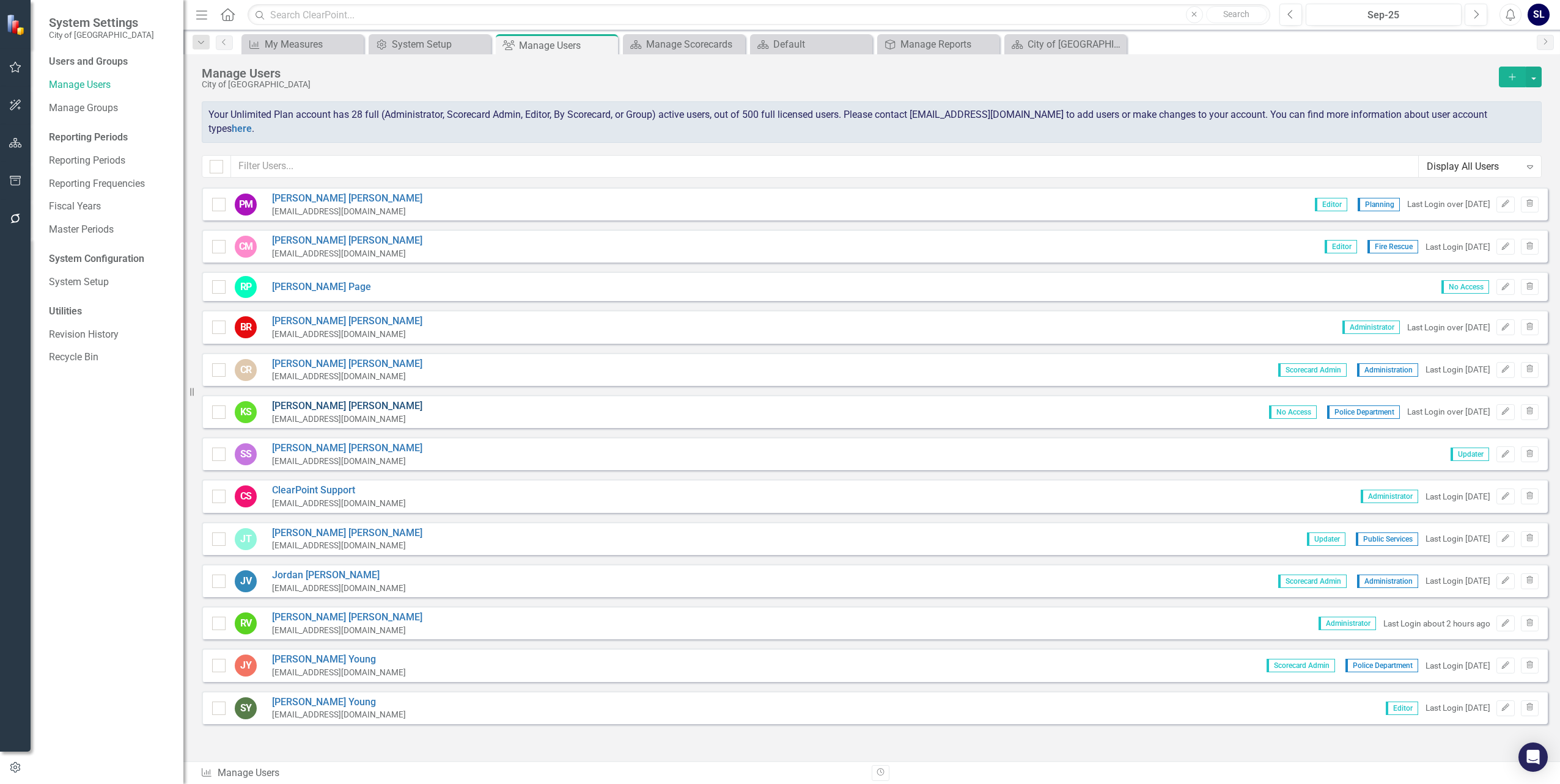
click at [311, 400] on link "[PERSON_NAME]" at bounding box center [347, 406] width 150 height 14
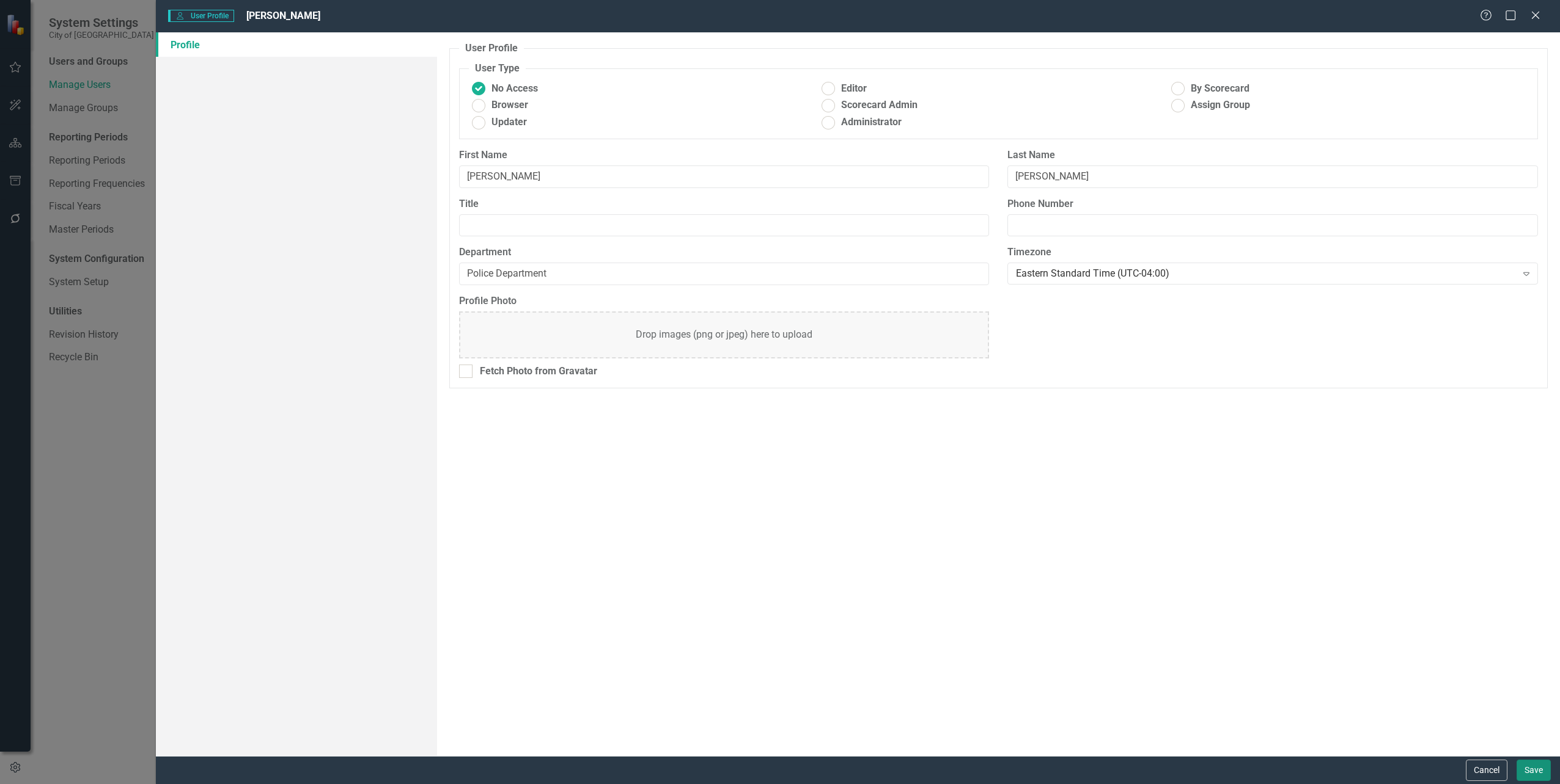
click at [1531, 763] on button "Save" at bounding box center [1534, 771] width 35 height 21
